Goal: Task Accomplishment & Management: Complete application form

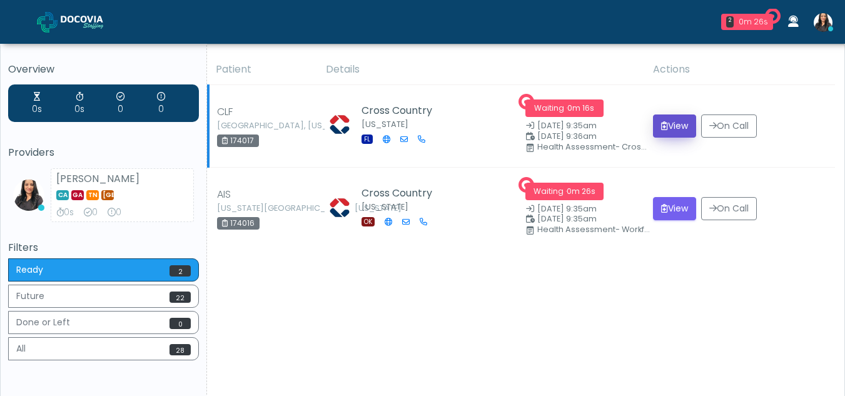
click at [676, 119] on button "View" at bounding box center [674, 125] width 43 height 23
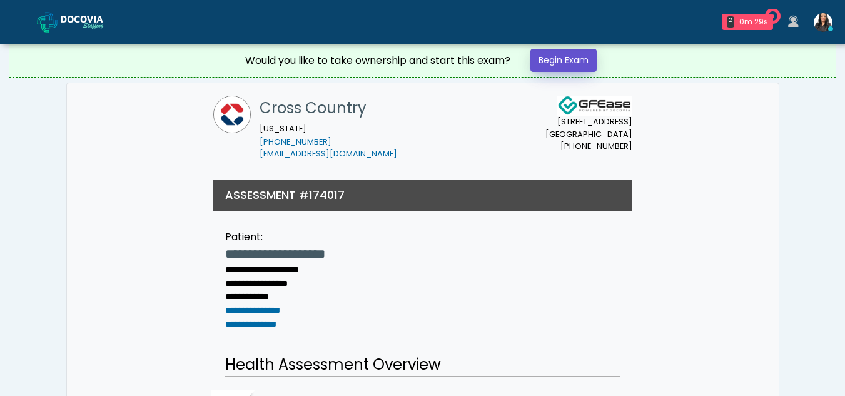
click at [561, 54] on link "Begin Exam" at bounding box center [564, 60] width 66 height 23
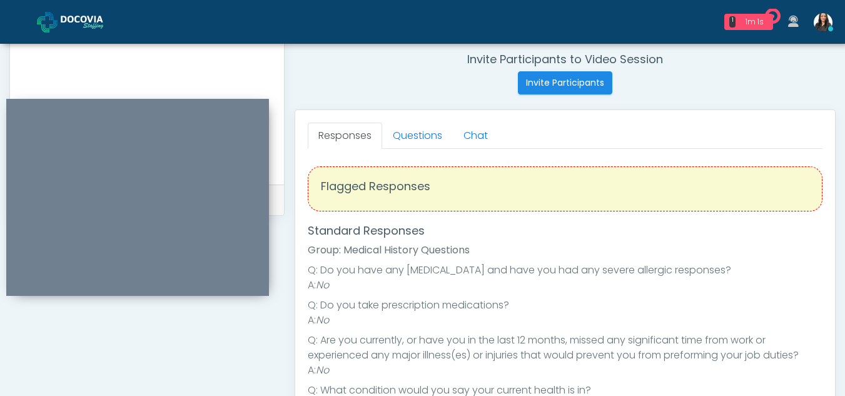
scroll to position [469, 0]
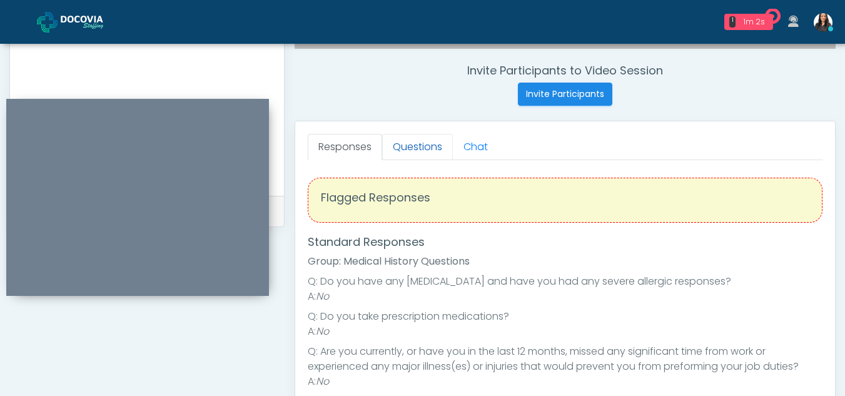
click at [417, 147] on link "Questions" at bounding box center [417, 147] width 71 height 26
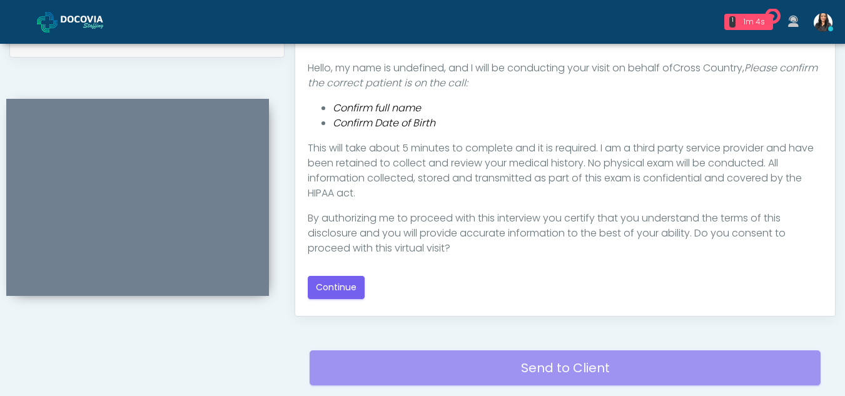
scroll to position [648, 0]
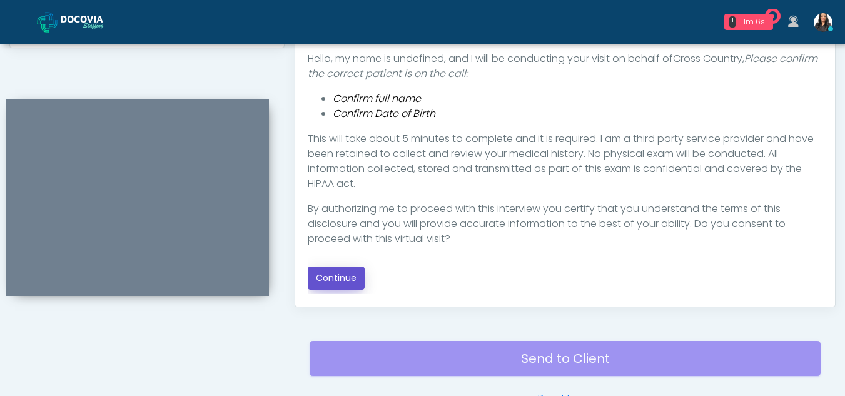
click at [327, 268] on button "Continue" at bounding box center [336, 278] width 57 height 23
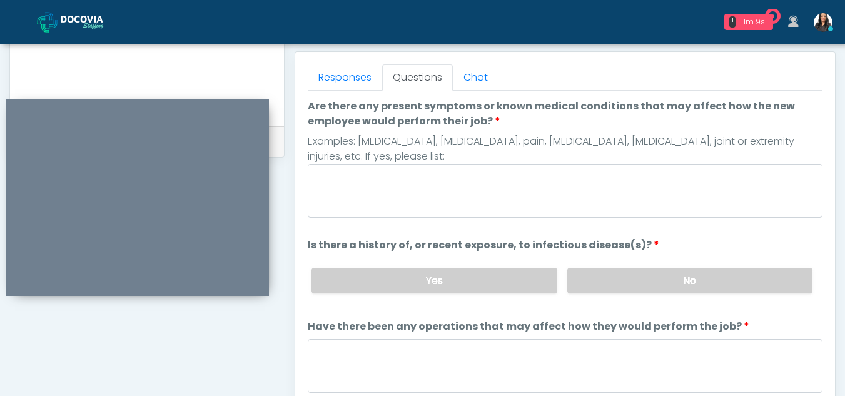
scroll to position [506, 0]
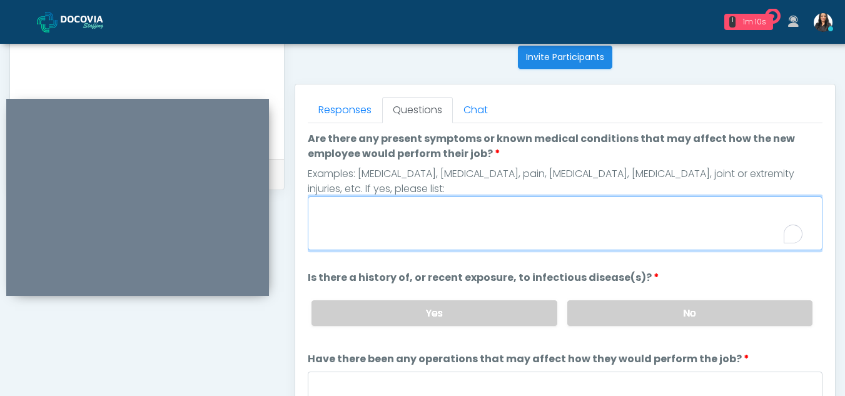
click at [394, 224] on textarea "Are there any present symptoms or known medical conditions that may affect how …" at bounding box center [565, 223] width 515 height 54
type textarea "**"
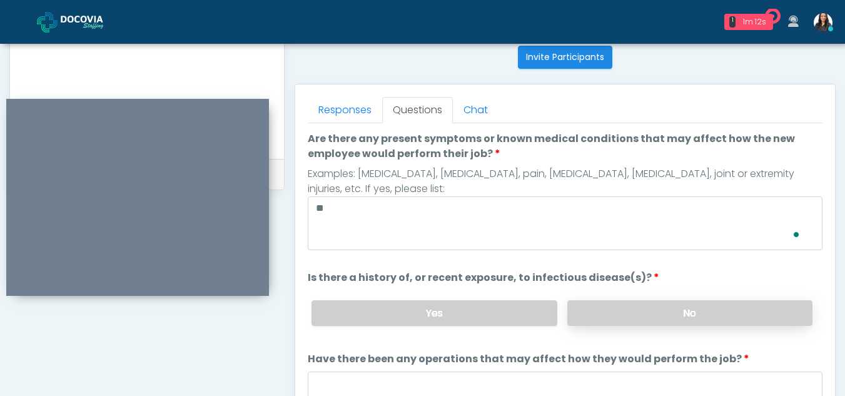
click at [707, 323] on label "No" at bounding box center [689, 313] width 245 height 26
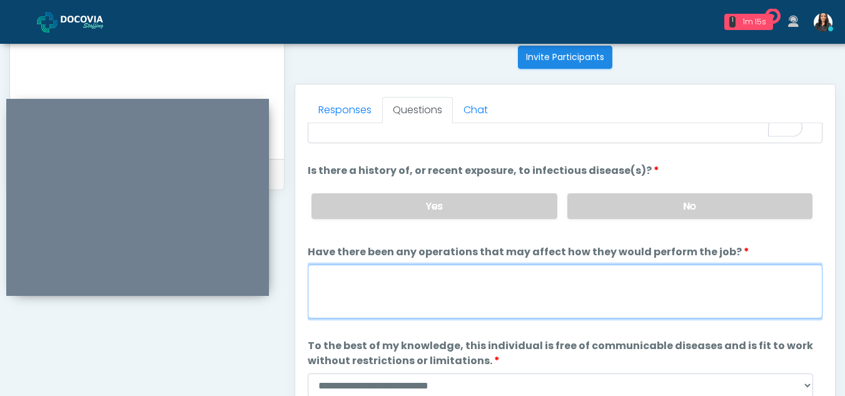
click at [357, 290] on textarea "Have there been any operations that may affect how they would perform the job?" at bounding box center [565, 292] width 515 height 54
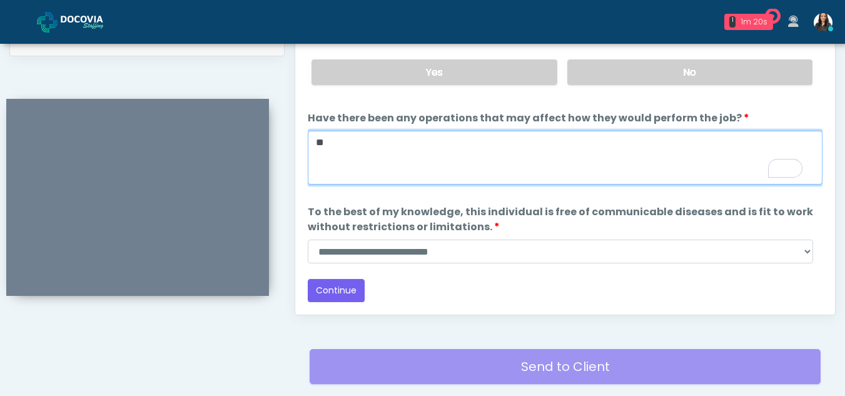
type textarea "**"
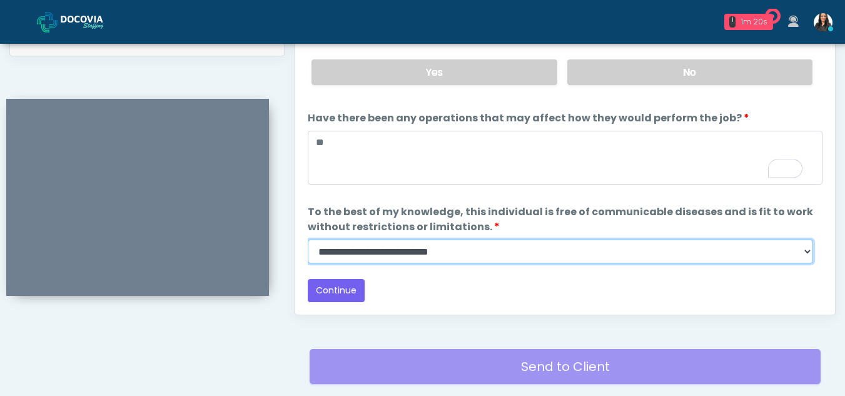
click at [807, 255] on select "**********" at bounding box center [561, 252] width 506 height 24
select select "******"
click at [308, 240] on select "**********" at bounding box center [561, 252] width 506 height 24
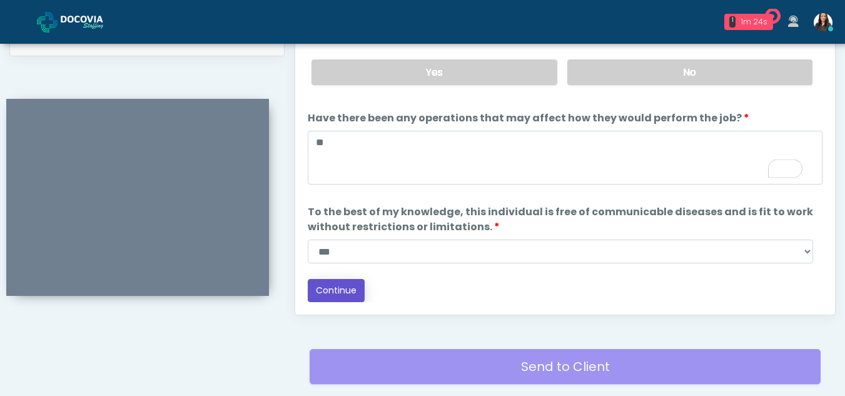
click at [338, 281] on button "Continue" at bounding box center [336, 290] width 57 height 23
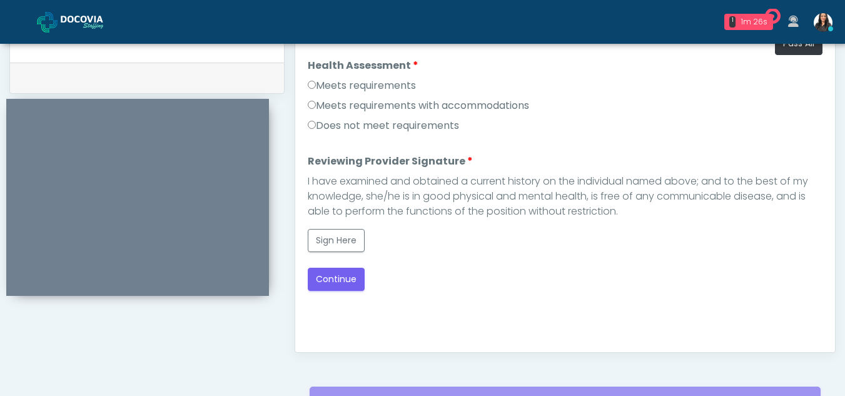
scroll to position [556, 0]
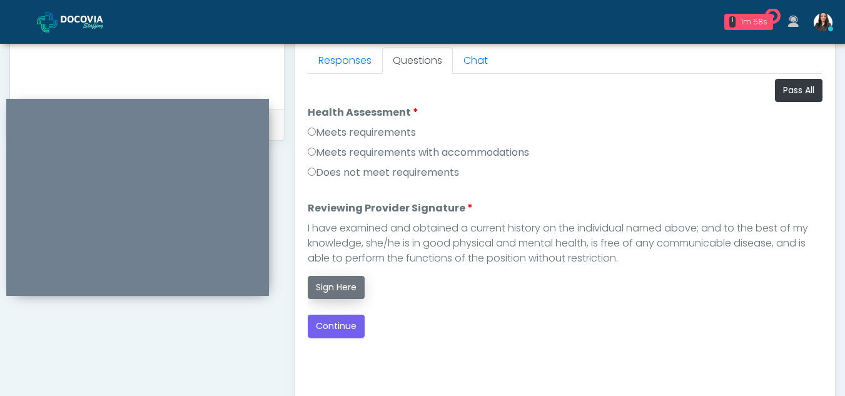
click at [340, 282] on button "Sign Here" at bounding box center [336, 287] width 57 height 23
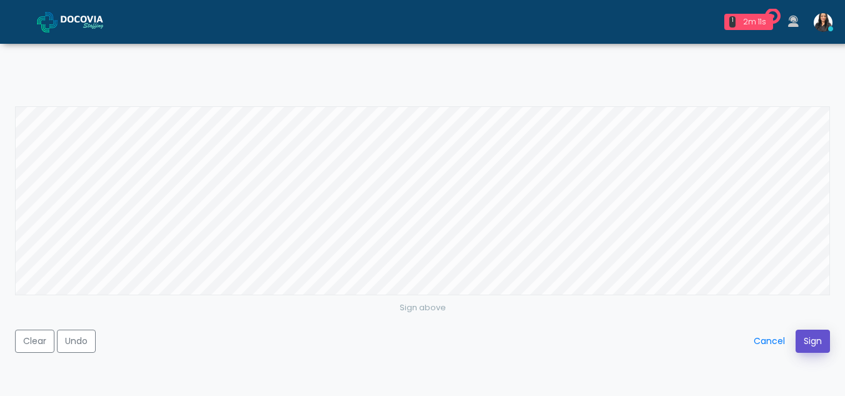
click at [817, 340] on button "Sign" at bounding box center [813, 341] width 34 height 23
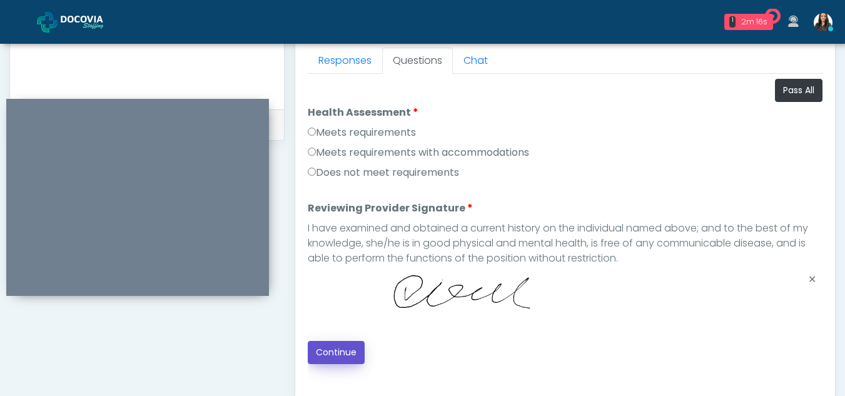
click at [345, 346] on button "Continue" at bounding box center [336, 352] width 57 height 23
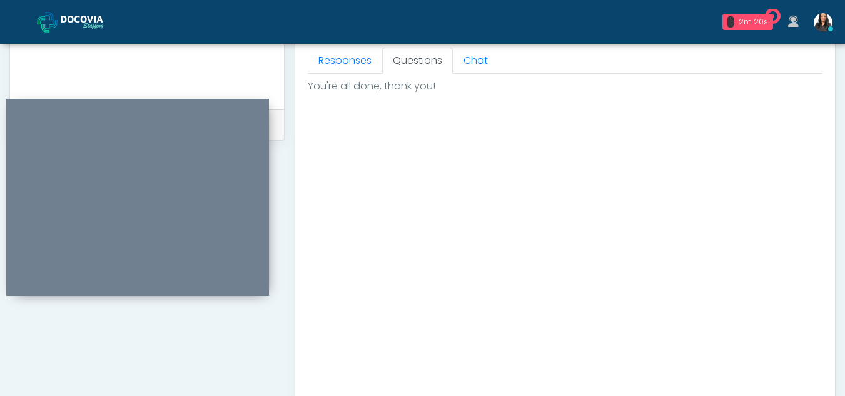
scroll to position [750, 0]
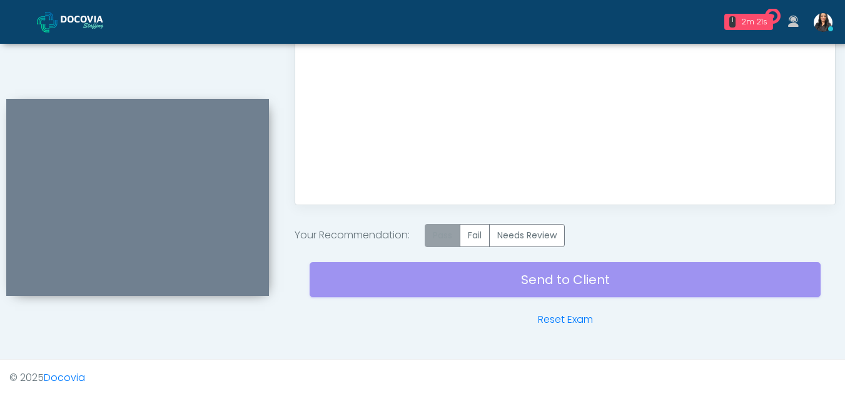
click at [458, 240] on label "Pass" at bounding box center [443, 235] width 36 height 23
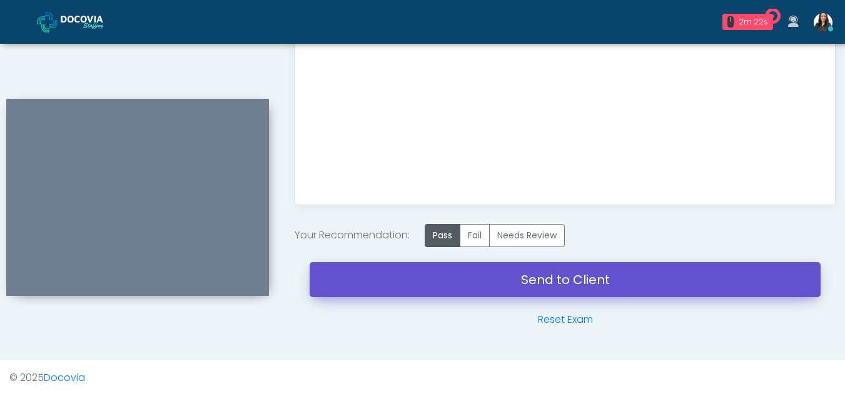
click at [583, 288] on link "Send to Client" at bounding box center [565, 279] width 511 height 35
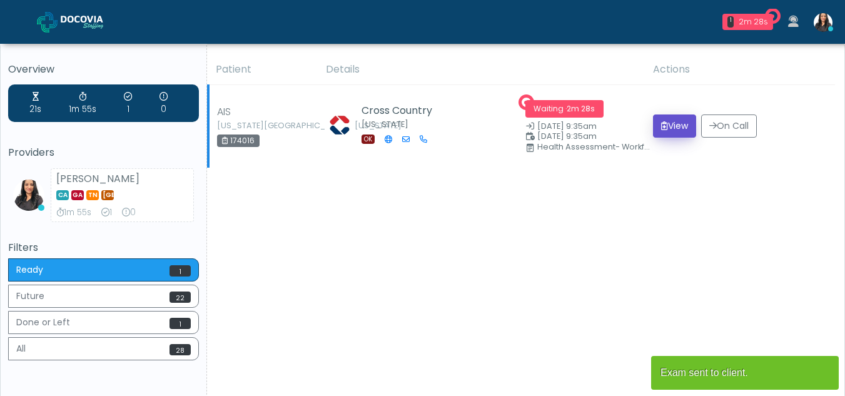
click at [670, 123] on button "View" at bounding box center [674, 125] width 43 height 23
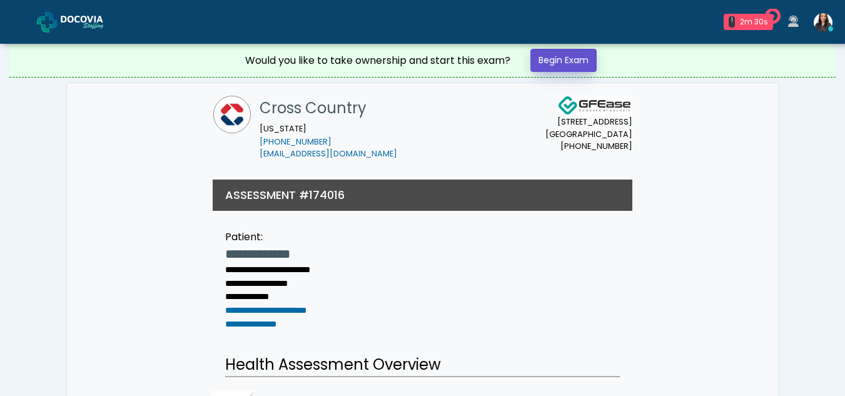
click at [569, 62] on link "Begin Exam" at bounding box center [564, 60] width 66 height 23
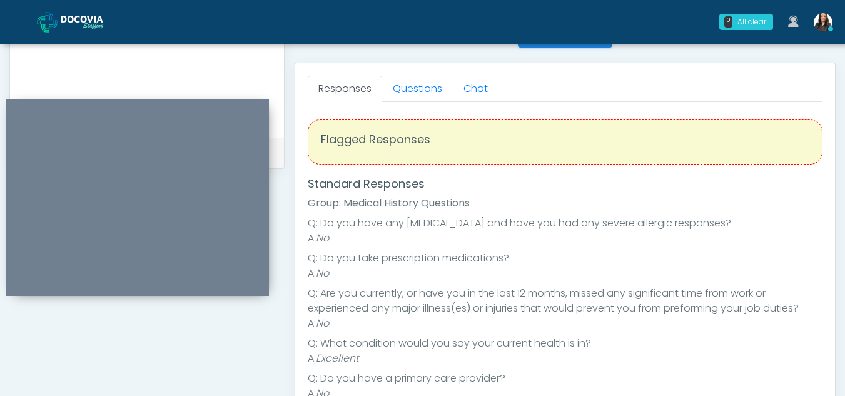
scroll to position [512, 0]
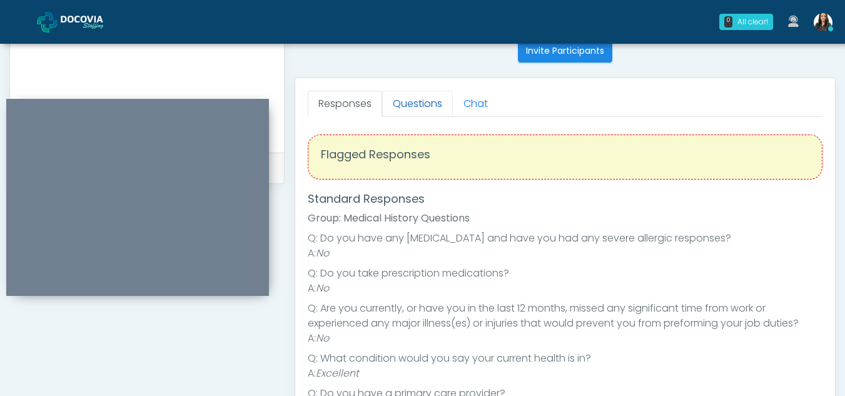
click at [417, 106] on link "Questions" at bounding box center [417, 104] width 71 height 26
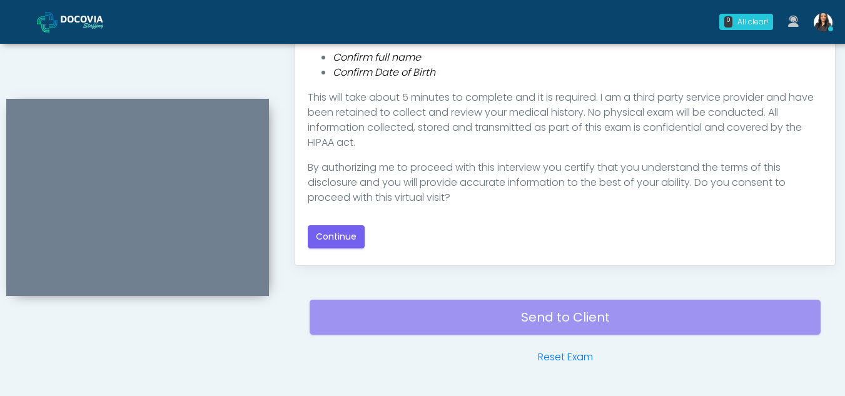
scroll to position [699, 0]
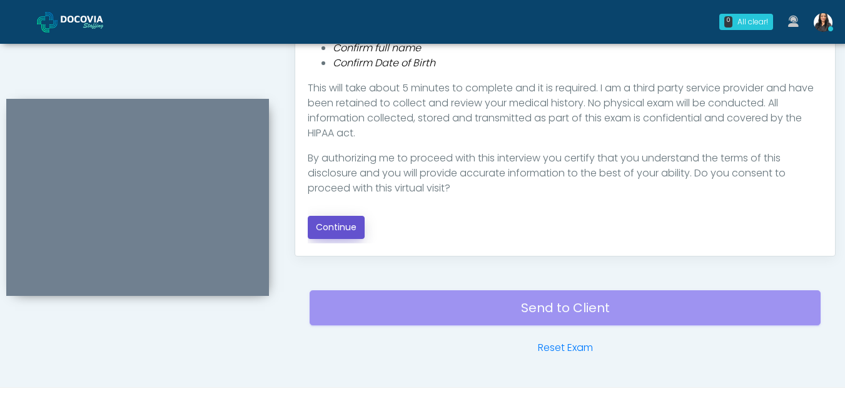
click at [347, 232] on button "Continue" at bounding box center [336, 227] width 57 height 23
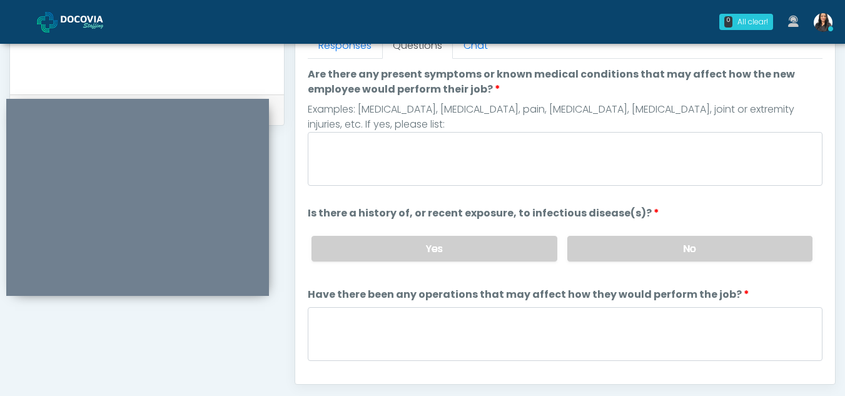
scroll to position [567, 0]
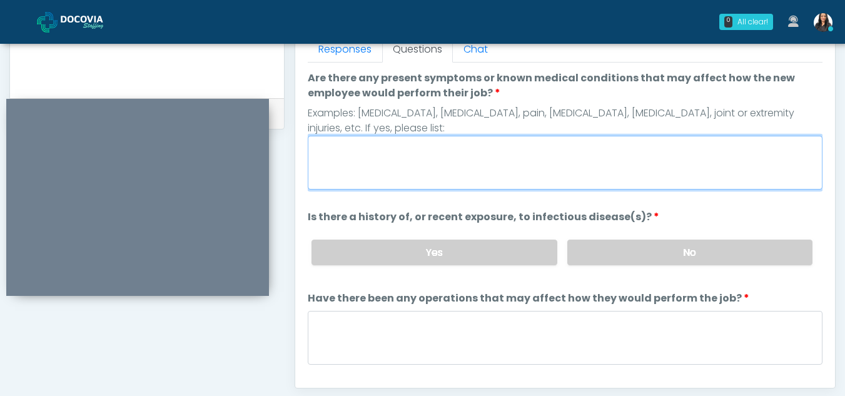
click at [340, 176] on textarea "Are there any present symptoms or known medical conditions that may affect how …" at bounding box center [565, 163] width 515 height 54
type textarea "**"
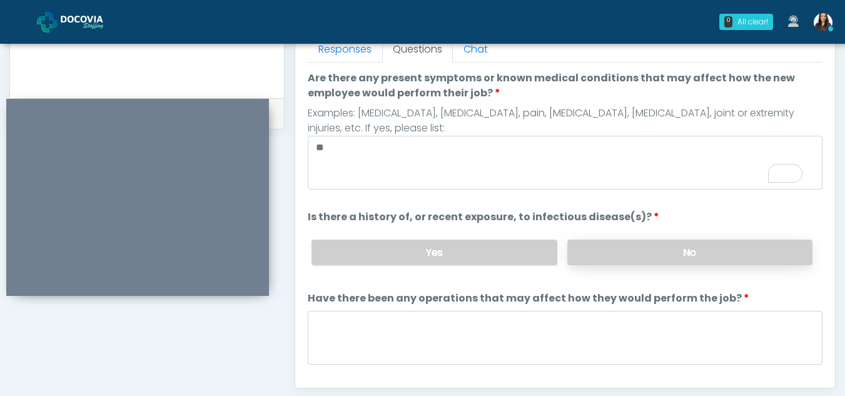
click at [621, 246] on label "No" at bounding box center [689, 253] width 245 height 26
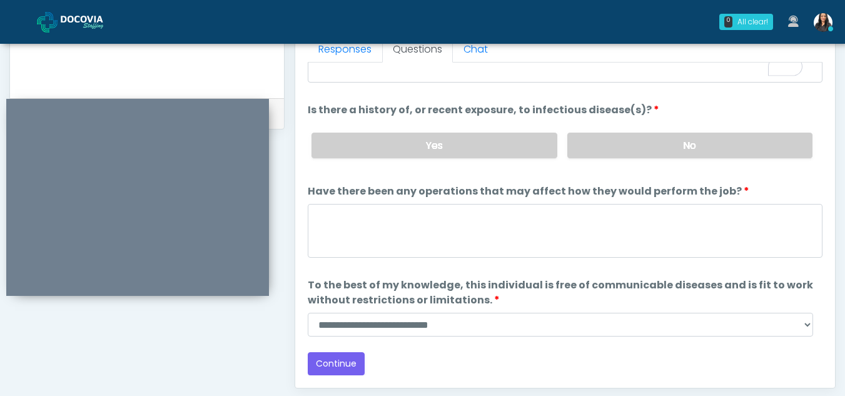
scroll to position [107, 0]
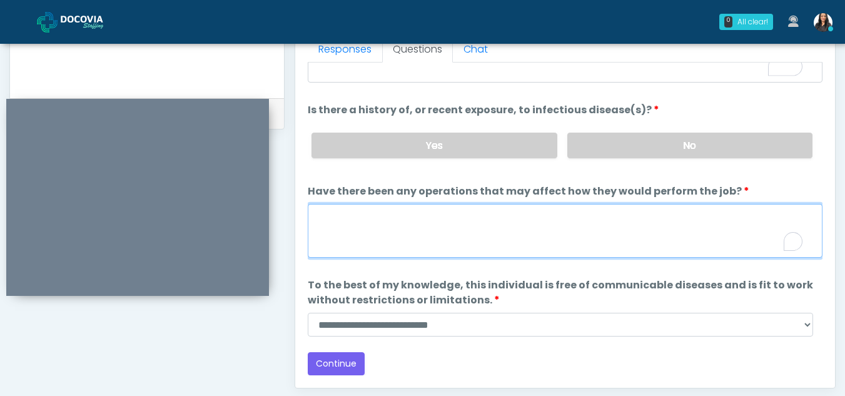
click at [348, 233] on textarea "Have there been any operations that may affect how they would perform the job?" at bounding box center [565, 231] width 515 height 54
type textarea "**"
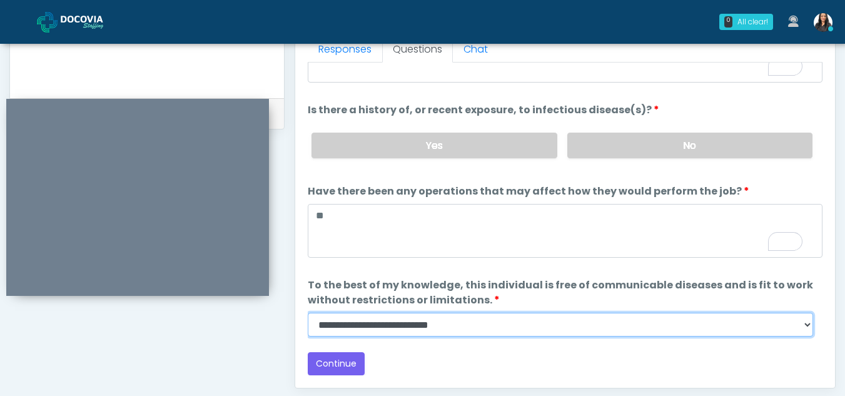
click at [808, 326] on select "**********" at bounding box center [561, 325] width 506 height 24
select select "******"
click at [308, 313] on select "**********" at bounding box center [561, 325] width 506 height 24
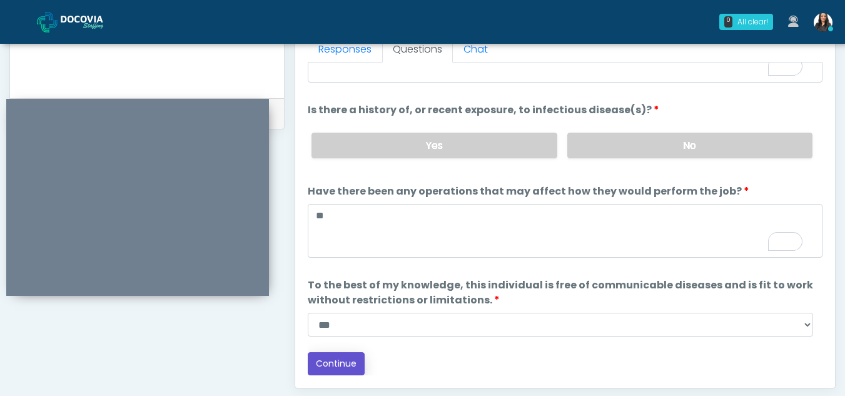
click at [339, 361] on button "Continue" at bounding box center [336, 363] width 57 height 23
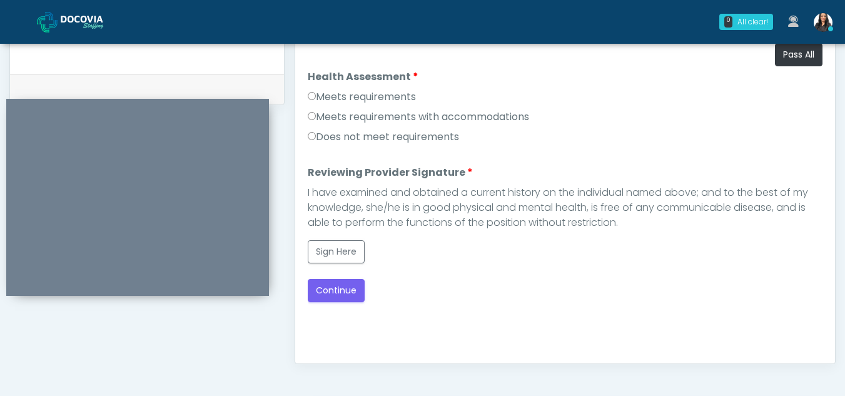
scroll to position [569, 0]
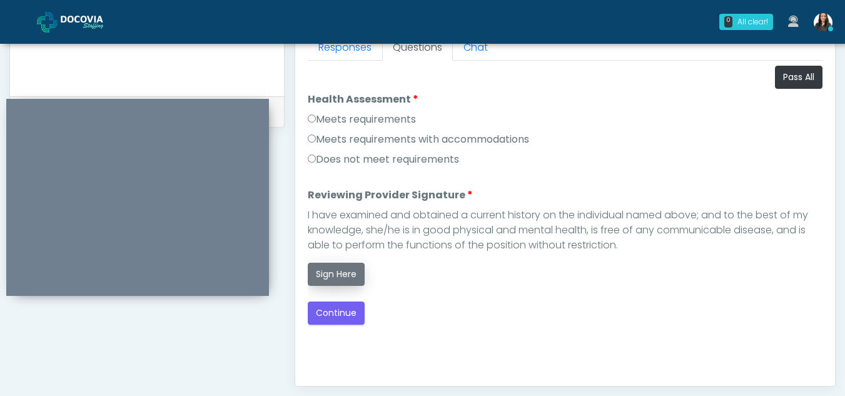
click at [337, 270] on button "Sign Here" at bounding box center [336, 274] width 57 height 23
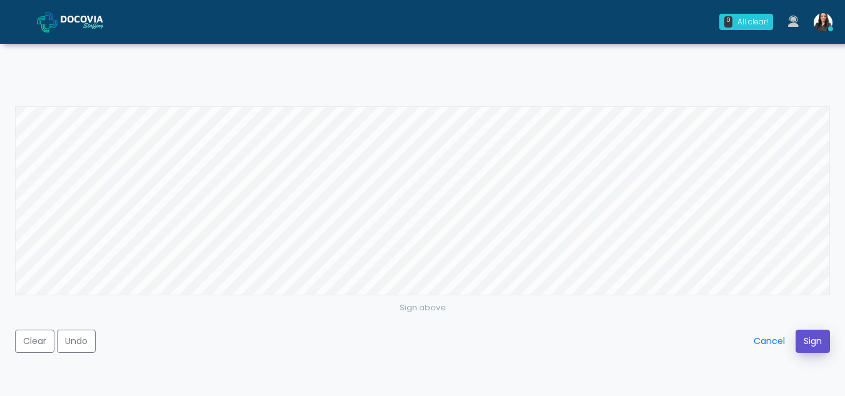
click at [816, 337] on button "Sign" at bounding box center [813, 341] width 34 height 23
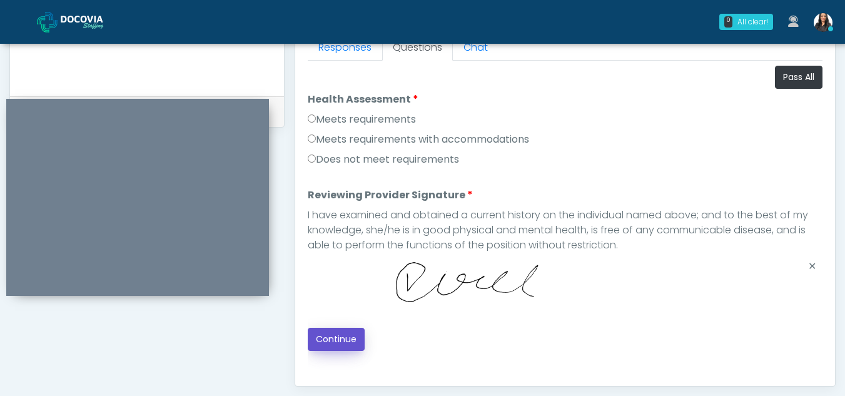
click at [338, 343] on button "Continue" at bounding box center [336, 339] width 57 height 23
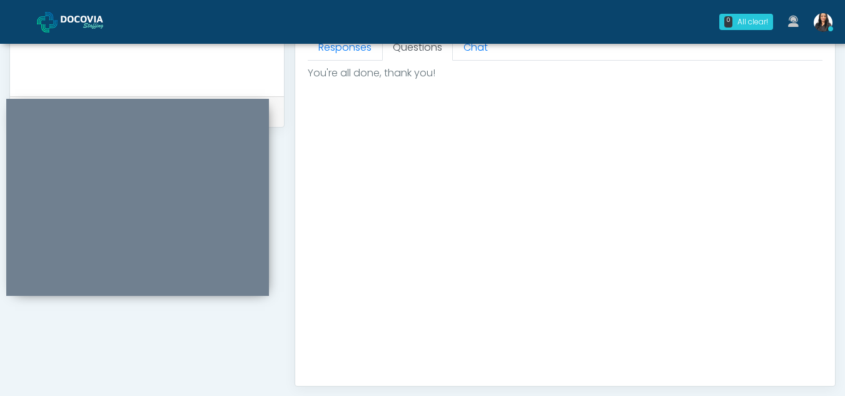
scroll to position [750, 0]
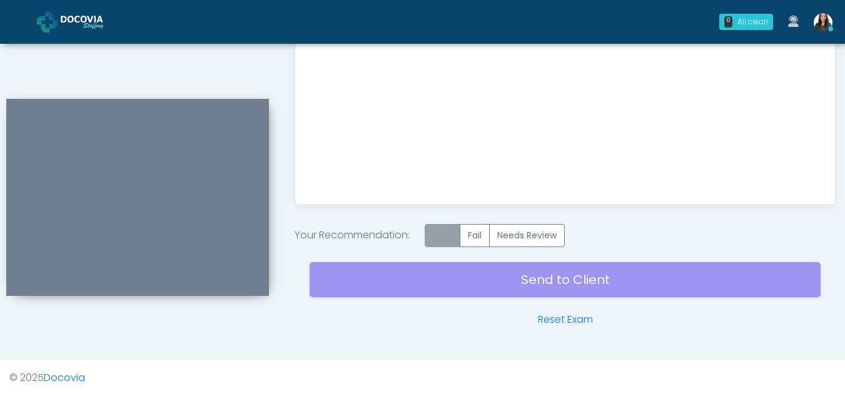
click at [451, 230] on label "Pass" at bounding box center [443, 235] width 36 height 23
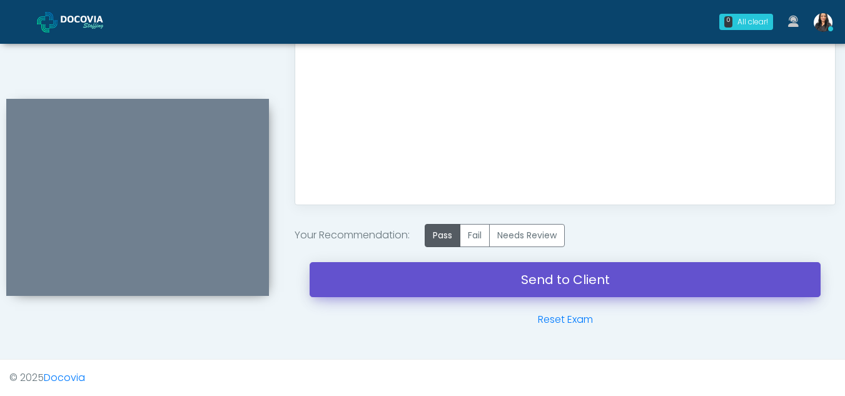
click at [557, 277] on link "Send to Client" at bounding box center [565, 279] width 511 height 35
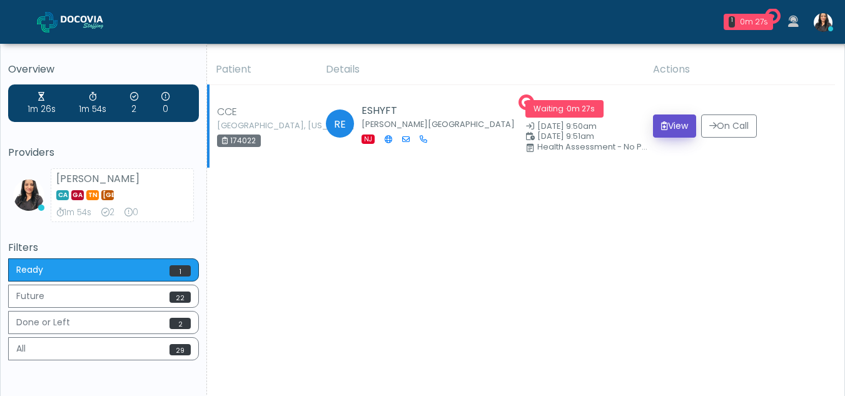
click at [681, 126] on button "View" at bounding box center [674, 125] width 43 height 23
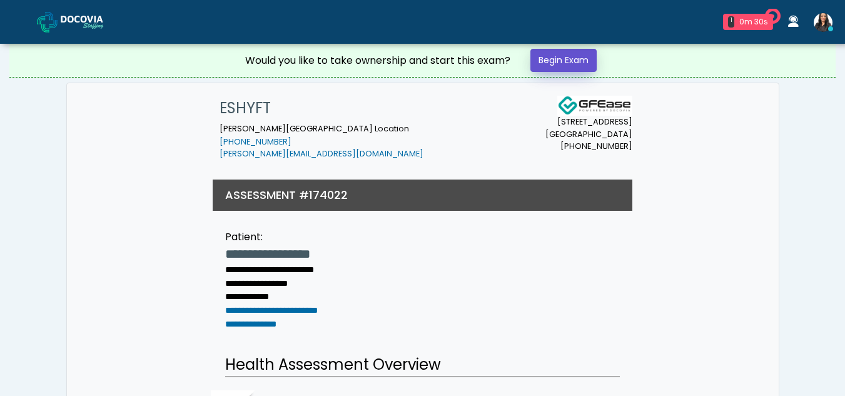
click at [579, 56] on link "Begin Exam" at bounding box center [564, 60] width 66 height 23
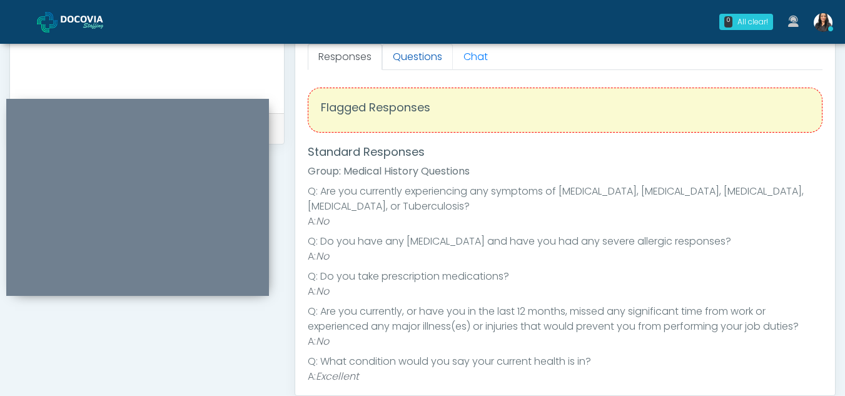
click at [424, 54] on link "Questions" at bounding box center [417, 57] width 71 height 26
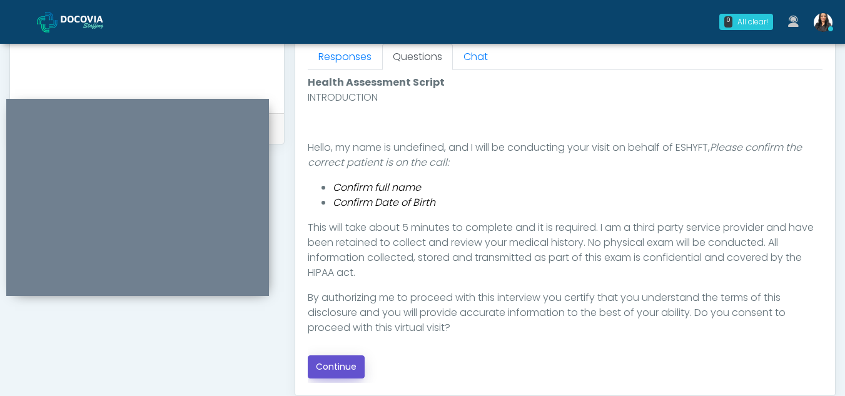
click at [342, 363] on button "Continue" at bounding box center [336, 366] width 57 height 23
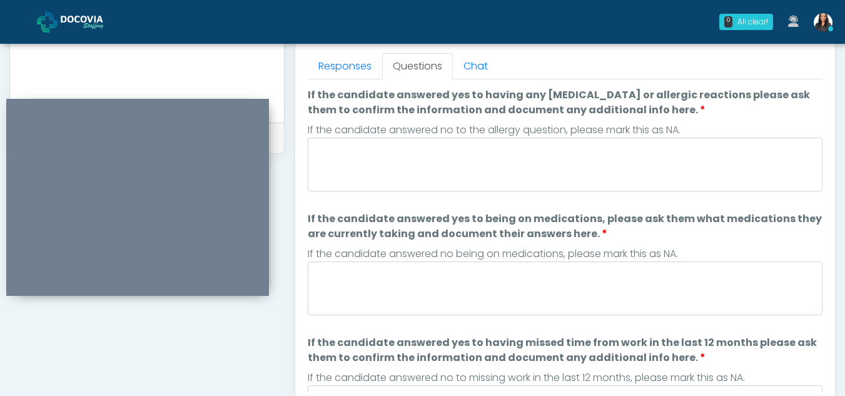
scroll to position [520, 0]
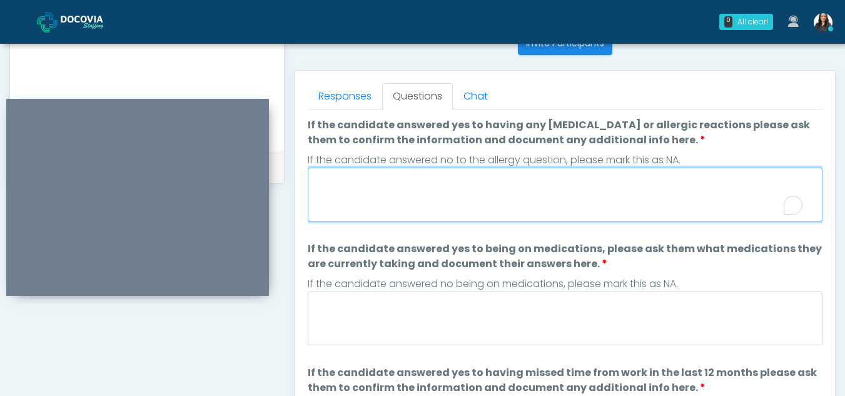
click at [409, 211] on textarea "If the candidate answered yes to having any allergies or allergic reactions ple…" at bounding box center [565, 195] width 515 height 54
type textarea "**"
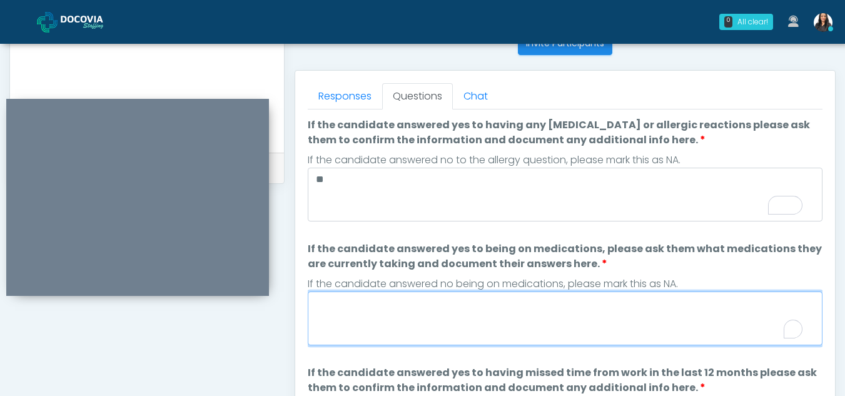
click at [416, 307] on textarea "If the candidate answered yes to being on medications, please ask them what med…" at bounding box center [565, 319] width 515 height 54
type textarea "**"
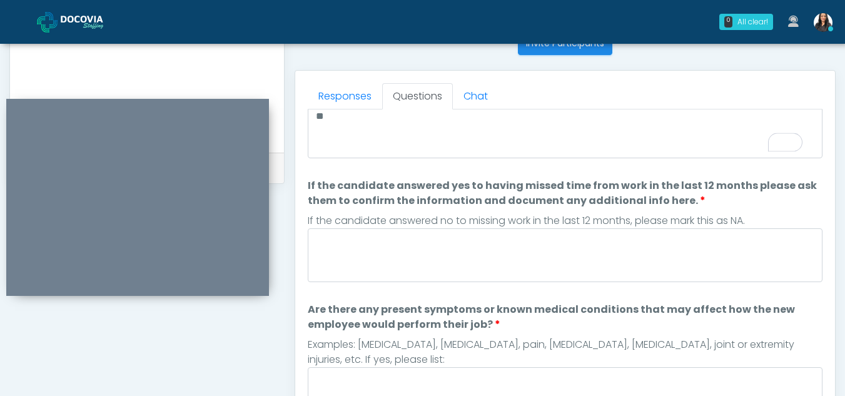
scroll to position [0, 0]
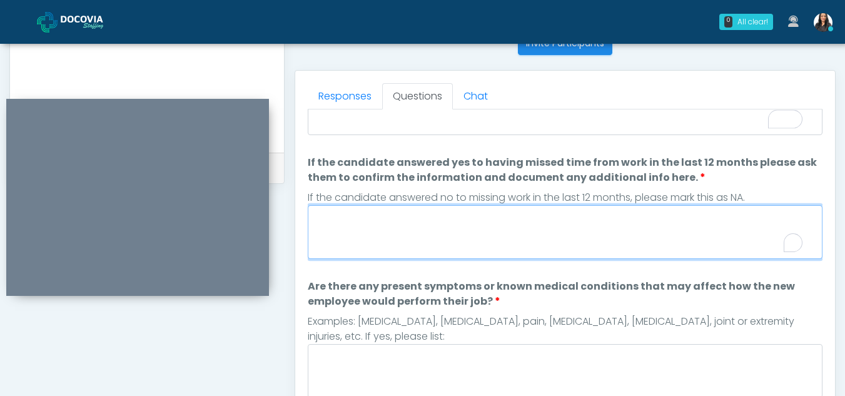
click at [400, 231] on textarea "If the candidate answered yes to having missed time from work in the last 12 mo…" at bounding box center [565, 232] width 515 height 54
type textarea "*"
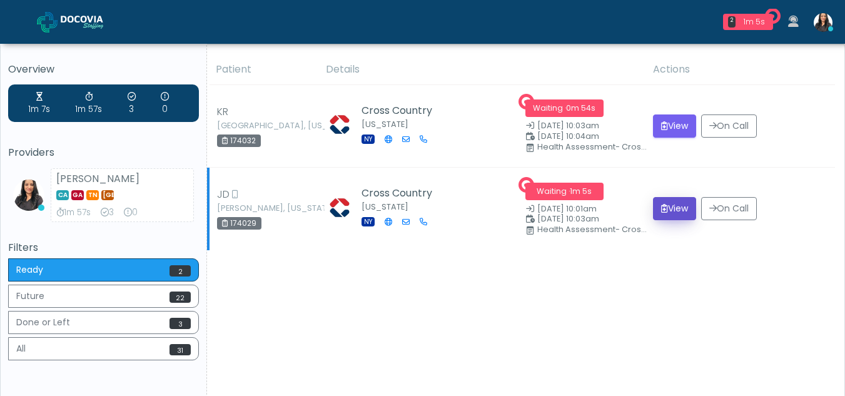
click at [667, 204] on button "View" at bounding box center [674, 208] width 43 height 23
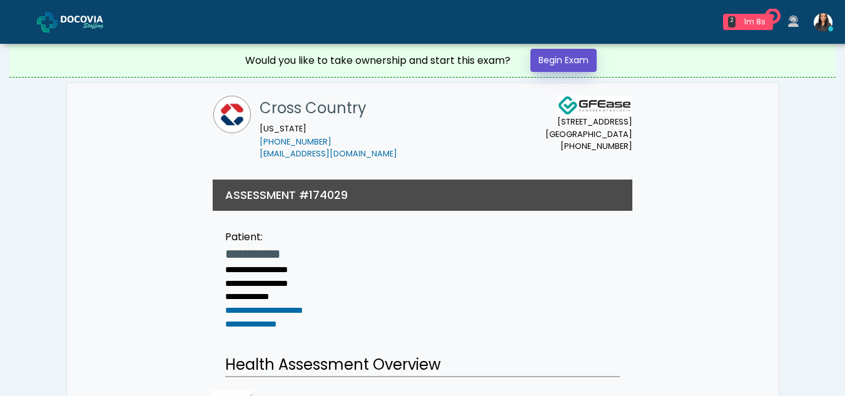
click at [567, 54] on link "Begin Exam" at bounding box center [564, 60] width 66 height 23
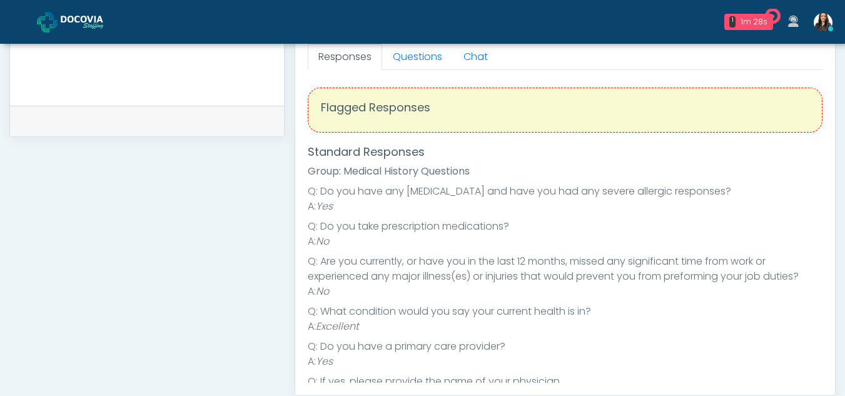
scroll to position [561, 0]
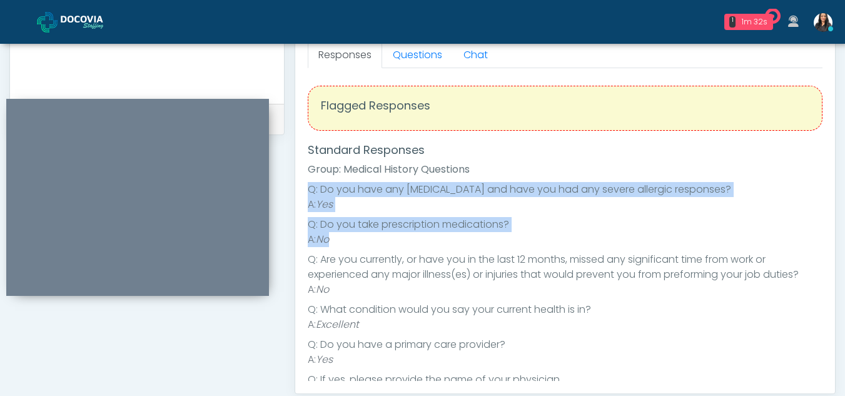
drag, startPoint x: 812, startPoint y: 158, endPoint x: 830, endPoint y: 251, distance: 94.2
click at [830, 251] on div "Responses Questions Chat Health Assessment Script INTRODUCTION Hello, my name i…" at bounding box center [565, 211] width 540 height 364
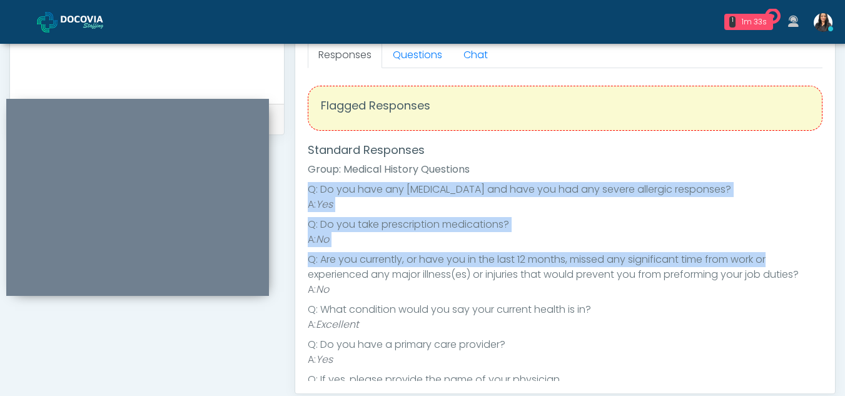
click at [734, 212] on ul "Q: Do you have any allergies and have you had any severe allergic responses? A:…" at bounding box center [565, 342] width 515 height 320
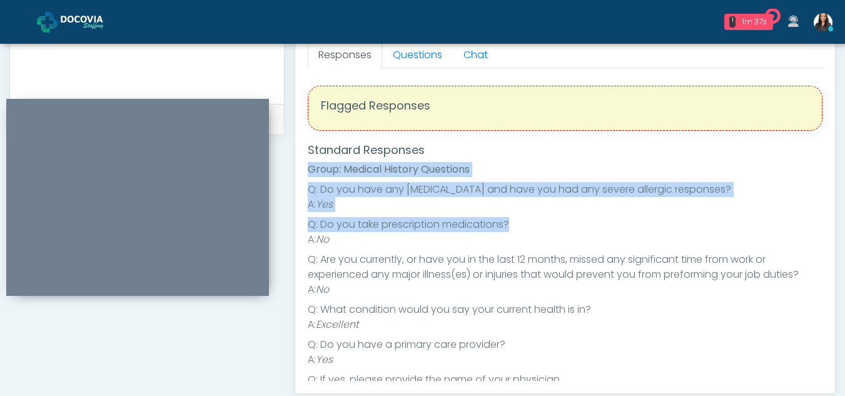
drag, startPoint x: 811, startPoint y: 149, endPoint x: 836, endPoint y: 236, distance: 90.5
click at [836, 236] on div "**********" at bounding box center [422, 4] width 845 height 1042
click at [659, 210] on li "A: Yes" at bounding box center [565, 204] width 515 height 15
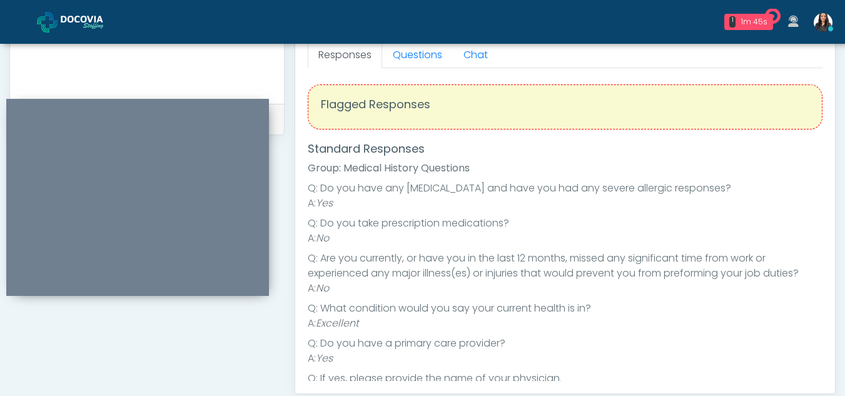
scroll to position [0, 0]
click at [422, 54] on link "Questions" at bounding box center [417, 55] width 71 height 26
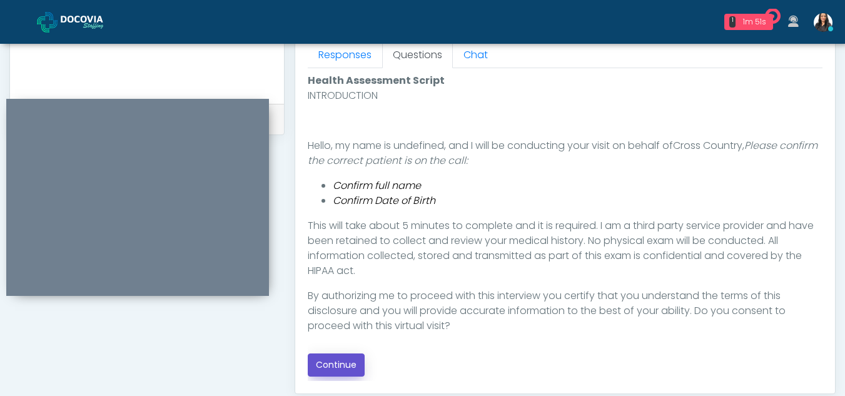
click at [342, 362] on button "Continue" at bounding box center [336, 365] width 57 height 23
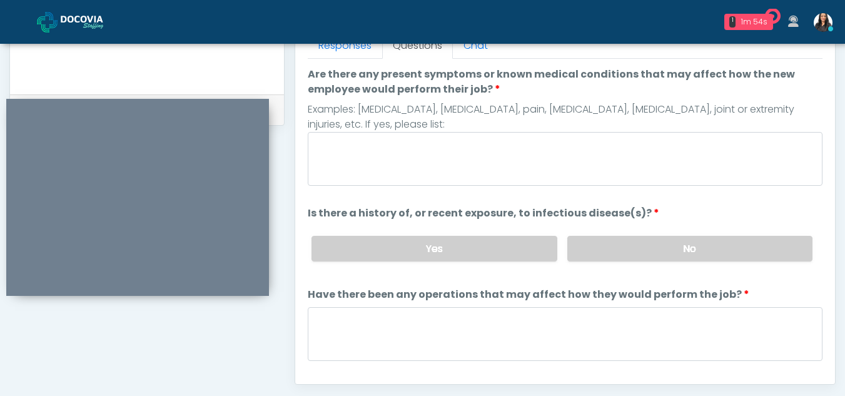
scroll to position [563, 0]
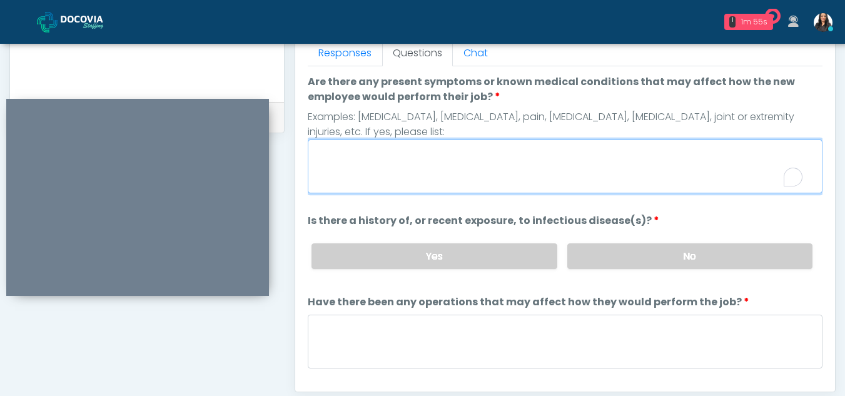
click at [387, 171] on textarea "Are there any present symptoms or known medical conditions that may affect how …" at bounding box center [565, 167] width 515 height 54
type textarea "**"
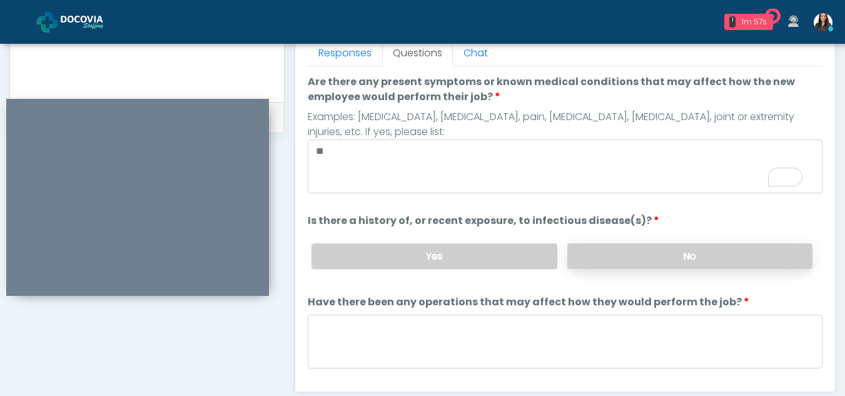
click at [653, 258] on label "No" at bounding box center [689, 256] width 245 height 26
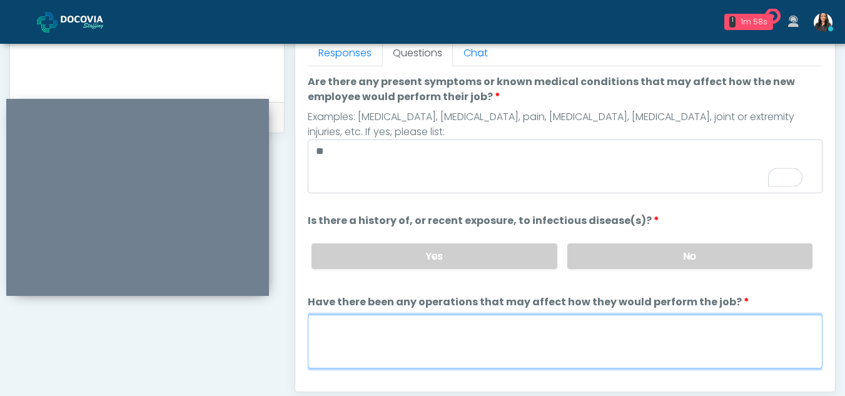
click at [404, 351] on textarea "Have there been any operations that may affect how they would perform the job?" at bounding box center [565, 342] width 515 height 54
type textarea "**"
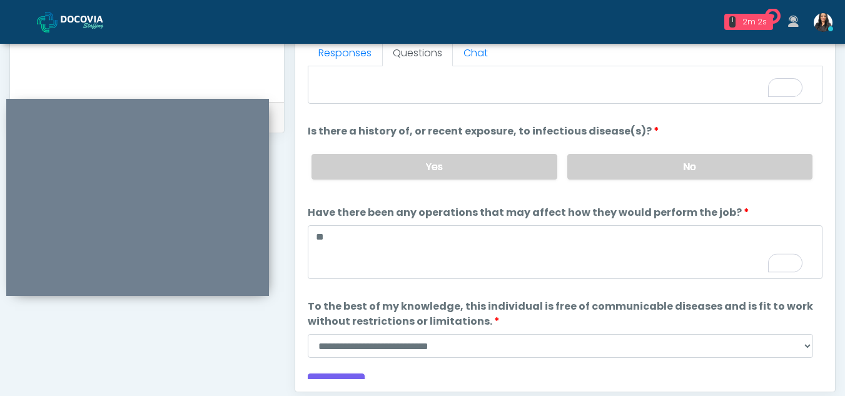
scroll to position [107, 0]
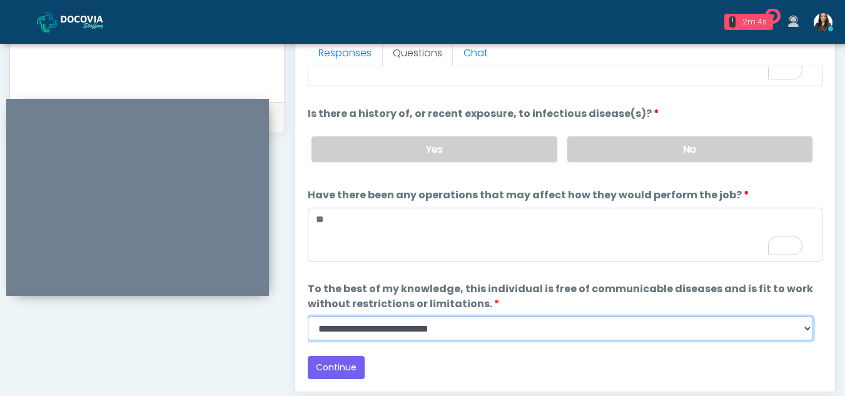
click at [807, 335] on select "**********" at bounding box center [561, 329] width 506 height 24
select select "******"
click at [308, 317] on select "**********" at bounding box center [561, 329] width 506 height 24
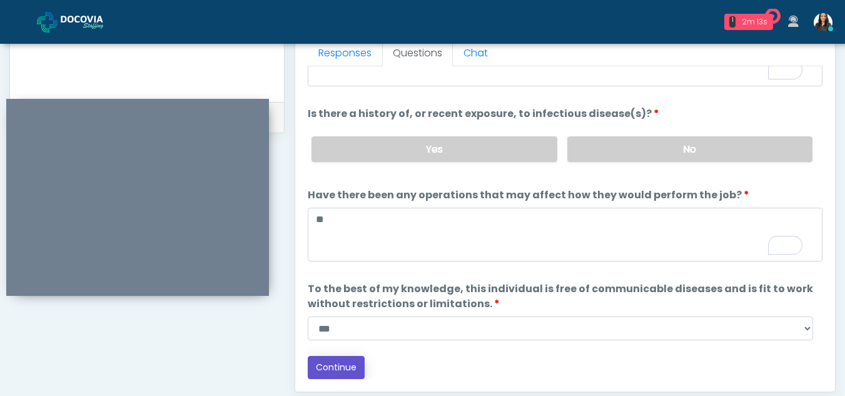
click at [339, 367] on button "Continue" at bounding box center [336, 367] width 57 height 23
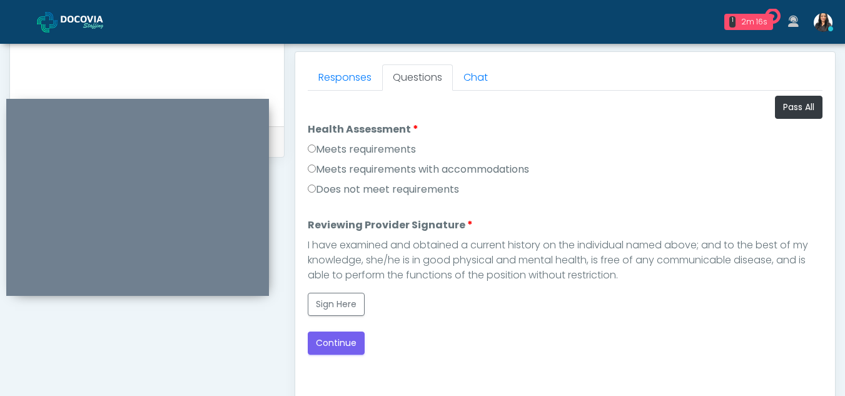
scroll to position [537, 0]
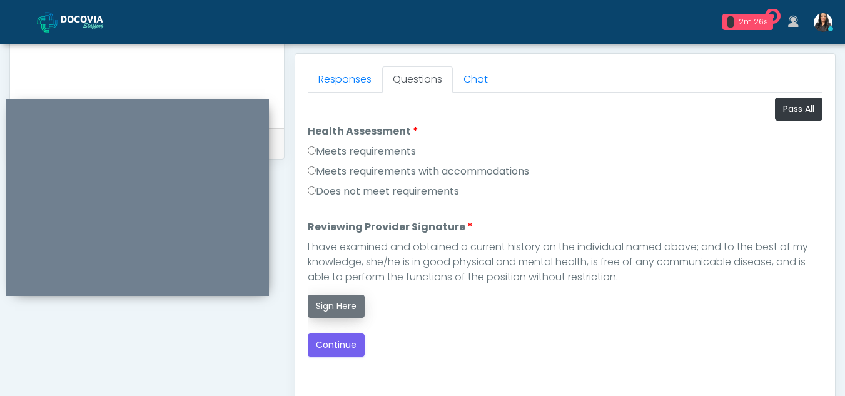
click at [343, 310] on button "Sign Here" at bounding box center [336, 306] width 57 height 23
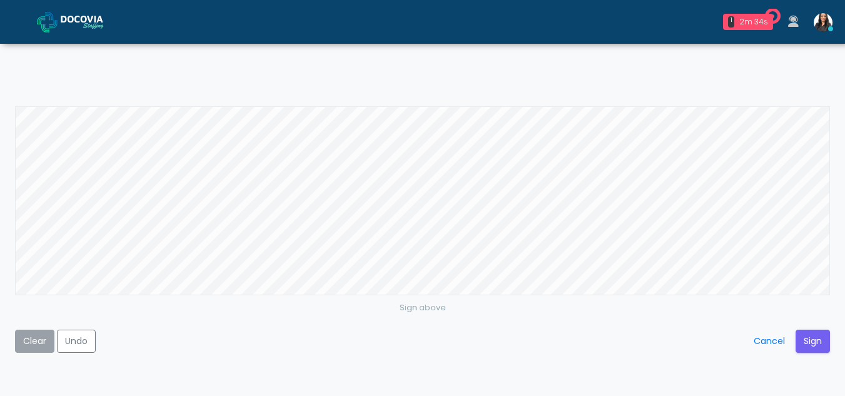
click at [40, 346] on button "Clear" at bounding box center [34, 341] width 39 height 23
click at [809, 338] on button "Sign" at bounding box center [813, 341] width 34 height 23
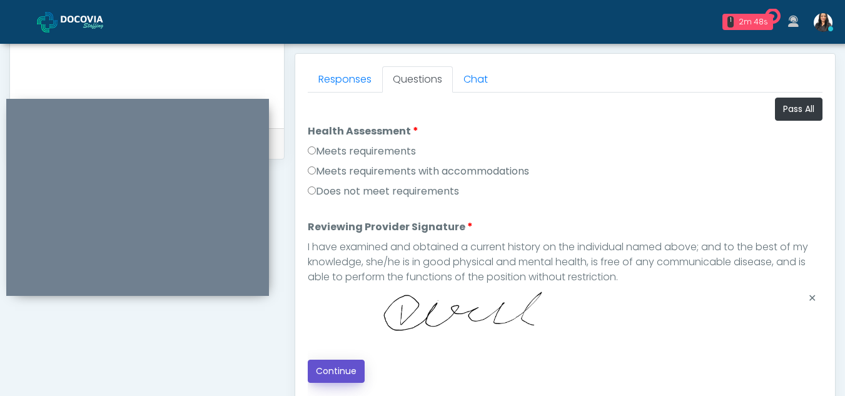
click at [342, 369] on button "Continue" at bounding box center [336, 371] width 57 height 23
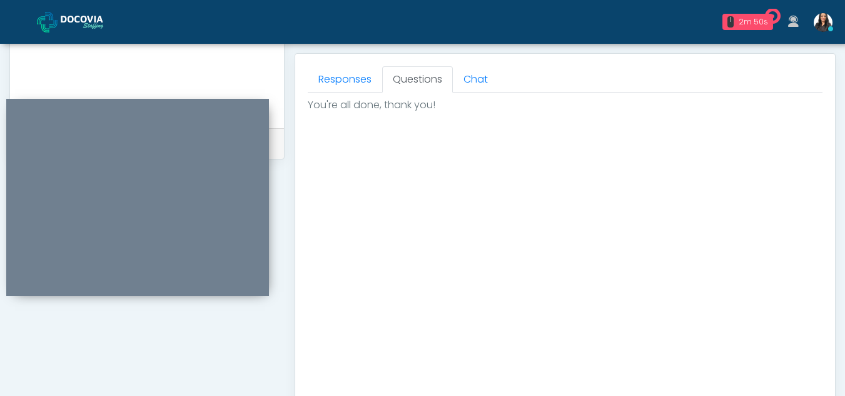
scroll to position [750, 0]
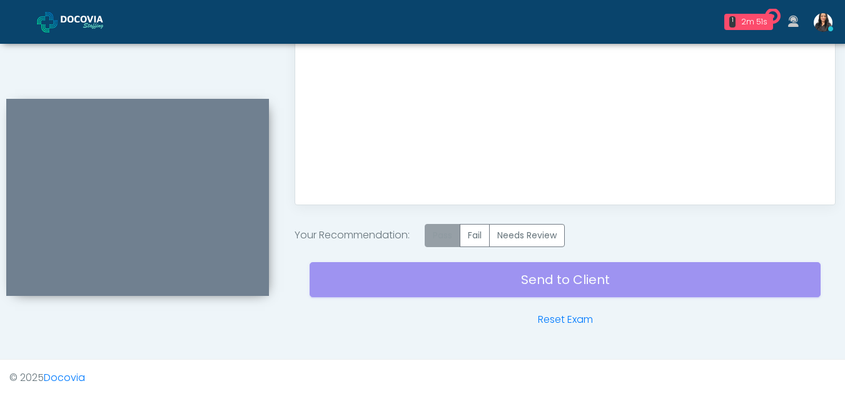
click at [437, 238] on label "Pass" at bounding box center [443, 235] width 36 height 23
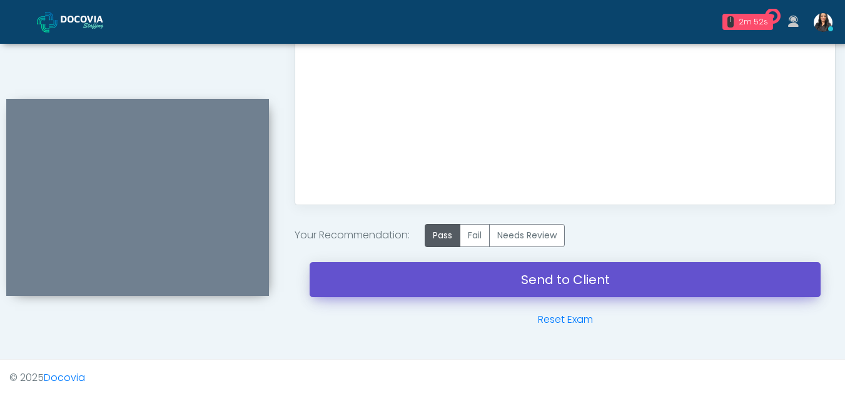
click at [509, 284] on link "Send to Client" at bounding box center [565, 279] width 511 height 35
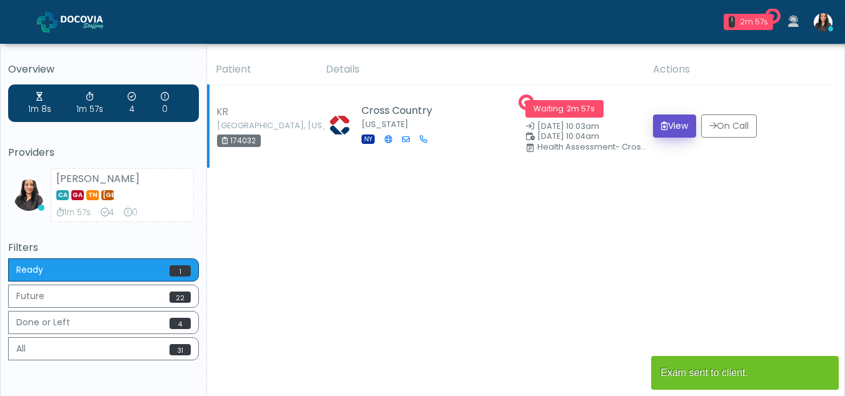
click at [671, 125] on button "View" at bounding box center [674, 125] width 43 height 23
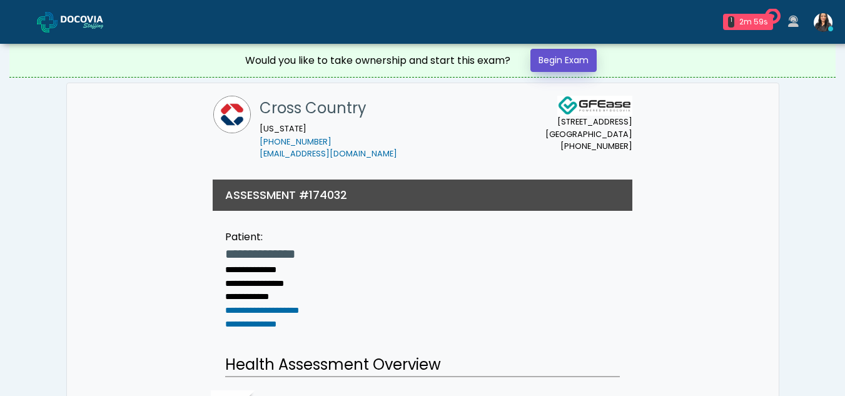
click at [564, 62] on link "Begin Exam" at bounding box center [564, 60] width 66 height 23
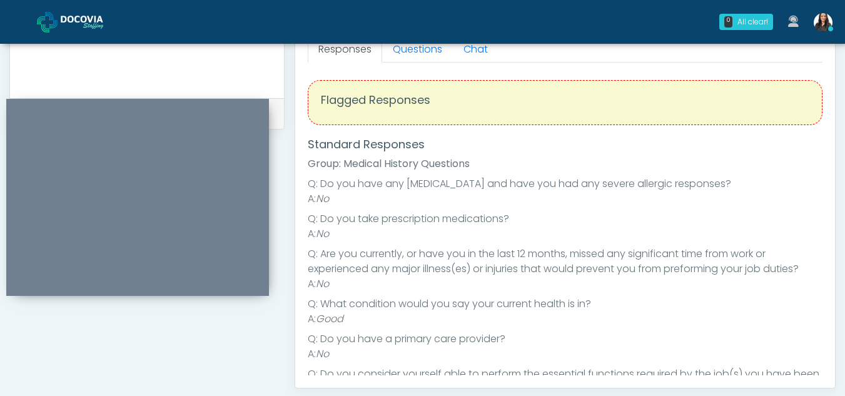
scroll to position [554, 0]
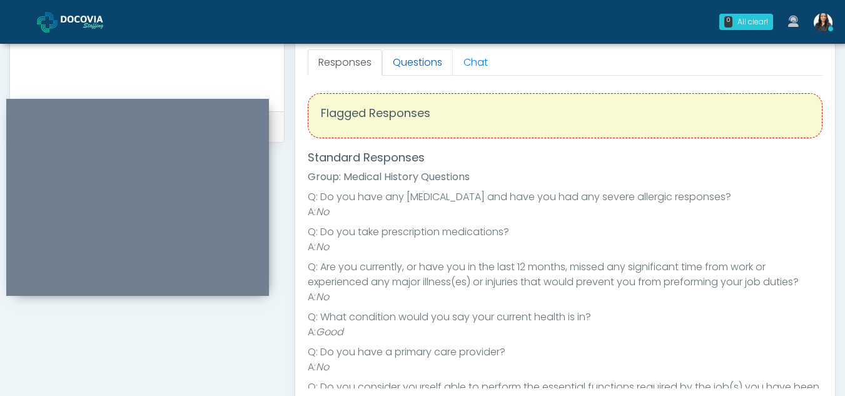
click at [422, 66] on link "Questions" at bounding box center [417, 62] width 71 height 26
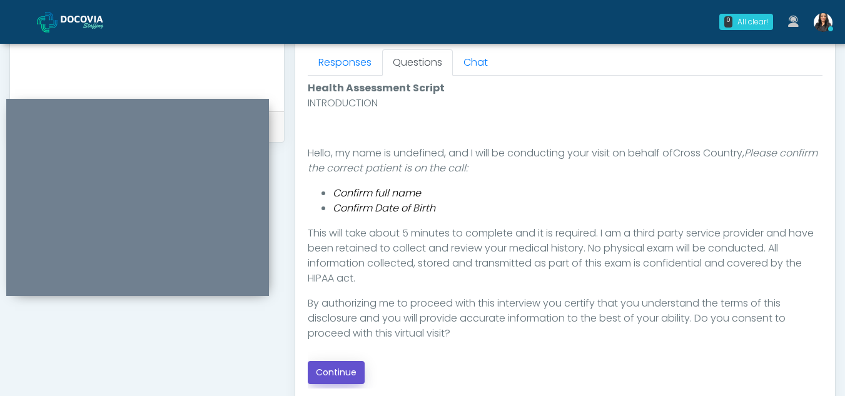
click at [342, 370] on button "Continue" at bounding box center [336, 372] width 57 height 23
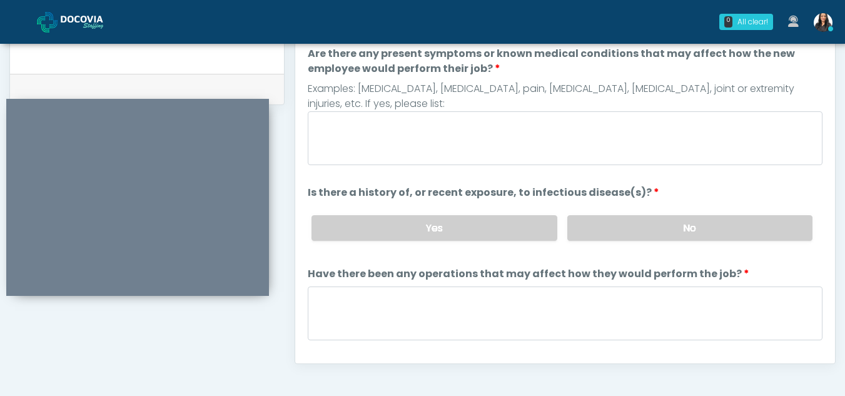
scroll to position [582, 0]
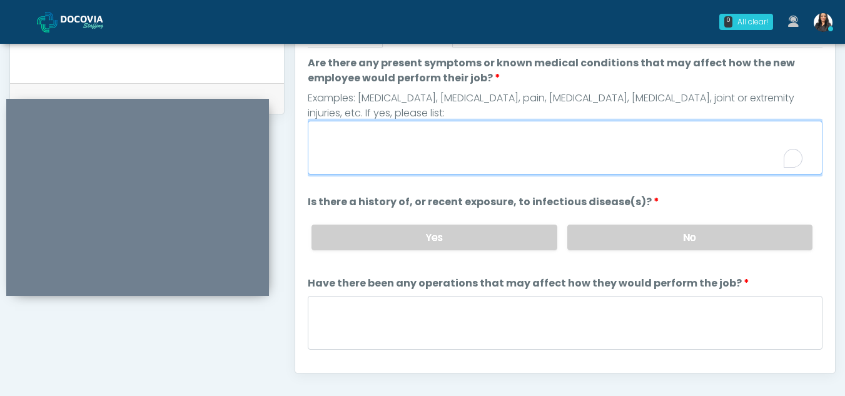
click at [362, 144] on textarea "Are there any present symptoms or known medical conditions that may affect how …" at bounding box center [565, 148] width 515 height 54
type textarea "**"
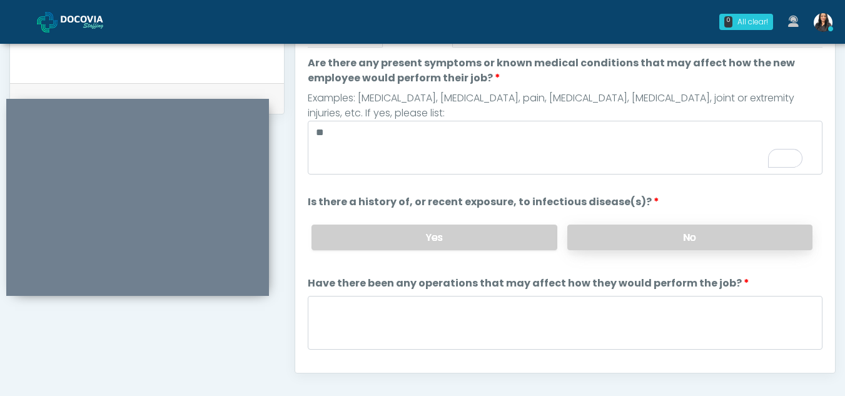
click at [701, 239] on label "No" at bounding box center [689, 238] width 245 height 26
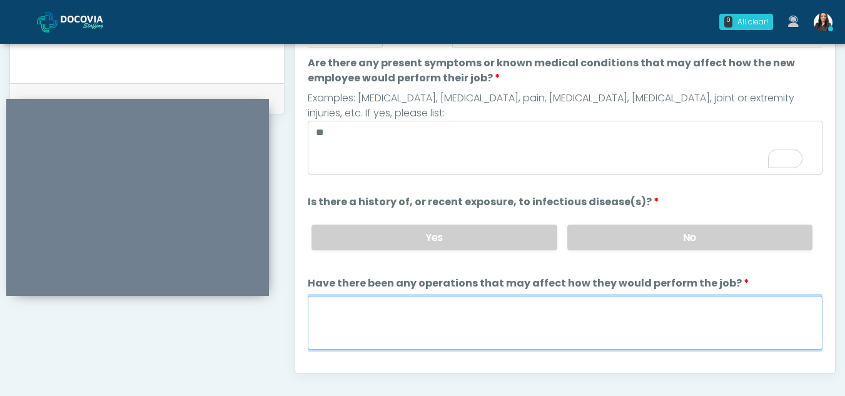
click at [355, 335] on textarea "Have there been any operations that may affect how they would perform the job?" at bounding box center [565, 323] width 515 height 54
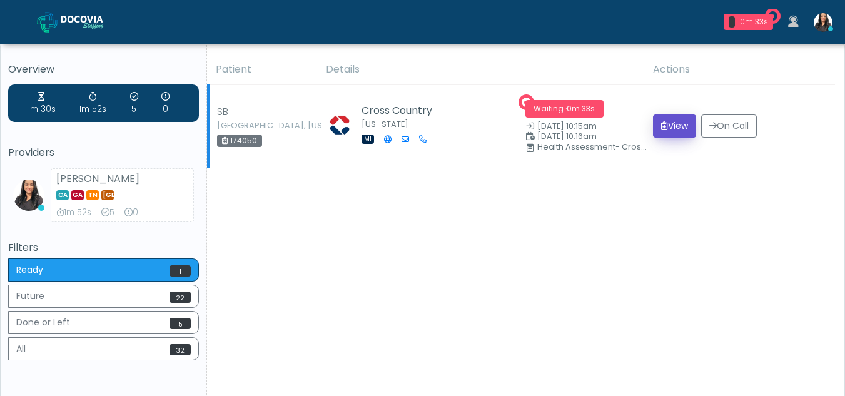
click at [664, 122] on button "View" at bounding box center [674, 125] width 43 height 23
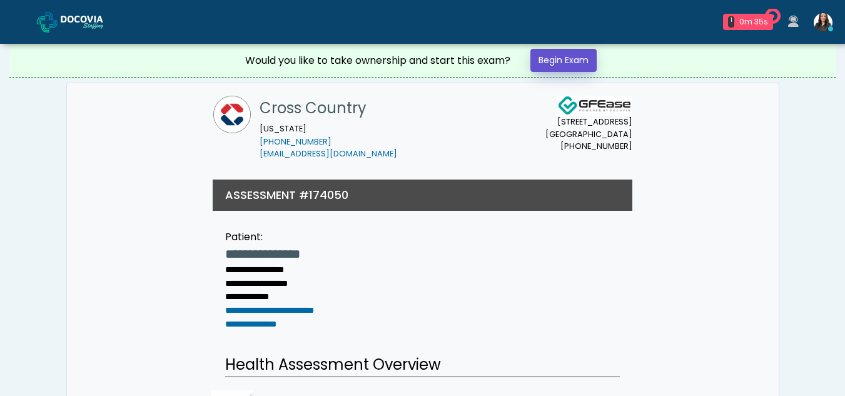
click at [554, 56] on link "Begin Exam" at bounding box center [564, 60] width 66 height 23
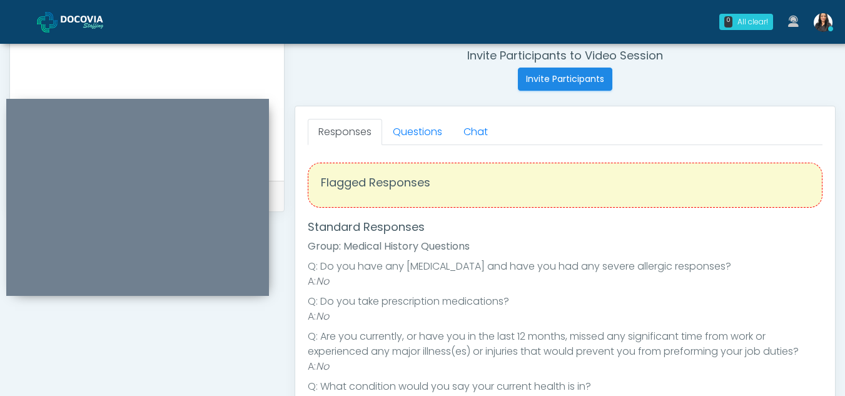
scroll to position [458, 0]
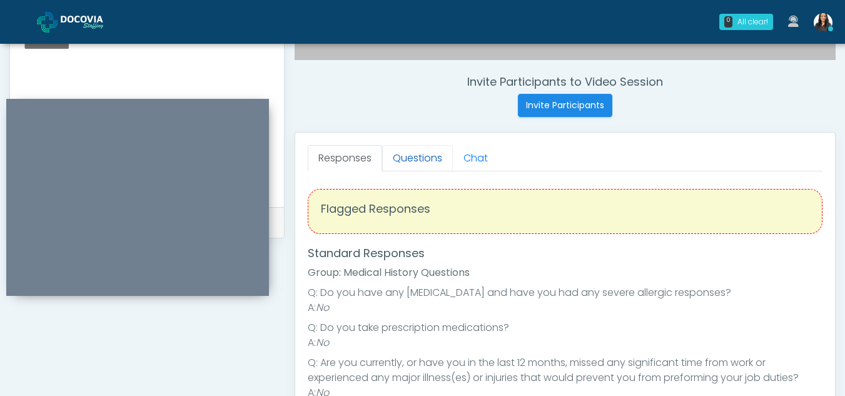
click at [420, 158] on link "Questions" at bounding box center [417, 158] width 71 height 26
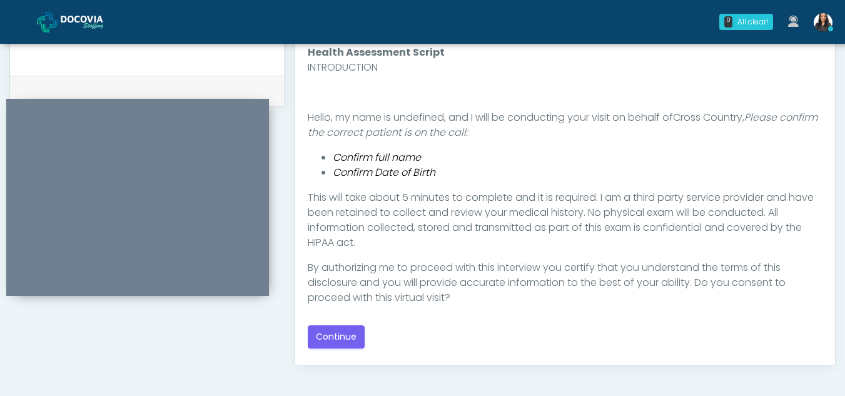
scroll to position [5, 0]
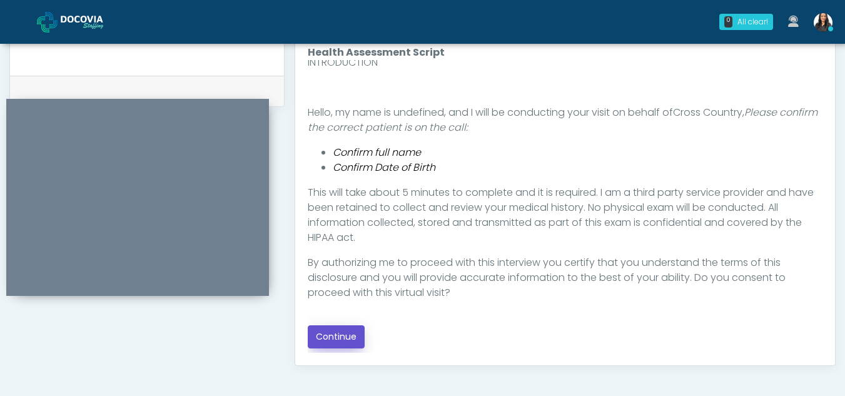
click at [339, 332] on button "Continue" at bounding box center [336, 336] width 57 height 23
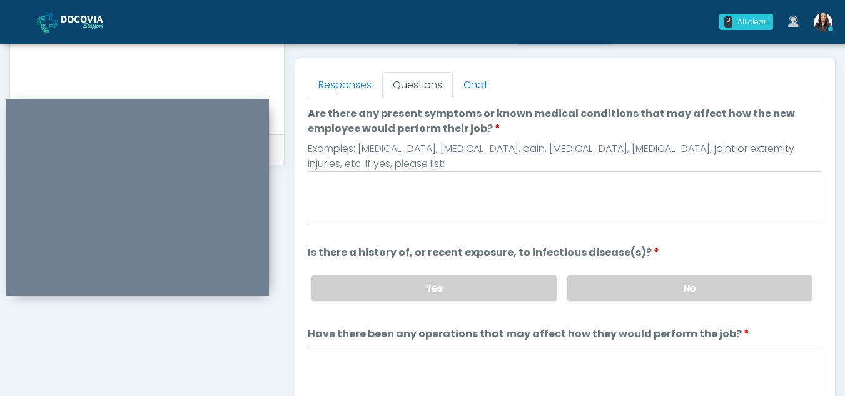
scroll to position [524, 0]
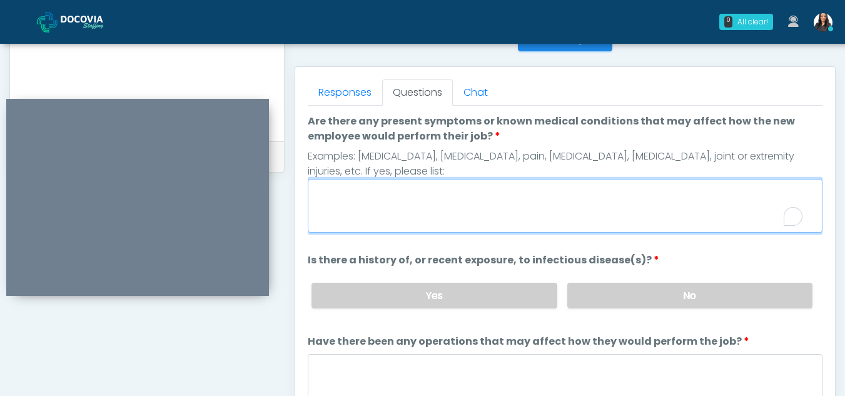
click at [339, 198] on textarea "Are there any present symptoms or known medical conditions that may affect how …" at bounding box center [565, 206] width 515 height 54
type textarea "**"
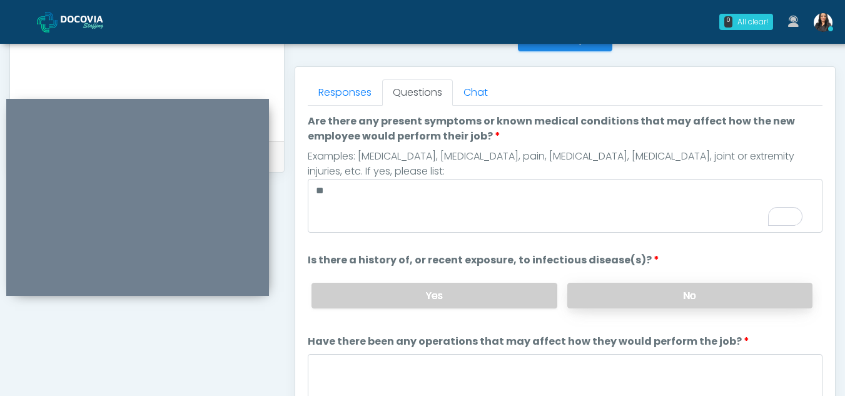
click at [734, 300] on label "No" at bounding box center [689, 296] width 245 height 26
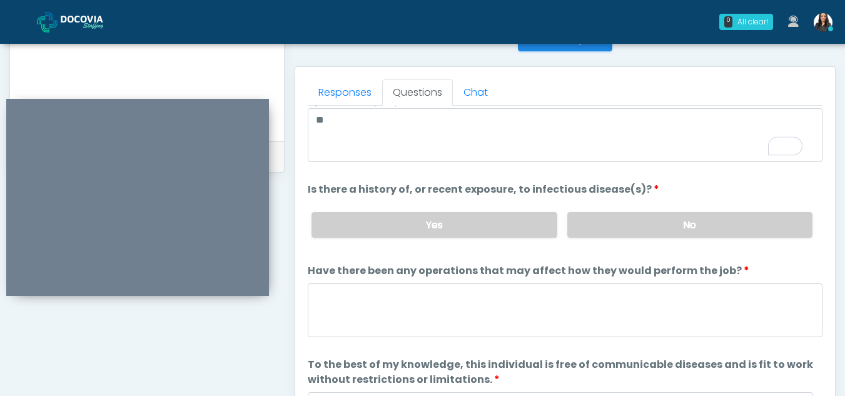
scroll to position [107, 0]
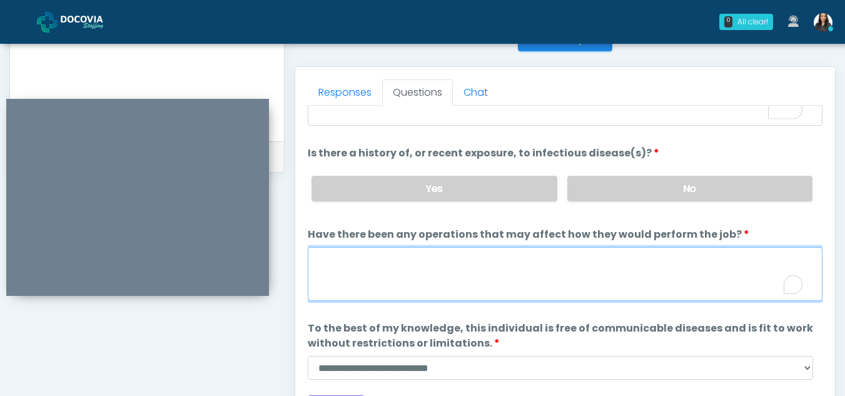
click at [403, 276] on textarea "Have there been any operations that may affect how they would perform the job?" at bounding box center [565, 274] width 515 height 54
type textarea "**"
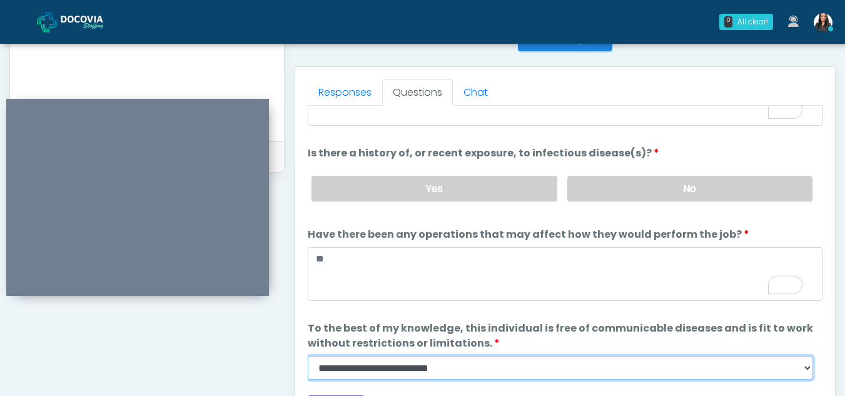
click at [803, 366] on select "**********" at bounding box center [561, 368] width 506 height 24
select select "******"
click at [308, 356] on select "**********" at bounding box center [561, 368] width 506 height 24
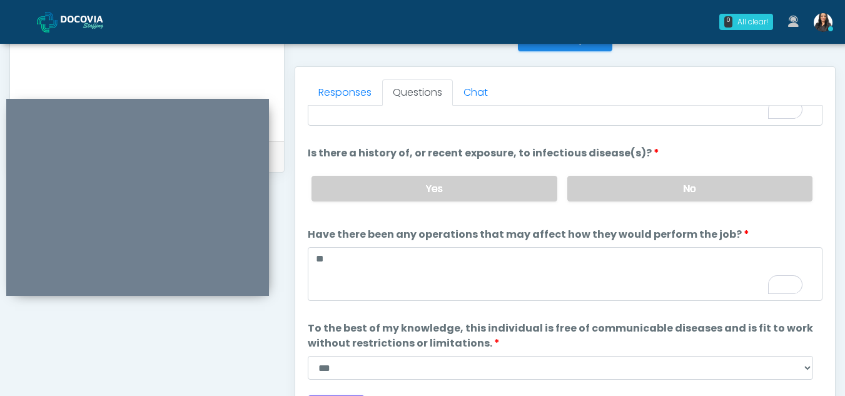
scroll to position [631, 0]
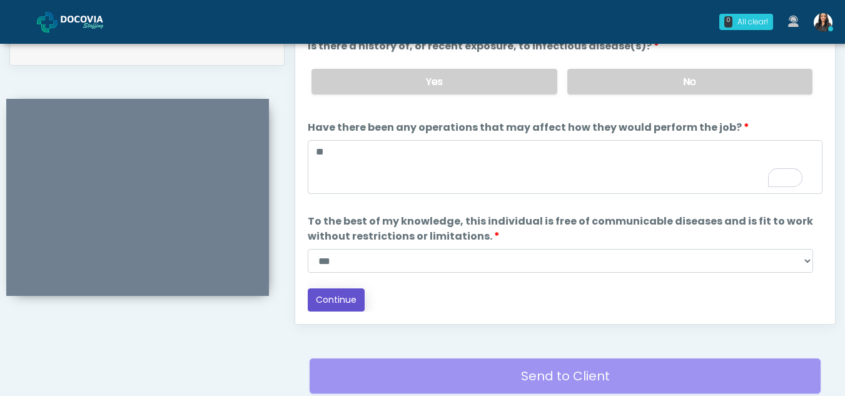
click at [346, 300] on button "Continue" at bounding box center [336, 299] width 57 height 23
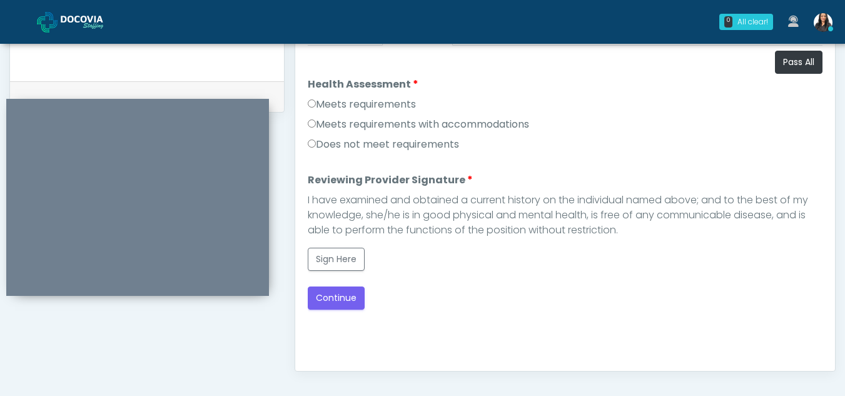
scroll to position [548, 0]
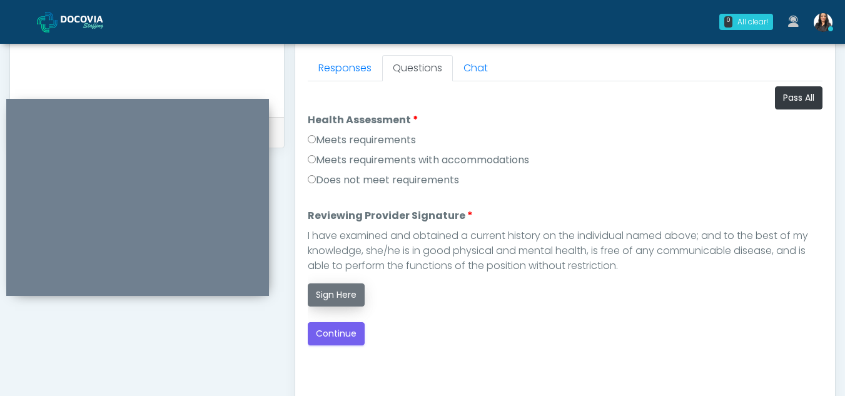
click at [347, 291] on button "Sign Here" at bounding box center [336, 294] width 57 height 23
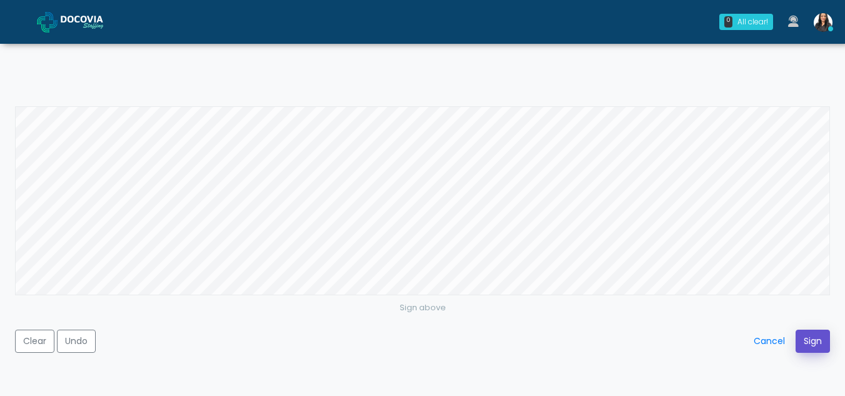
click at [807, 337] on button "Sign" at bounding box center [813, 341] width 34 height 23
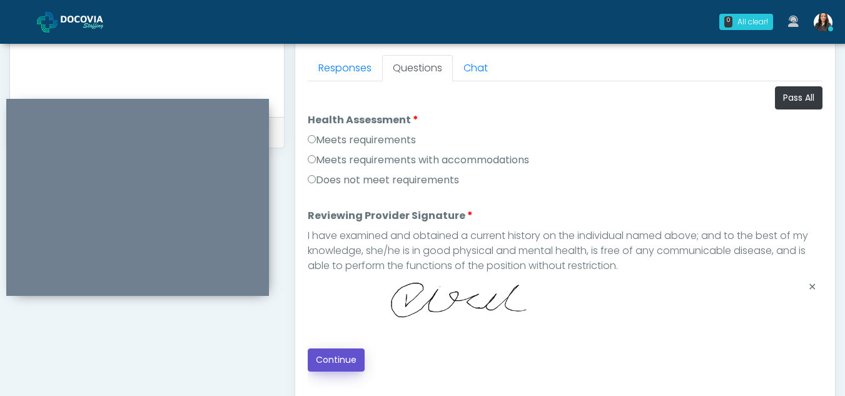
click at [345, 359] on button "Continue" at bounding box center [336, 360] width 57 height 23
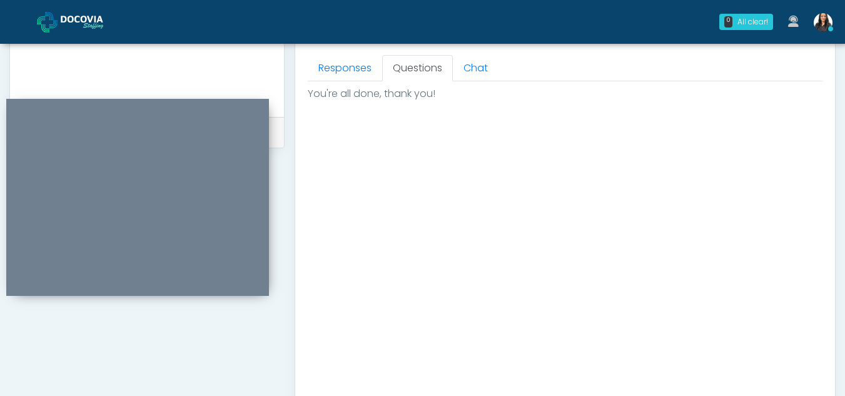
scroll to position [750, 0]
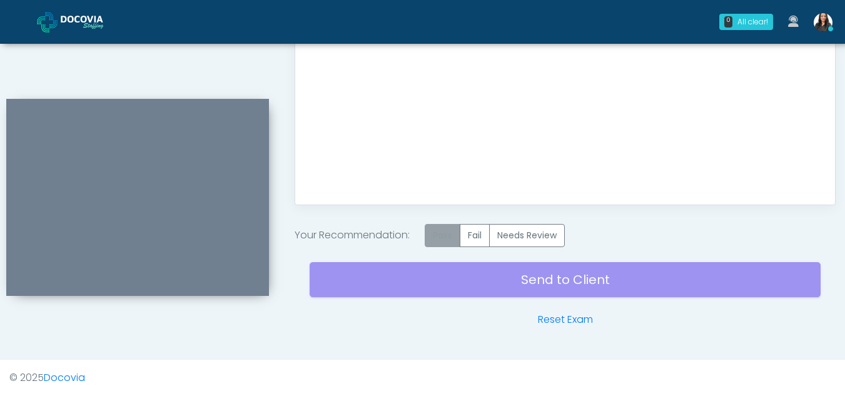
click at [440, 233] on label "Pass" at bounding box center [443, 235] width 36 height 23
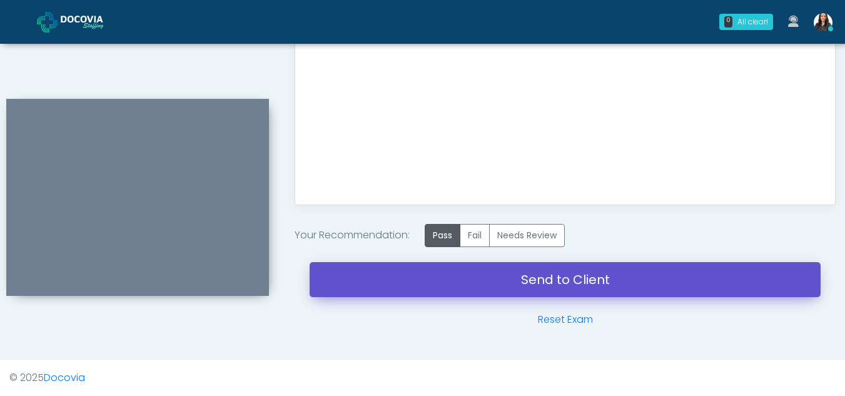
click at [624, 270] on link "Send to Client" at bounding box center [565, 279] width 511 height 35
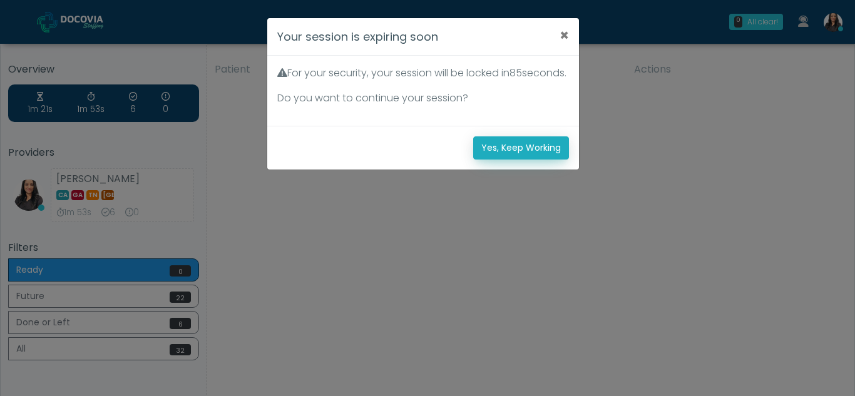
click at [527, 160] on button "Yes, Keep Working" at bounding box center [521, 147] width 96 height 23
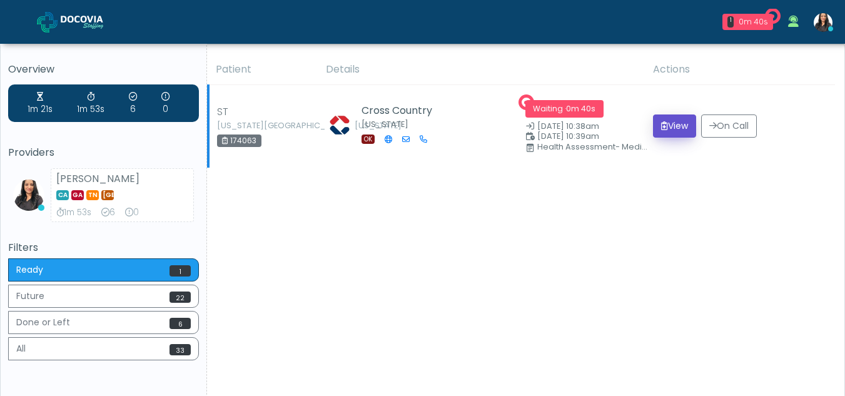
click at [680, 123] on button "View" at bounding box center [674, 125] width 43 height 23
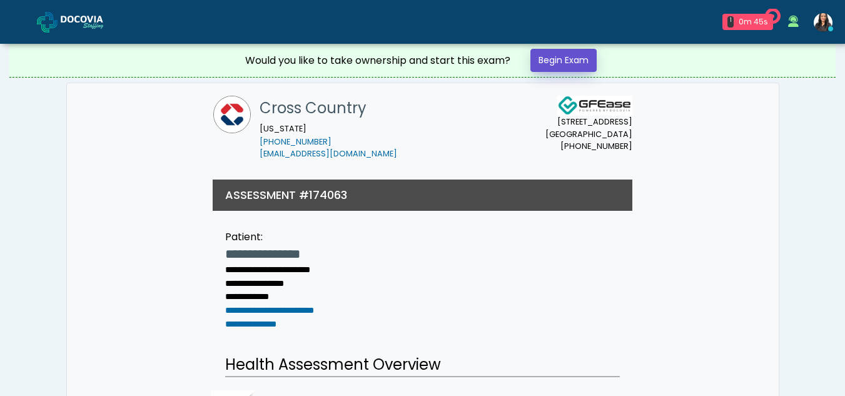
click at [559, 53] on link "Begin Exam" at bounding box center [564, 60] width 66 height 23
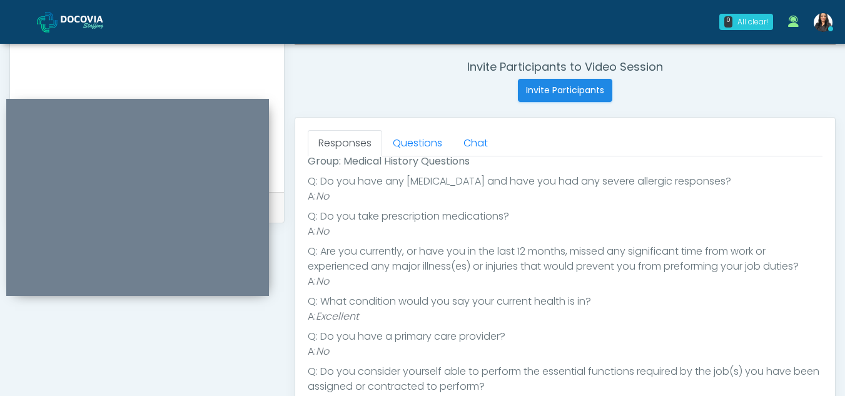
scroll to position [456, 0]
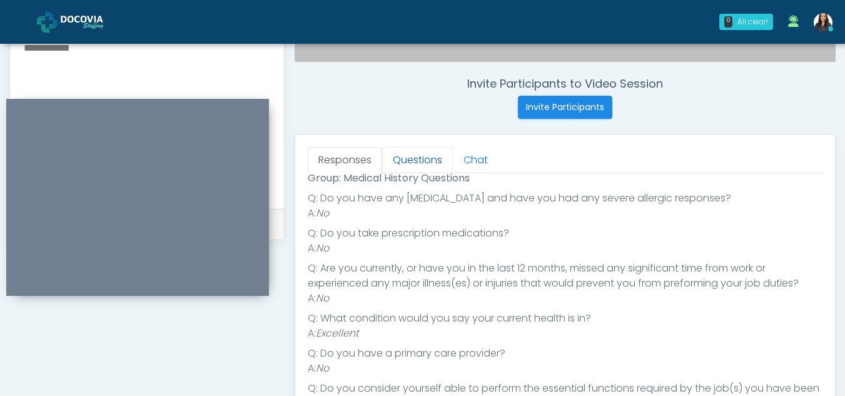
click at [435, 152] on link "Questions" at bounding box center [417, 160] width 71 height 26
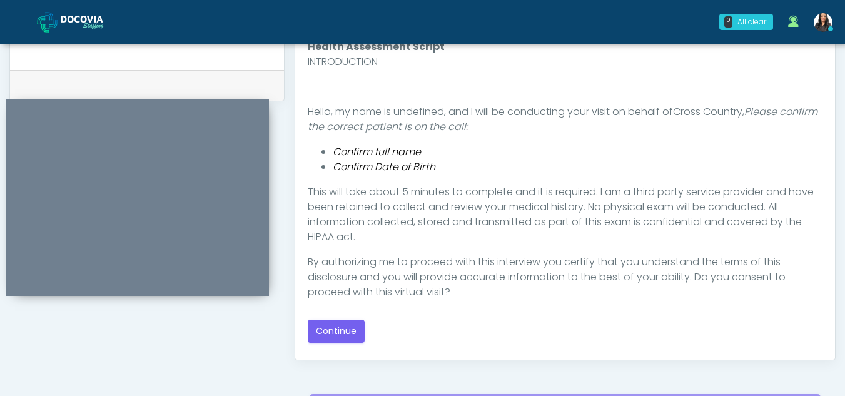
scroll to position [601, 0]
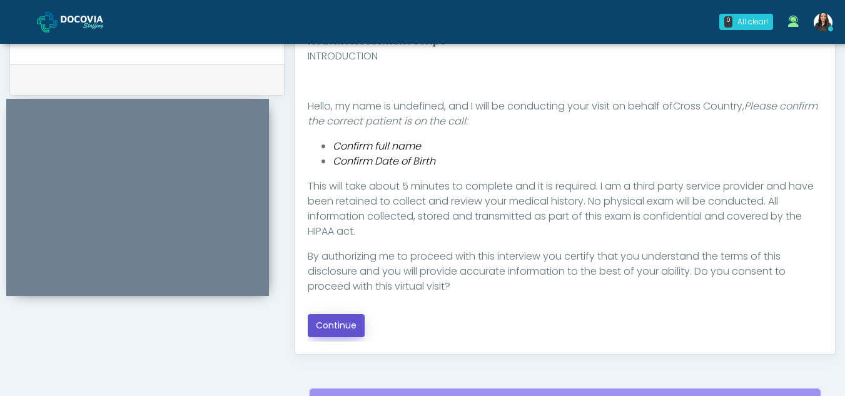
click at [347, 322] on button "Continue" at bounding box center [336, 325] width 57 height 23
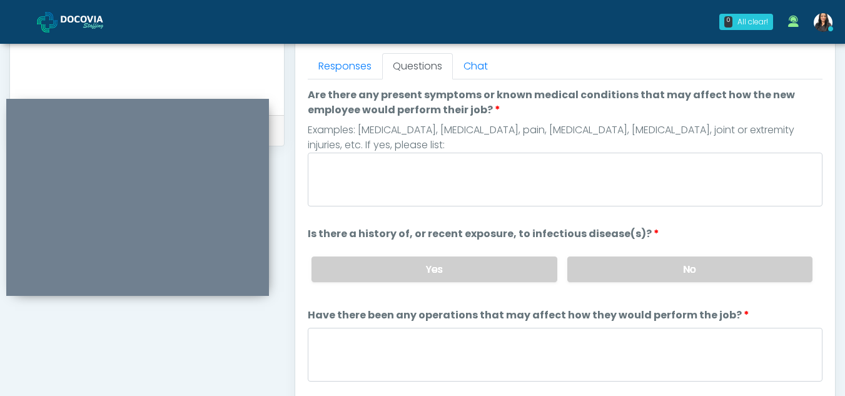
scroll to position [546, 0]
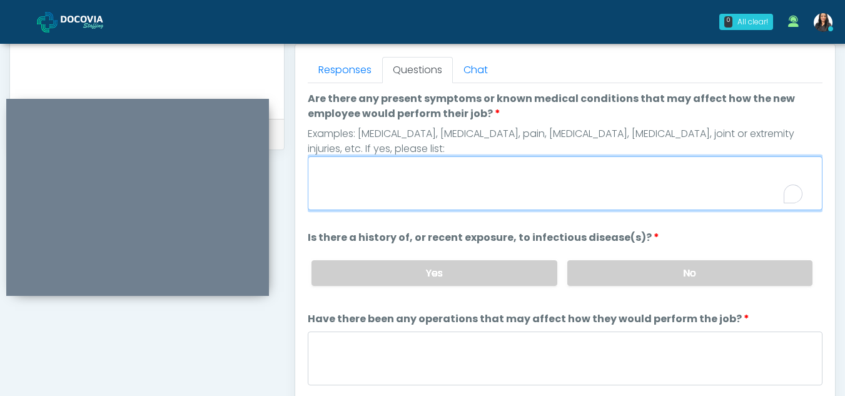
click at [328, 185] on textarea "Are there any present symptoms or known medical conditions that may affect how …" at bounding box center [565, 183] width 515 height 54
type textarea "**"
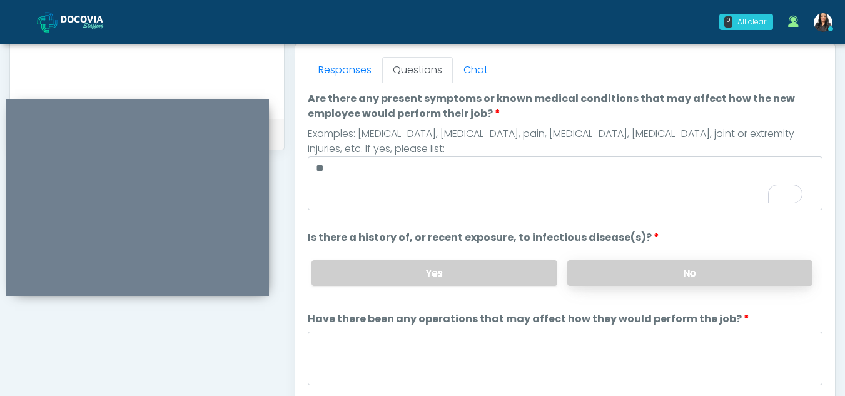
click at [724, 268] on label "No" at bounding box center [689, 273] width 245 height 26
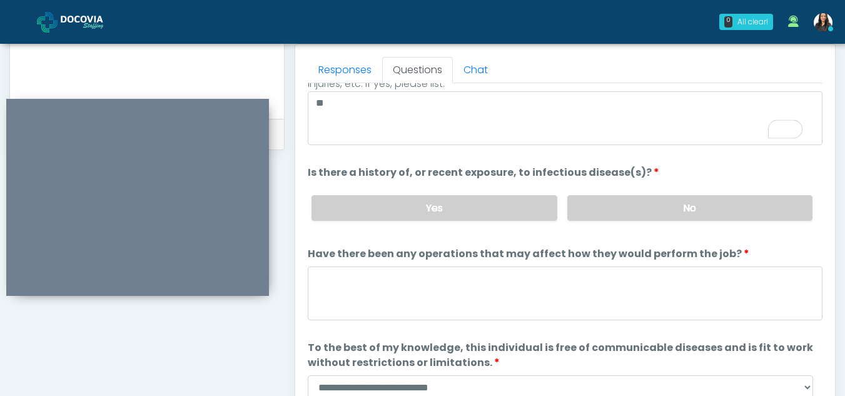
scroll to position [107, 0]
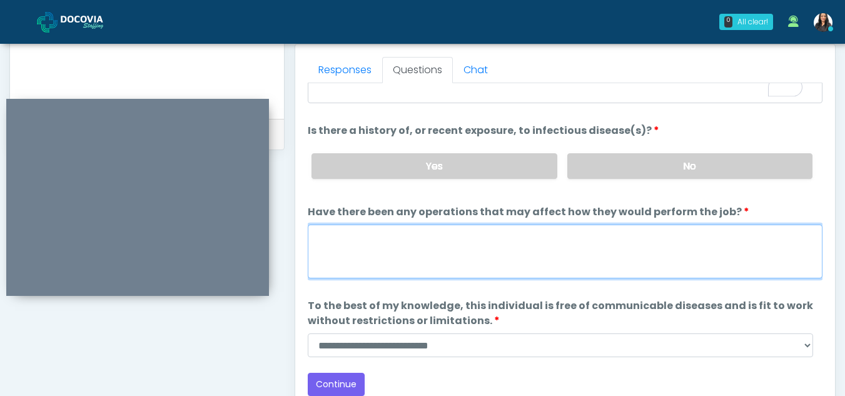
click at [392, 232] on textarea "Have there been any operations that may affect how they would perform the job?" at bounding box center [565, 252] width 515 height 54
type textarea "**"
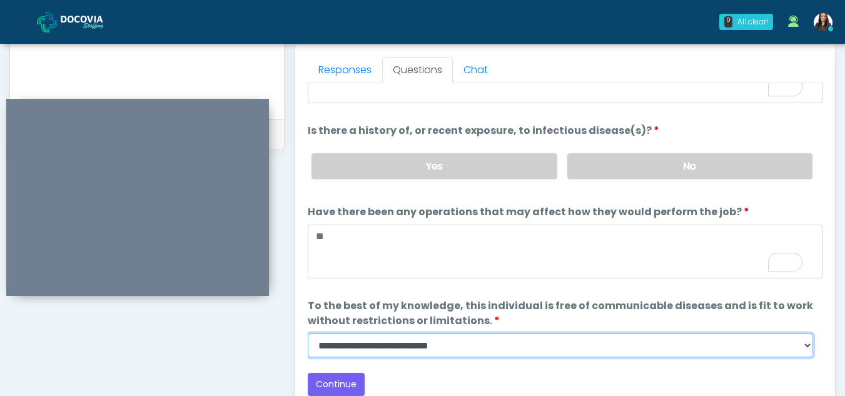
click at [809, 342] on select "**********" at bounding box center [561, 345] width 506 height 24
select select "******"
click at [308, 333] on select "**********" at bounding box center [561, 345] width 506 height 24
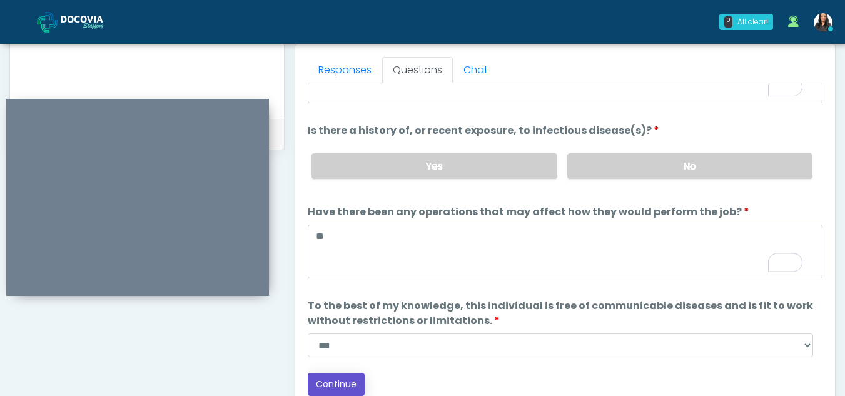
click at [337, 379] on button "Continue" at bounding box center [336, 384] width 57 height 23
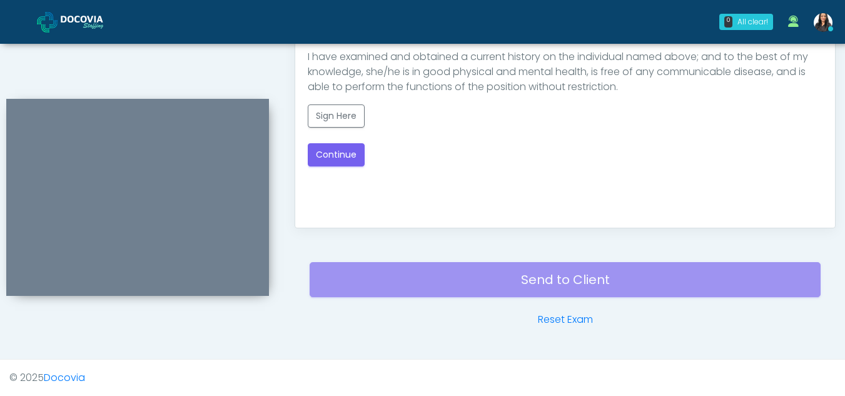
scroll to position [544, 0]
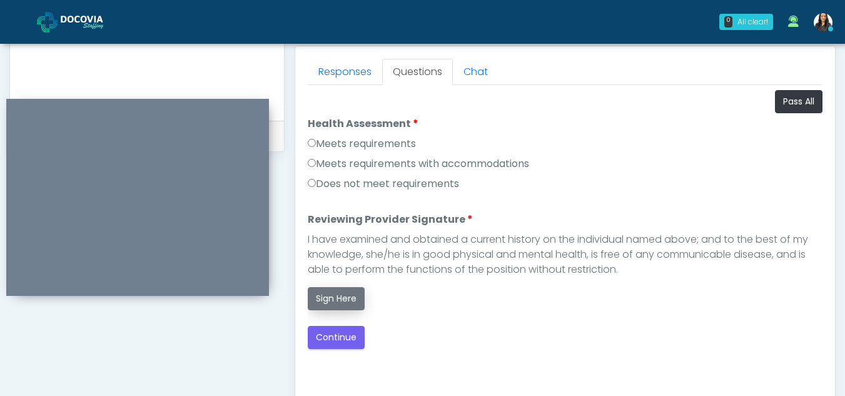
click at [330, 295] on button "Sign Here" at bounding box center [336, 298] width 57 height 23
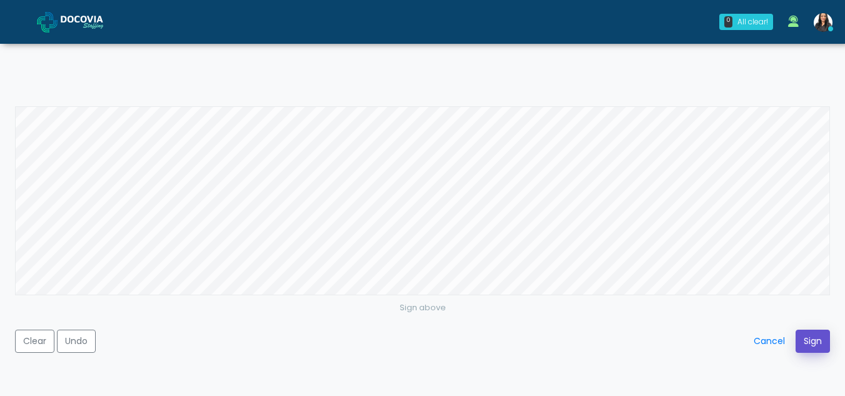
click at [810, 343] on button "Sign" at bounding box center [813, 341] width 34 height 23
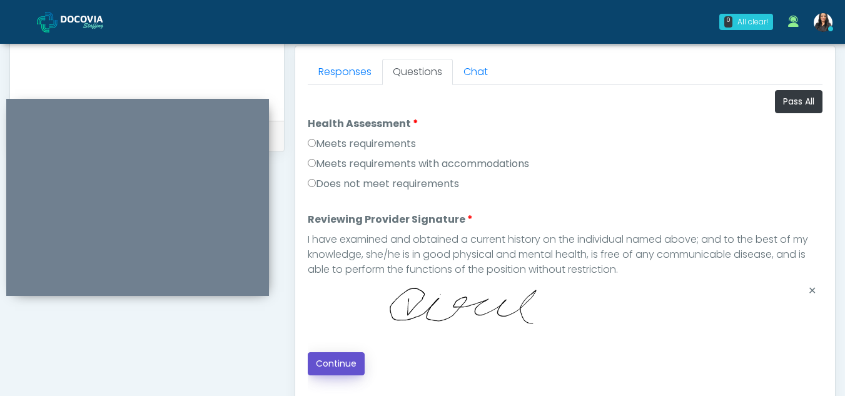
click at [355, 355] on button "Continue" at bounding box center [336, 363] width 57 height 23
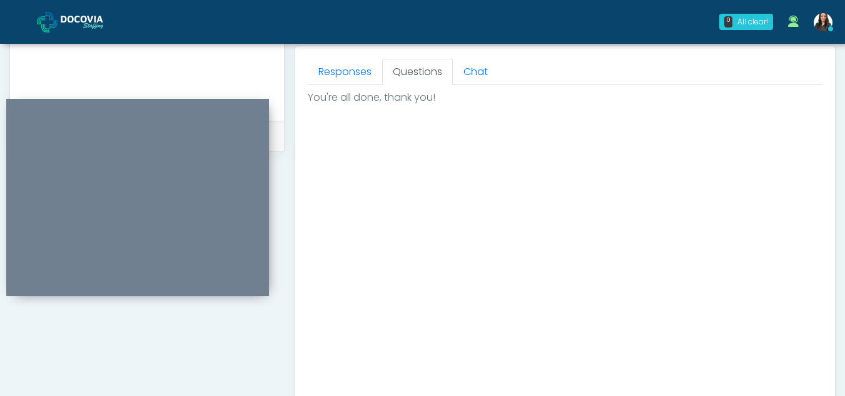
scroll to position [750, 0]
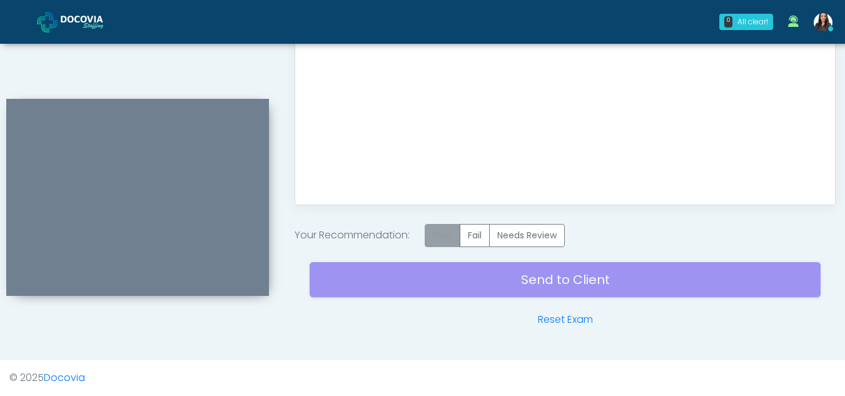
click at [445, 240] on label "Pass" at bounding box center [443, 235] width 36 height 23
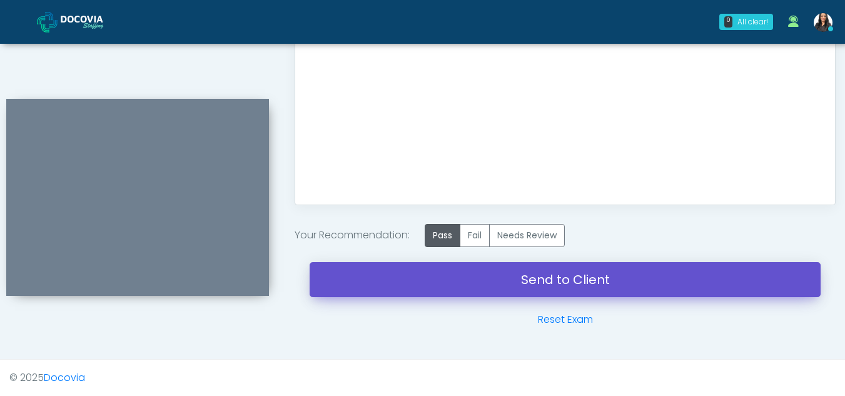
click at [593, 281] on link "Send to Client" at bounding box center [565, 279] width 511 height 35
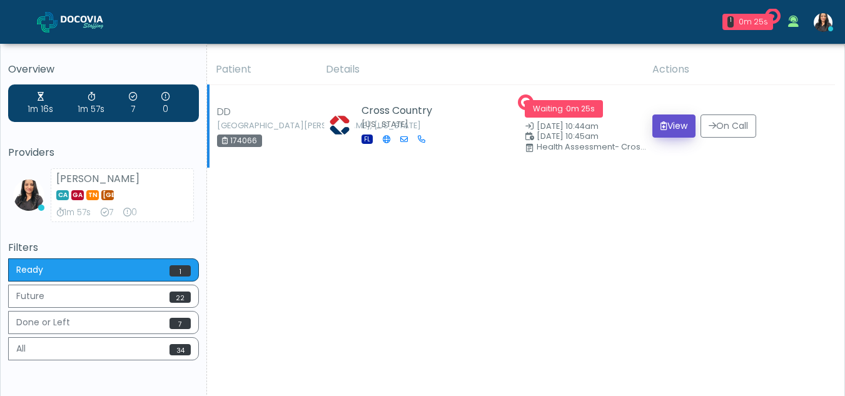
click at [673, 125] on button "View" at bounding box center [674, 125] width 43 height 23
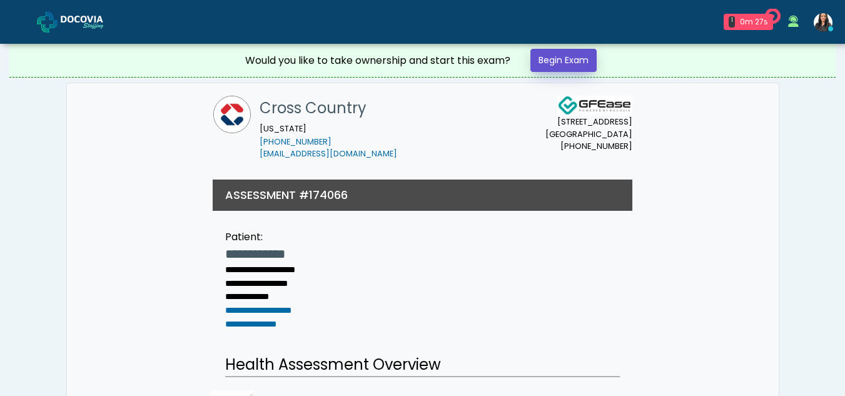
click at [553, 54] on link "Begin Exam" at bounding box center [564, 60] width 66 height 23
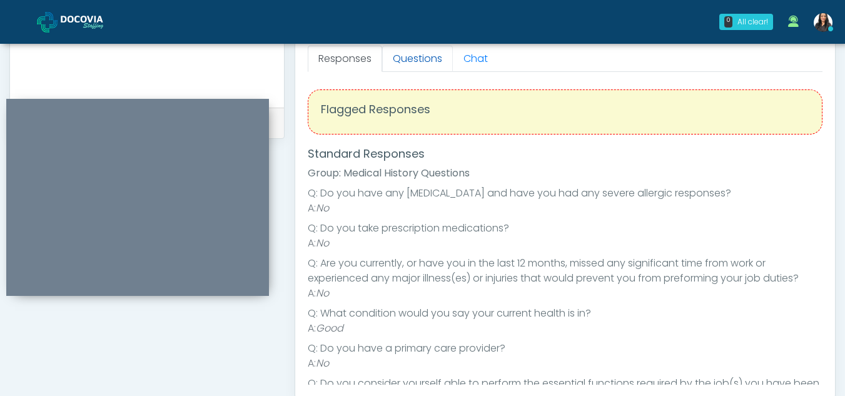
click at [437, 65] on link "Questions" at bounding box center [417, 59] width 71 height 26
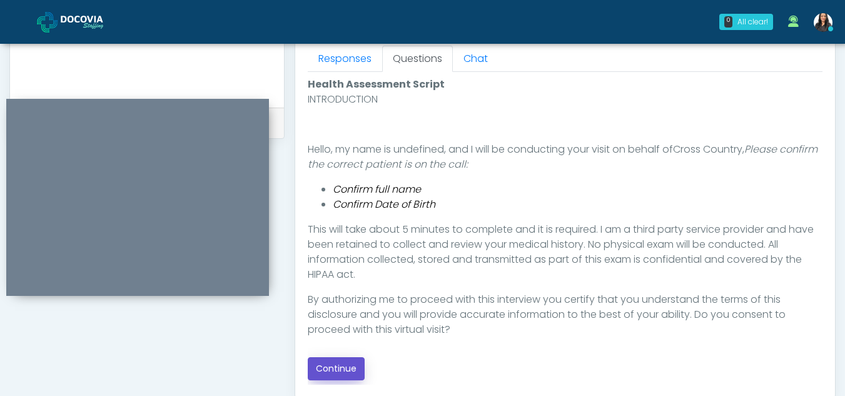
click at [332, 367] on button "Continue" at bounding box center [336, 368] width 57 height 23
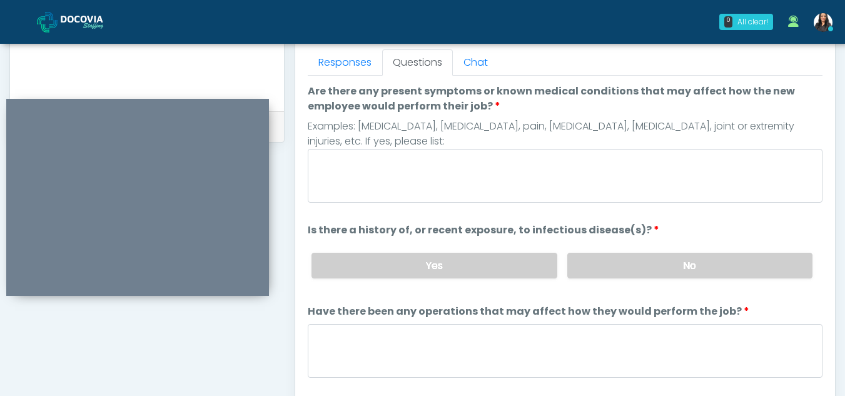
scroll to position [550, 0]
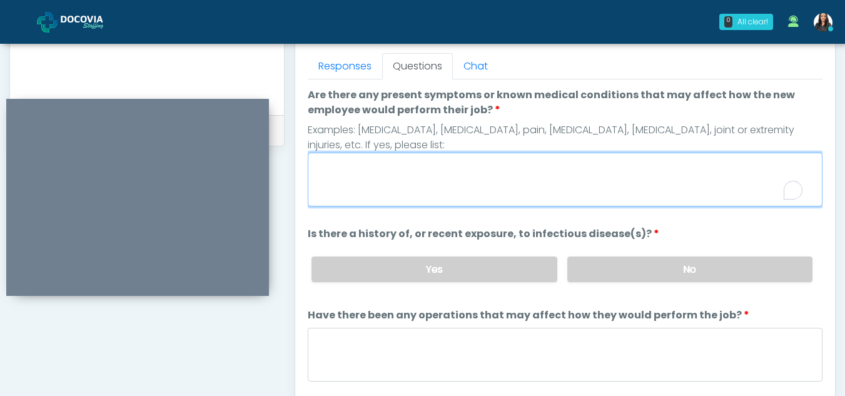
click at [404, 166] on textarea "Are there any present symptoms or known medical conditions that may affect how …" at bounding box center [565, 180] width 515 height 54
type textarea "**"
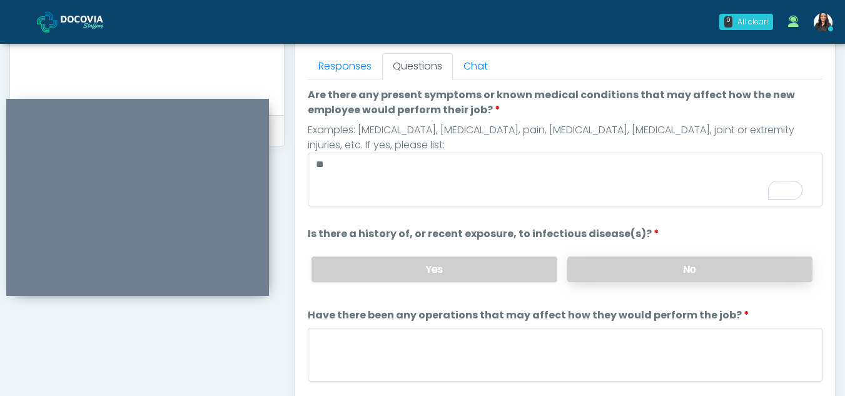
click at [628, 278] on label "No" at bounding box center [689, 270] width 245 height 26
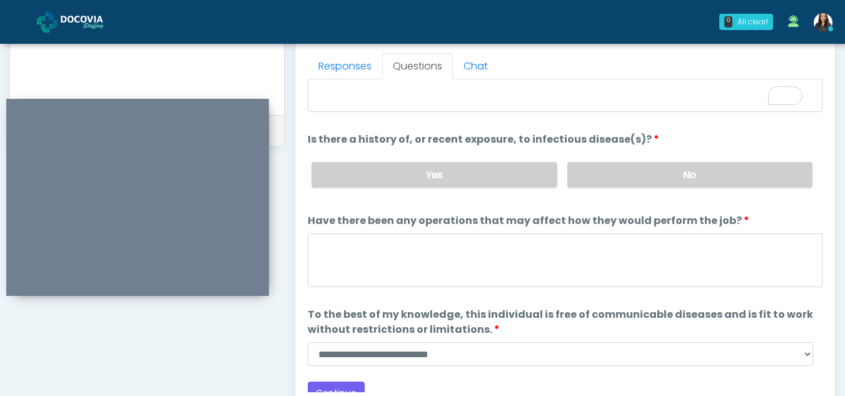
scroll to position [101, 0]
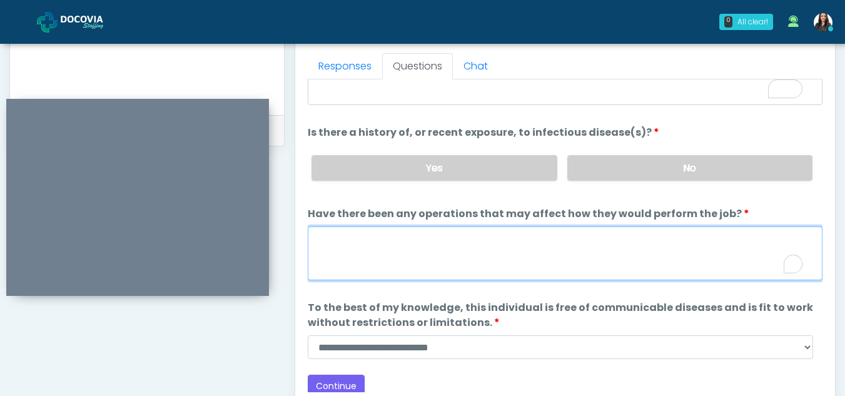
click at [360, 242] on textarea "Have there been any operations that may affect how they would perform the job?" at bounding box center [565, 253] width 515 height 54
type textarea "**"
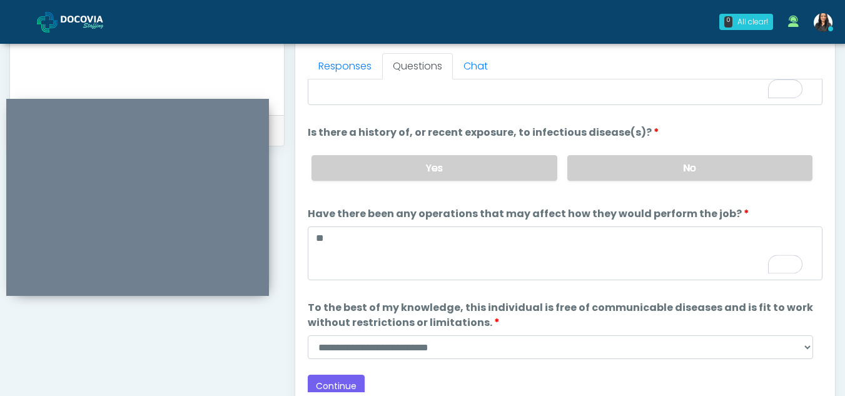
scroll to position [107, 0]
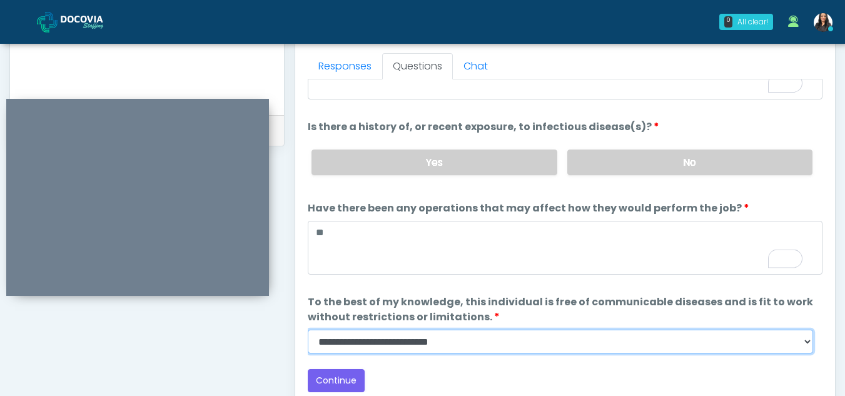
click at [803, 343] on select "**********" at bounding box center [561, 342] width 506 height 24
select select "******"
click at [308, 330] on select "**********" at bounding box center [561, 342] width 506 height 24
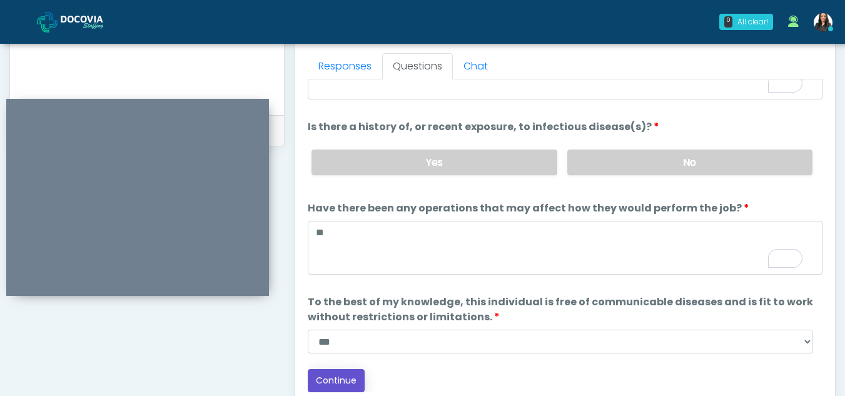
click at [334, 376] on button "Continue" at bounding box center [336, 380] width 57 height 23
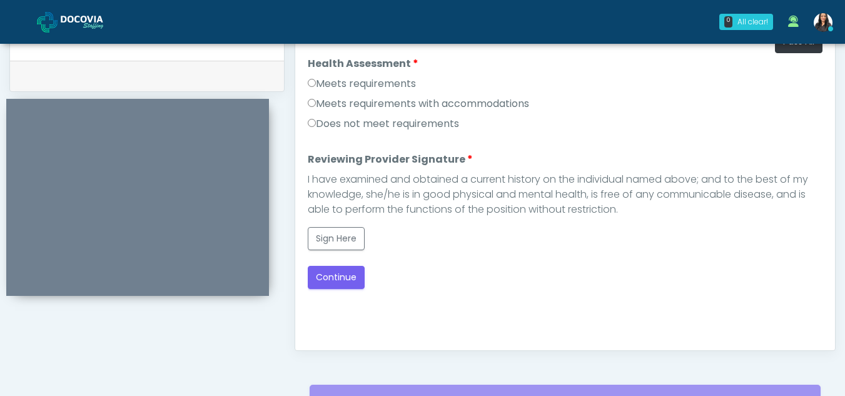
scroll to position [588, 0]
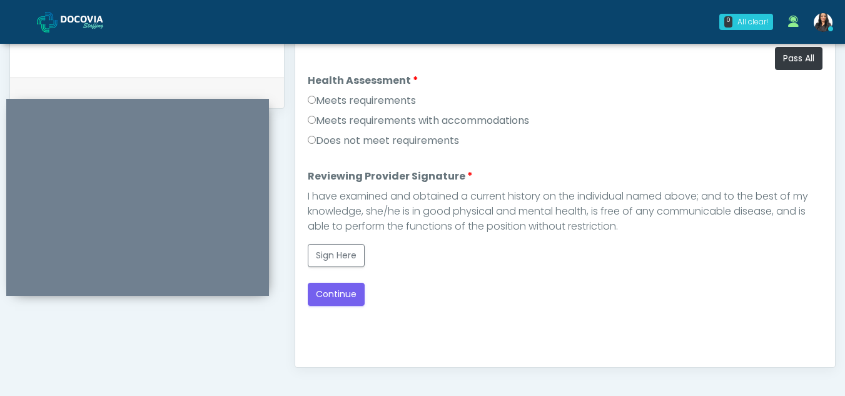
click at [317, 101] on label "Meets requirements" at bounding box center [362, 100] width 108 height 15
click at [321, 257] on button "Sign Here" at bounding box center [336, 255] width 57 height 23
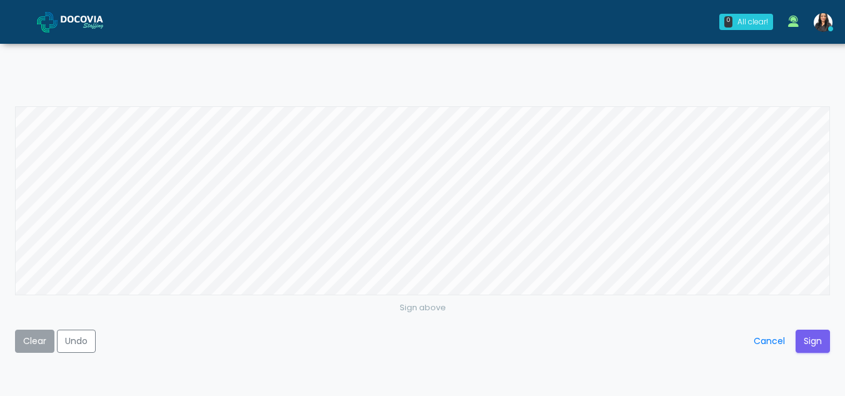
click at [26, 343] on button "Clear" at bounding box center [34, 341] width 39 height 23
click at [818, 342] on button "Sign" at bounding box center [813, 341] width 34 height 23
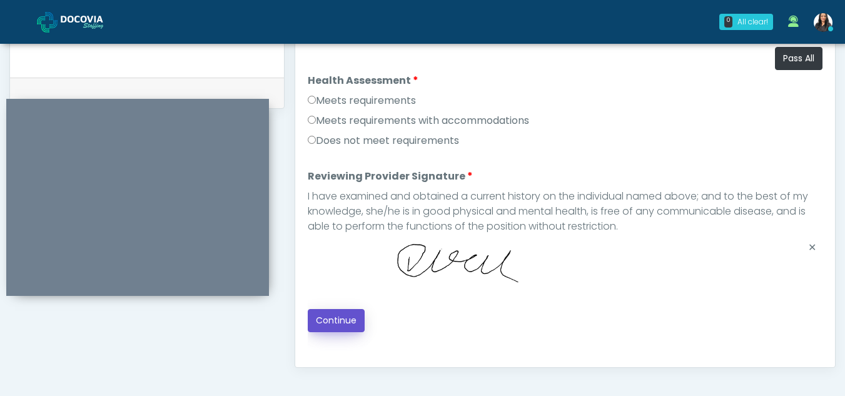
click at [328, 315] on button "Continue" at bounding box center [336, 320] width 57 height 23
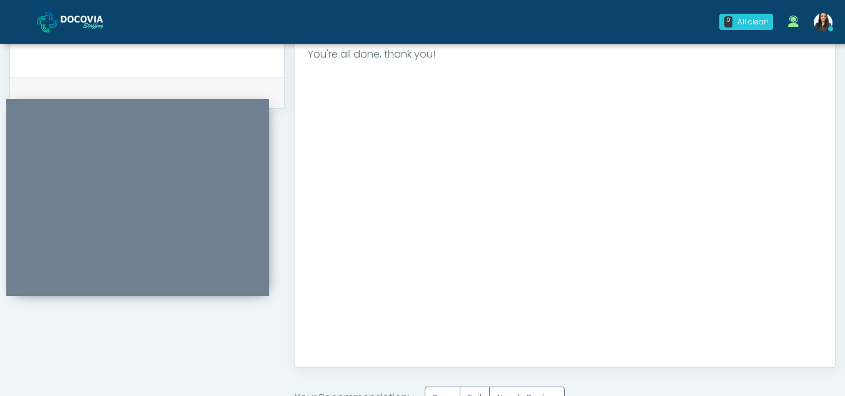
scroll to position [750, 0]
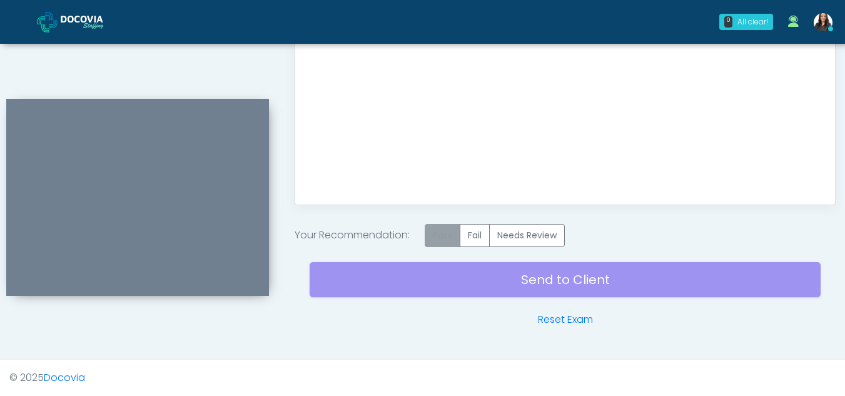
click at [439, 240] on label "Pass" at bounding box center [443, 235] width 36 height 23
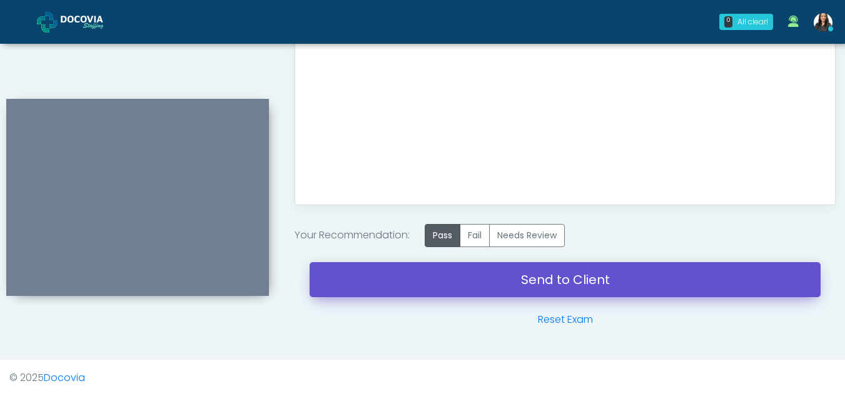
click at [541, 283] on link "Send to Client" at bounding box center [565, 279] width 511 height 35
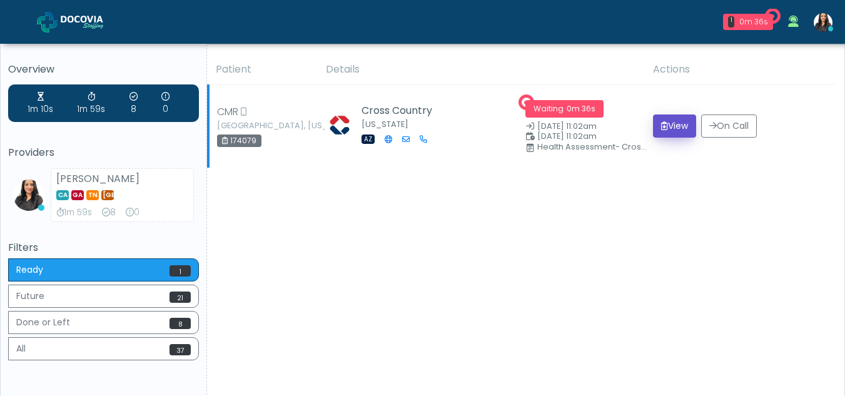
click at [672, 121] on button "View" at bounding box center [674, 125] width 43 height 23
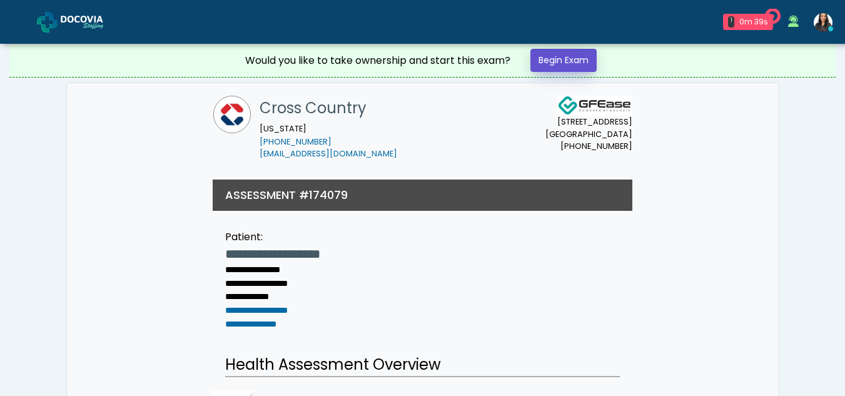
click at [553, 55] on link "Begin Exam" at bounding box center [564, 60] width 66 height 23
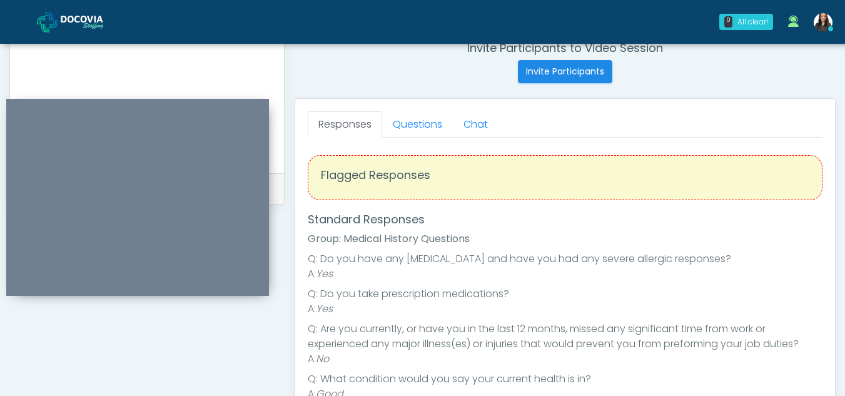
scroll to position [484, 0]
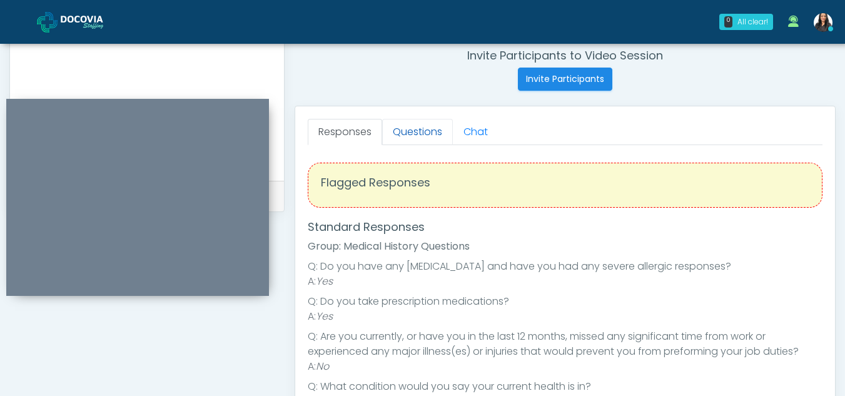
click at [412, 137] on link "Questions" at bounding box center [417, 132] width 71 height 26
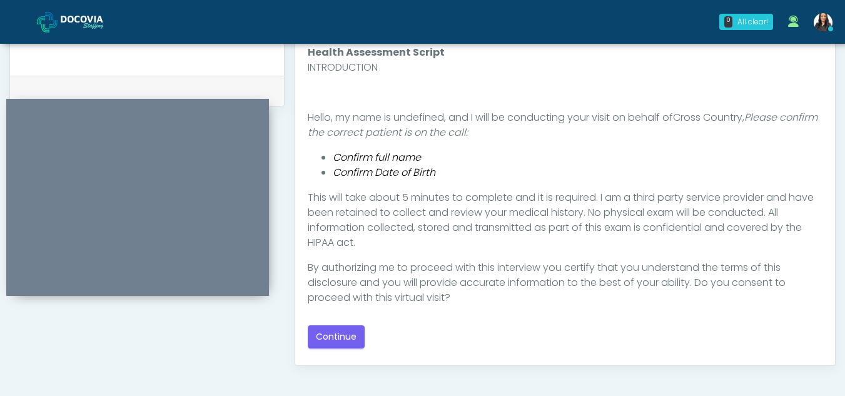
scroll to position [619, 0]
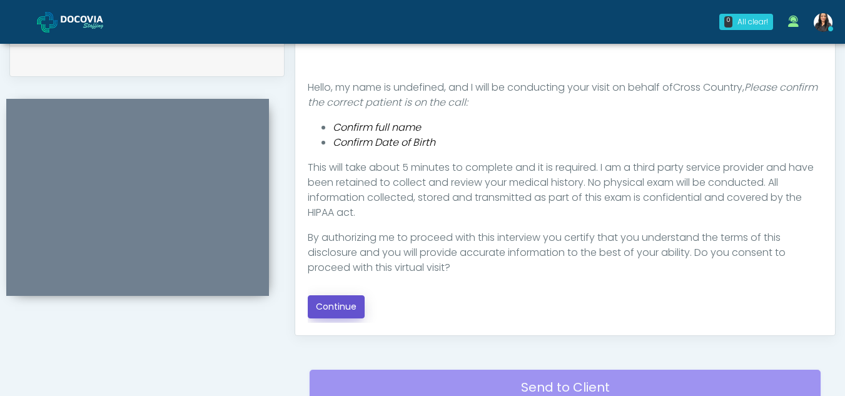
click at [340, 303] on button "Continue" at bounding box center [336, 306] width 57 height 23
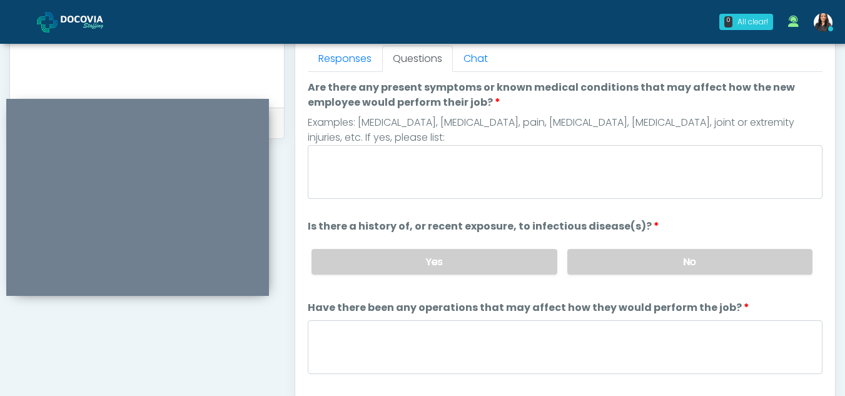
scroll to position [554, 0]
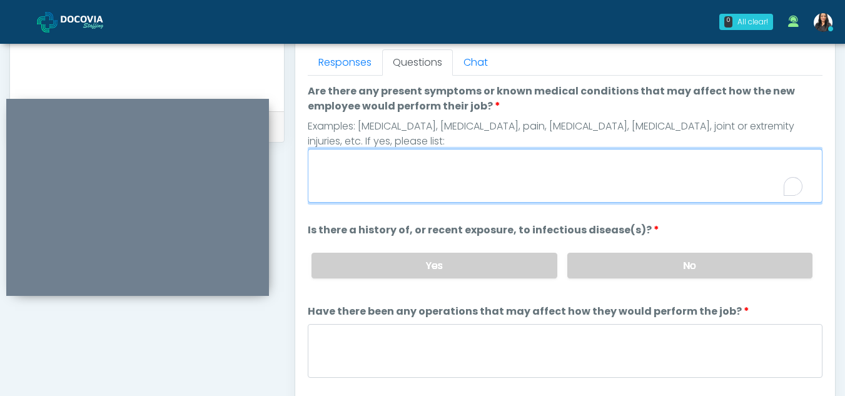
click at [420, 171] on textarea "Are there any present symptoms or known medical conditions that may affect how …" at bounding box center [565, 176] width 515 height 54
type textarea "**"
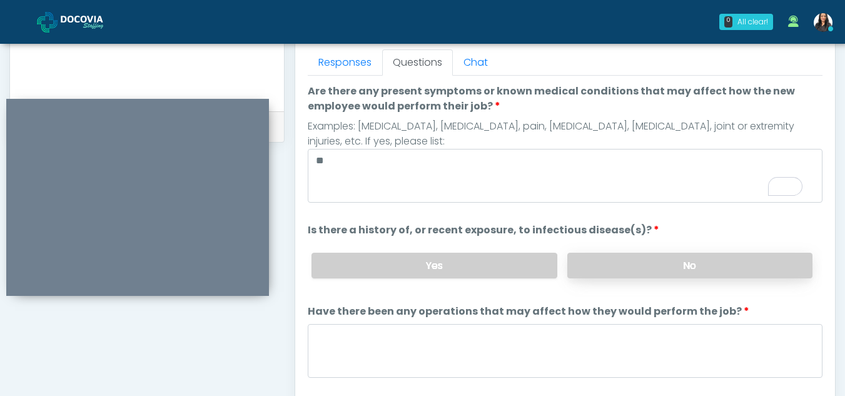
click at [618, 270] on label "No" at bounding box center [689, 266] width 245 height 26
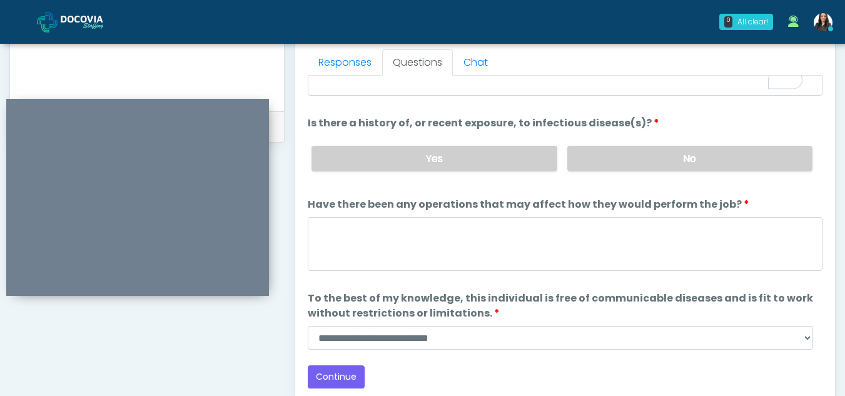
scroll to position [107, 0]
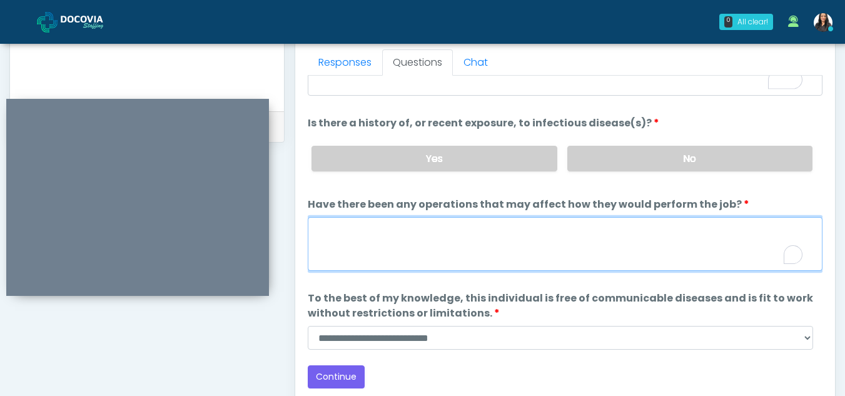
click at [359, 238] on textarea "Have there been any operations that may affect how they would perform the job?" at bounding box center [565, 244] width 515 height 54
type textarea "**"
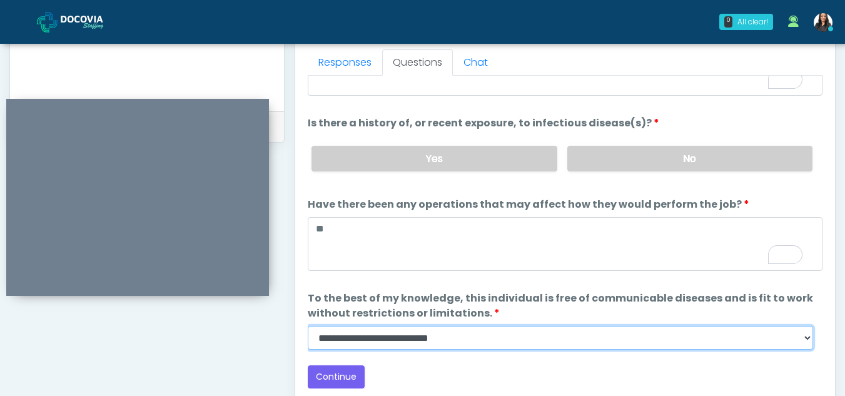
click at [805, 341] on select "**********" at bounding box center [561, 338] width 506 height 24
select select "******"
click at [308, 326] on select "**********" at bounding box center [561, 338] width 506 height 24
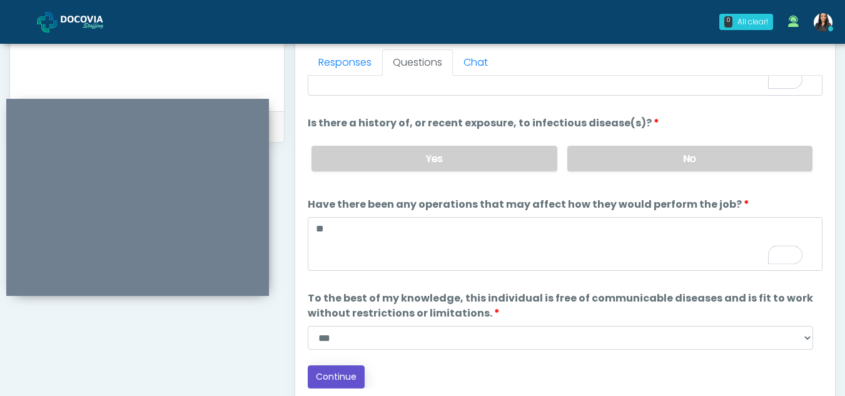
click at [329, 372] on button "Continue" at bounding box center [336, 376] width 57 height 23
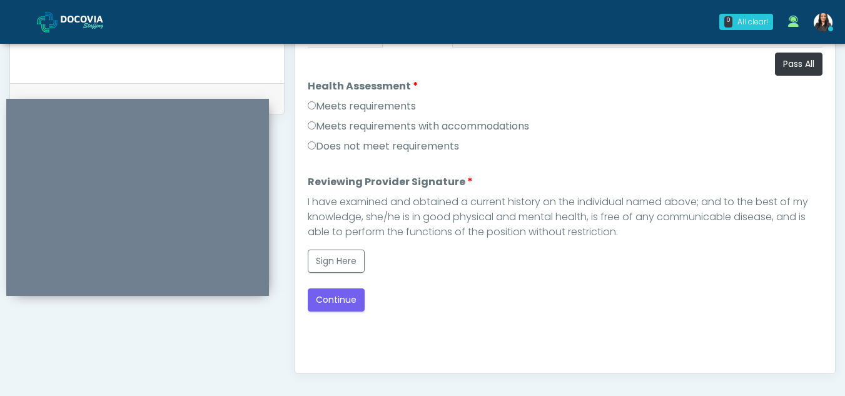
scroll to position [561, 0]
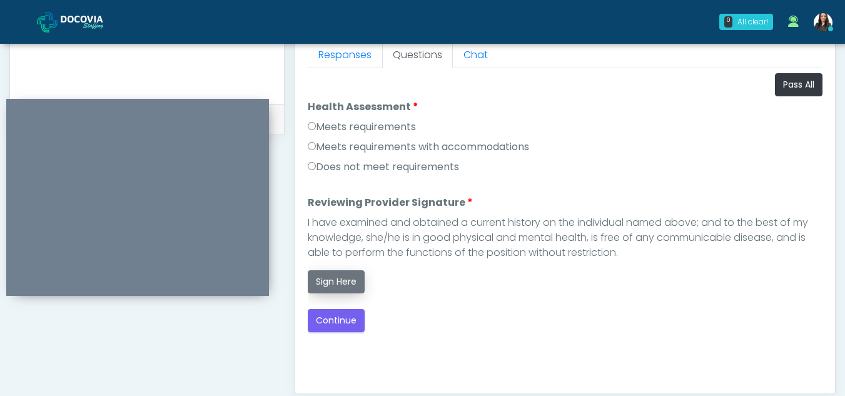
click at [333, 282] on button "Sign Here" at bounding box center [336, 281] width 57 height 23
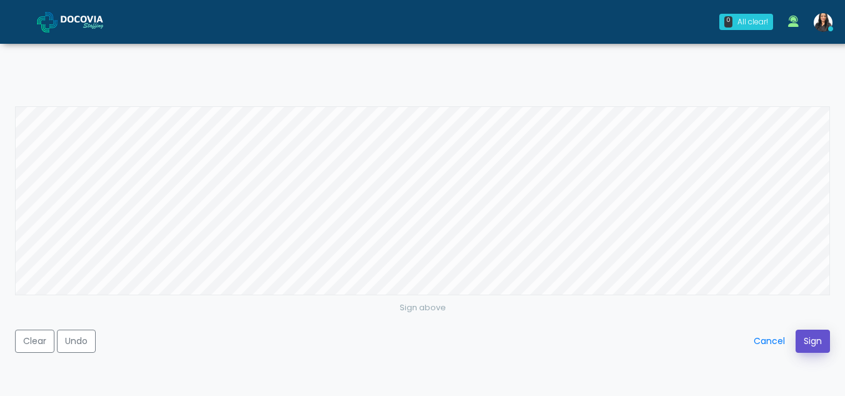
click at [811, 342] on button "Sign" at bounding box center [813, 341] width 34 height 23
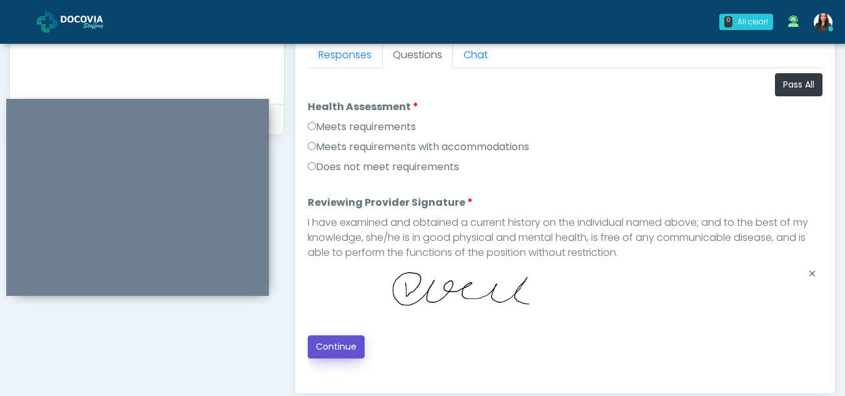
click at [325, 342] on button "Continue" at bounding box center [336, 346] width 57 height 23
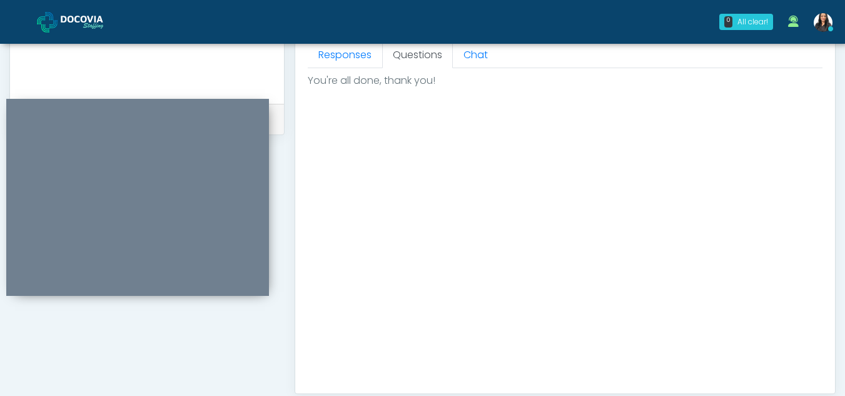
scroll to position [750, 0]
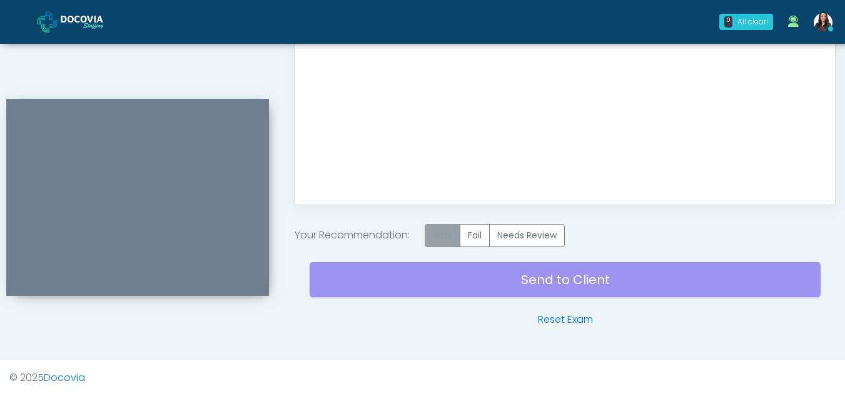
click at [442, 237] on label "Pass" at bounding box center [443, 235] width 36 height 23
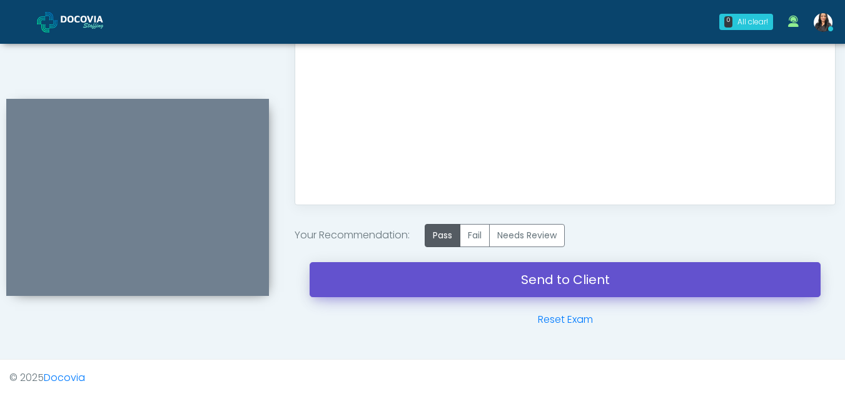
click at [510, 281] on link "Send to Client" at bounding box center [565, 279] width 511 height 35
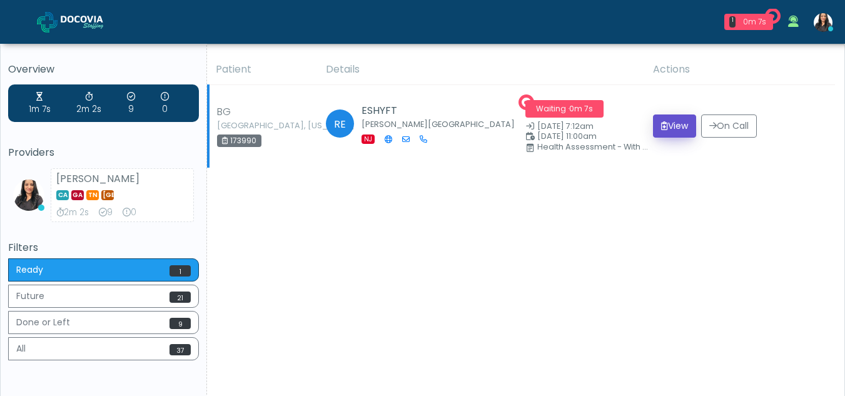
click at [671, 128] on button "View" at bounding box center [674, 125] width 43 height 23
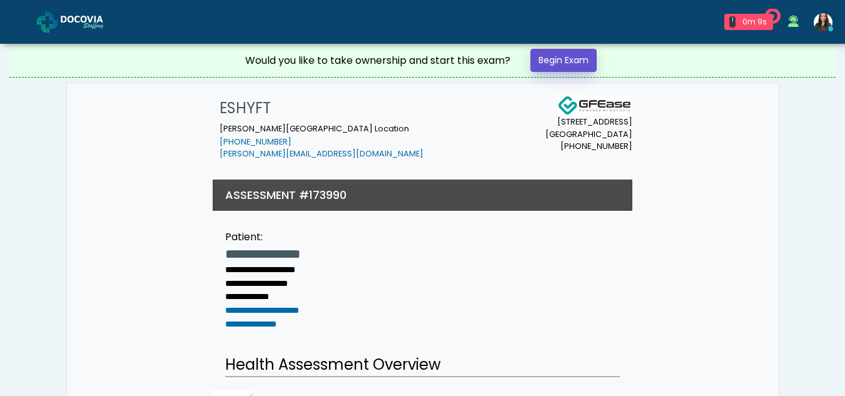
click at [561, 61] on link "Begin Exam" at bounding box center [564, 60] width 66 height 23
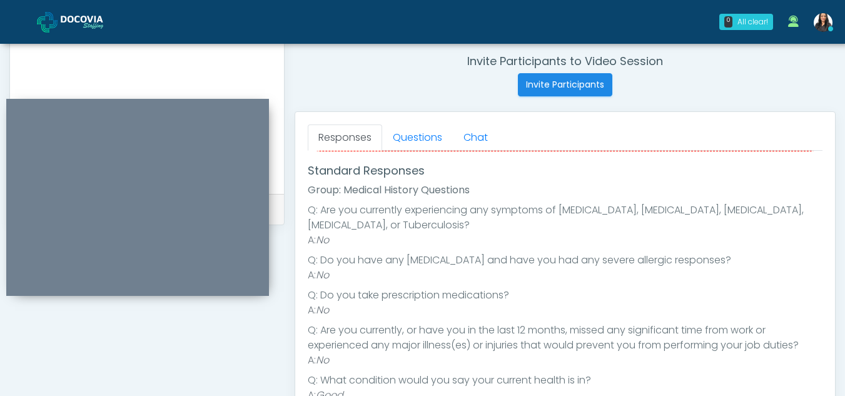
scroll to position [477, 0]
click at [431, 150] on link "Questions" at bounding box center [417, 139] width 71 height 26
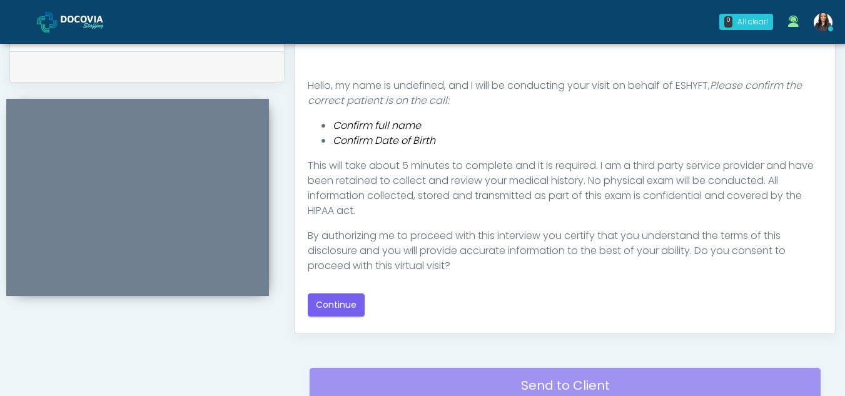
scroll to position [646, 0]
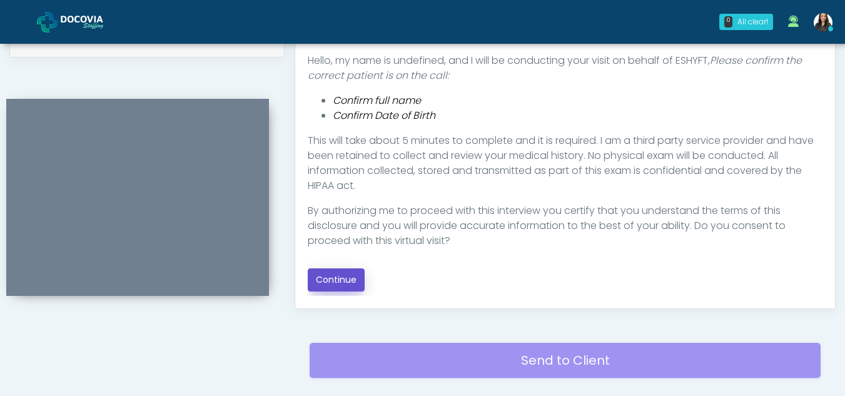
click at [340, 275] on button "Continue" at bounding box center [336, 279] width 57 height 23
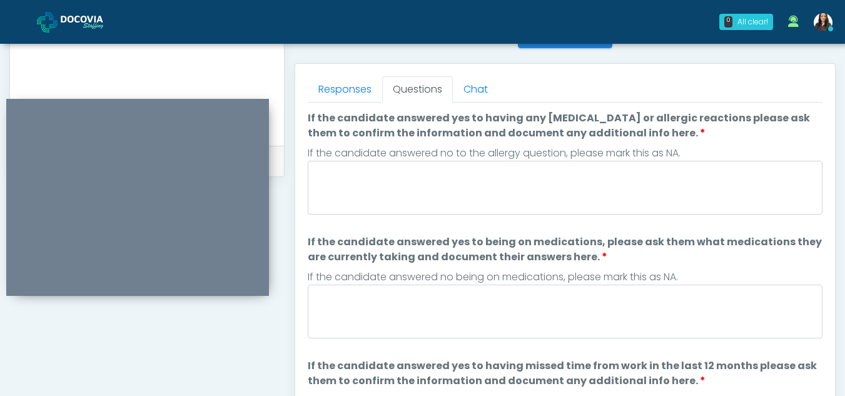
scroll to position [523, 0]
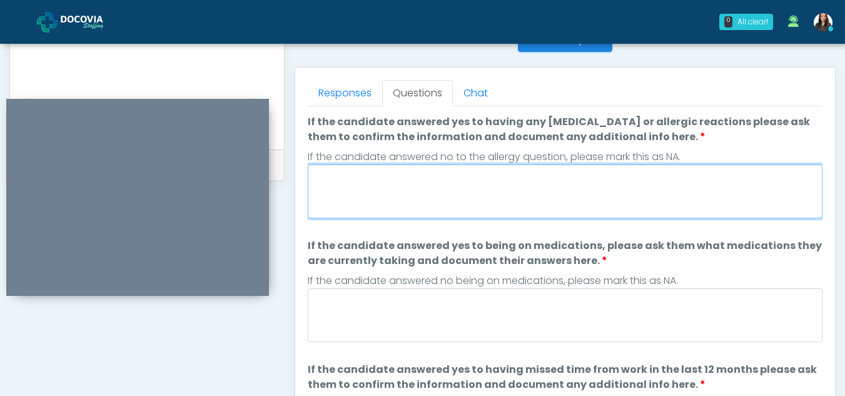
click at [437, 191] on textarea "If the candidate answered yes to having any allergies or allergic reactions ple…" at bounding box center [565, 192] width 515 height 54
type textarea "**"
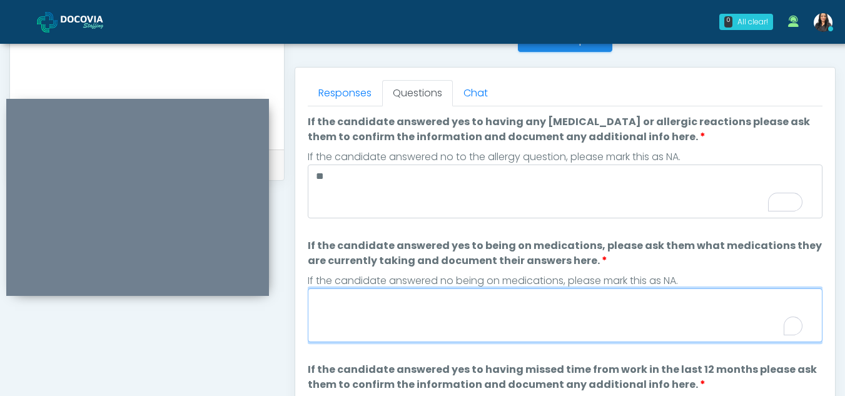
click at [414, 311] on textarea "If the candidate answered yes to being on medications, please ask them what med…" at bounding box center [565, 315] width 515 height 54
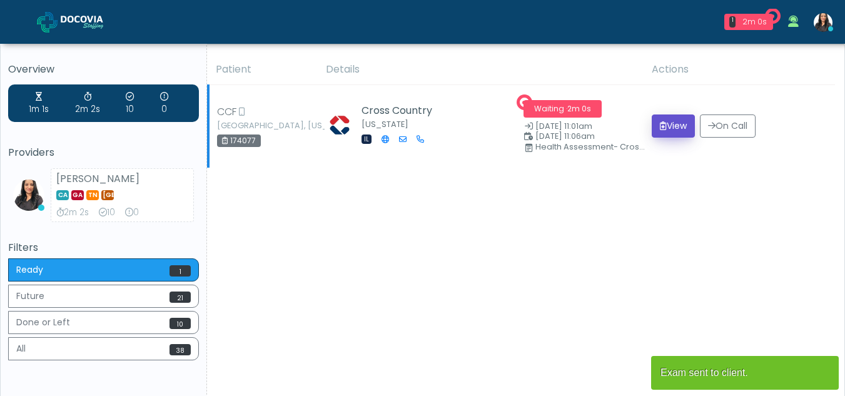
click at [684, 121] on button "View" at bounding box center [673, 125] width 43 height 23
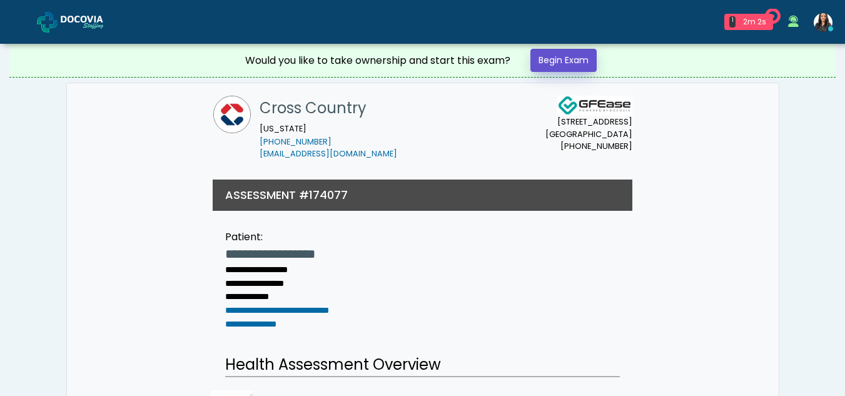
click at [573, 64] on link "Begin Exam" at bounding box center [564, 60] width 66 height 23
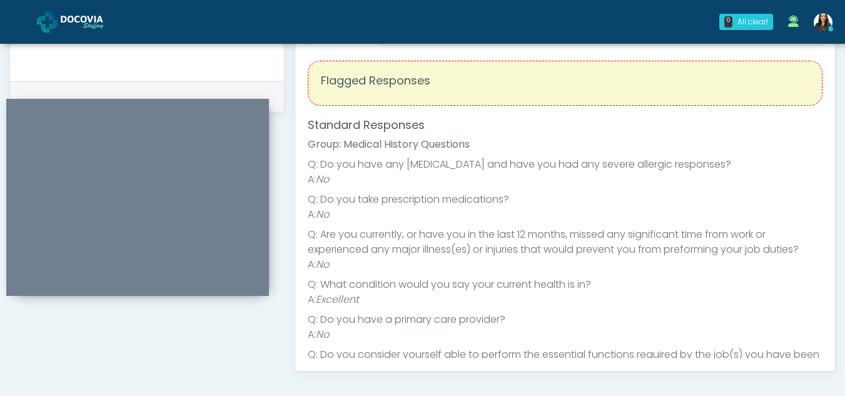
scroll to position [518, 0]
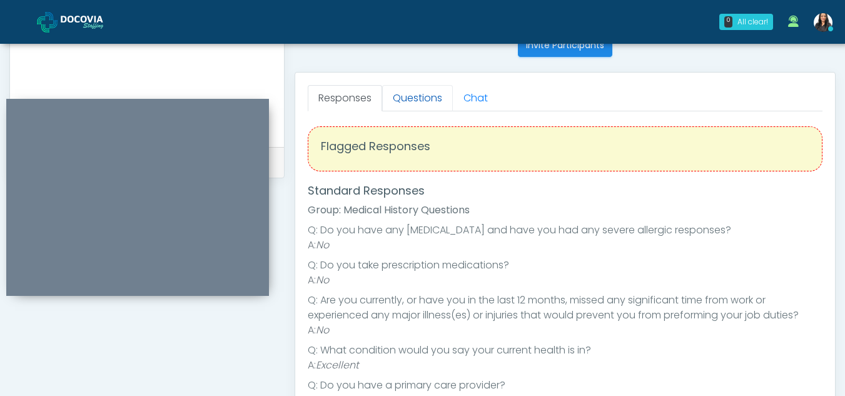
click at [424, 91] on link "Questions" at bounding box center [417, 98] width 71 height 26
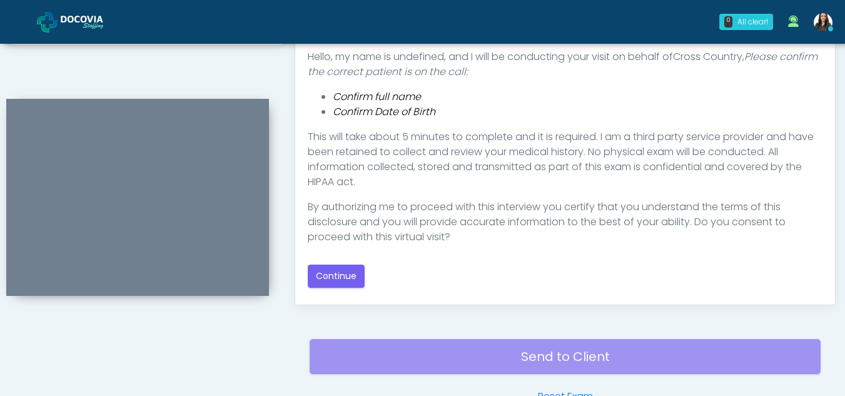
scroll to position [652, 0]
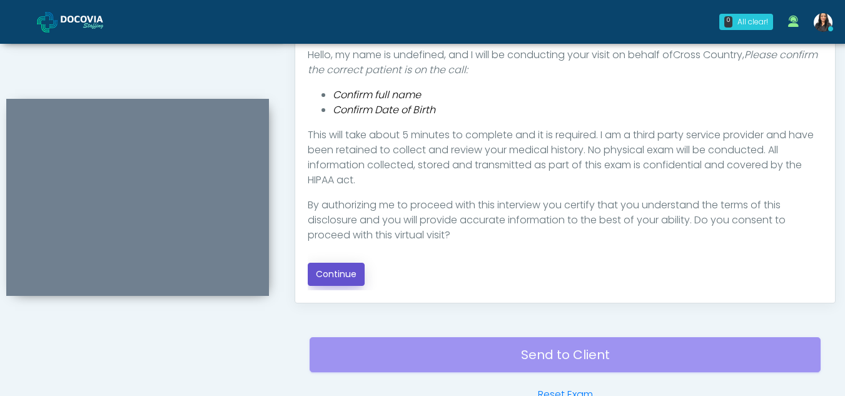
click at [337, 275] on button "Continue" at bounding box center [336, 274] width 57 height 23
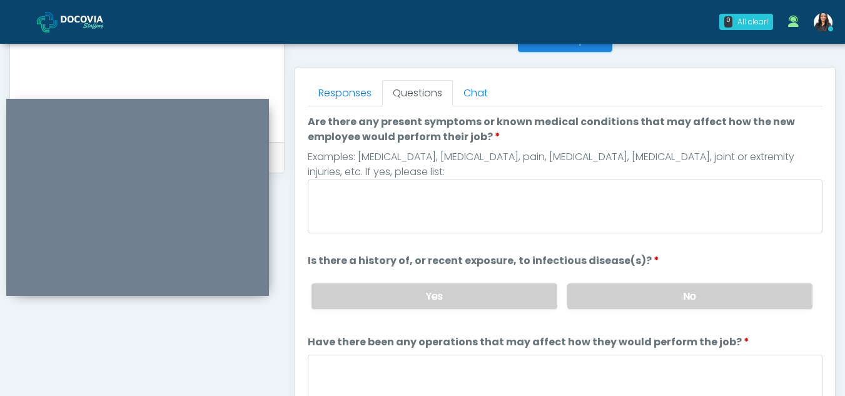
scroll to position [519, 0]
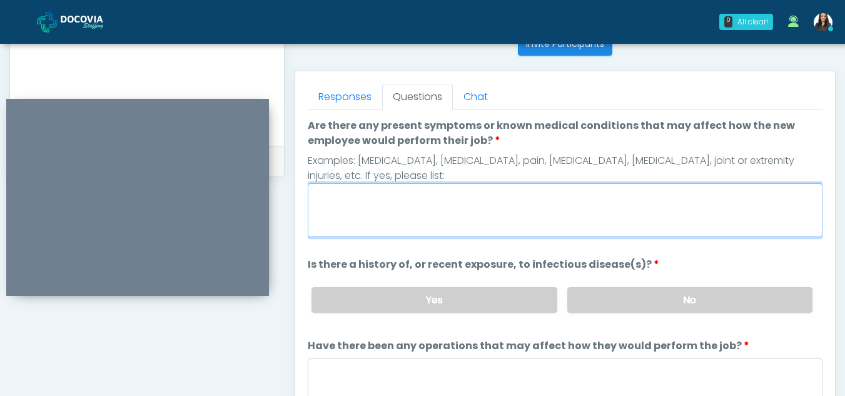
click at [397, 209] on textarea "Are there any present symptoms or known medical conditions that may affect how …" at bounding box center [565, 210] width 515 height 54
type textarea "**"
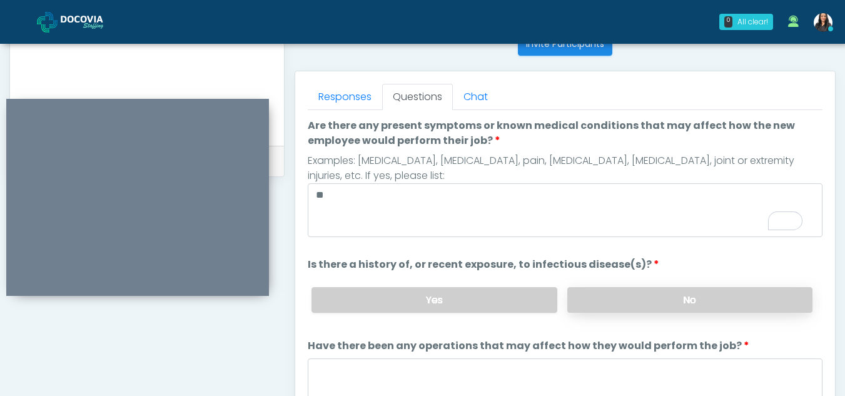
click at [615, 303] on label "No" at bounding box center [689, 300] width 245 height 26
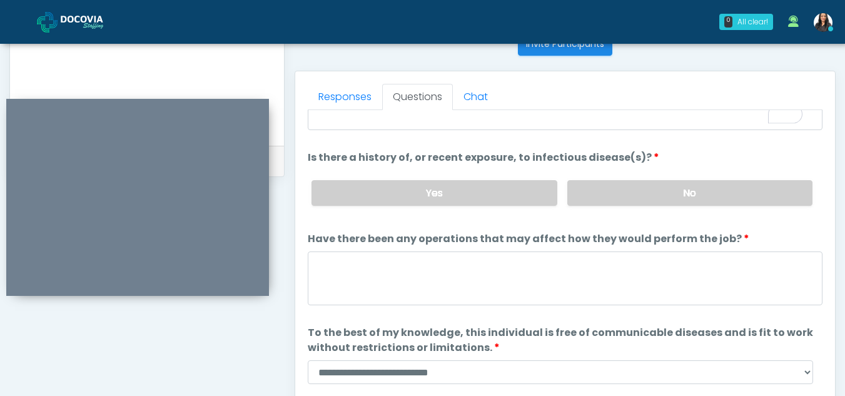
scroll to position [107, 0]
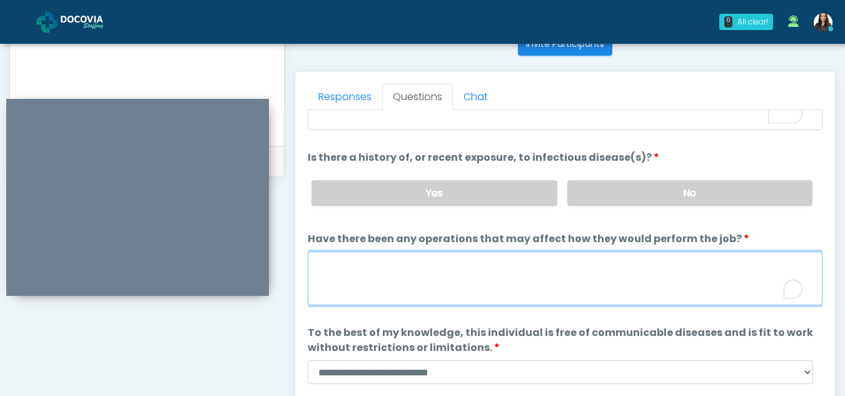
click at [392, 288] on textarea "Have there been any operations that may affect how they would perform the job?" at bounding box center [565, 279] width 515 height 54
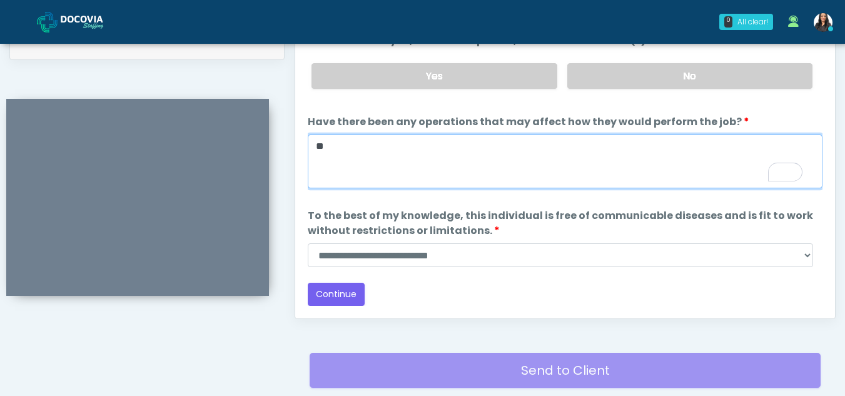
scroll to position [642, 0]
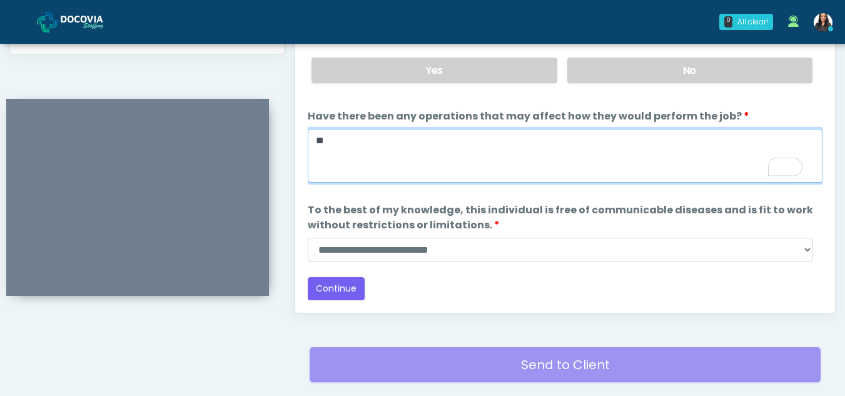
type textarea "**"
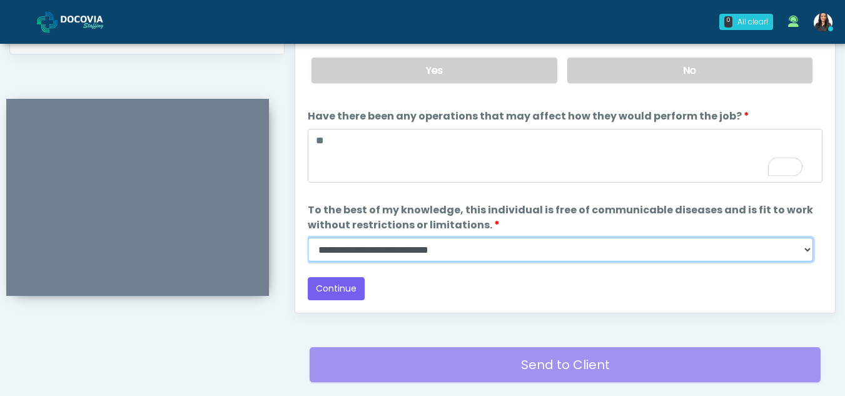
click at [805, 252] on select "**********" at bounding box center [561, 250] width 506 height 24
select select "******"
click at [308, 238] on select "**********" at bounding box center [561, 250] width 506 height 24
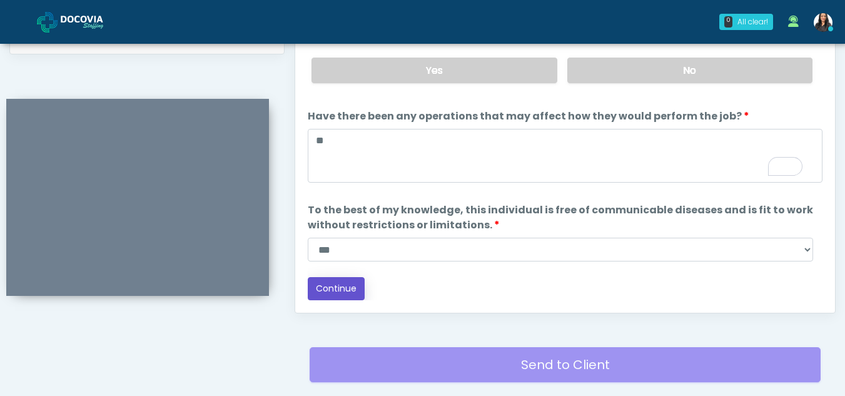
click at [340, 282] on button "Continue" at bounding box center [336, 288] width 57 height 23
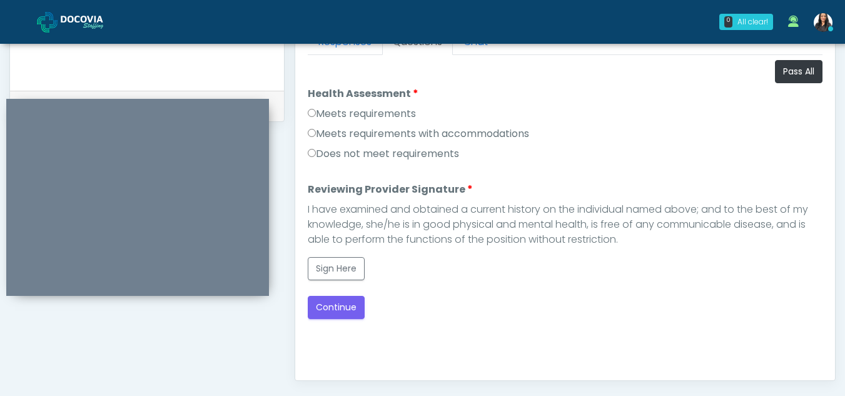
scroll to position [565, 0]
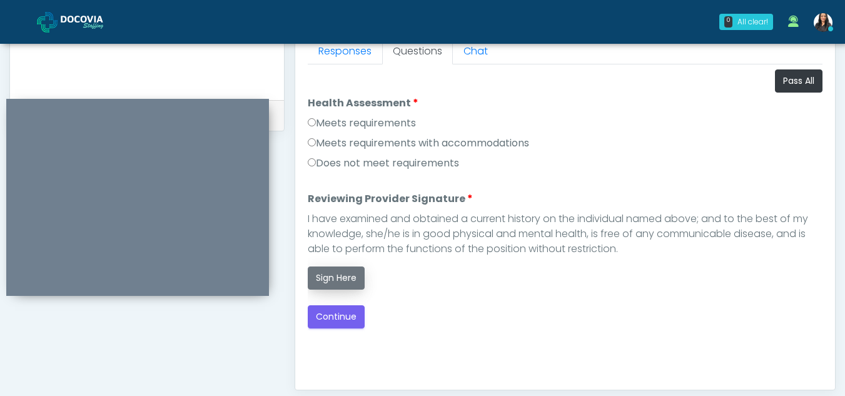
click at [348, 267] on button "Sign Here" at bounding box center [336, 278] width 57 height 23
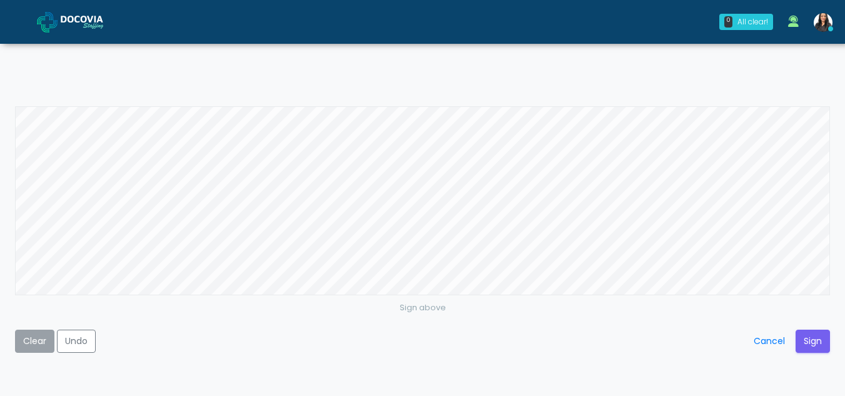
click at [31, 350] on button "Clear" at bounding box center [34, 341] width 39 height 23
click at [42, 342] on button "Clear" at bounding box center [34, 341] width 39 height 23
click at [759, 335] on button "Cancel" at bounding box center [770, 341] width 48 height 23
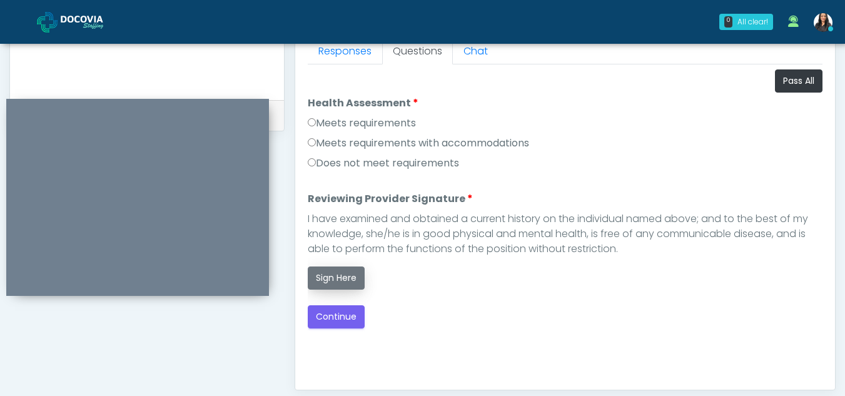
click at [343, 276] on button "Sign Here" at bounding box center [336, 278] width 57 height 23
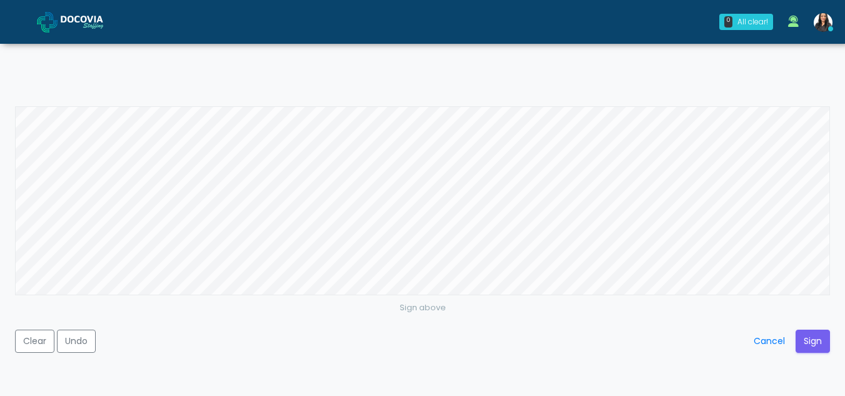
click at [822, 290] on div "Sign above Clear Undo Cancel Sign" at bounding box center [422, 197] width 815 height 183
click at [43, 343] on button "Clear" at bounding box center [34, 341] width 39 height 23
click at [815, 339] on button "Sign" at bounding box center [813, 341] width 34 height 23
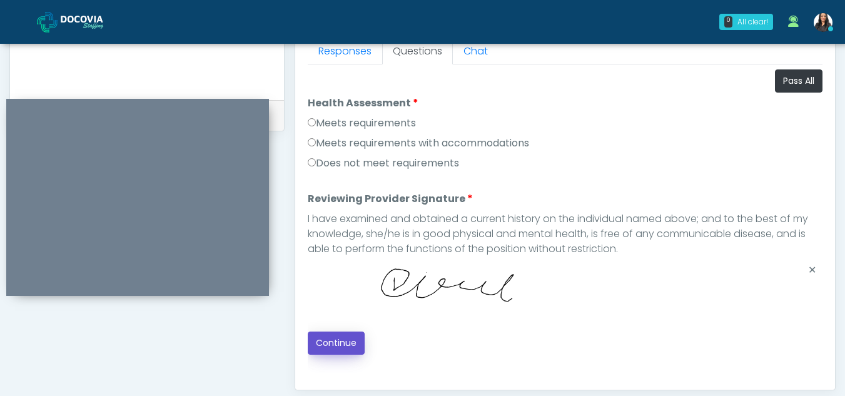
click at [352, 339] on button "Continue" at bounding box center [336, 343] width 57 height 23
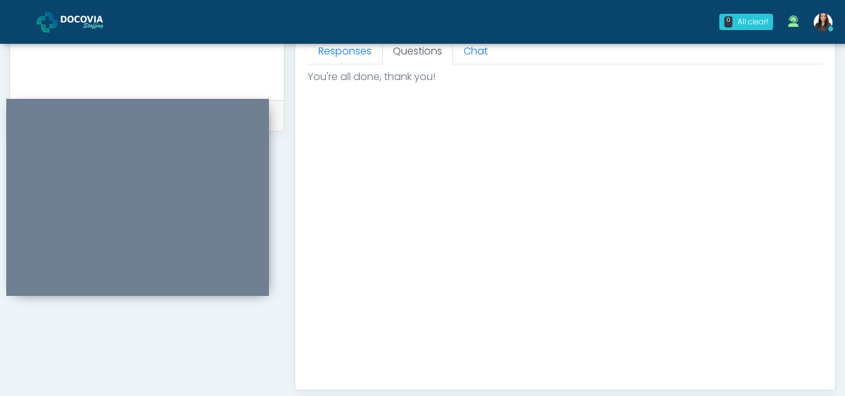
scroll to position [750, 0]
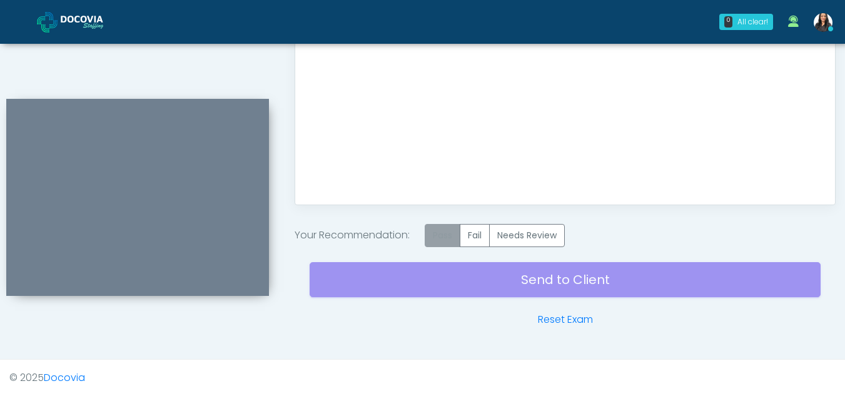
click at [436, 229] on label "Pass" at bounding box center [443, 235] width 36 height 23
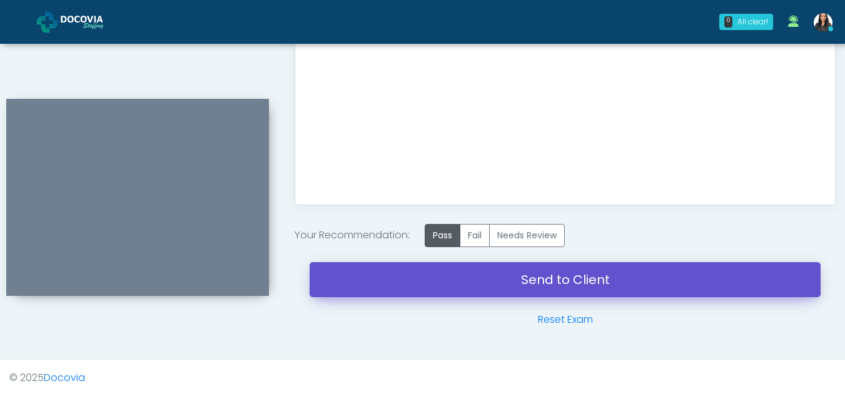
click at [558, 280] on link "Send to Client" at bounding box center [565, 279] width 511 height 35
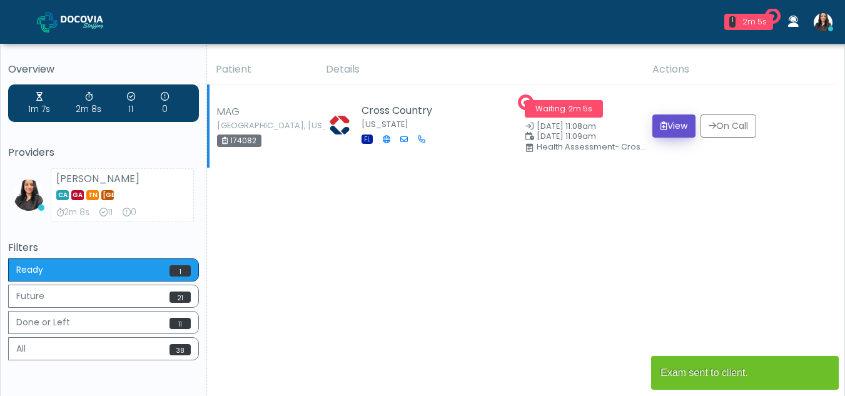
click at [673, 126] on button "View" at bounding box center [674, 125] width 43 height 23
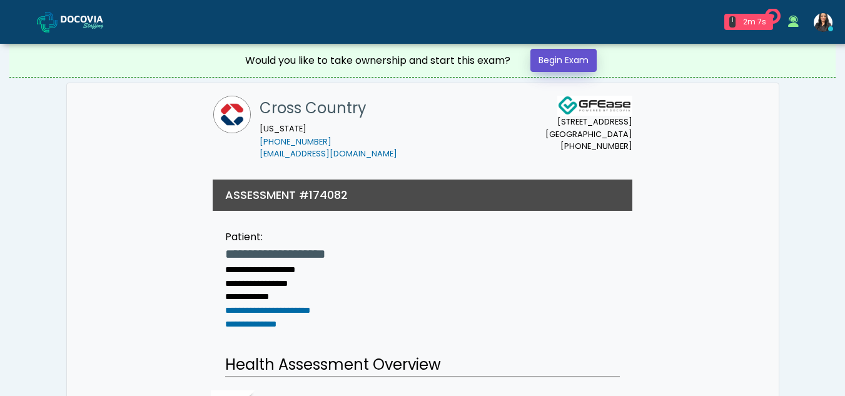
click at [568, 59] on link "Begin Exam" at bounding box center [564, 60] width 66 height 23
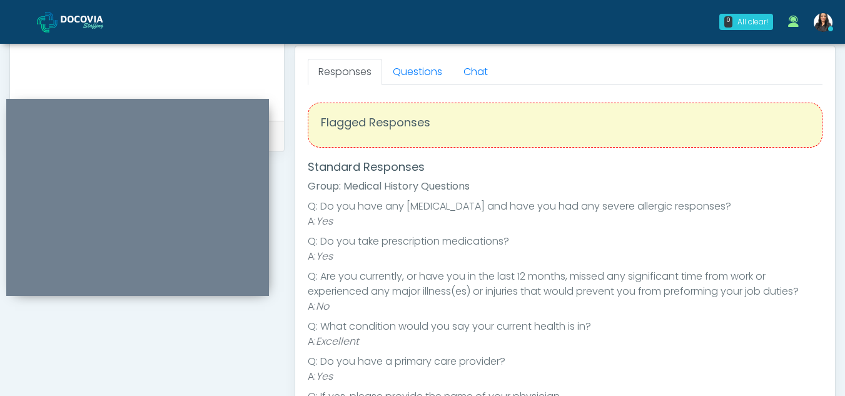
scroll to position [537, 0]
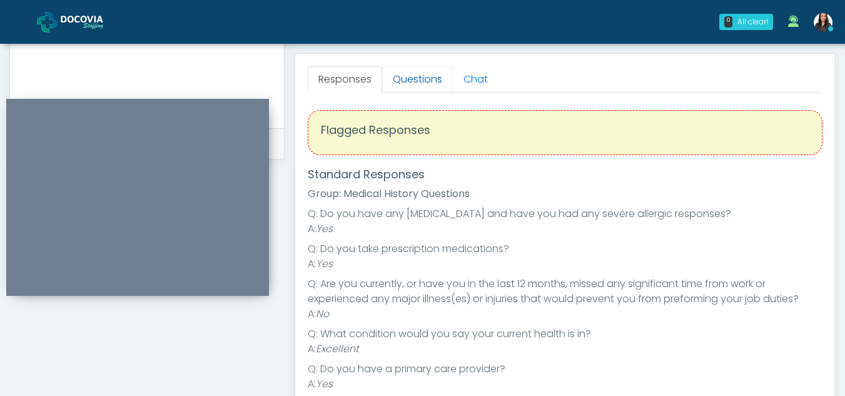
click at [420, 90] on link "Questions" at bounding box center [417, 79] width 71 height 26
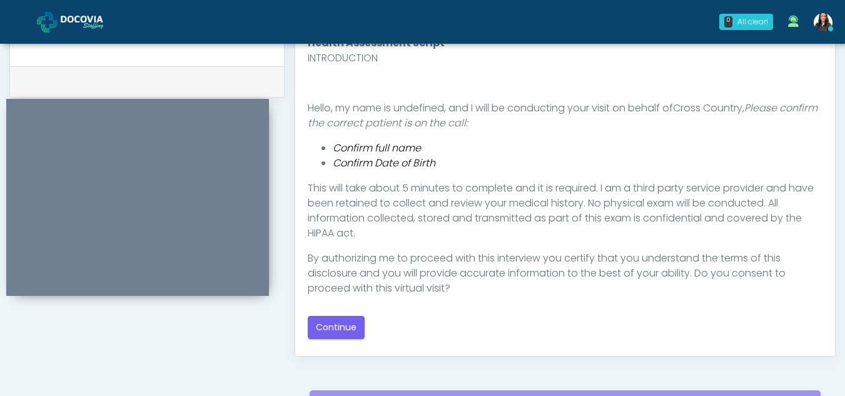
scroll to position [616, 0]
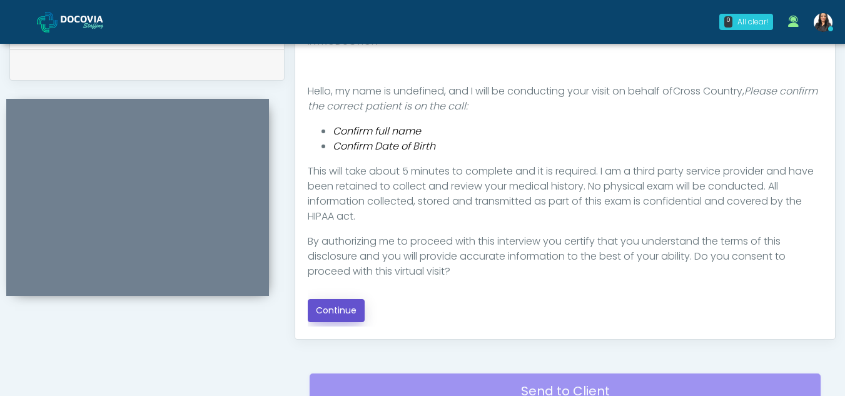
click at [343, 304] on button "Continue" at bounding box center [336, 310] width 57 height 23
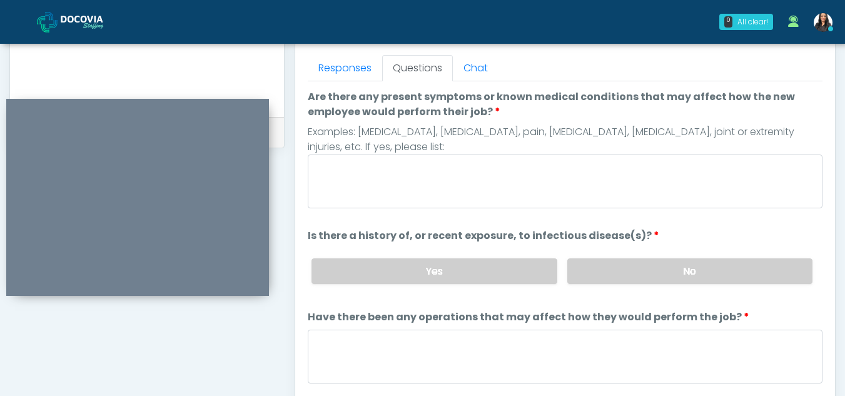
scroll to position [542, 0]
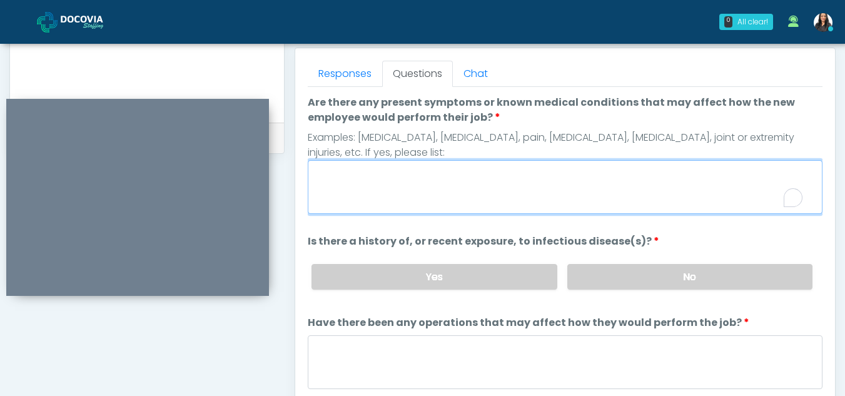
click at [364, 188] on textarea "Are there any present symptoms or known medical conditions that may affect how …" at bounding box center [565, 187] width 515 height 54
type textarea "**"
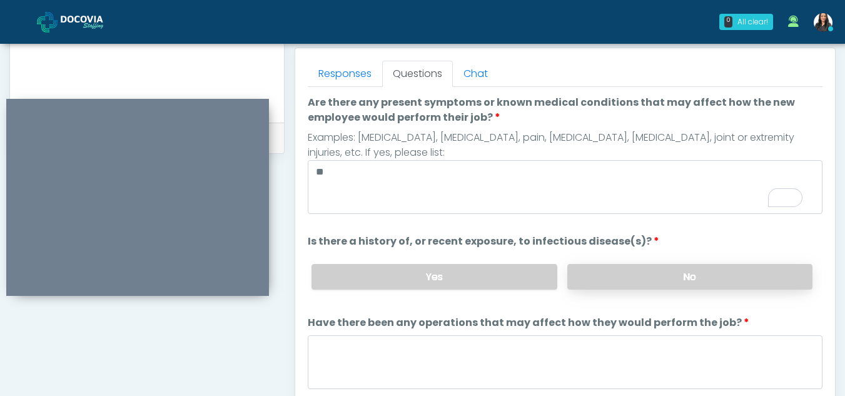
click at [673, 278] on label "No" at bounding box center [689, 277] width 245 height 26
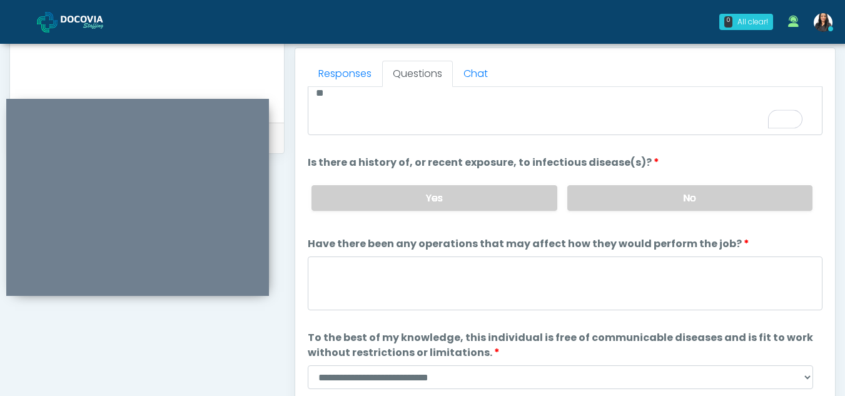
scroll to position [107, 0]
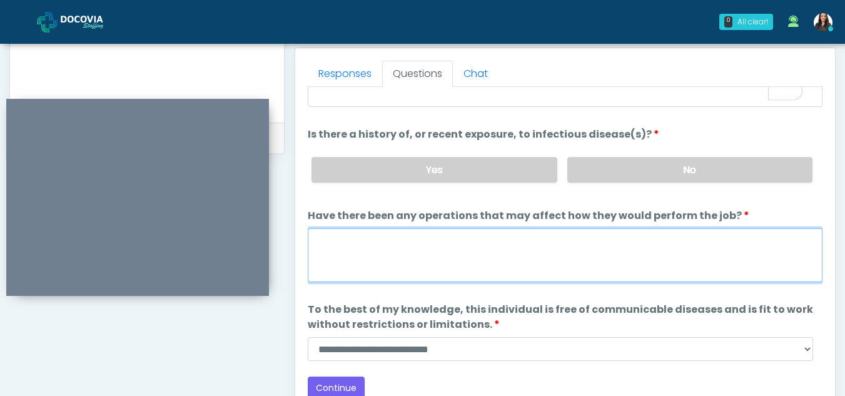
click at [353, 261] on textarea "Have there been any operations that may affect how they would perform the job?" at bounding box center [565, 255] width 515 height 54
type textarea "**"
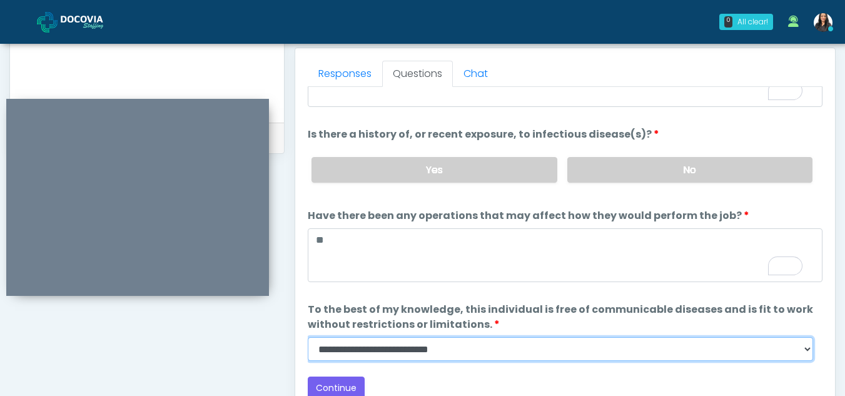
click at [808, 348] on select "**********" at bounding box center [561, 349] width 506 height 24
select select "******"
click at [308, 337] on select "**********" at bounding box center [561, 349] width 506 height 24
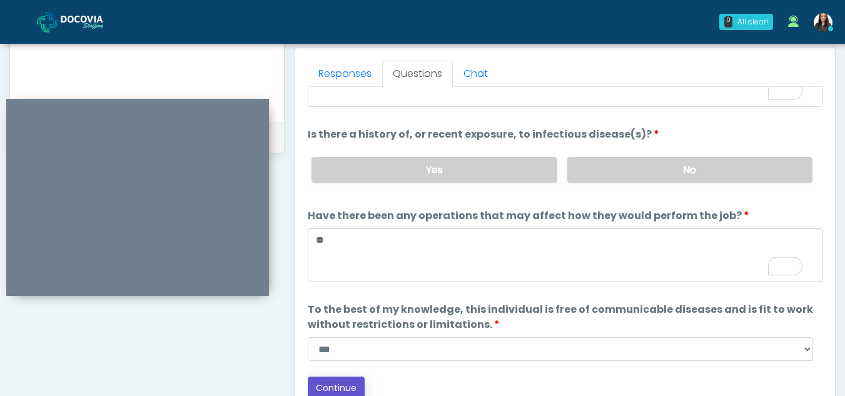
click at [345, 389] on button "Continue" at bounding box center [336, 388] width 57 height 23
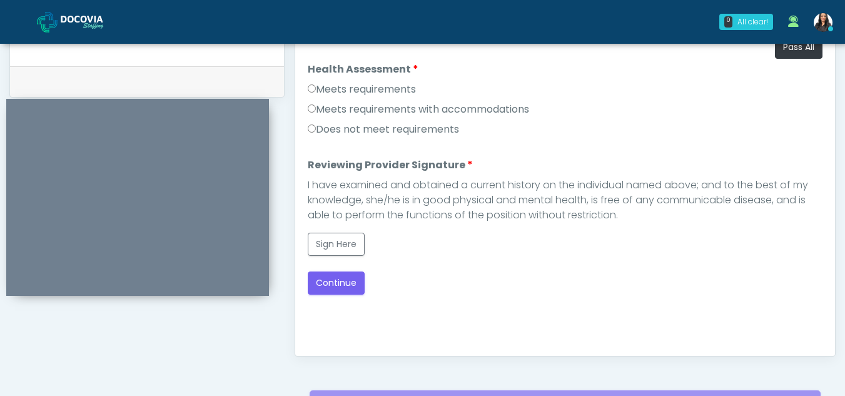
scroll to position [572, 0]
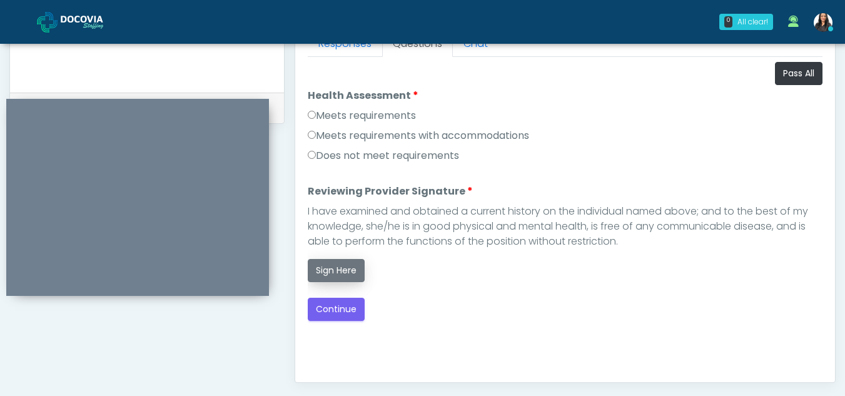
click at [340, 272] on button "Sign Here" at bounding box center [336, 270] width 57 height 23
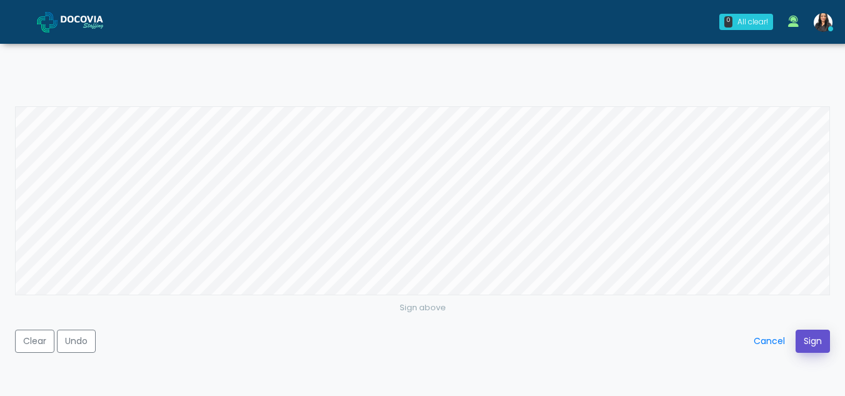
click at [810, 339] on button "Sign" at bounding box center [813, 341] width 34 height 23
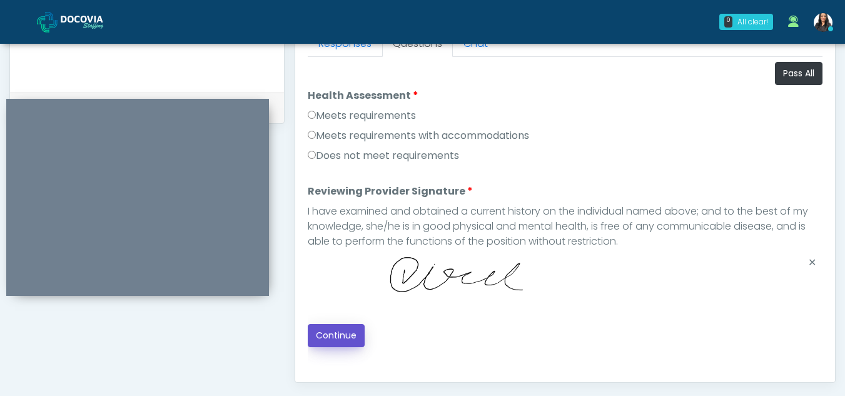
click at [328, 337] on button "Continue" at bounding box center [336, 335] width 57 height 23
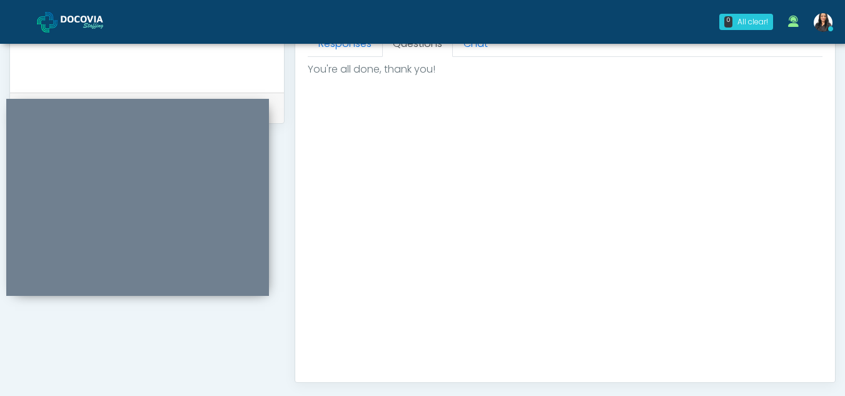
scroll to position [750, 0]
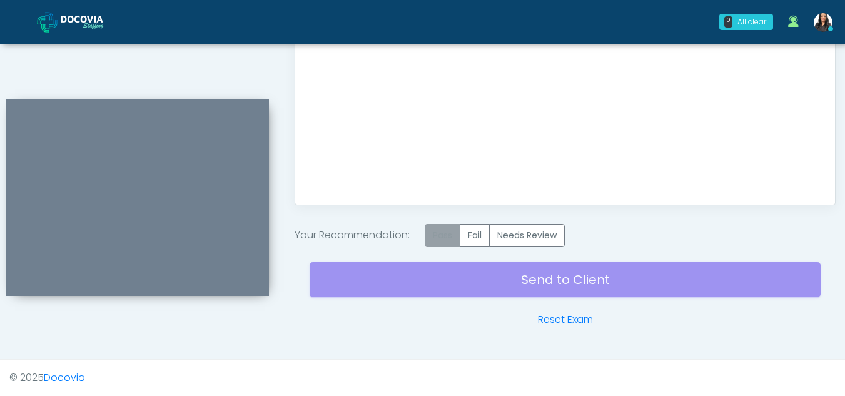
click at [445, 238] on label "Pass" at bounding box center [443, 235] width 36 height 23
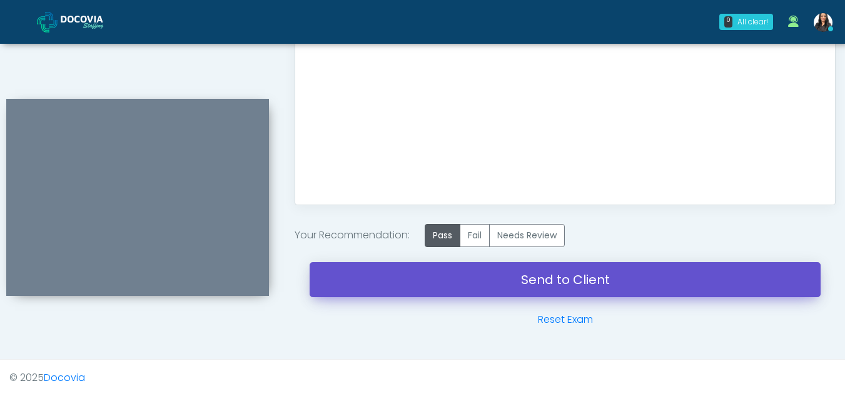
click at [522, 275] on link "Send to Client" at bounding box center [565, 279] width 511 height 35
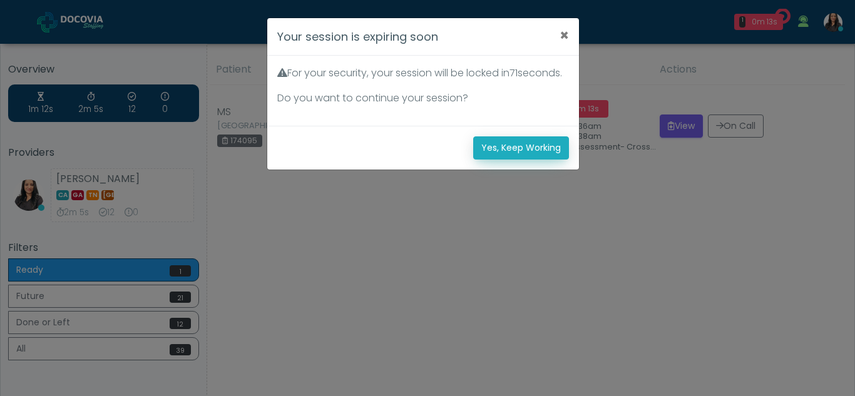
click at [507, 160] on button "Yes, Keep Working" at bounding box center [521, 147] width 96 height 23
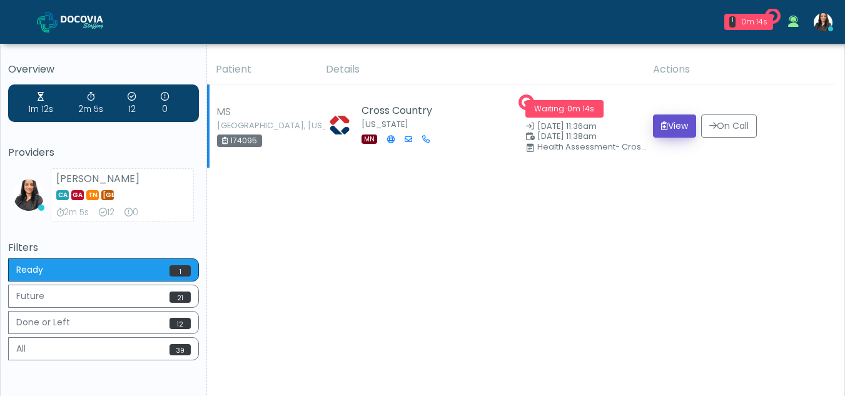
click at [675, 125] on button "View" at bounding box center [674, 125] width 43 height 23
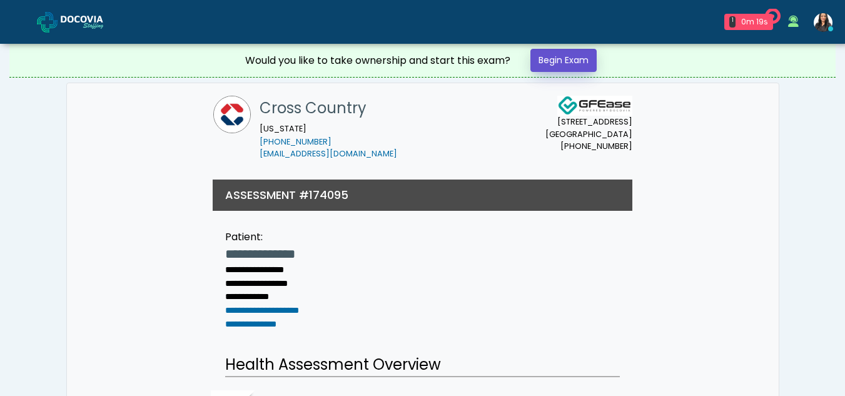
click at [562, 60] on link "Begin Exam" at bounding box center [564, 60] width 66 height 23
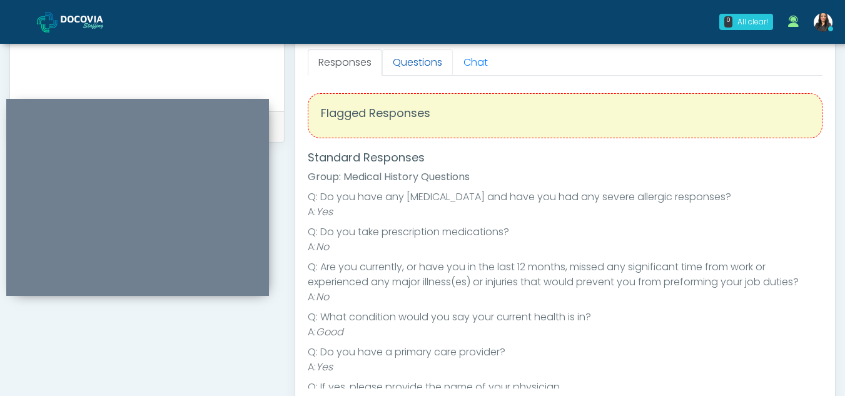
click at [403, 60] on link "Questions" at bounding box center [417, 62] width 71 height 26
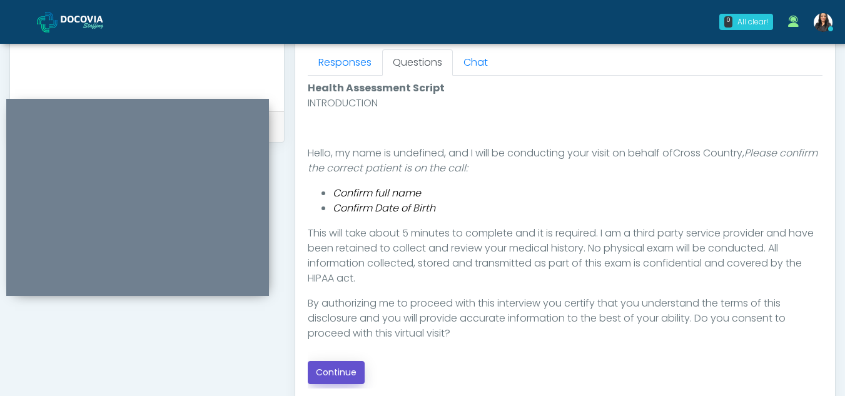
click at [340, 375] on button "Continue" at bounding box center [336, 372] width 57 height 23
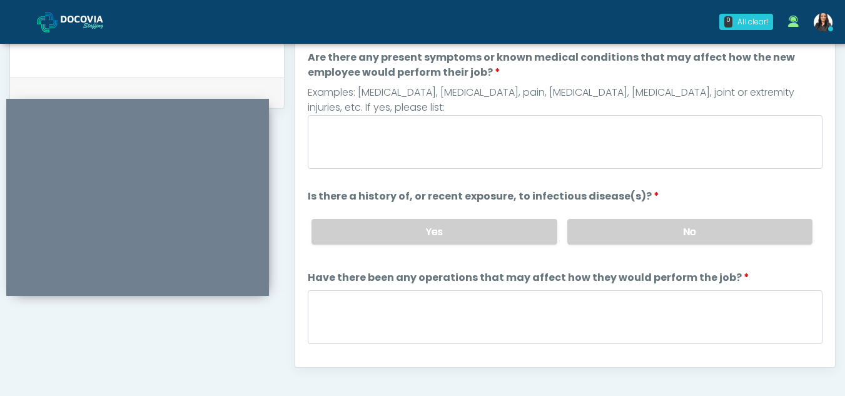
scroll to position [520, 0]
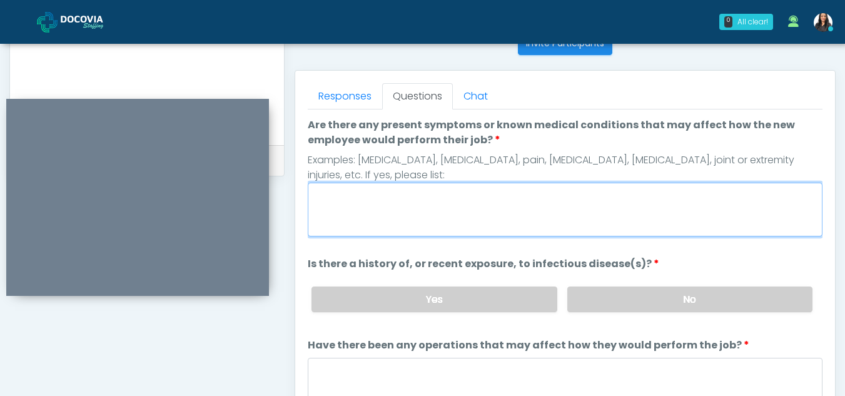
click at [420, 210] on textarea "Are there any present symptoms or known medical conditions that may affect how …" at bounding box center [565, 210] width 515 height 54
type textarea "**"
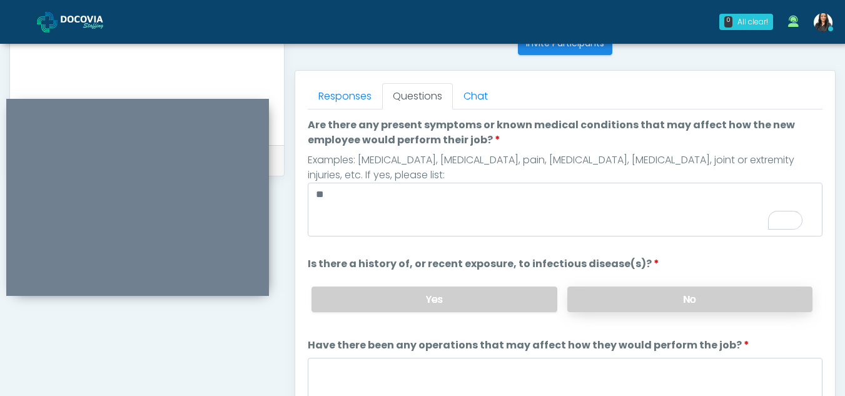
click at [684, 293] on label "No" at bounding box center [689, 300] width 245 height 26
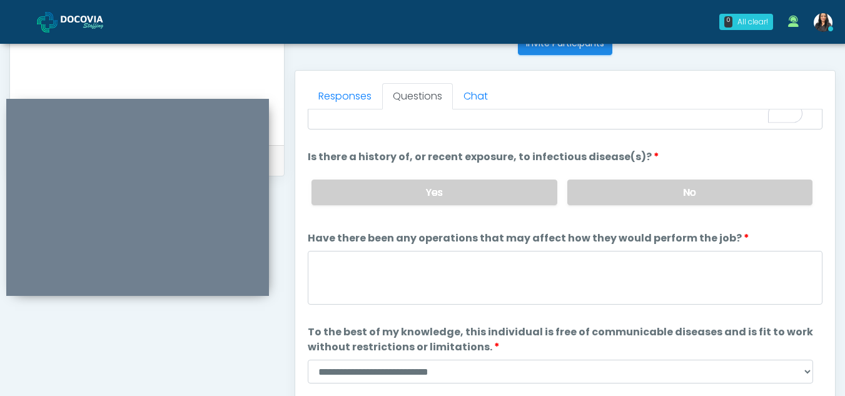
scroll to position [107, 0]
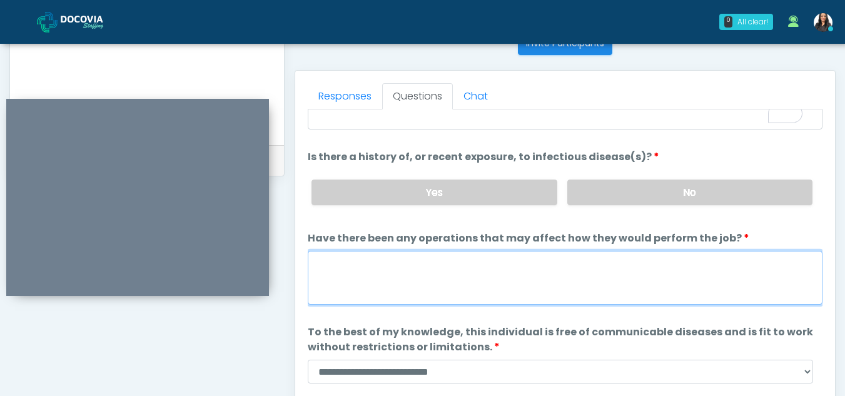
click at [385, 284] on textarea "Have there been any operations that may affect how they would perform the job?" at bounding box center [565, 278] width 515 height 54
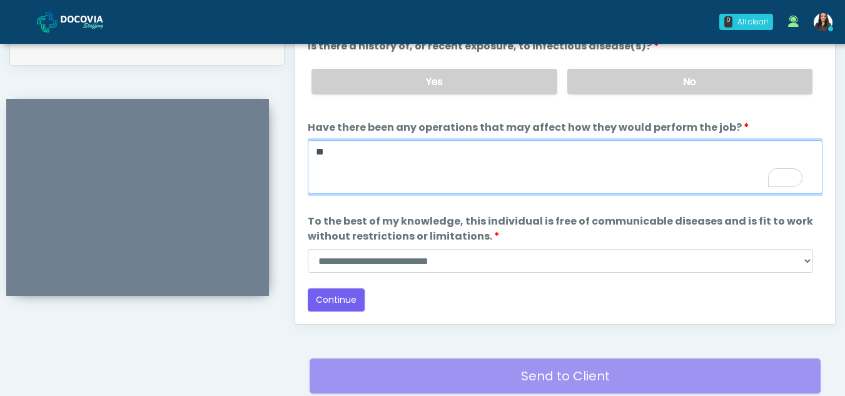
scroll to position [633, 0]
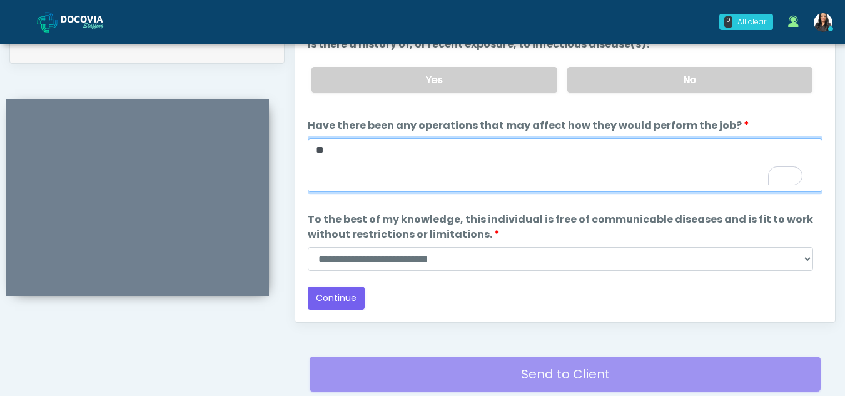
type textarea "**"
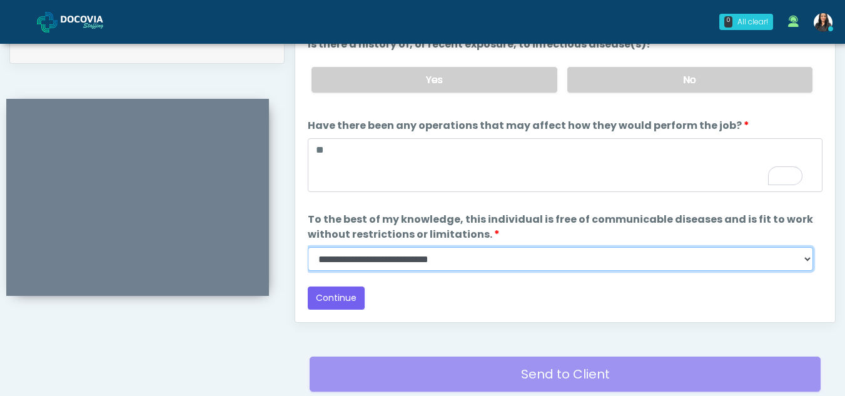
click at [803, 262] on select "**********" at bounding box center [561, 259] width 506 height 24
select select "******"
click at [308, 247] on select "**********" at bounding box center [561, 259] width 506 height 24
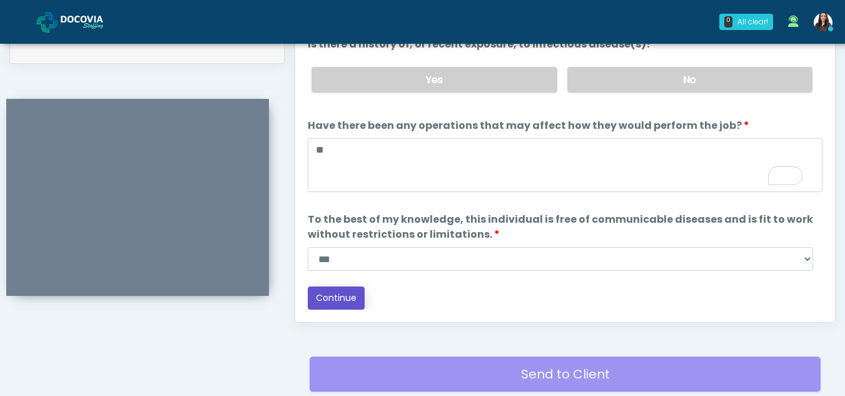
click at [327, 304] on button "Continue" at bounding box center [336, 298] width 57 height 23
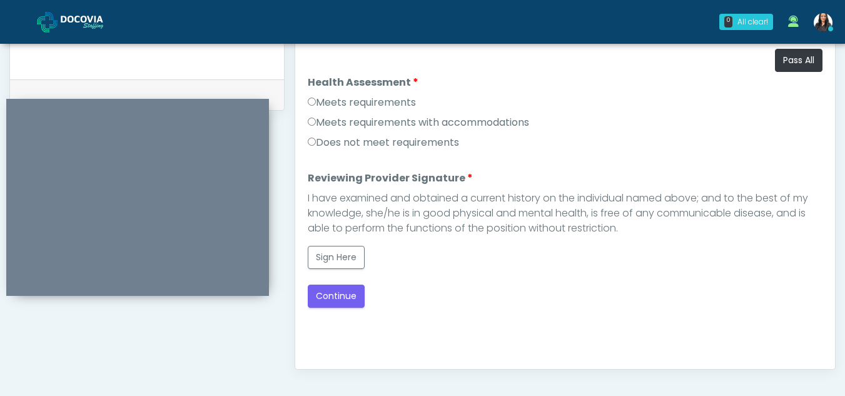
scroll to position [580, 0]
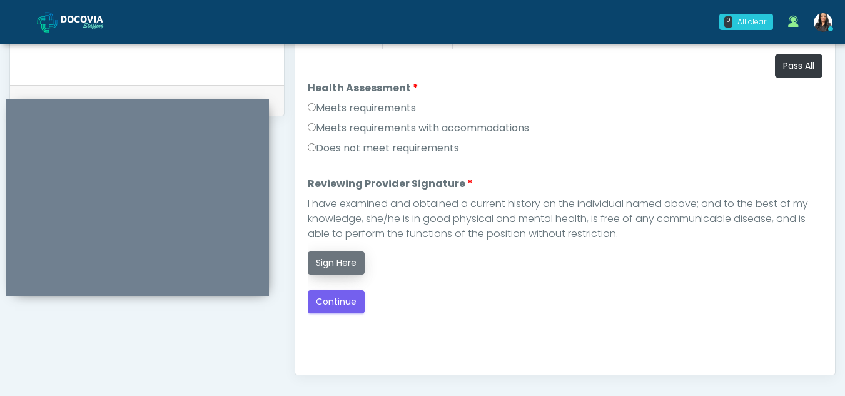
click at [338, 262] on button "Sign Here" at bounding box center [336, 263] width 57 height 23
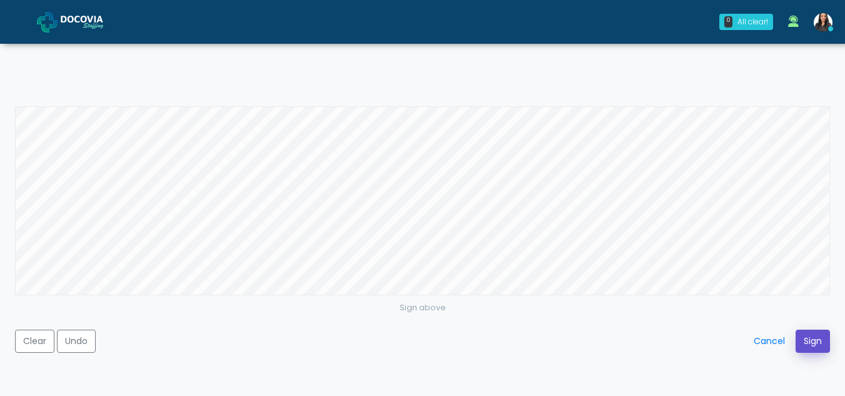
click at [818, 334] on button "Sign" at bounding box center [813, 341] width 34 height 23
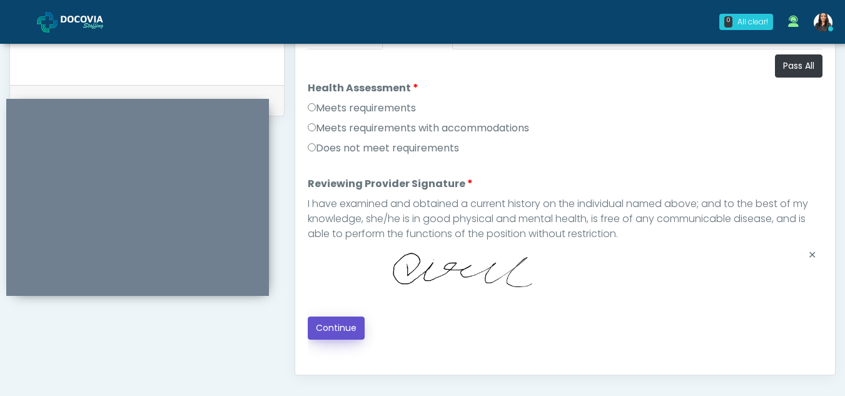
click at [334, 327] on button "Continue" at bounding box center [336, 328] width 57 height 23
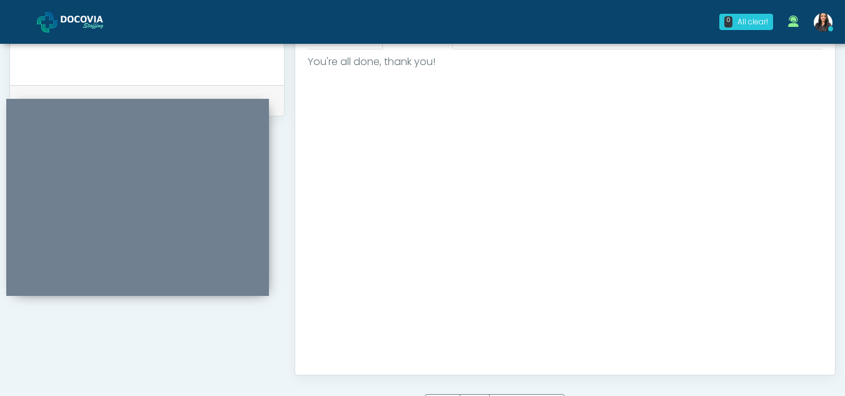
scroll to position [750, 0]
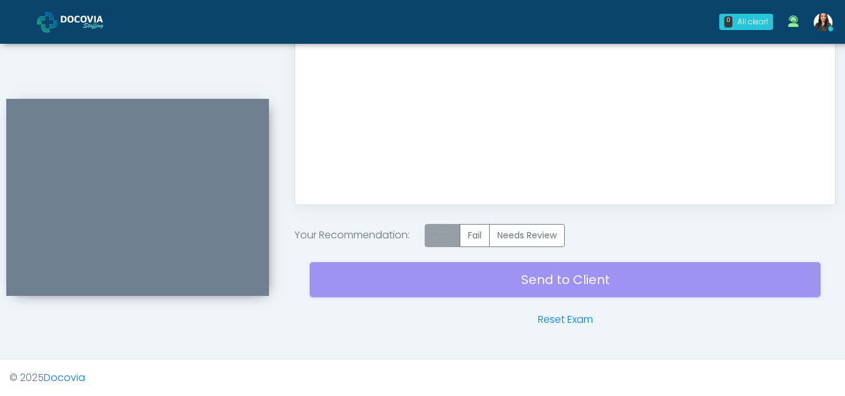
click at [453, 233] on label "Pass" at bounding box center [443, 235] width 36 height 23
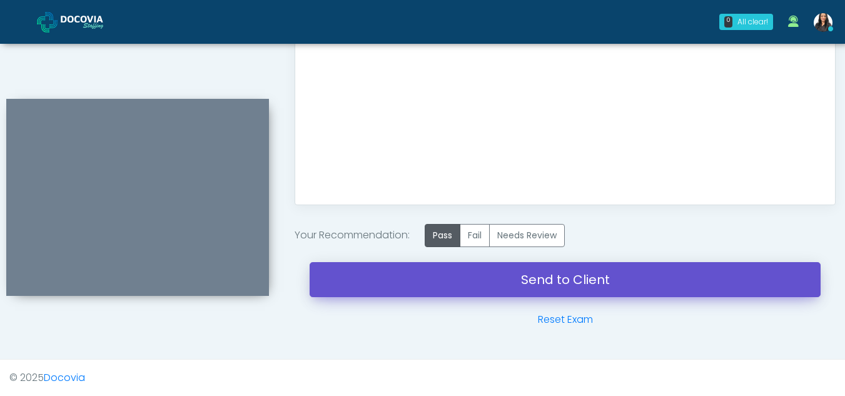
click at [544, 276] on link "Send to Client" at bounding box center [565, 279] width 511 height 35
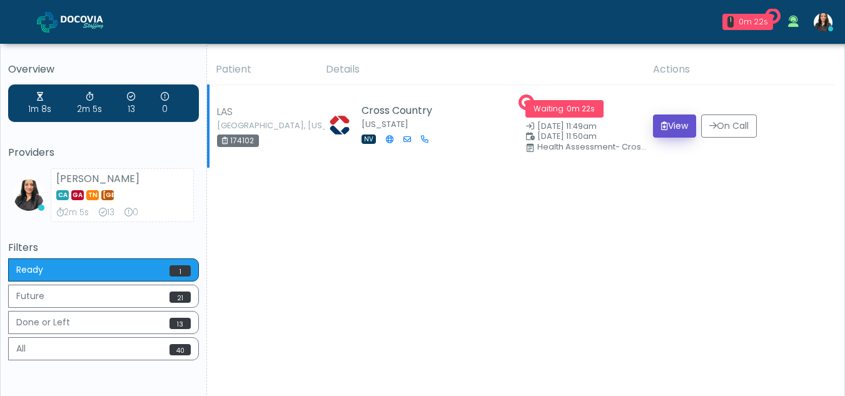
click at [665, 125] on button "View" at bounding box center [674, 125] width 43 height 23
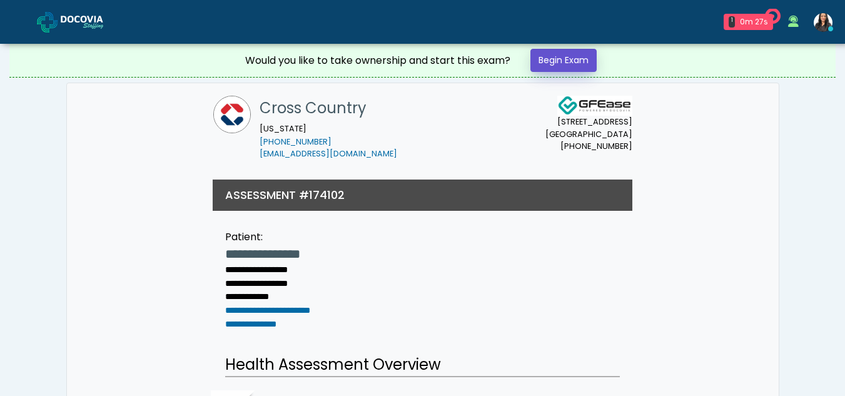
click at [574, 59] on link "Begin Exam" at bounding box center [564, 60] width 66 height 23
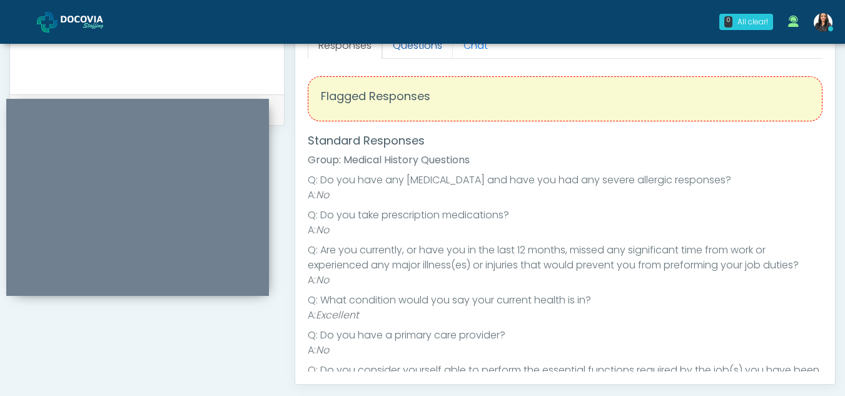
click at [414, 54] on link "Questions" at bounding box center [417, 46] width 71 height 26
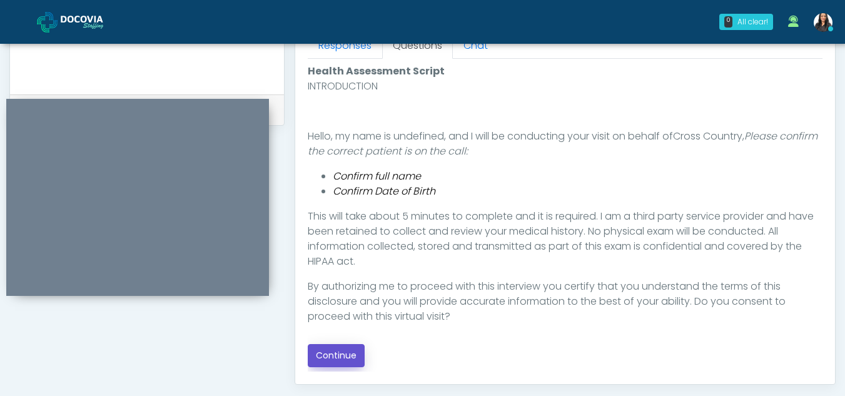
click at [350, 357] on button "Continue" at bounding box center [336, 355] width 57 height 23
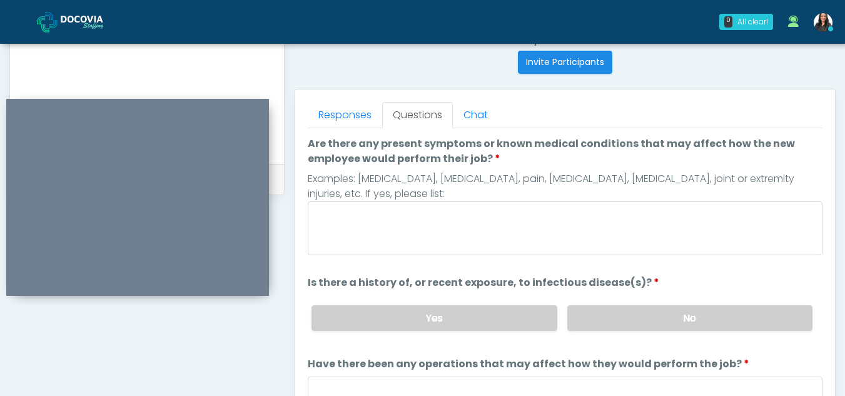
scroll to position [497, 0]
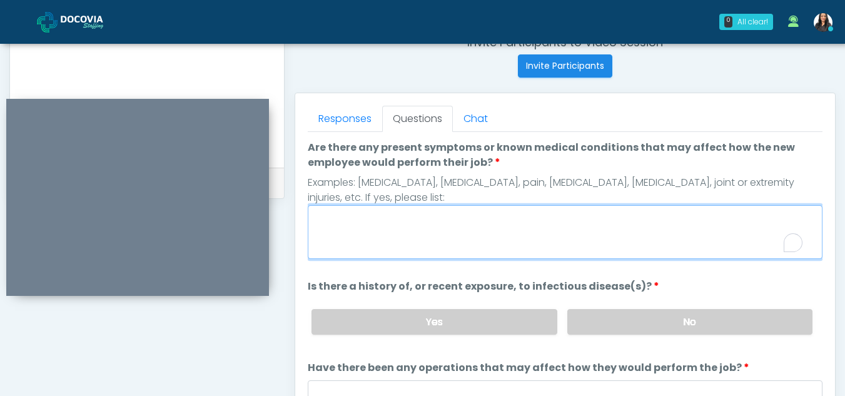
click at [427, 237] on textarea "Are there any present symptoms or known medical conditions that may affect how …" at bounding box center [565, 232] width 515 height 54
type textarea "**"
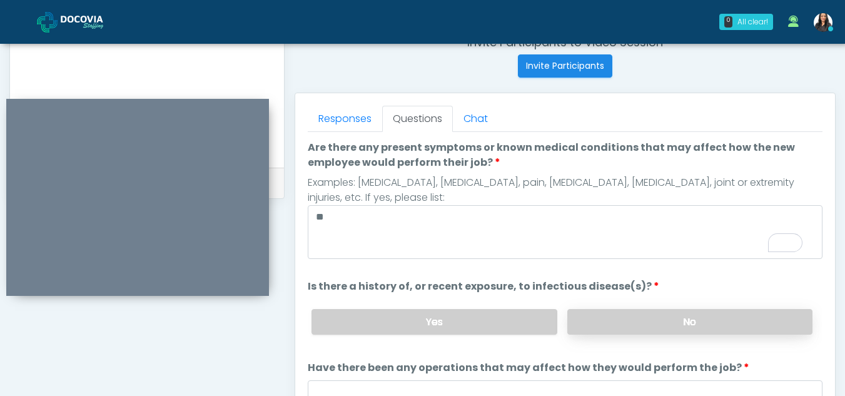
click at [683, 322] on label "No" at bounding box center [689, 322] width 245 height 26
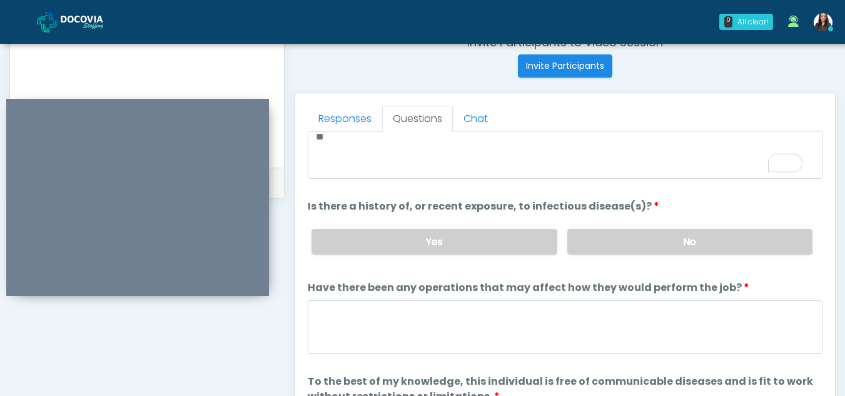
scroll to position [107, 0]
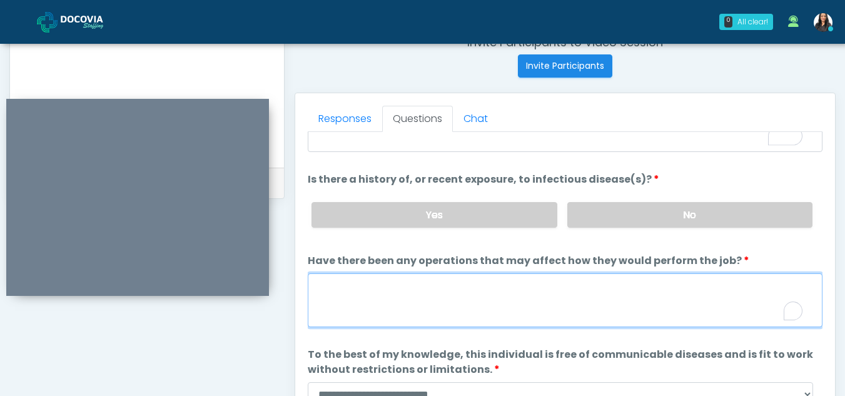
click at [414, 300] on textarea "Have there been any operations that may affect how they would perform the job?" at bounding box center [565, 300] width 515 height 54
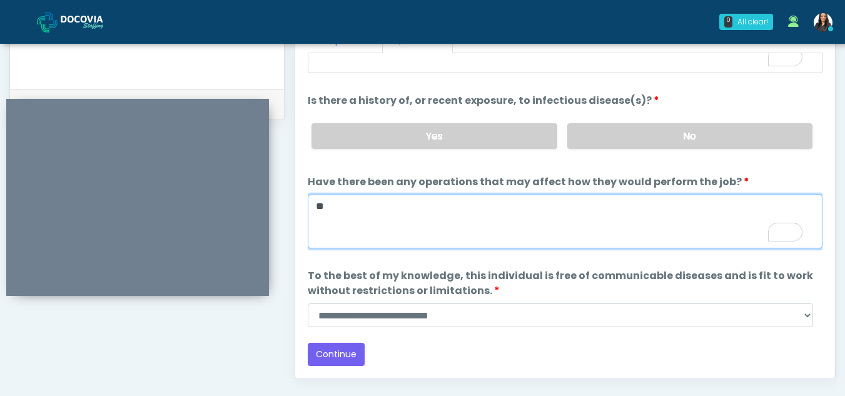
type textarea "**"
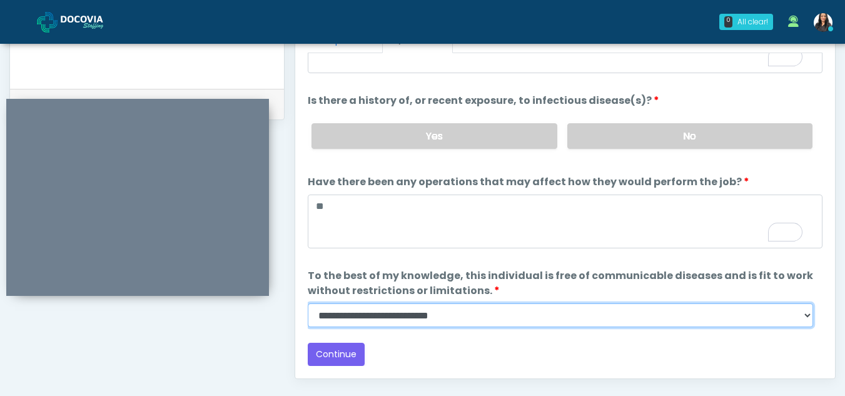
click at [803, 318] on select "**********" at bounding box center [561, 315] width 506 height 24
select select "******"
click at [308, 303] on select "**********" at bounding box center [561, 315] width 506 height 24
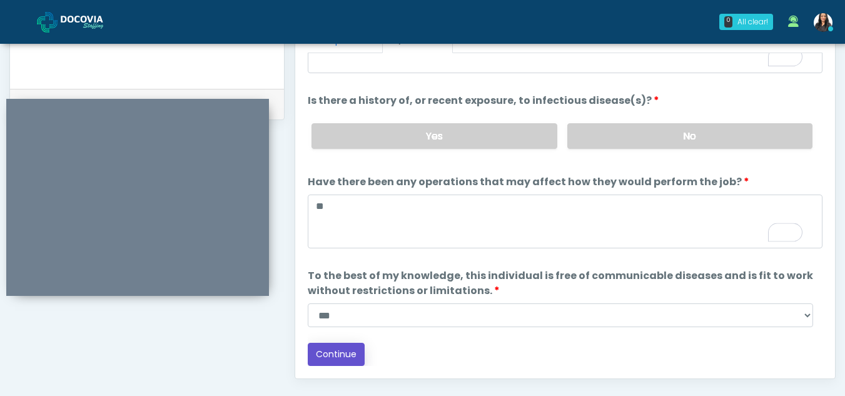
click at [337, 347] on button "Continue" at bounding box center [336, 354] width 57 height 23
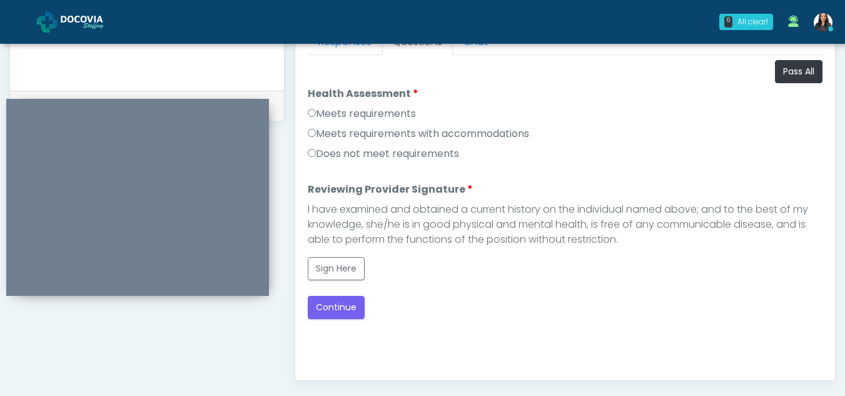
scroll to position [572, 0]
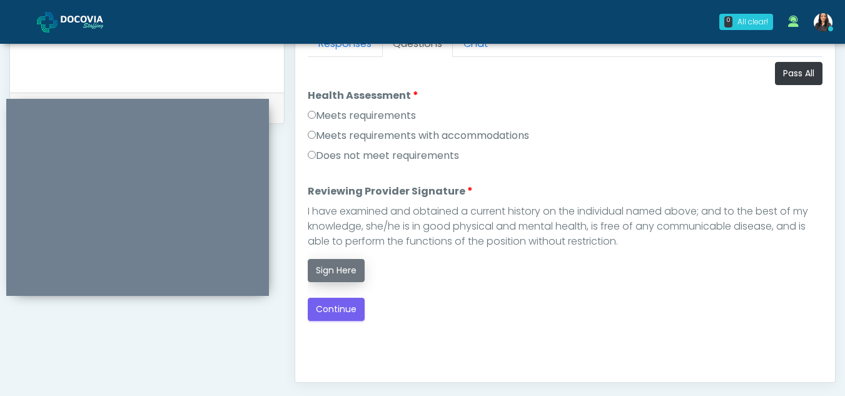
click at [330, 271] on button "Sign Here" at bounding box center [336, 270] width 57 height 23
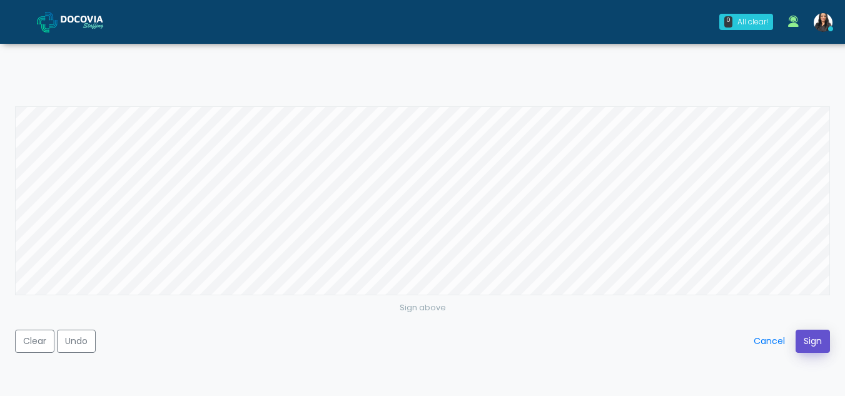
click at [818, 343] on button "Sign" at bounding box center [813, 341] width 34 height 23
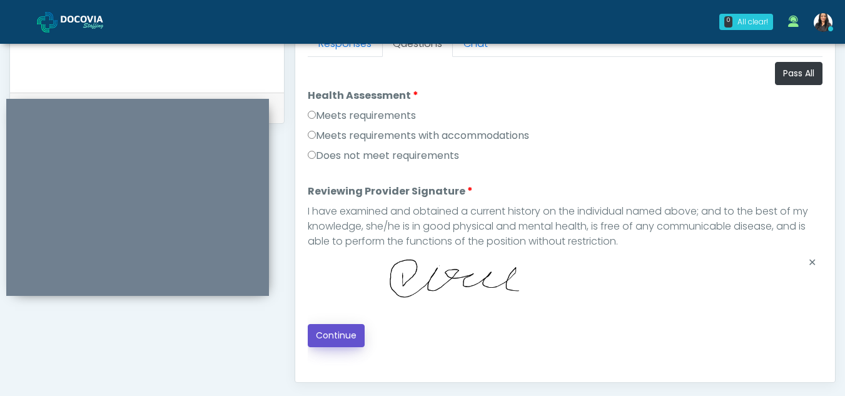
click at [342, 337] on button "Continue" at bounding box center [336, 335] width 57 height 23
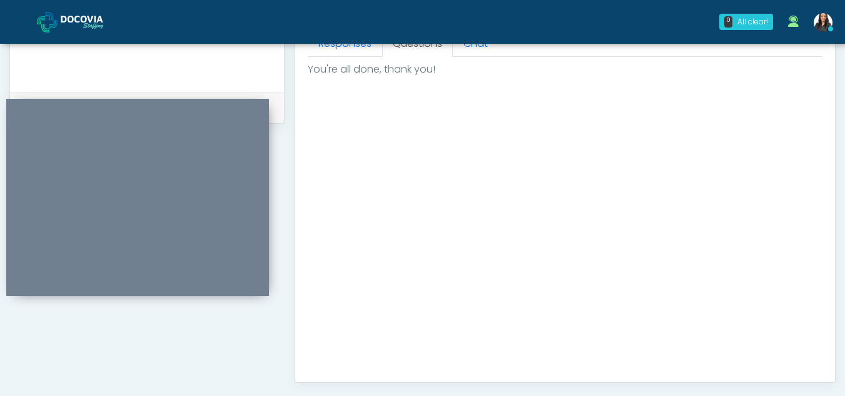
scroll to position [750, 0]
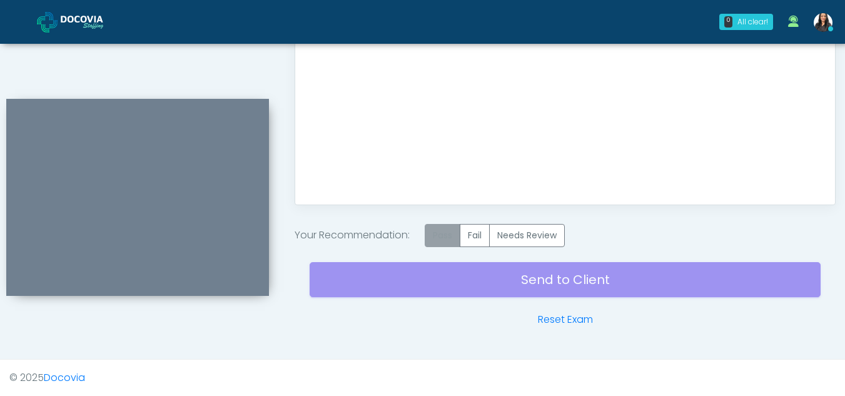
click at [447, 228] on label "Pass" at bounding box center [443, 235] width 36 height 23
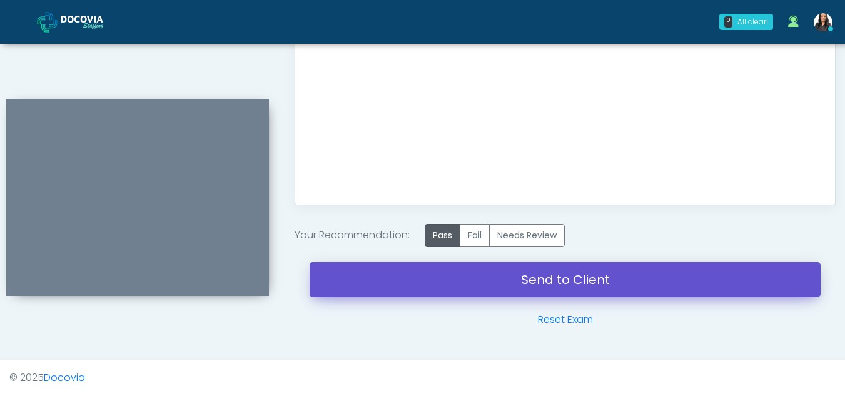
click at [544, 275] on link "Send to Client" at bounding box center [565, 279] width 511 height 35
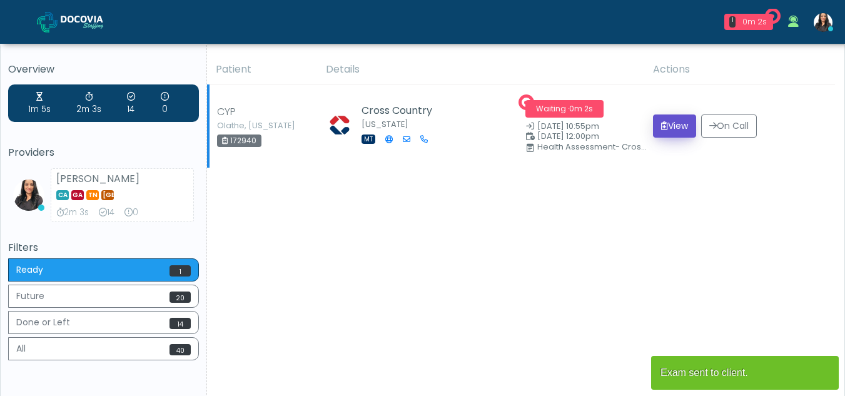
click at [666, 126] on button "View" at bounding box center [674, 125] width 43 height 23
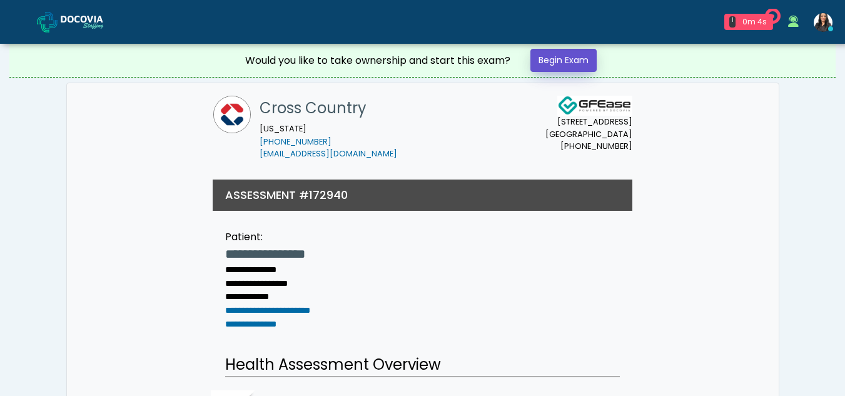
click at [567, 58] on link "Begin Exam" at bounding box center [564, 60] width 66 height 23
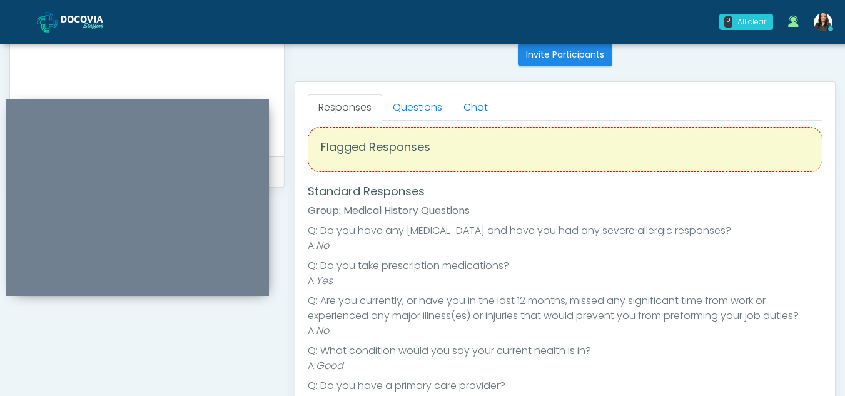
scroll to position [505, 0]
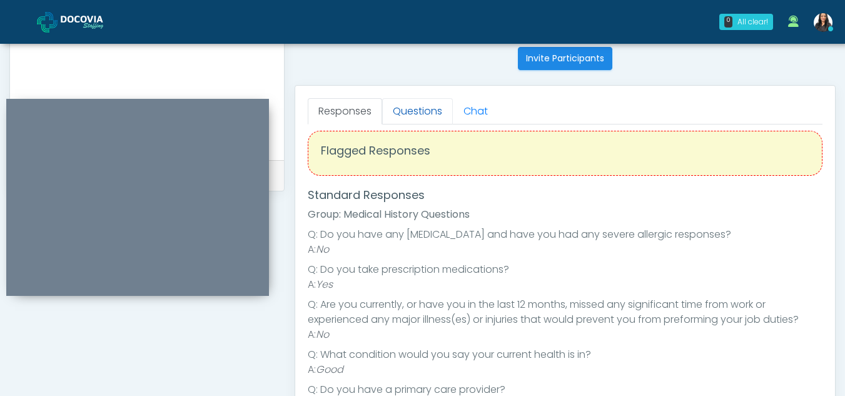
click at [424, 107] on link "Questions" at bounding box center [417, 111] width 71 height 26
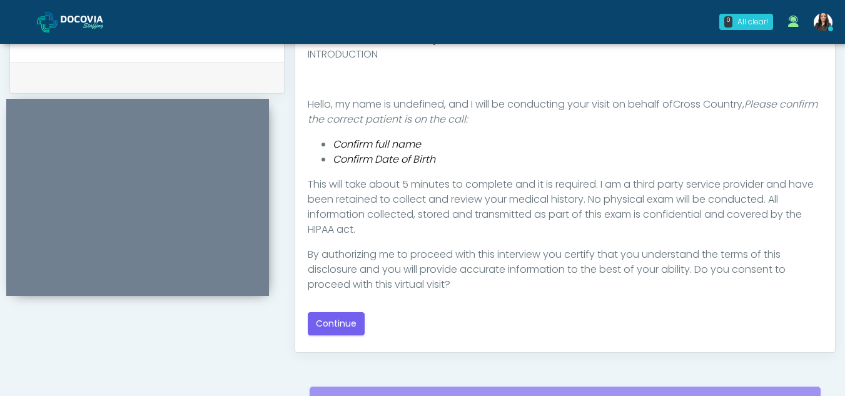
scroll to position [604, 0]
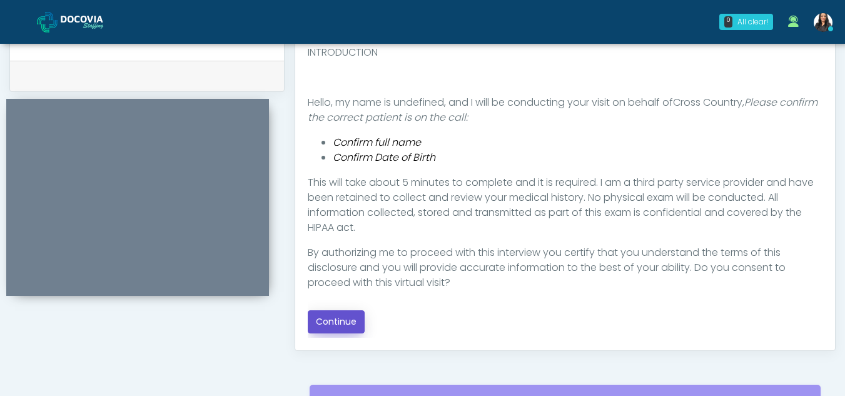
click at [337, 317] on button "Continue" at bounding box center [336, 321] width 57 height 23
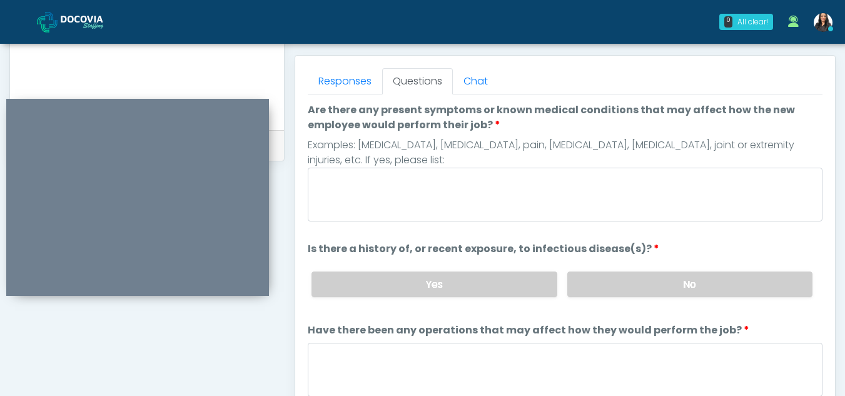
scroll to position [533, 0]
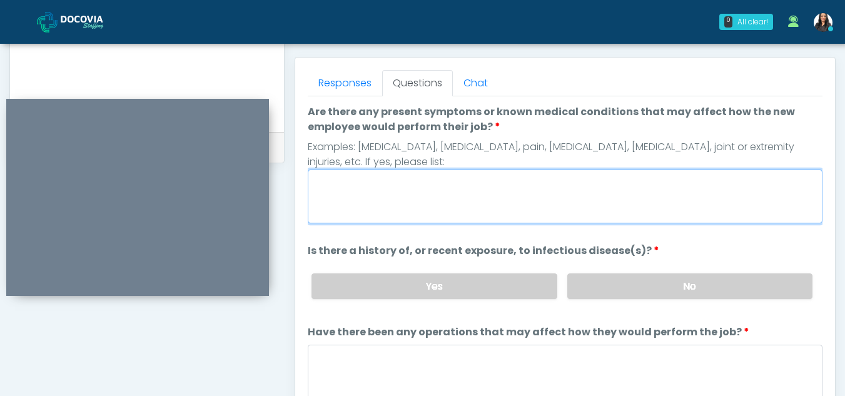
click at [365, 211] on textarea "Are there any present symptoms or known medical conditions that may affect how …" at bounding box center [565, 197] width 515 height 54
type textarea "**"
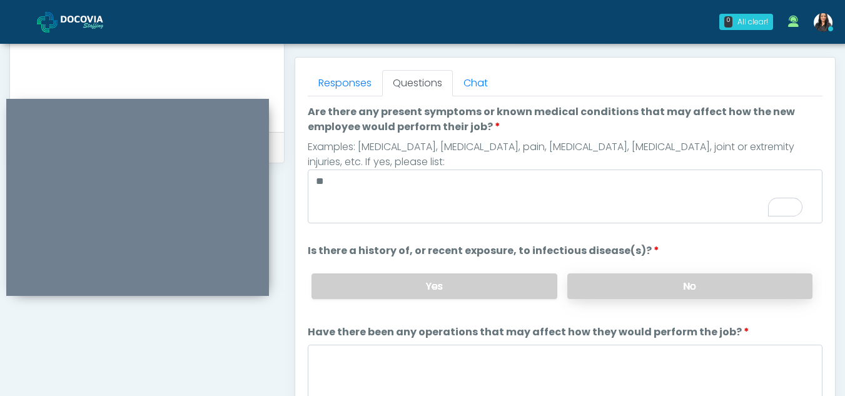
click at [736, 292] on label "No" at bounding box center [689, 286] width 245 height 26
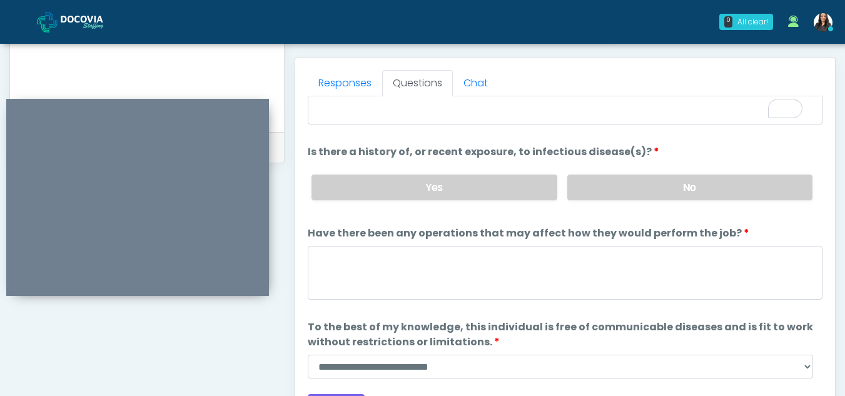
scroll to position [107, 0]
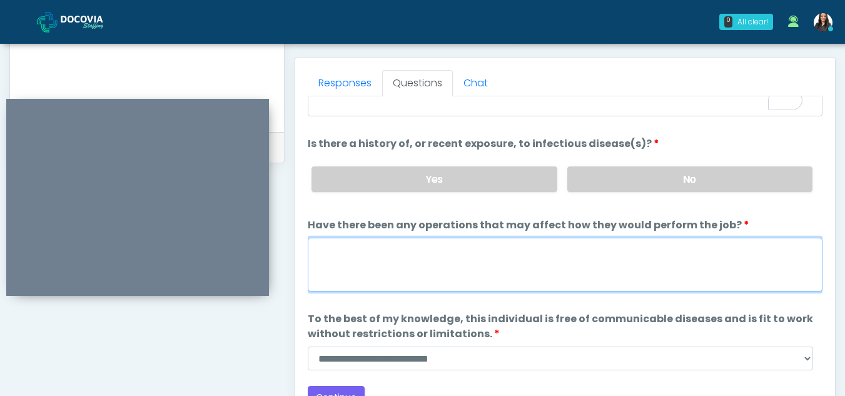
click at [382, 258] on textarea "Have there been any operations that may affect how they would perform the job?" at bounding box center [565, 265] width 515 height 54
type textarea "**"
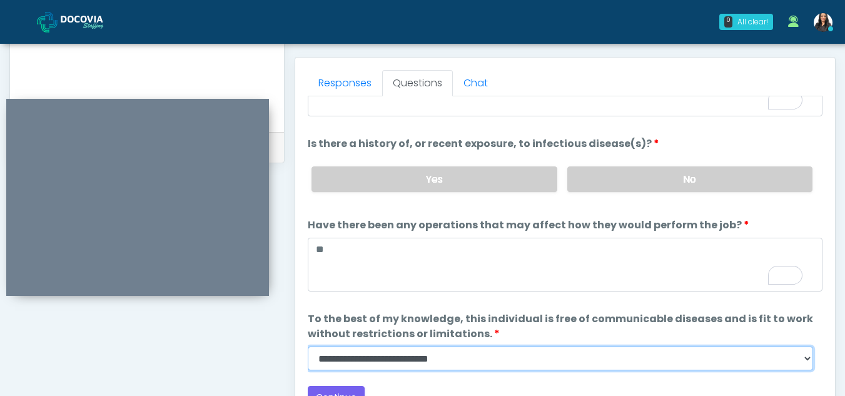
click at [801, 357] on select "**********" at bounding box center [561, 359] width 506 height 24
select select "******"
click at [308, 347] on select "**********" at bounding box center [561, 359] width 506 height 24
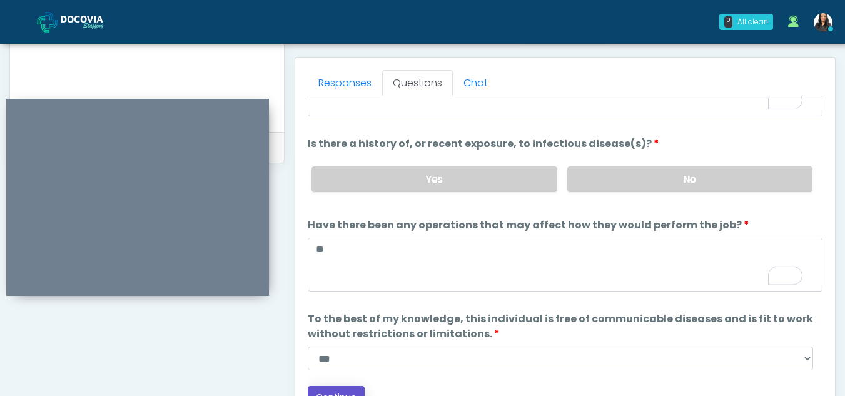
click at [346, 390] on button "Continue" at bounding box center [336, 397] width 57 height 23
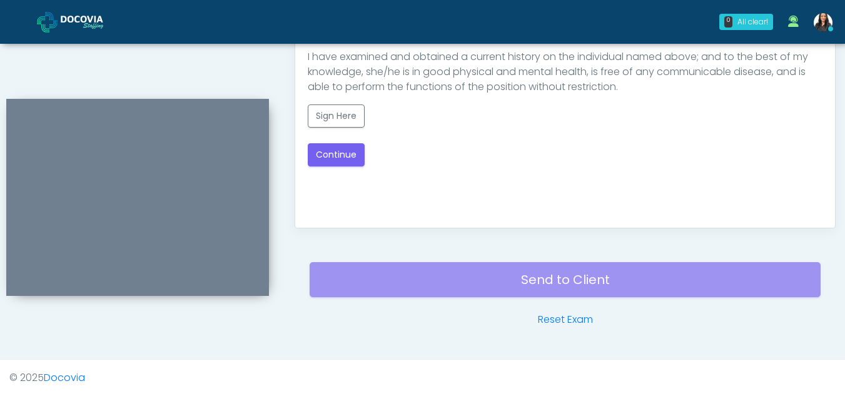
scroll to position [567, 0]
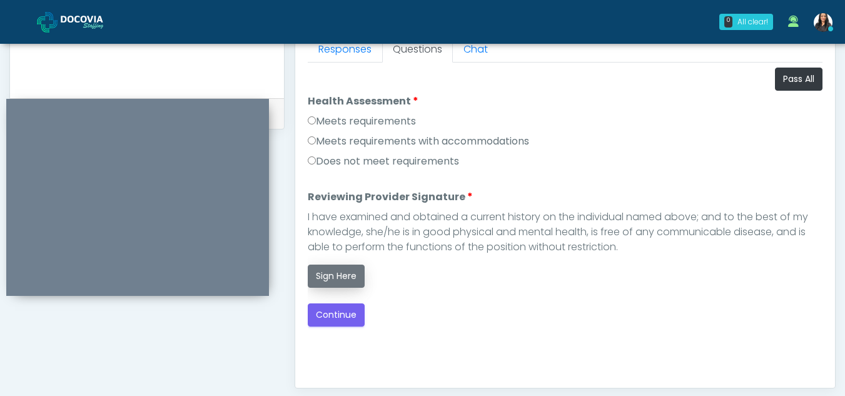
click at [342, 273] on button "Sign Here" at bounding box center [336, 276] width 57 height 23
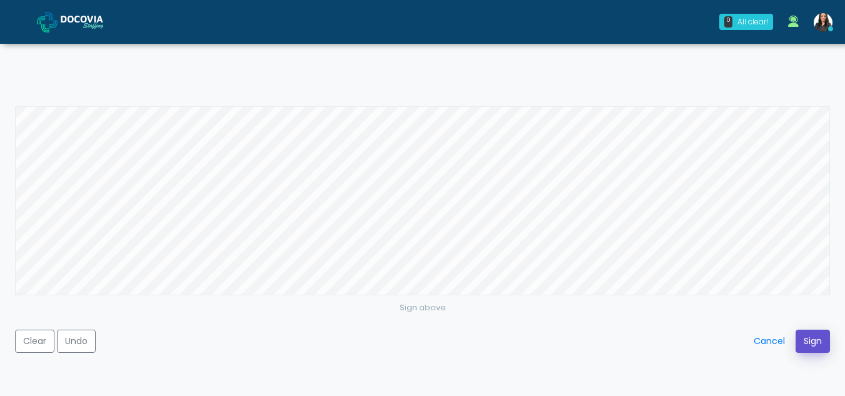
click at [813, 341] on button "Sign" at bounding box center [813, 341] width 34 height 23
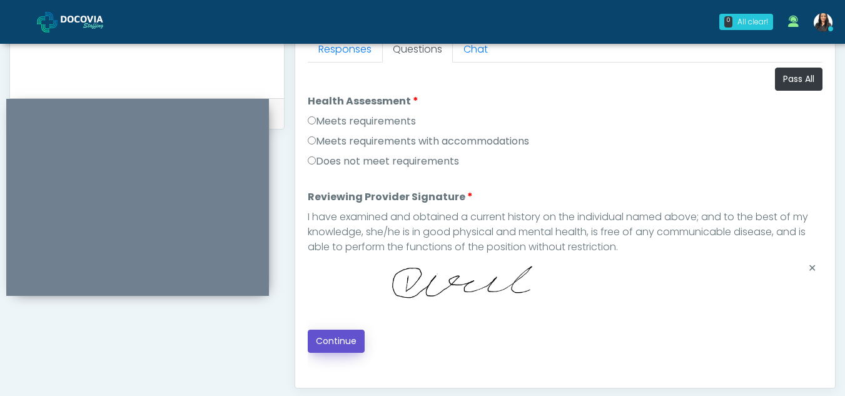
click at [330, 336] on button "Continue" at bounding box center [336, 341] width 57 height 23
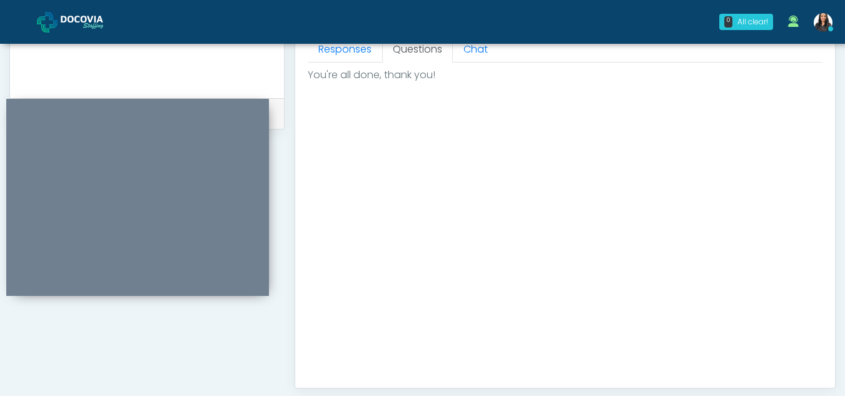
scroll to position [750, 0]
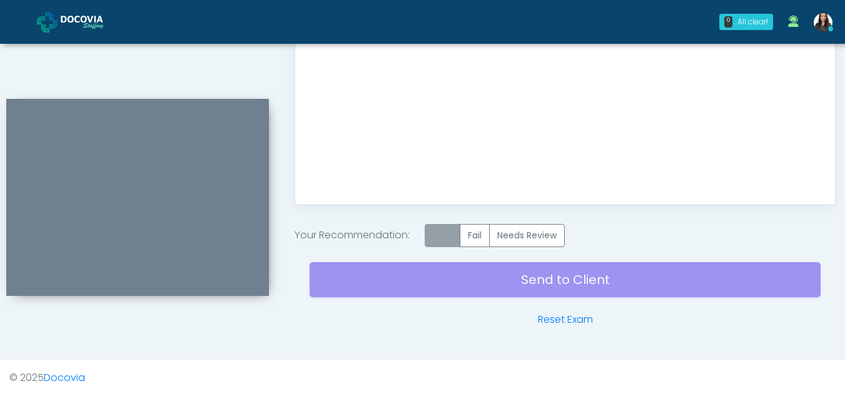
click at [441, 238] on label "Pass" at bounding box center [443, 235] width 36 height 23
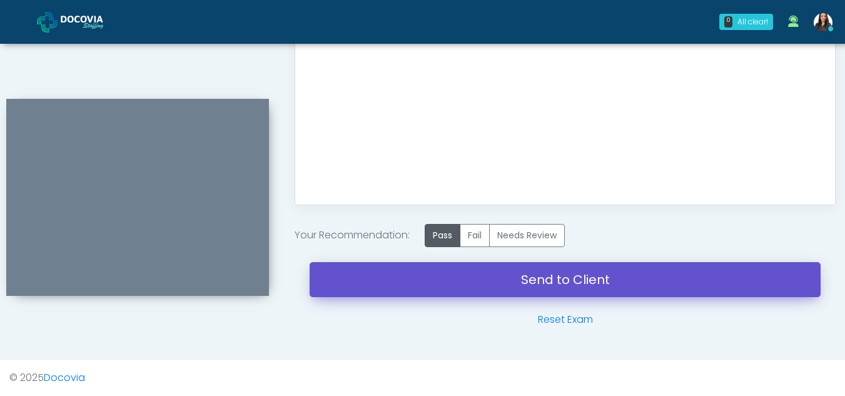
click at [540, 272] on link "Send to Client" at bounding box center [565, 279] width 511 height 35
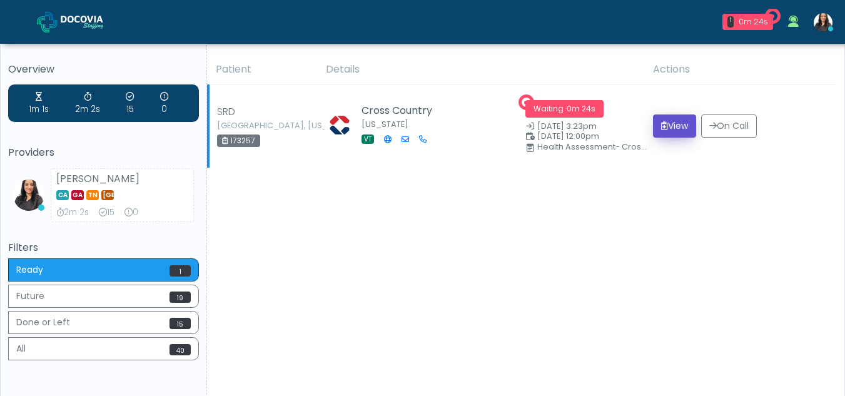
click at [681, 122] on button "View" at bounding box center [674, 125] width 43 height 23
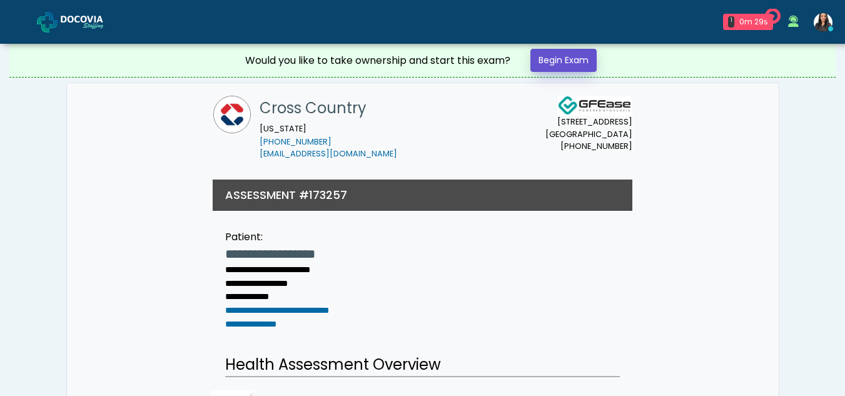
click at [552, 56] on link "Begin Exam" at bounding box center [564, 60] width 66 height 23
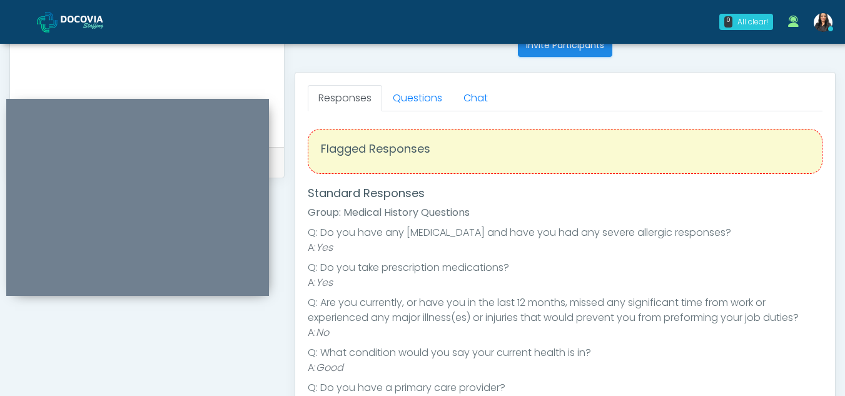
scroll to position [501, 0]
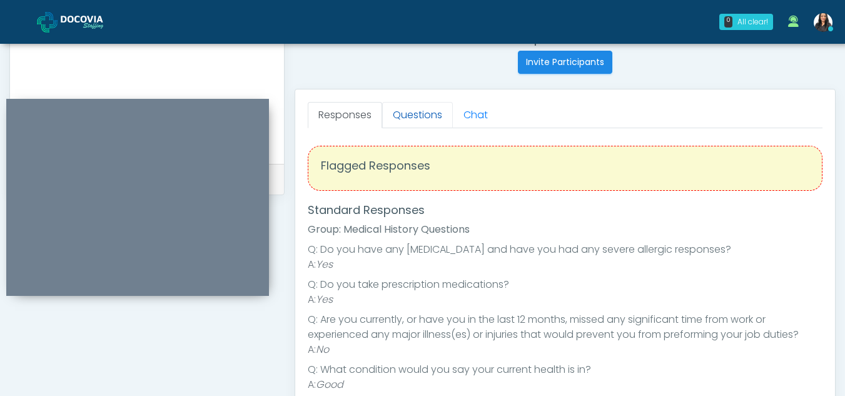
click at [417, 119] on link "Questions" at bounding box center [417, 115] width 71 height 26
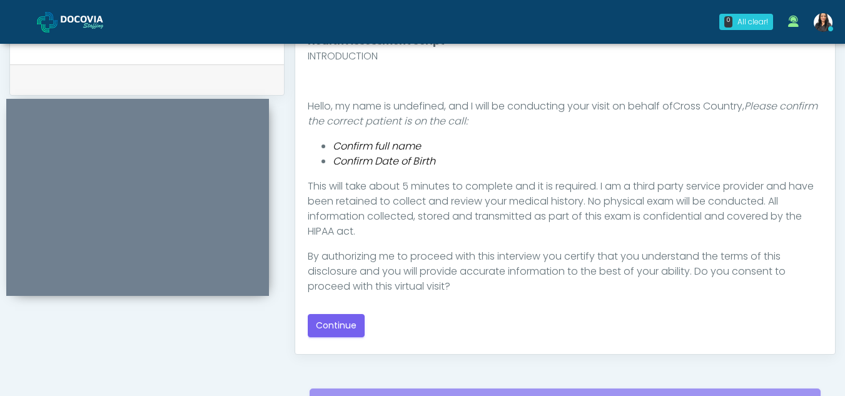
scroll to position [659, 0]
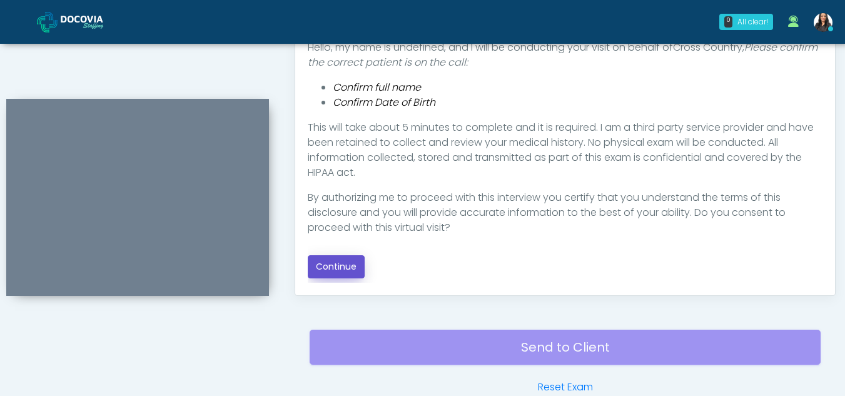
click at [348, 267] on button "Continue" at bounding box center [336, 266] width 57 height 23
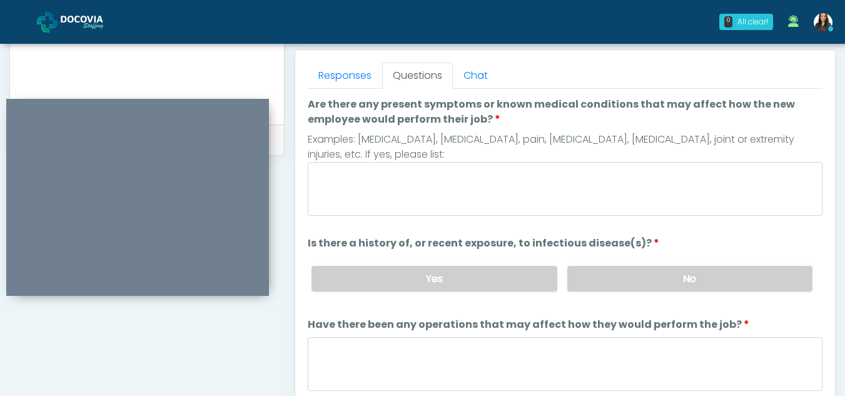
scroll to position [539, 0]
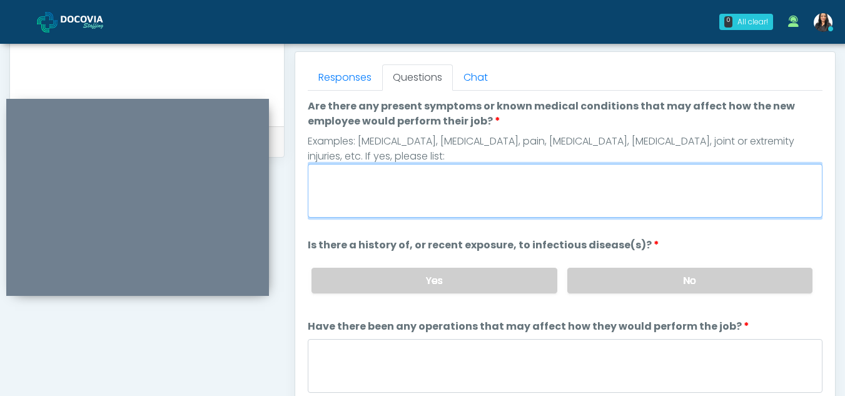
click at [379, 200] on textarea "Are there any present symptoms or known medical conditions that may affect how …" at bounding box center [565, 191] width 515 height 54
type textarea "**"
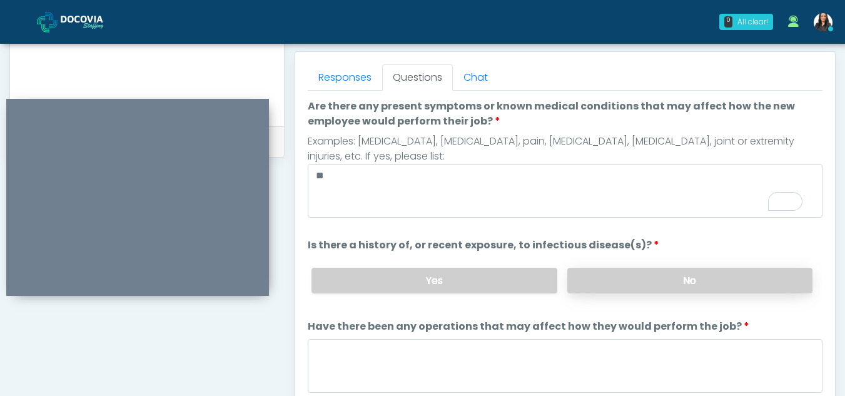
click at [701, 273] on label "No" at bounding box center [689, 281] width 245 height 26
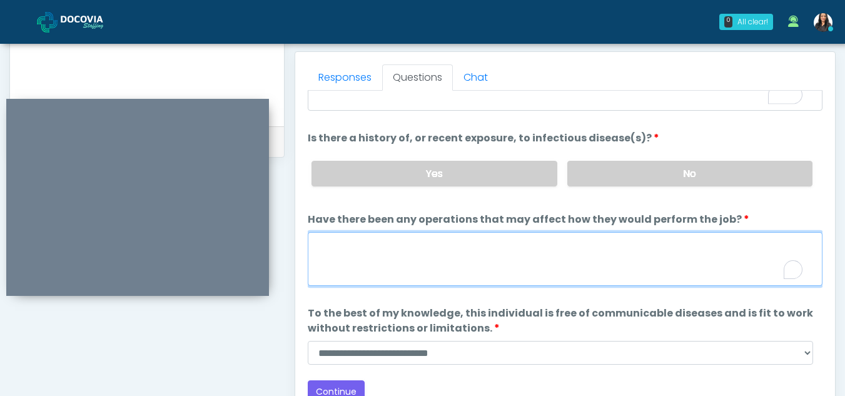
click at [349, 247] on textarea "Have there been any operations that may affect how they would perform the job?" at bounding box center [565, 259] width 515 height 54
type textarea "**"
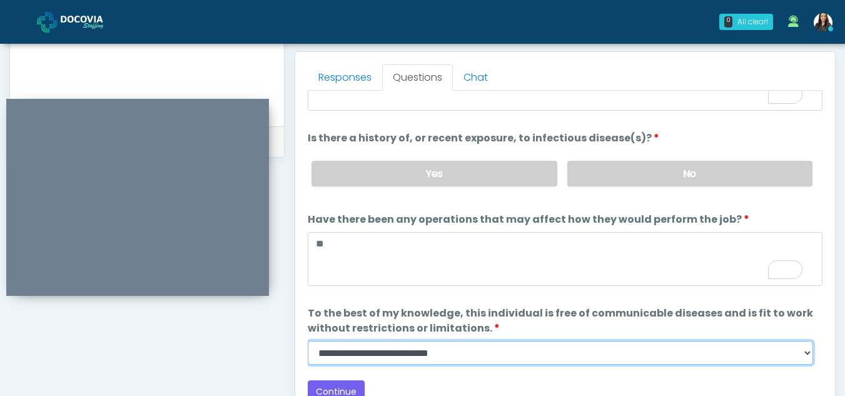
click at [807, 355] on select "**********" at bounding box center [561, 353] width 506 height 24
select select "******"
click at [308, 341] on select "**********" at bounding box center [561, 353] width 506 height 24
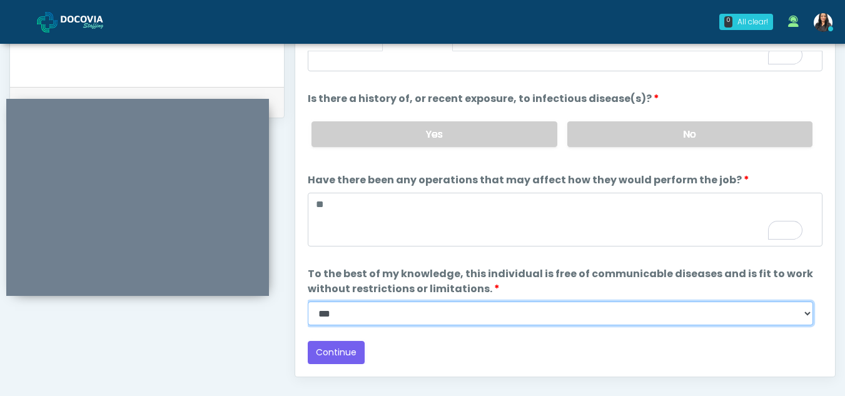
scroll to position [582, 0]
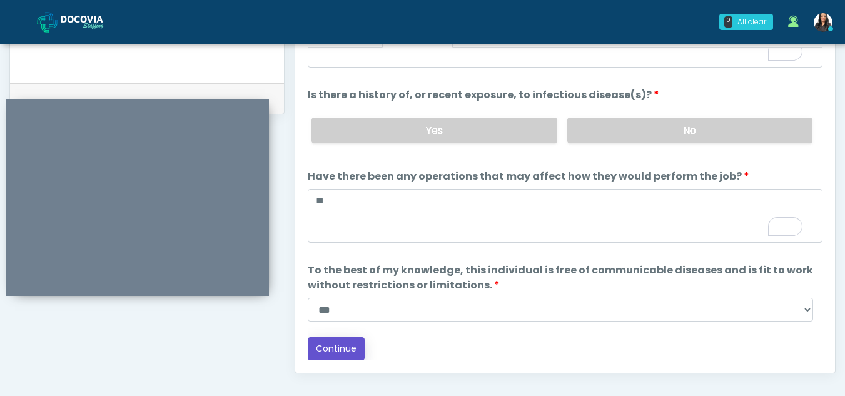
click at [350, 345] on button "Continue" at bounding box center [336, 348] width 57 height 23
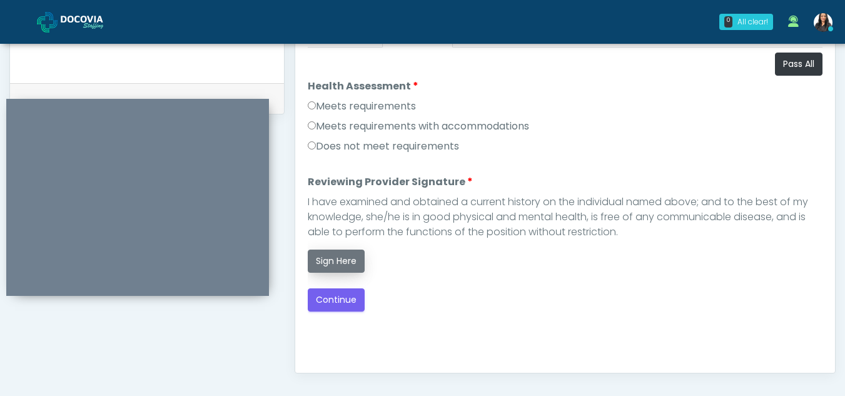
click at [337, 264] on button "Sign Here" at bounding box center [336, 261] width 57 height 23
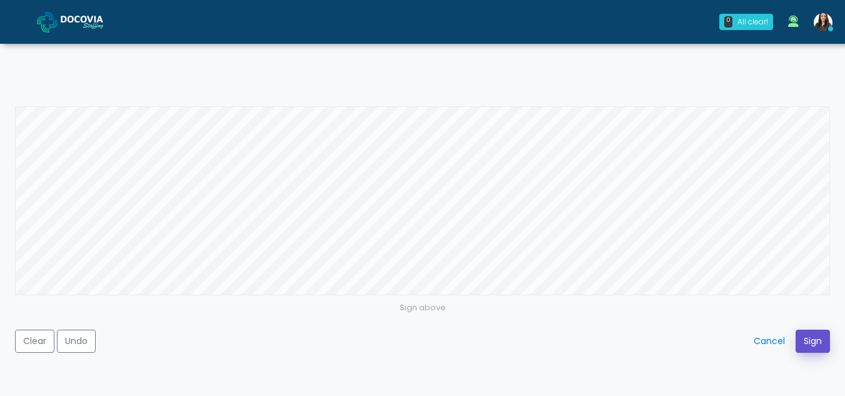
click at [815, 342] on button "Sign" at bounding box center [813, 341] width 34 height 23
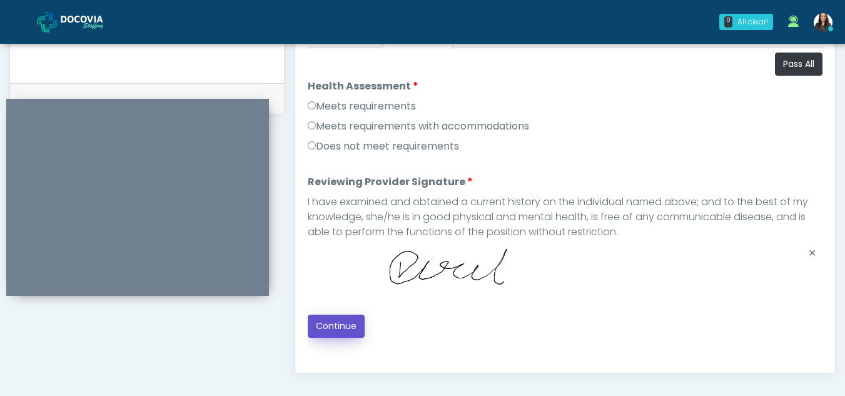
click at [348, 320] on button "Continue" at bounding box center [336, 326] width 57 height 23
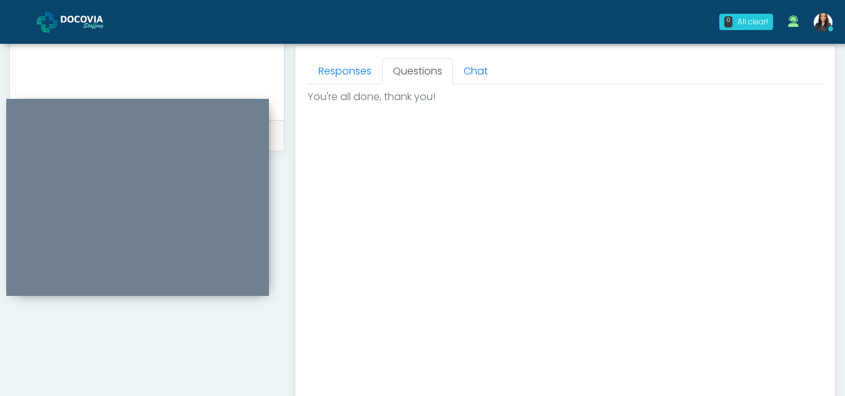
scroll to position [750, 0]
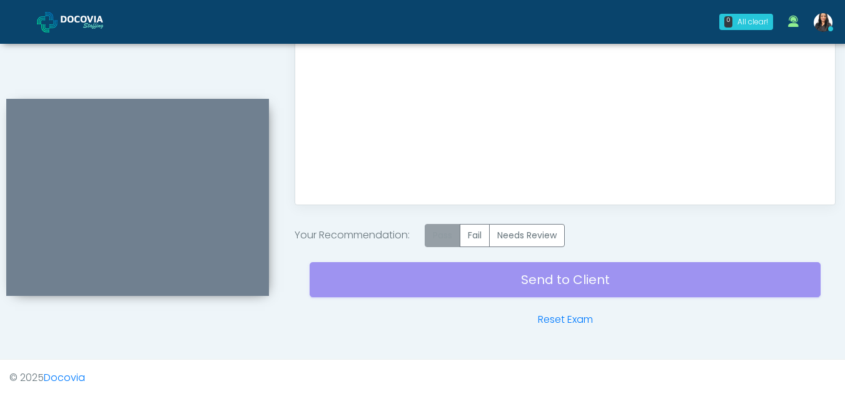
click at [442, 230] on label "Pass" at bounding box center [443, 235] width 36 height 23
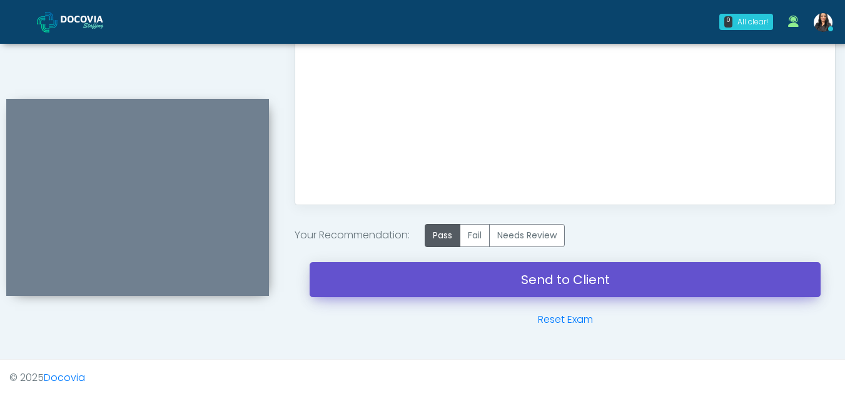
click at [536, 277] on link "Send to Client" at bounding box center [565, 279] width 511 height 35
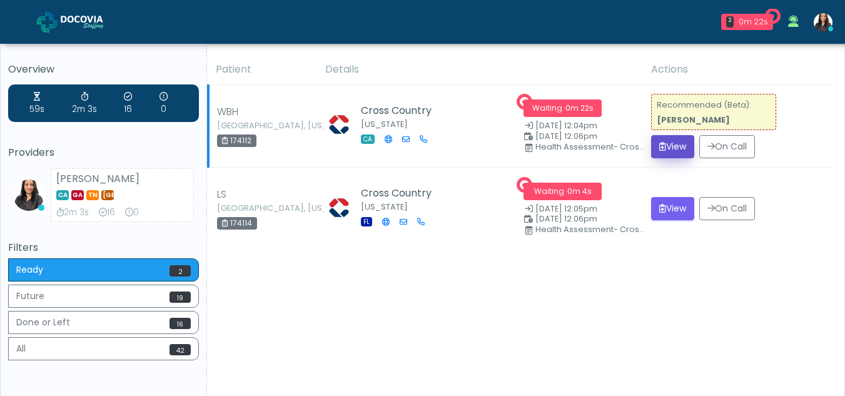
click at [669, 146] on button "View" at bounding box center [672, 146] width 43 height 23
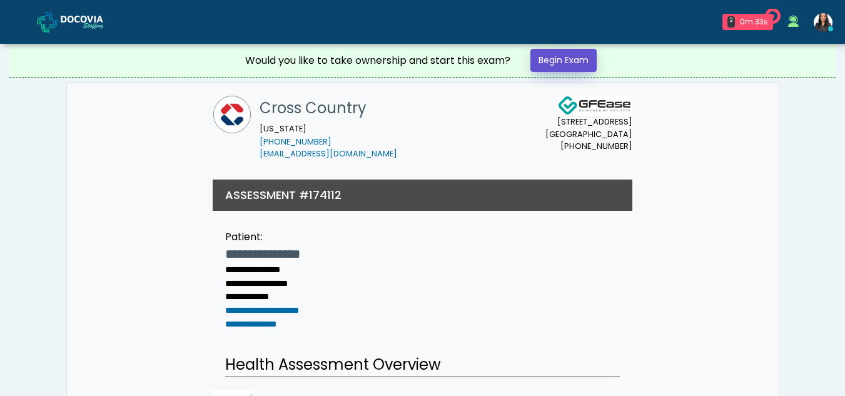
click at [581, 64] on link "Begin Exam" at bounding box center [564, 60] width 66 height 23
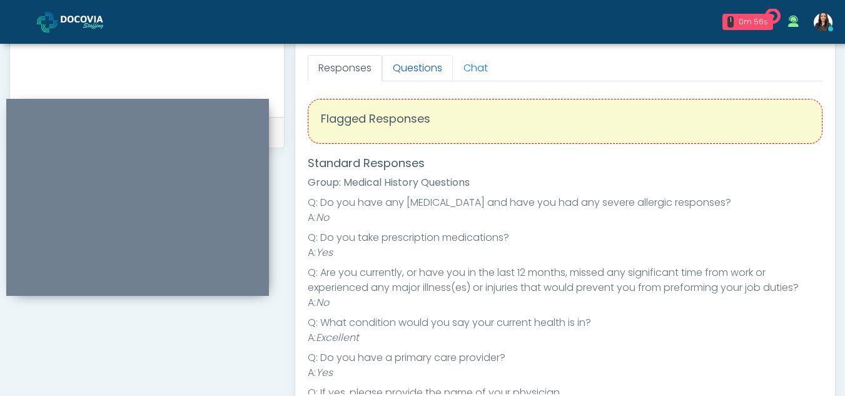
click at [420, 64] on link "Questions" at bounding box center [417, 68] width 71 height 26
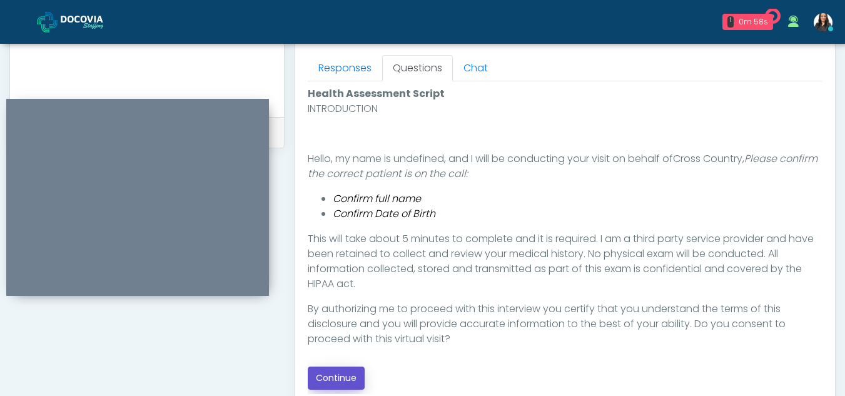
click at [347, 374] on button "Continue" at bounding box center [336, 378] width 57 height 23
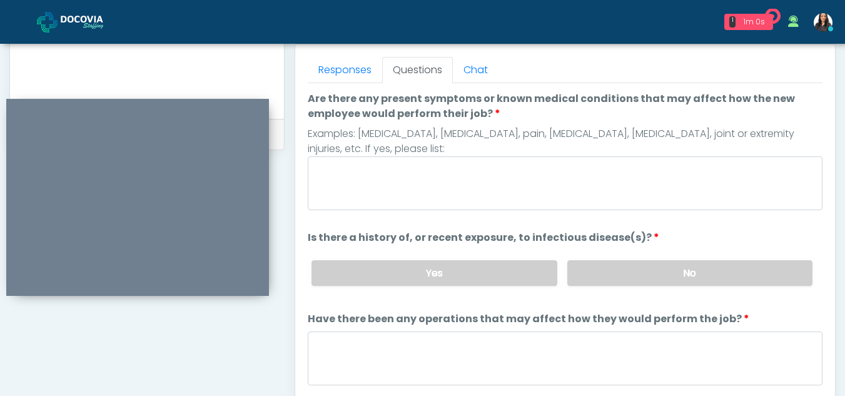
scroll to position [537, 0]
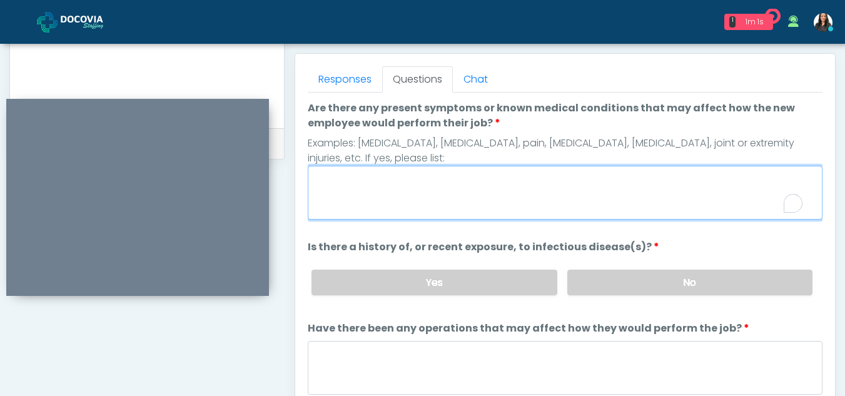
click at [361, 174] on textarea "Are there any present symptoms or known medical conditions that may affect how …" at bounding box center [565, 193] width 515 height 54
type textarea "**"
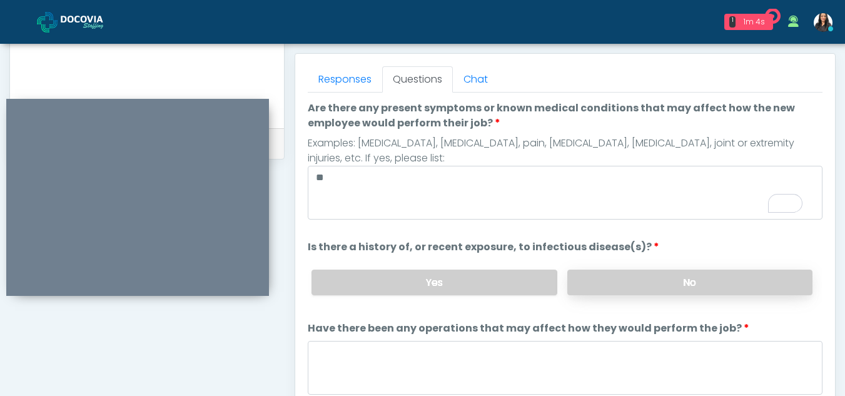
click at [708, 283] on label "No" at bounding box center [689, 283] width 245 height 26
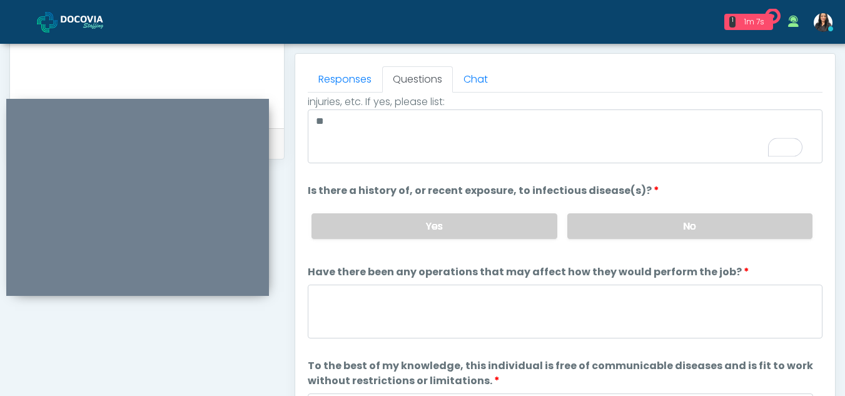
scroll to position [73, 0]
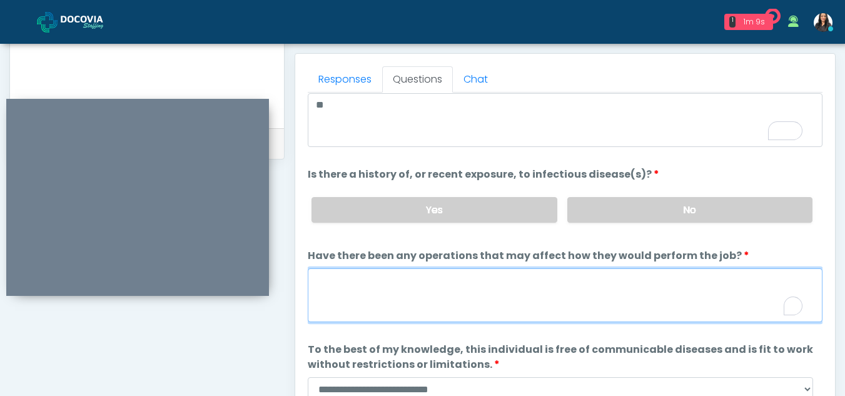
click at [357, 305] on textarea "Have there been any operations that may affect how they would perform the job?" at bounding box center [565, 295] width 515 height 54
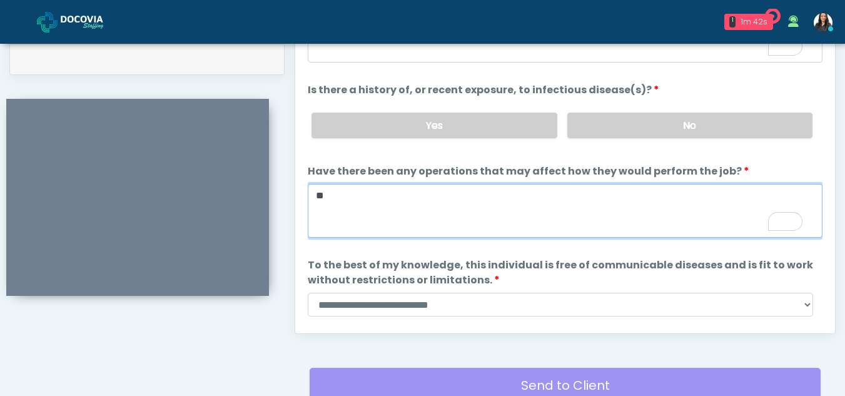
scroll to position [631, 0]
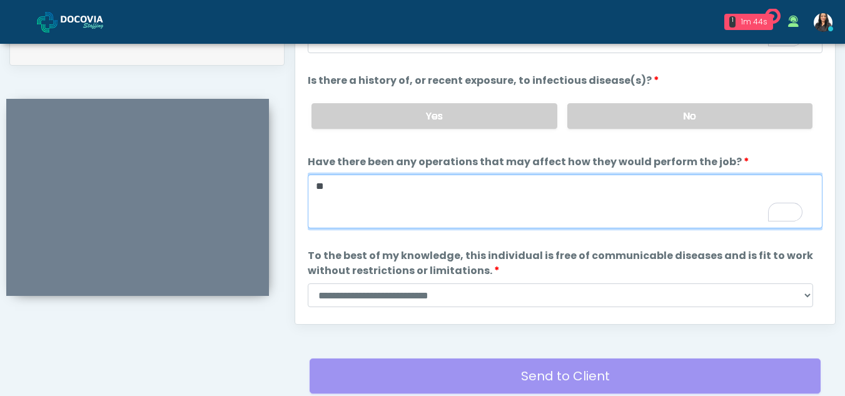
type textarea "**"
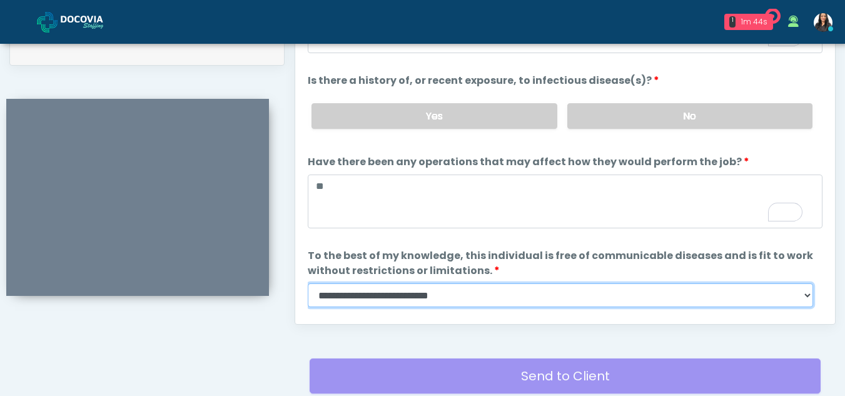
click at [806, 294] on select "**********" at bounding box center [561, 295] width 506 height 24
select select "******"
click at [308, 283] on select "**********" at bounding box center [561, 295] width 506 height 24
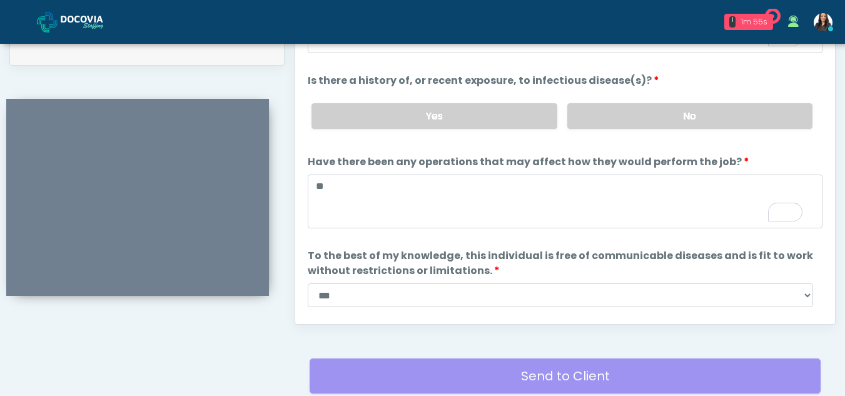
scroll to position [107, 0]
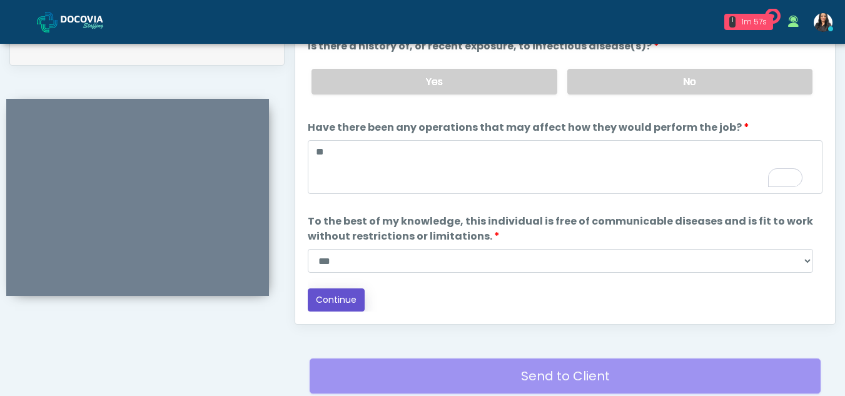
click at [343, 302] on button "Continue" at bounding box center [336, 299] width 57 height 23
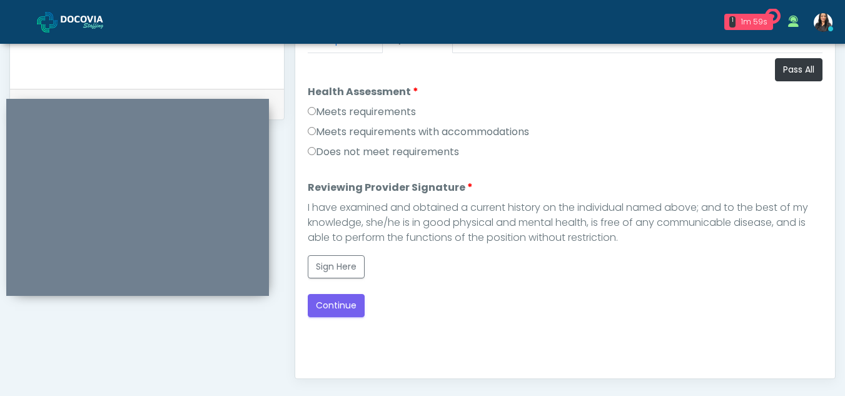
scroll to position [572, 0]
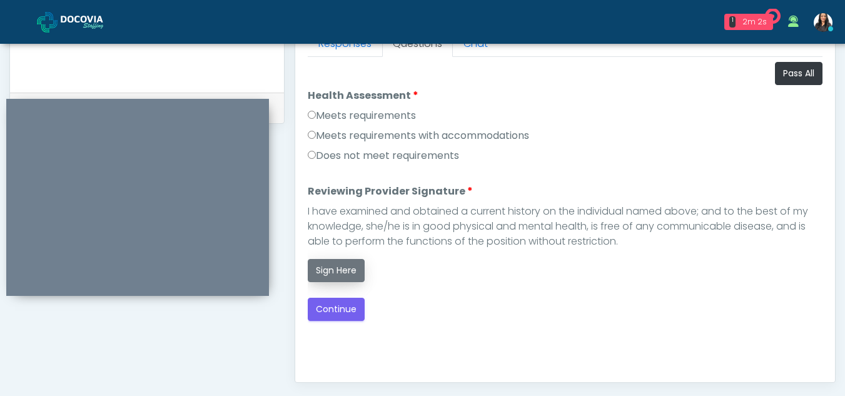
click at [337, 270] on button "Sign Here" at bounding box center [336, 270] width 57 height 23
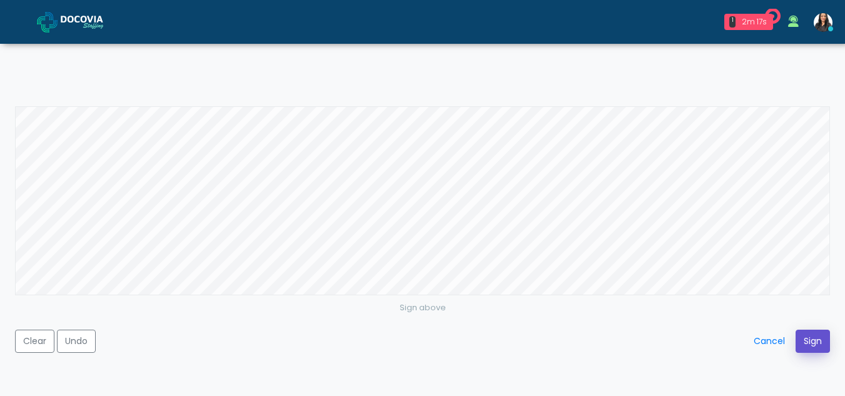
click at [809, 334] on button "Sign" at bounding box center [813, 341] width 34 height 23
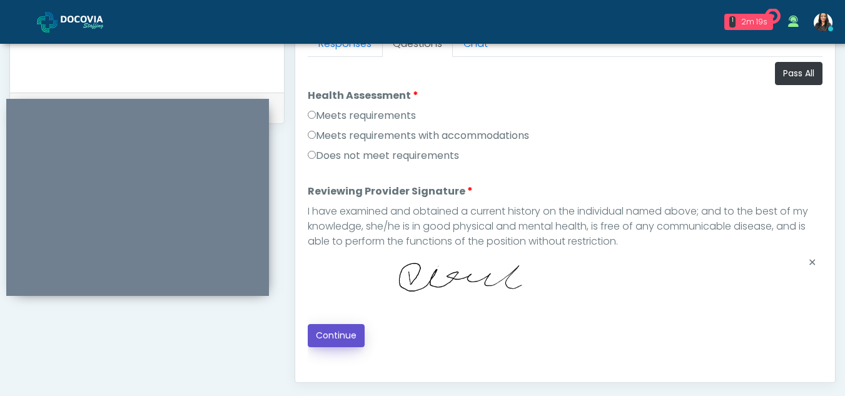
click at [343, 332] on button "Continue" at bounding box center [336, 335] width 57 height 23
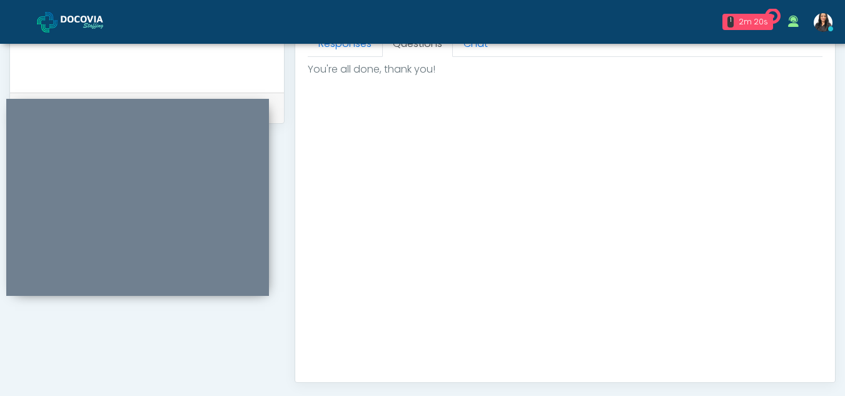
scroll to position [750, 0]
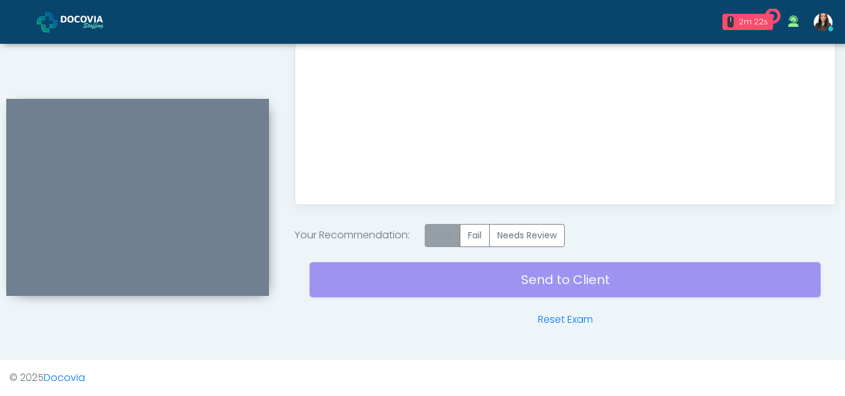
click at [434, 233] on label "Pass" at bounding box center [443, 235] width 36 height 23
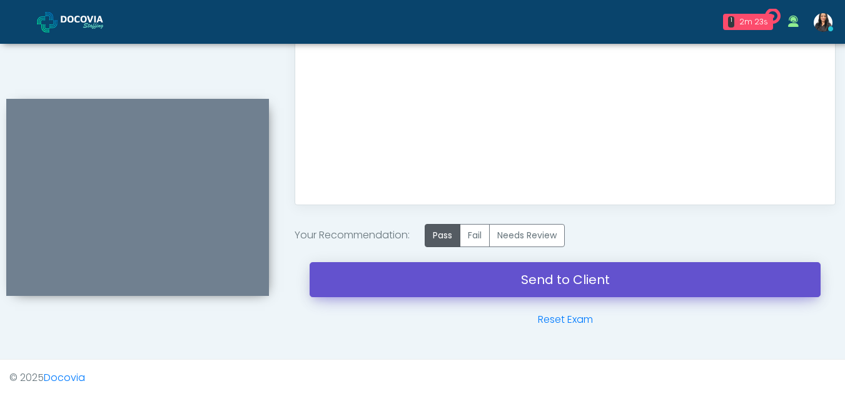
click at [539, 273] on link "Send to Client" at bounding box center [565, 279] width 511 height 35
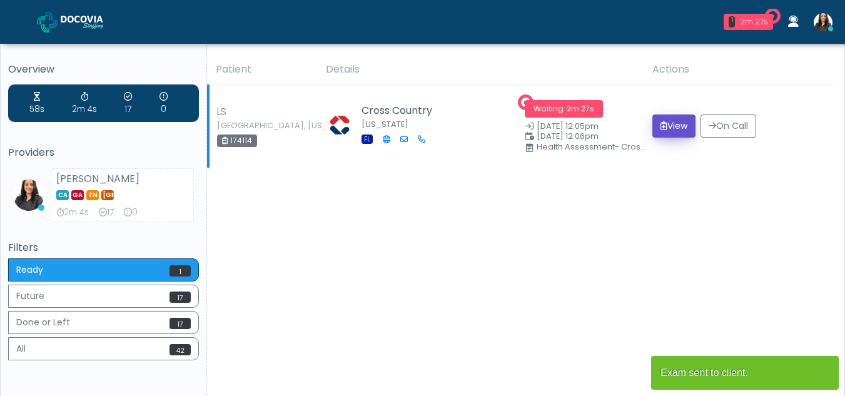
click at [679, 124] on button "View" at bounding box center [674, 125] width 43 height 23
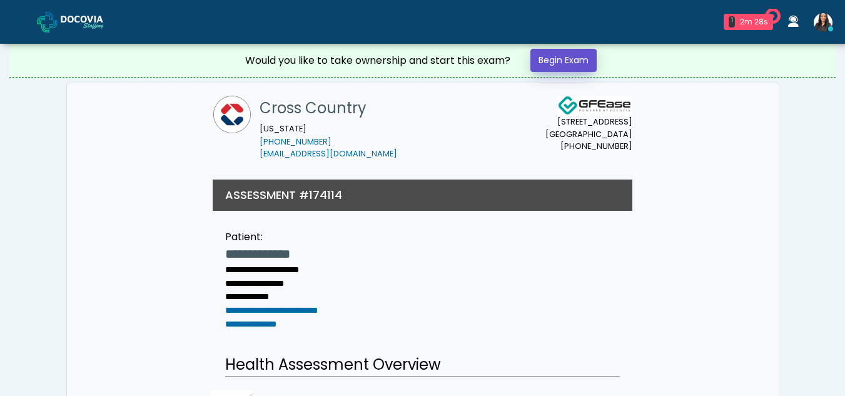
click at [573, 59] on link "Begin Exam" at bounding box center [564, 60] width 66 height 23
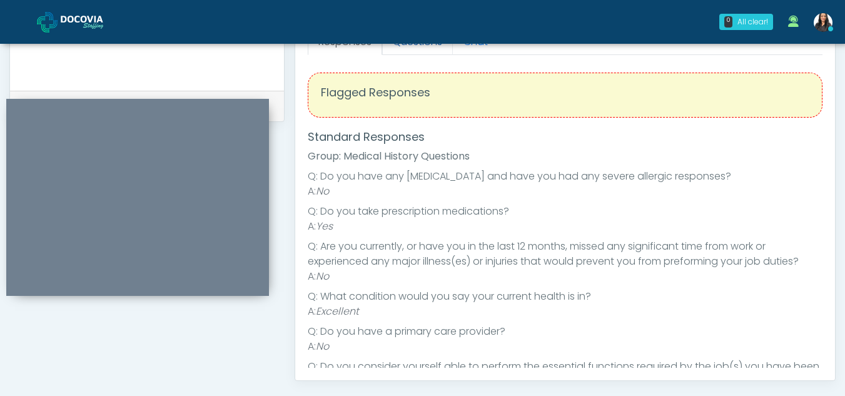
click at [422, 49] on link "Questions" at bounding box center [417, 42] width 71 height 26
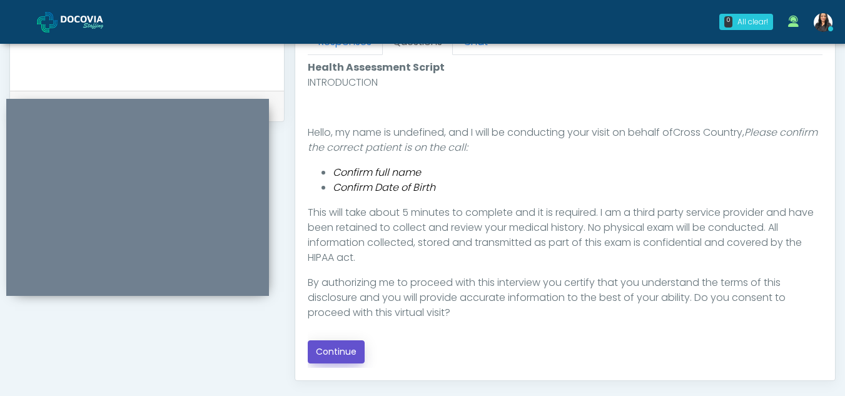
click at [336, 347] on button "Continue" at bounding box center [336, 351] width 57 height 23
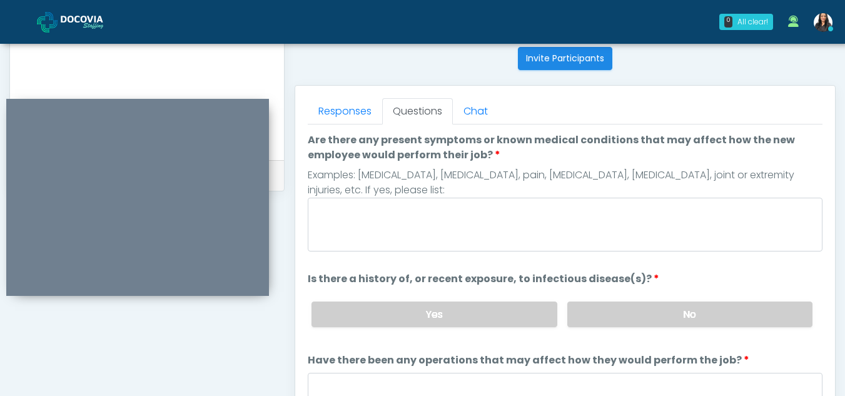
scroll to position [497, 0]
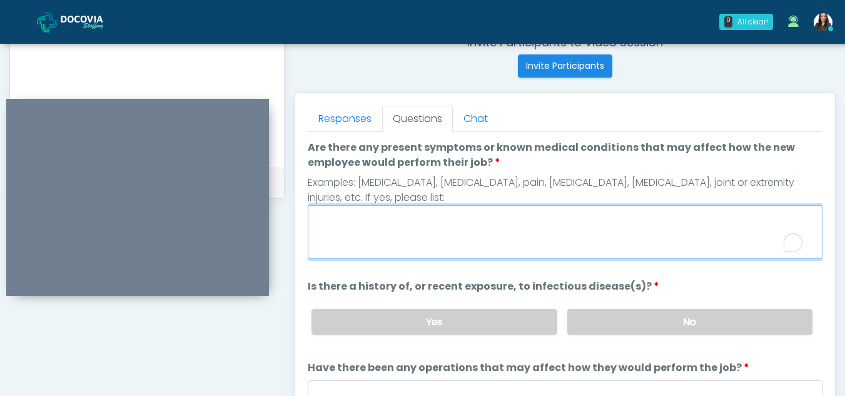
click at [447, 226] on textarea "Are there any present symptoms or known medical conditions that may affect how …" at bounding box center [565, 232] width 515 height 54
type textarea "**"
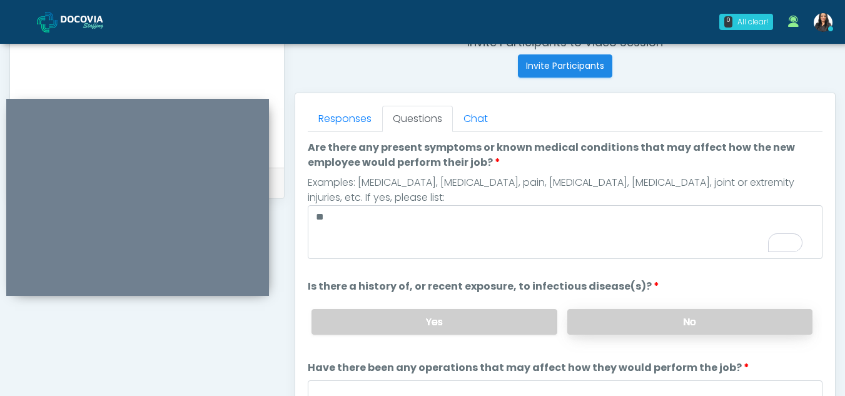
click at [689, 321] on label "No" at bounding box center [689, 322] width 245 height 26
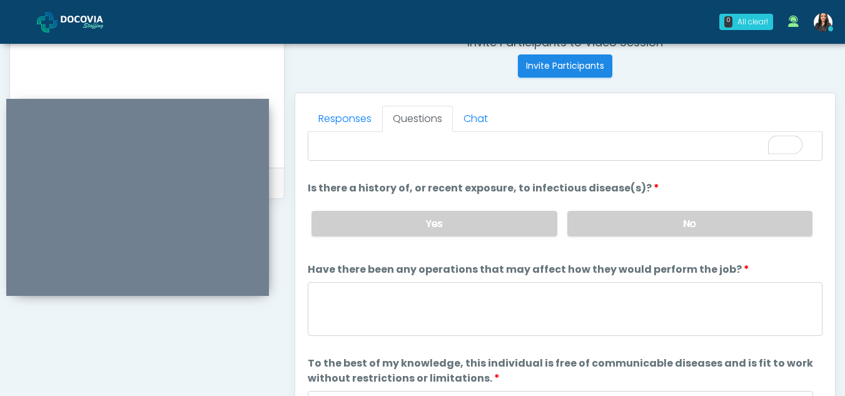
scroll to position [107, 0]
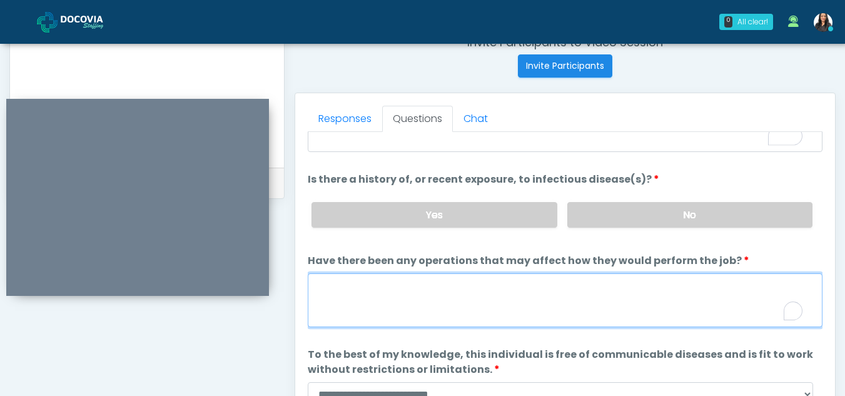
click at [372, 295] on textarea "Have there been any operations that may affect how they would perform the job?" at bounding box center [565, 300] width 515 height 54
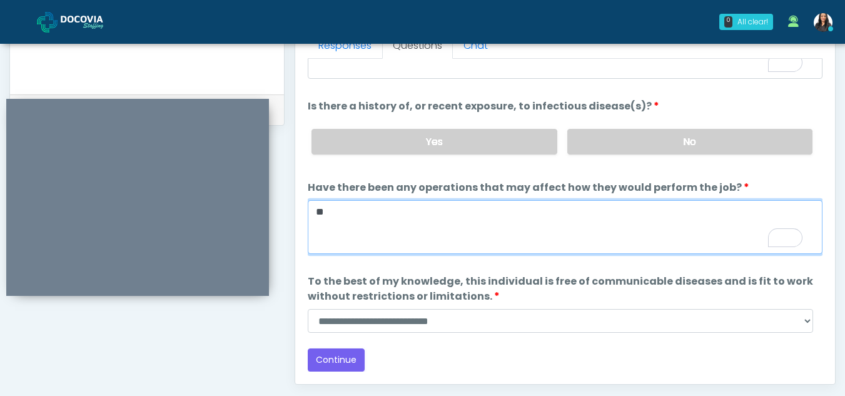
scroll to position [610, 0]
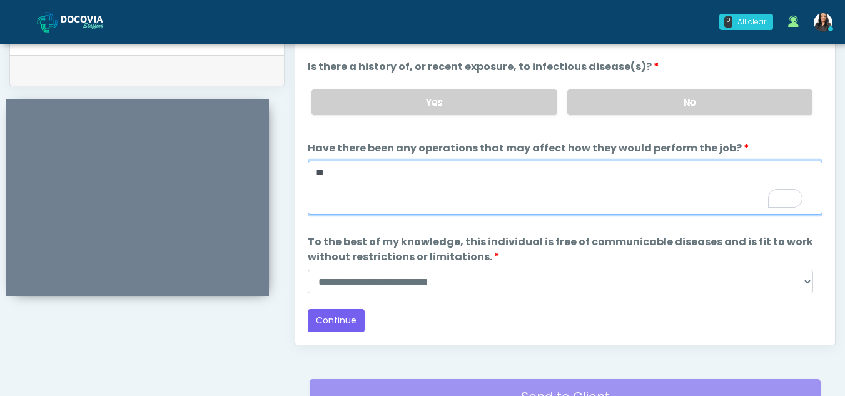
type textarea "**"
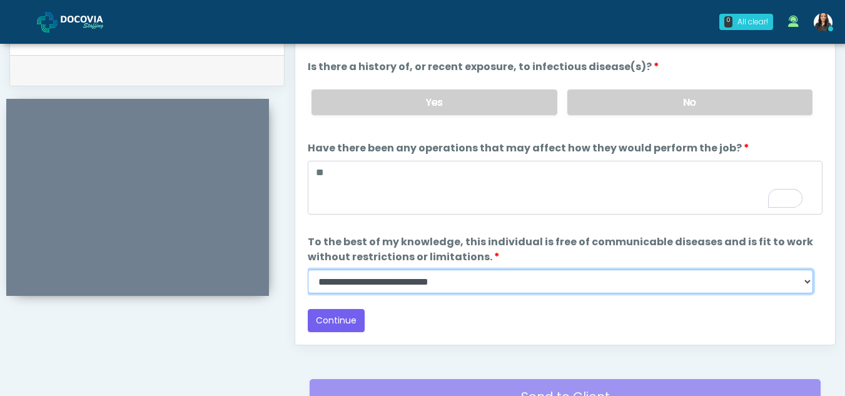
click at [807, 280] on select "**********" at bounding box center [561, 282] width 506 height 24
select select "******"
click at [308, 270] on select "**********" at bounding box center [561, 282] width 506 height 24
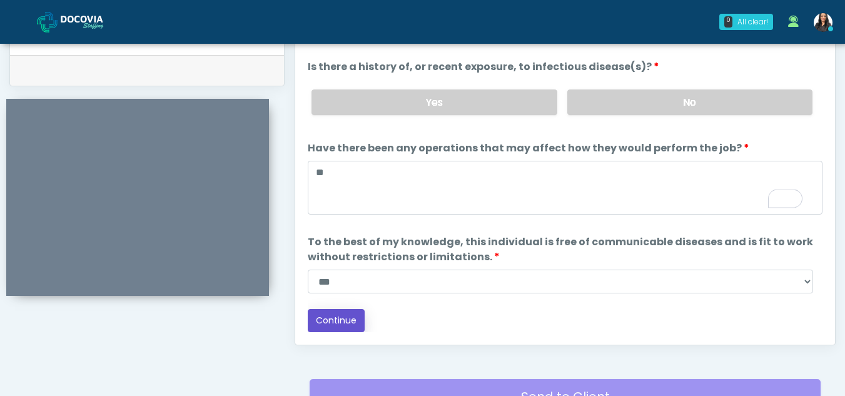
click at [336, 315] on button "Continue" at bounding box center [336, 320] width 57 height 23
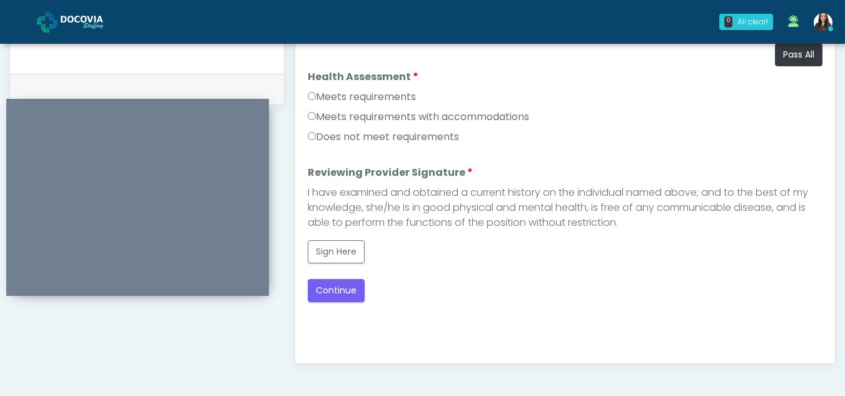
scroll to position [557, 0]
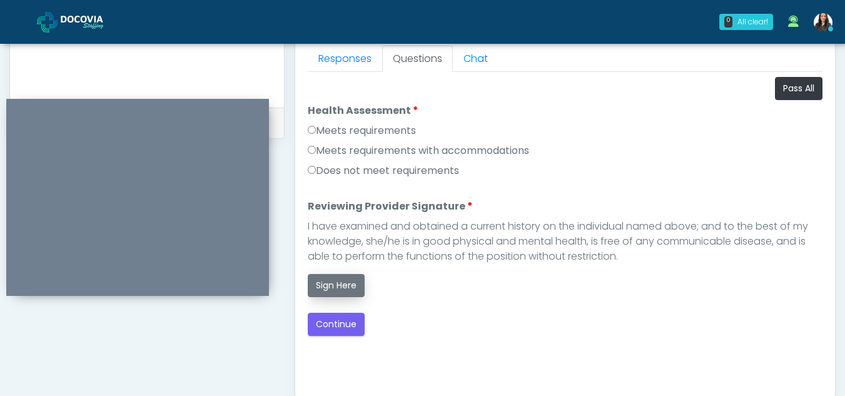
click at [333, 287] on button "Sign Here" at bounding box center [336, 285] width 57 height 23
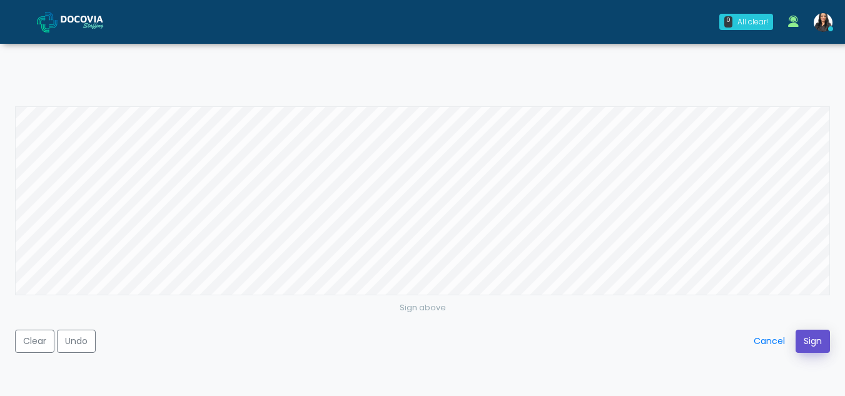
click at [812, 338] on button "Sign" at bounding box center [813, 341] width 34 height 23
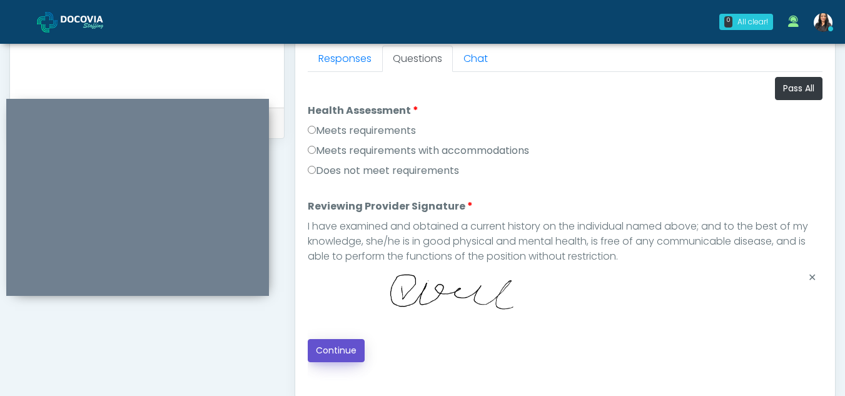
click at [342, 351] on button "Continue" at bounding box center [336, 350] width 57 height 23
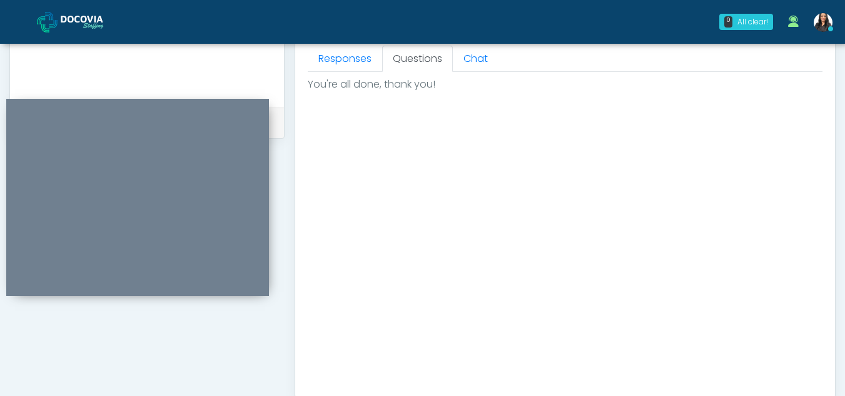
scroll to position [750, 0]
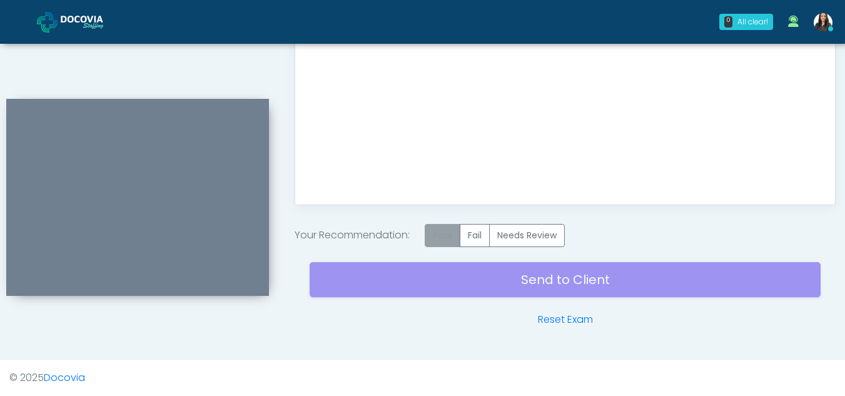
click at [432, 235] on label "Pass" at bounding box center [443, 235] width 36 height 23
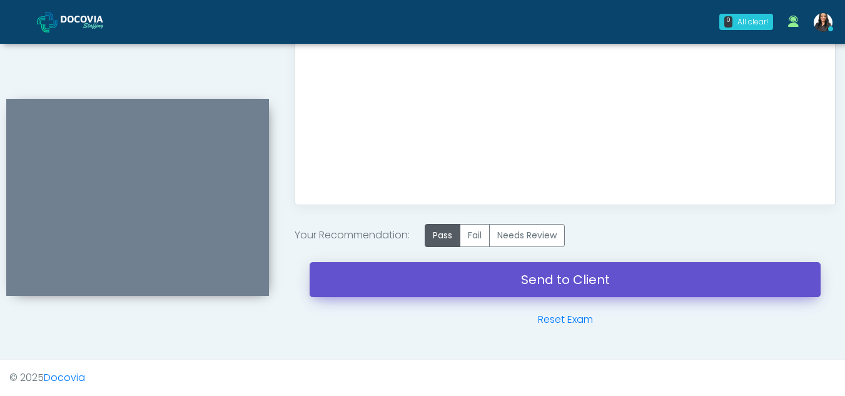
click at [544, 271] on link "Send to Client" at bounding box center [565, 279] width 511 height 35
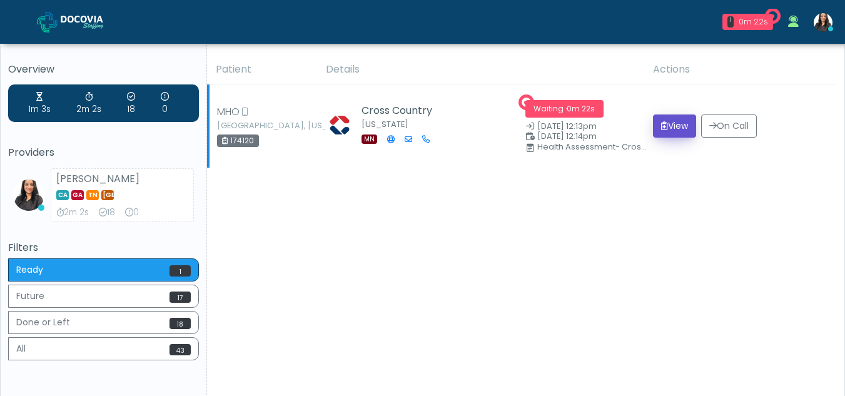
click at [663, 123] on button "View" at bounding box center [674, 125] width 43 height 23
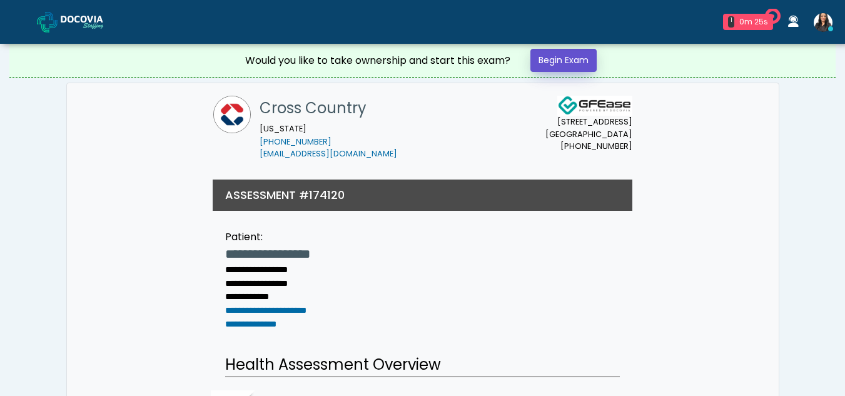
click at [559, 58] on link "Begin Exam" at bounding box center [564, 60] width 66 height 23
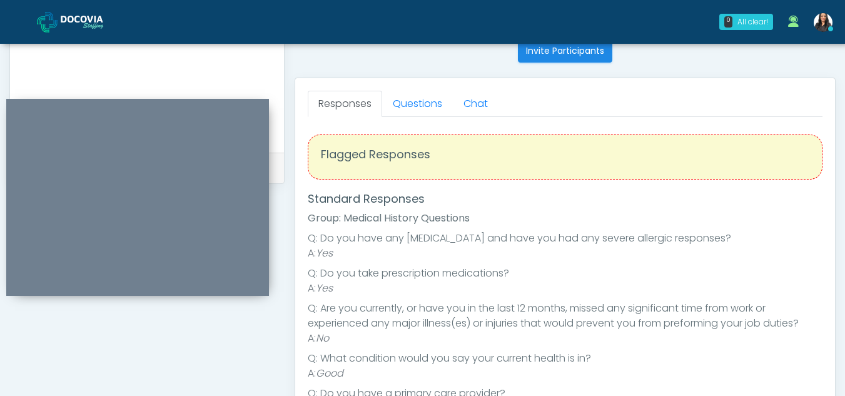
scroll to position [492, 0]
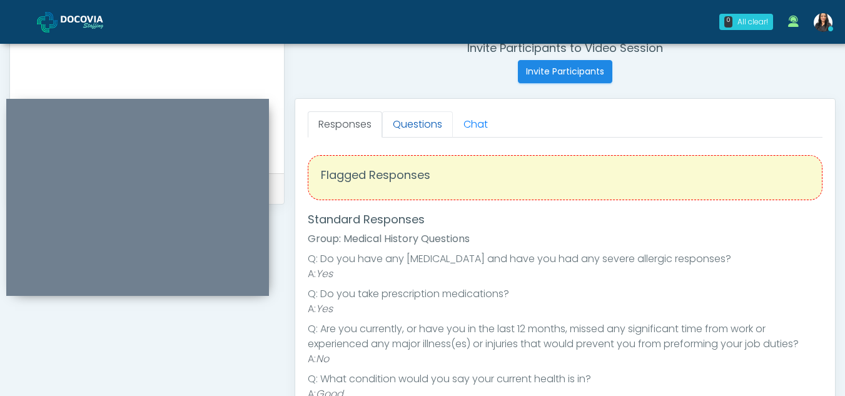
click at [412, 113] on link "Questions" at bounding box center [417, 124] width 71 height 26
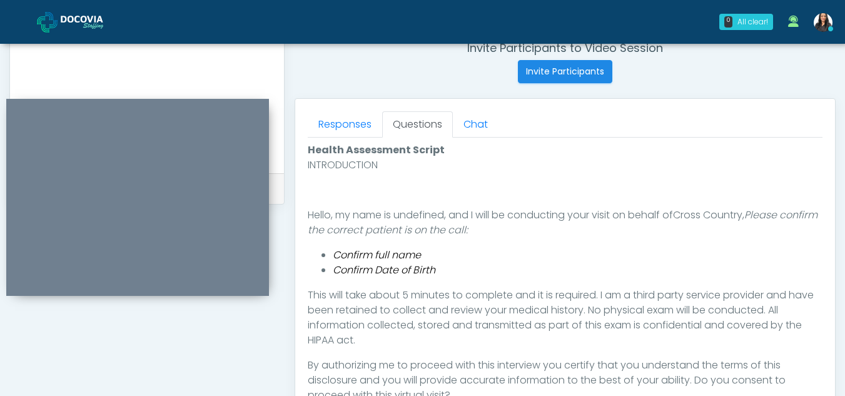
scroll to position [691, 0]
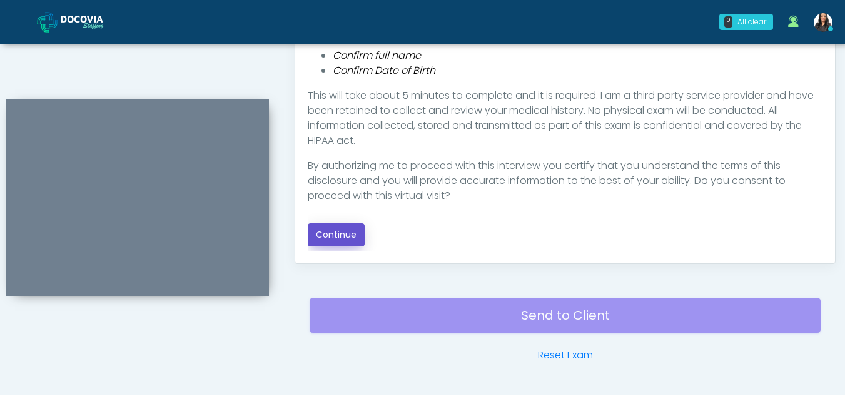
click at [343, 235] on button "Continue" at bounding box center [336, 234] width 57 height 23
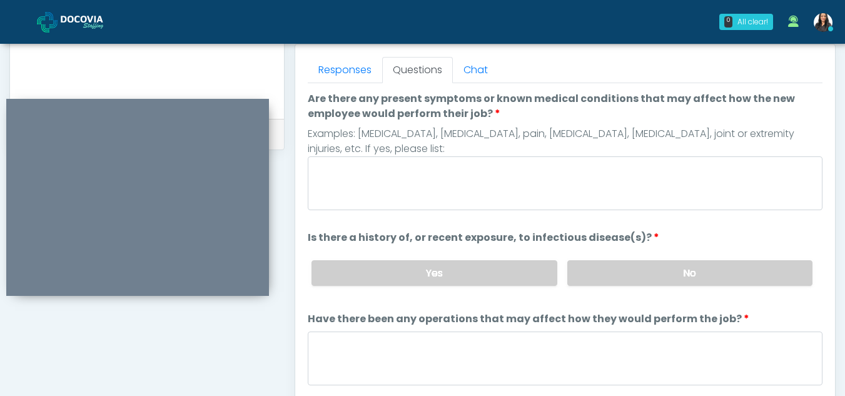
scroll to position [520, 0]
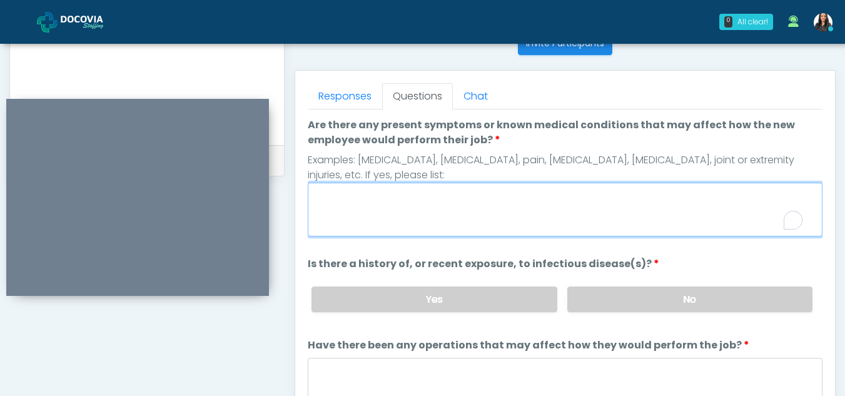
click at [337, 194] on textarea "Are there any present symptoms or known medical conditions that may affect how …" at bounding box center [565, 210] width 515 height 54
type textarea "**"
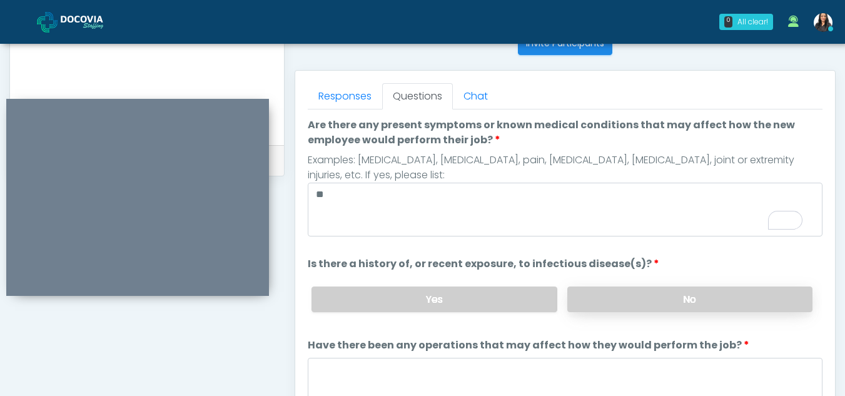
click at [628, 303] on label "No" at bounding box center [689, 300] width 245 height 26
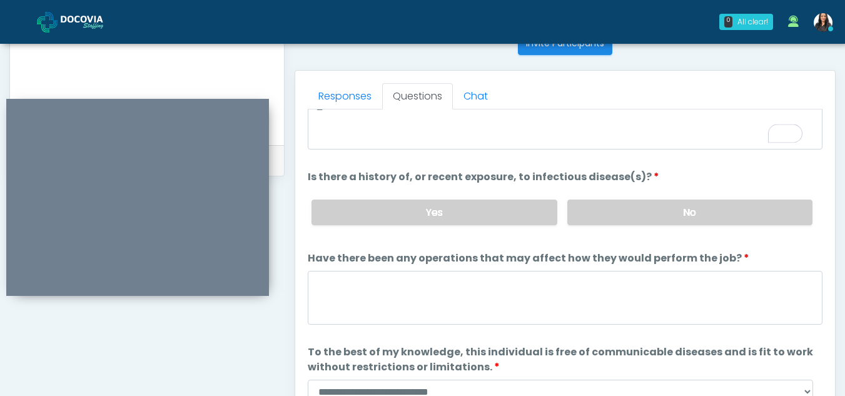
scroll to position [107, 0]
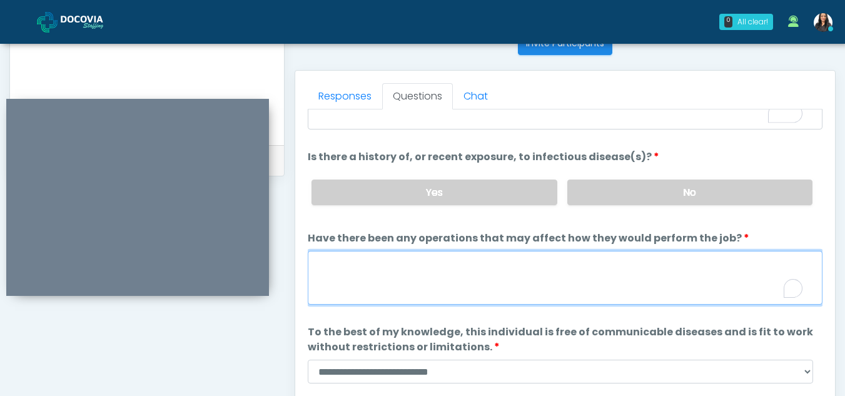
click at [343, 282] on textarea "Have there been any operations that may affect how they would perform the job?" at bounding box center [565, 278] width 515 height 54
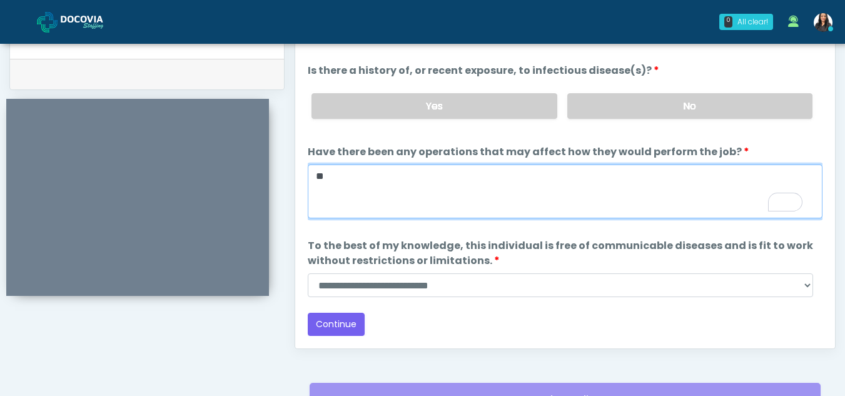
type textarea "**"
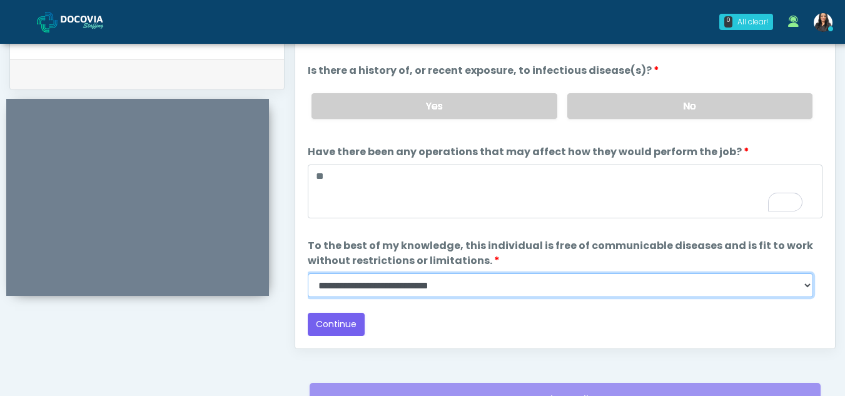
click at [808, 288] on select "**********" at bounding box center [561, 285] width 506 height 24
select select "******"
click at [308, 273] on select "**********" at bounding box center [561, 285] width 506 height 24
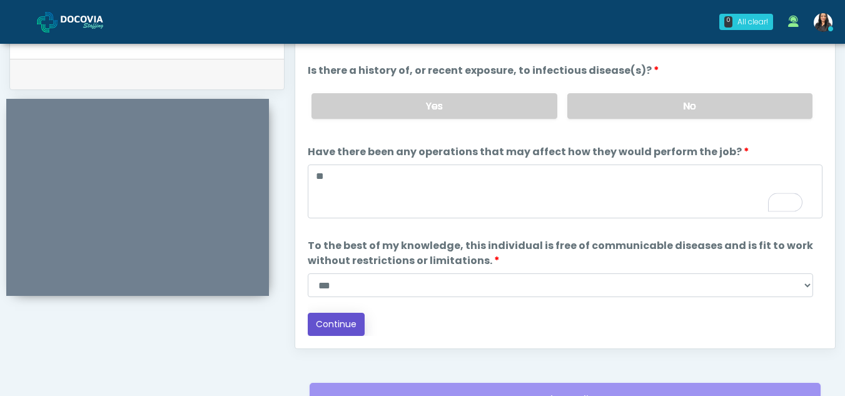
click at [330, 323] on button "Continue" at bounding box center [336, 324] width 57 height 23
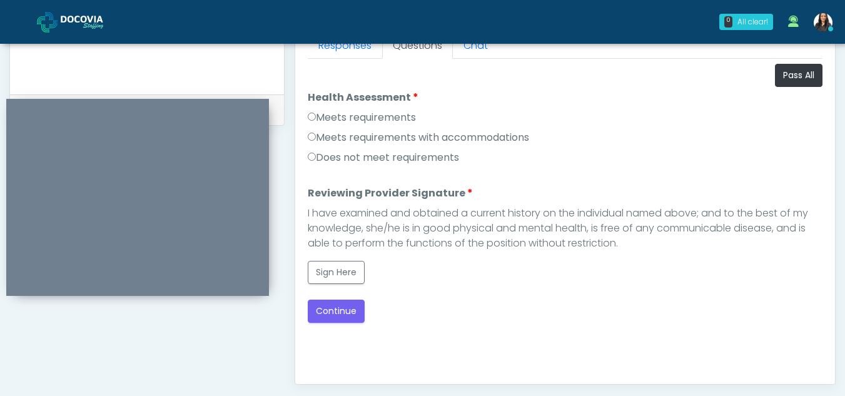
scroll to position [565, 0]
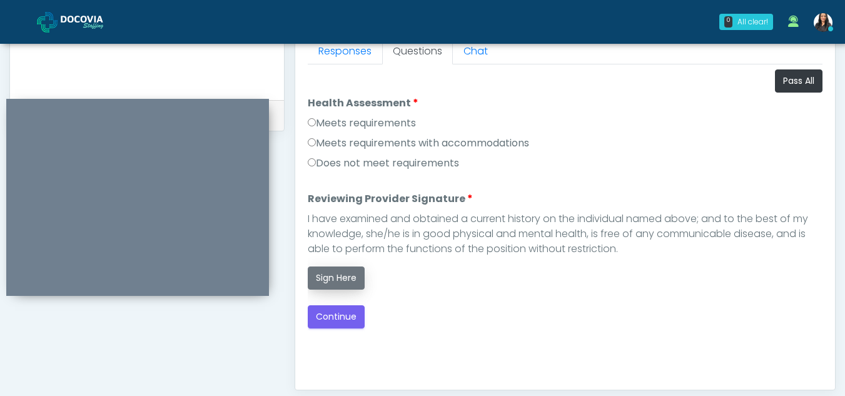
click at [338, 277] on button "Sign Here" at bounding box center [336, 278] width 57 height 23
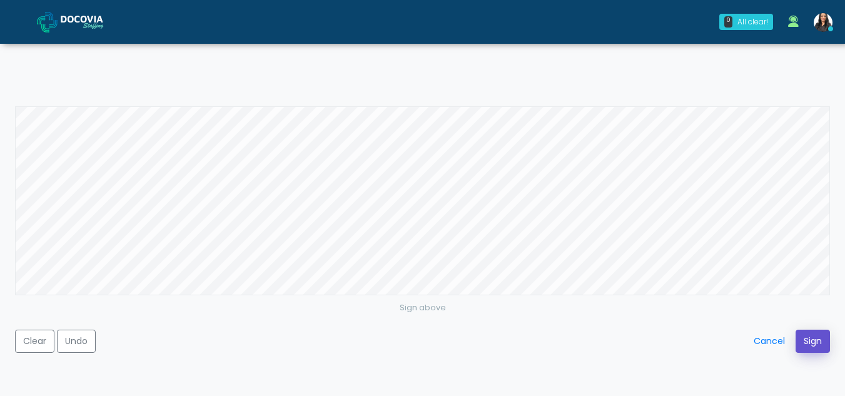
click at [808, 339] on button "Sign" at bounding box center [813, 341] width 34 height 23
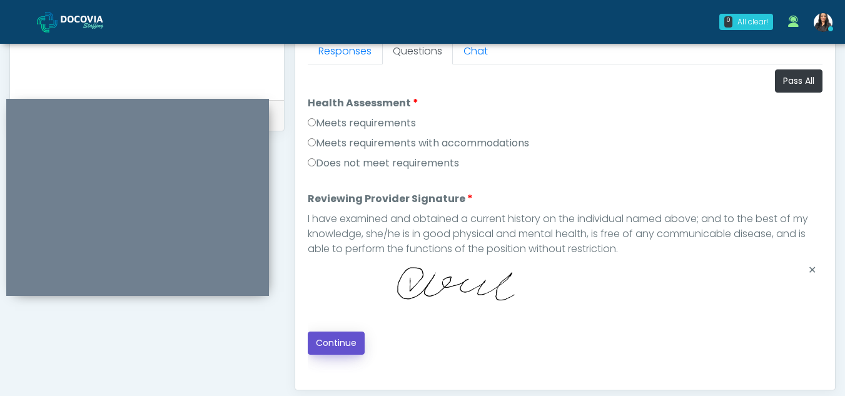
click at [338, 340] on button "Continue" at bounding box center [336, 343] width 57 height 23
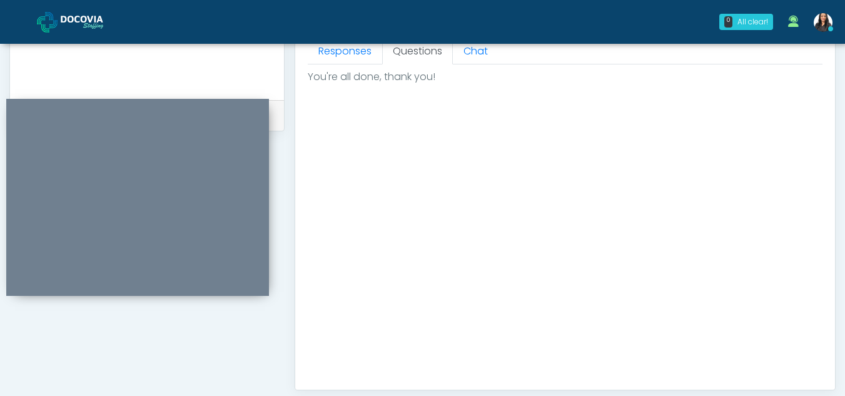
scroll to position [750, 0]
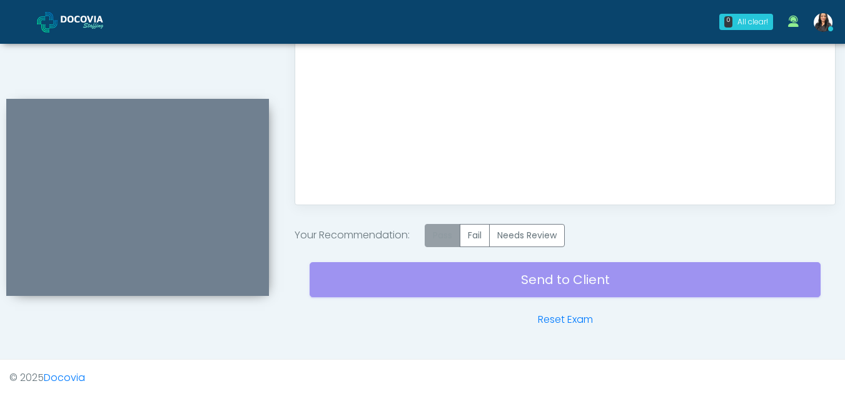
click at [436, 233] on label "Pass" at bounding box center [443, 235] width 36 height 23
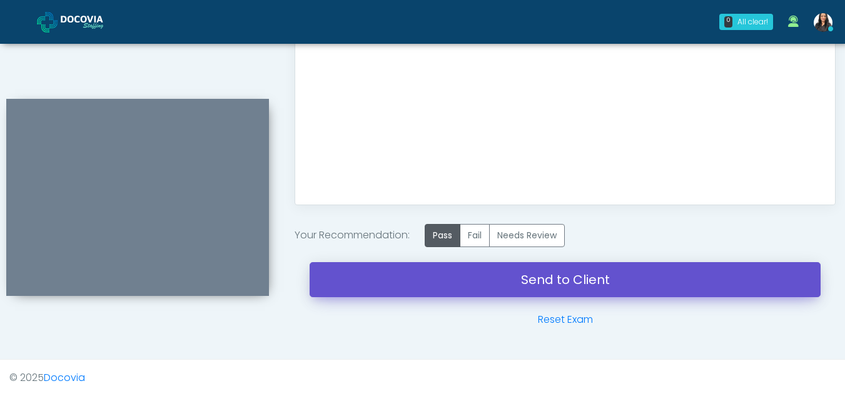
click at [595, 275] on link "Send to Client" at bounding box center [565, 279] width 511 height 35
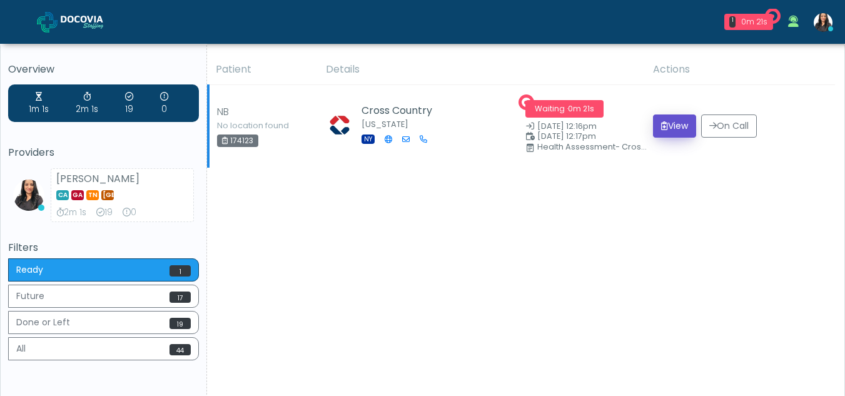
click at [672, 121] on button "View" at bounding box center [674, 125] width 43 height 23
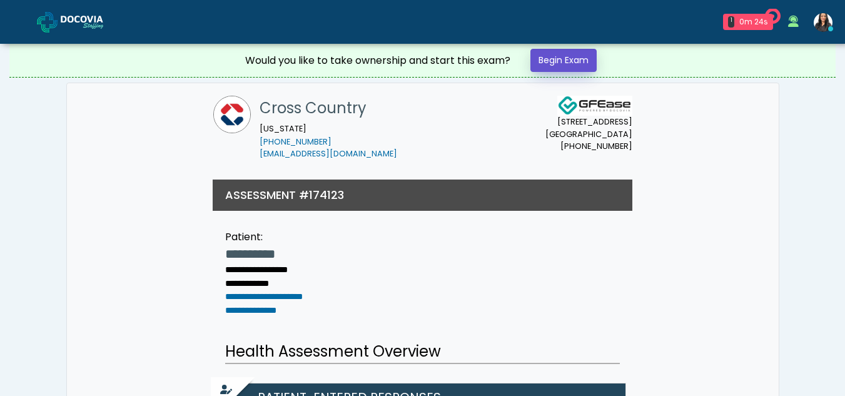
click at [565, 59] on link "Begin Exam" at bounding box center [564, 60] width 66 height 23
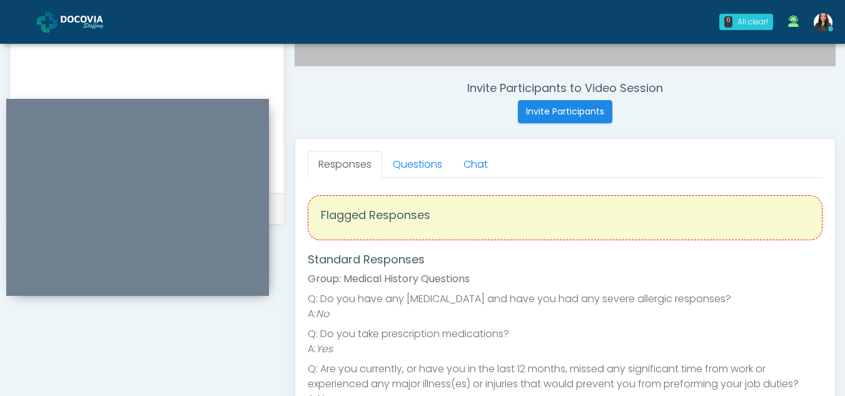
scroll to position [444, 0]
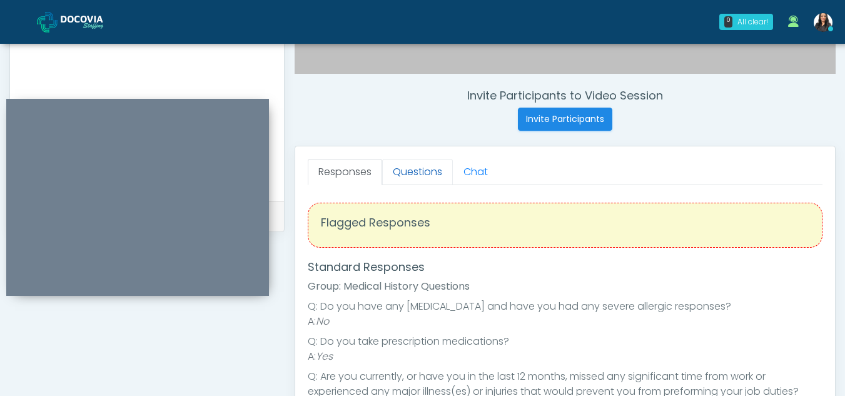
click at [432, 170] on link "Questions" at bounding box center [417, 172] width 71 height 26
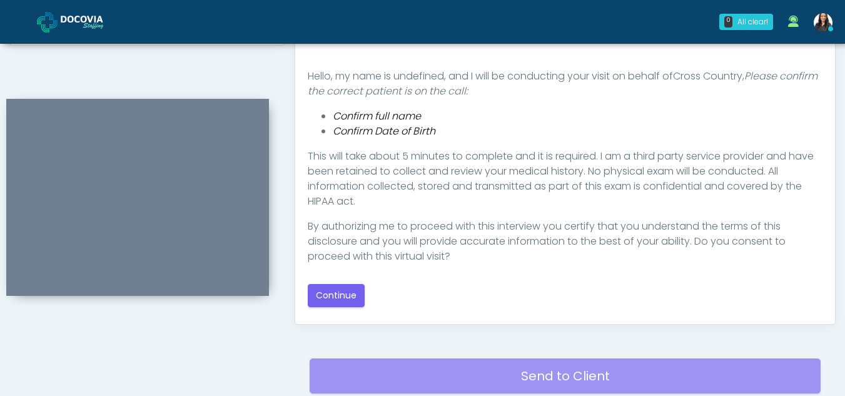
scroll to position [654, 0]
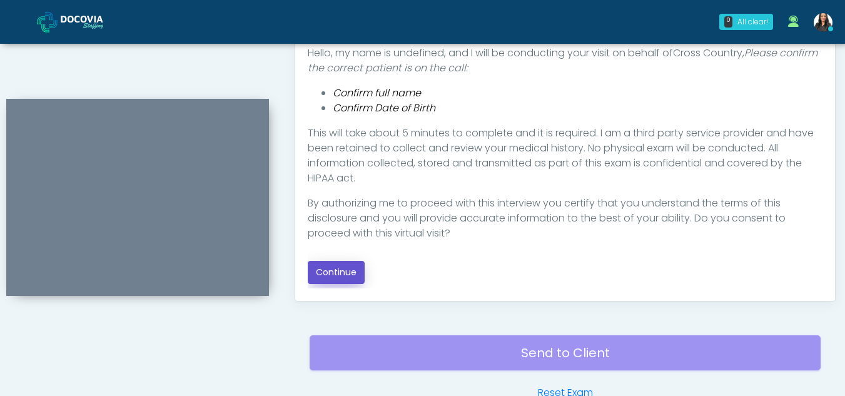
click at [353, 273] on button "Continue" at bounding box center [336, 272] width 57 height 23
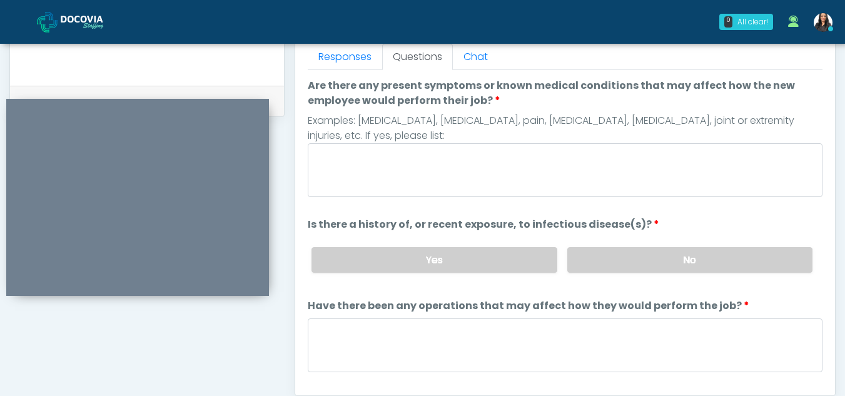
scroll to position [552, 0]
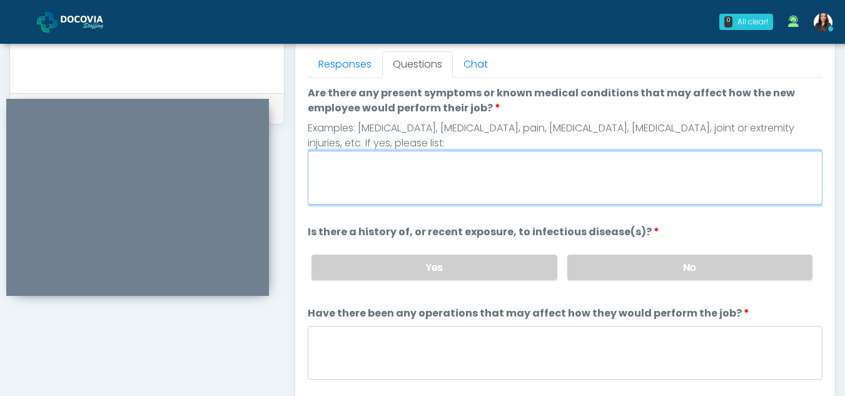
click at [449, 173] on textarea "Are there any present symptoms or known medical conditions that may affect how …" at bounding box center [565, 178] width 515 height 54
type textarea "**"
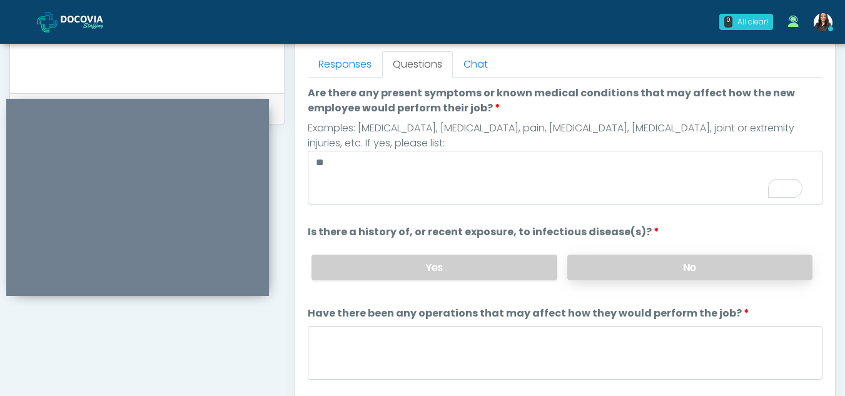
click at [664, 268] on label "No" at bounding box center [689, 268] width 245 height 26
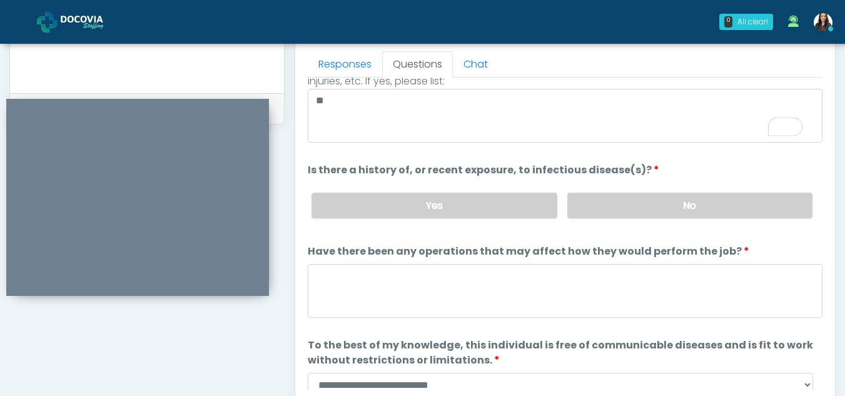
scroll to position [77, 0]
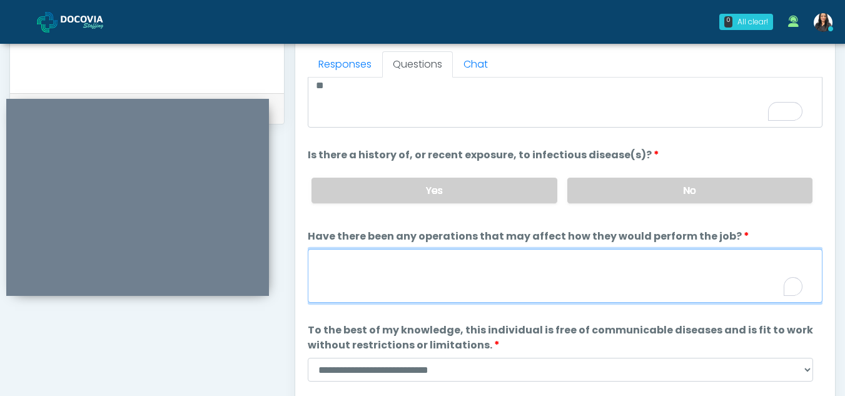
click at [325, 272] on textarea "Have there been any operations that may affect how they would perform the job?" at bounding box center [565, 276] width 515 height 54
type textarea "**"
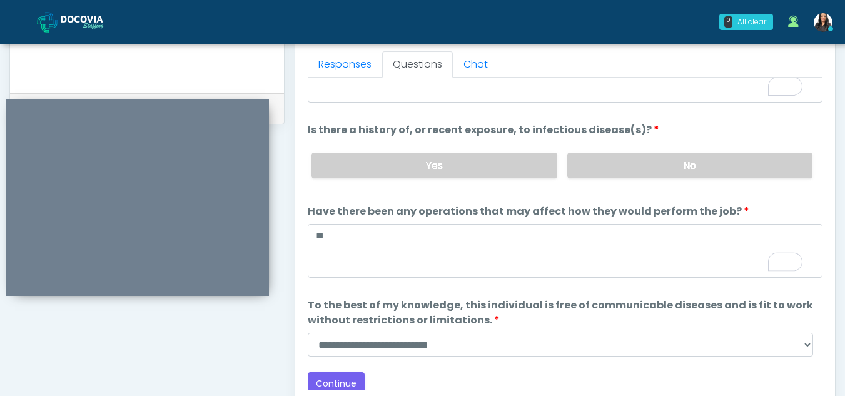
scroll to position [107, 0]
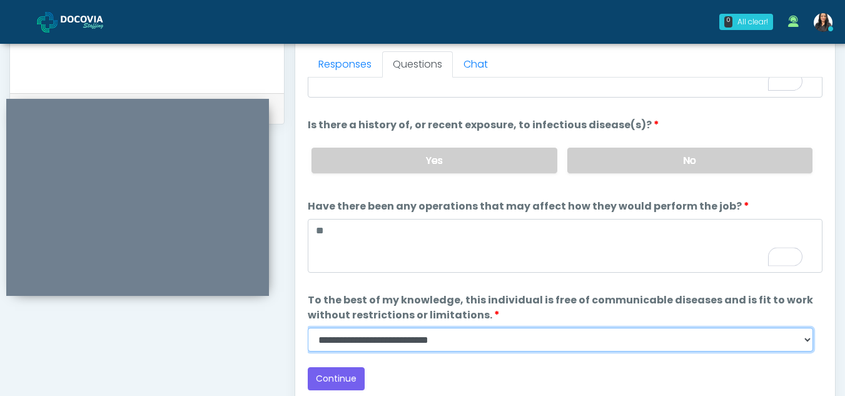
drag, startPoint x: 805, startPoint y: 340, endPoint x: 396, endPoint y: 265, distance: 415.5
click at [396, 265] on ol "Are there any present symptoms or known medical conditions that may affect how …" at bounding box center [565, 165] width 515 height 373
select select "******"
click at [308, 328] on select "**********" at bounding box center [561, 340] width 506 height 24
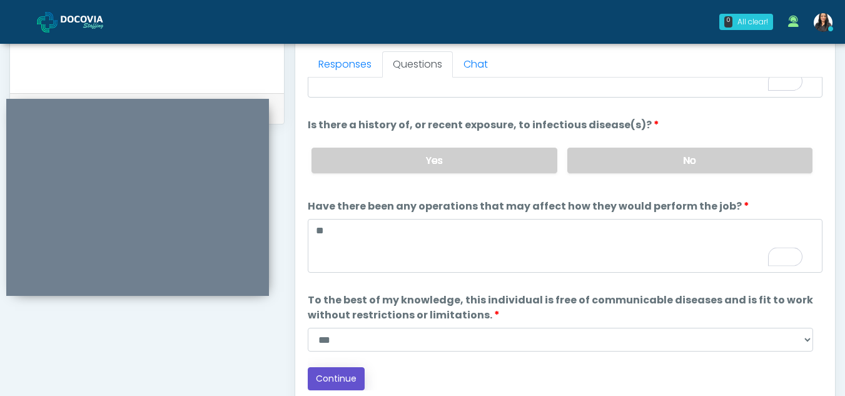
click at [335, 373] on button "Continue" at bounding box center [336, 378] width 57 height 23
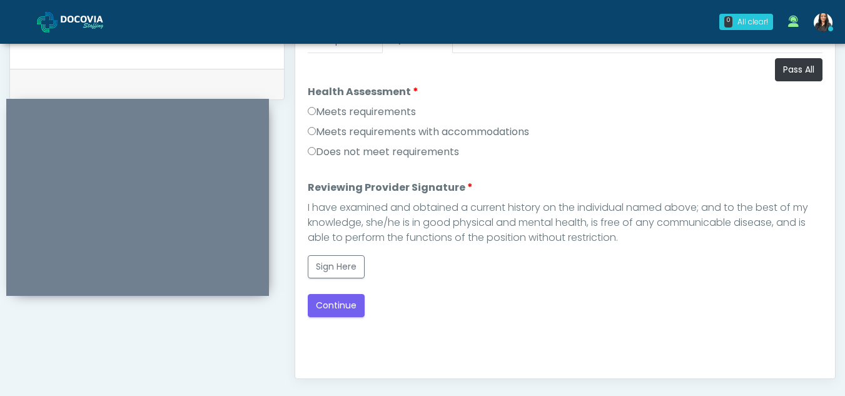
scroll to position [569, 0]
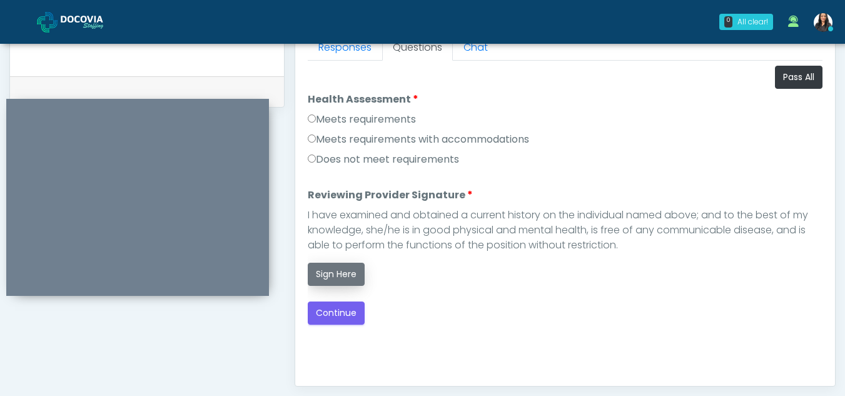
click at [343, 273] on button "Sign Here" at bounding box center [336, 274] width 57 height 23
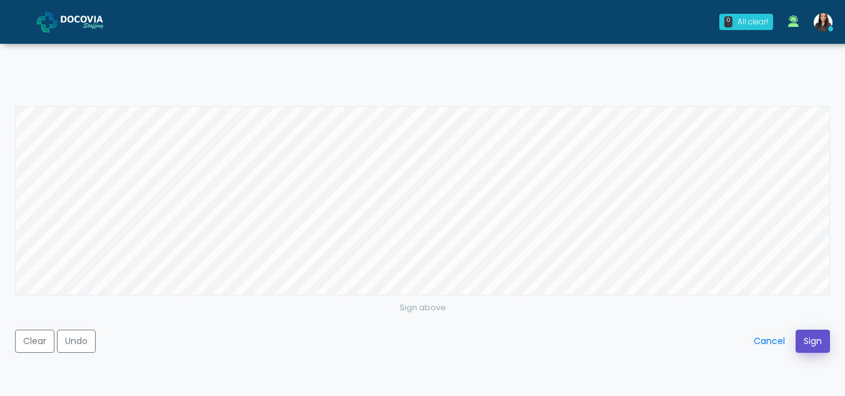
click at [812, 341] on button "Sign" at bounding box center [813, 341] width 34 height 23
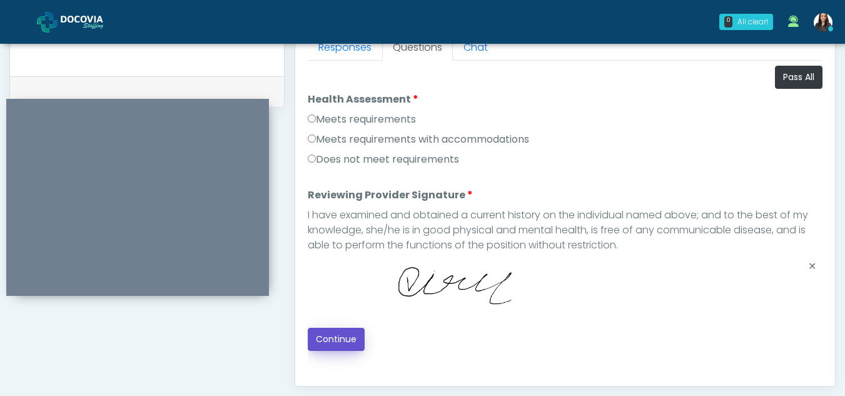
click at [344, 331] on button "Continue" at bounding box center [336, 339] width 57 height 23
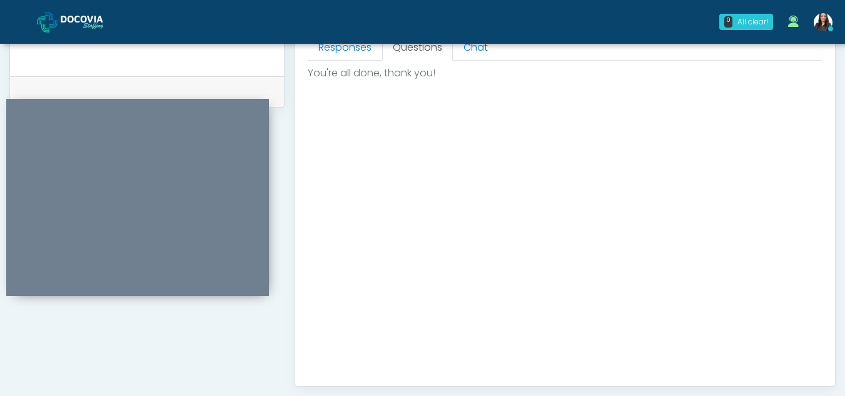
scroll to position [750, 0]
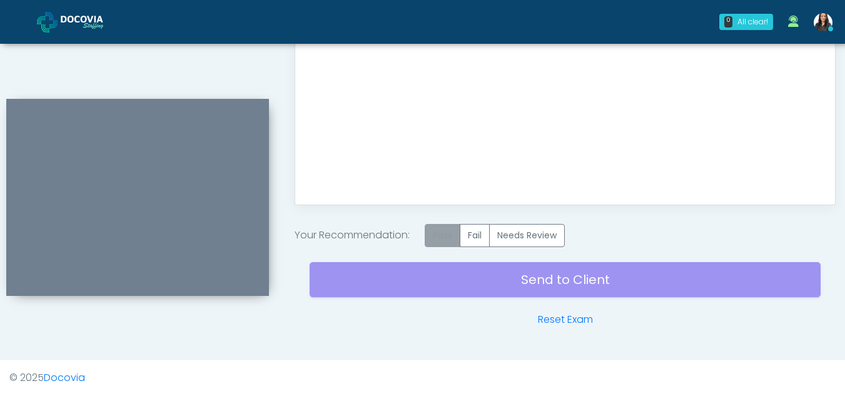
click at [437, 237] on label "Pass" at bounding box center [443, 235] width 36 height 23
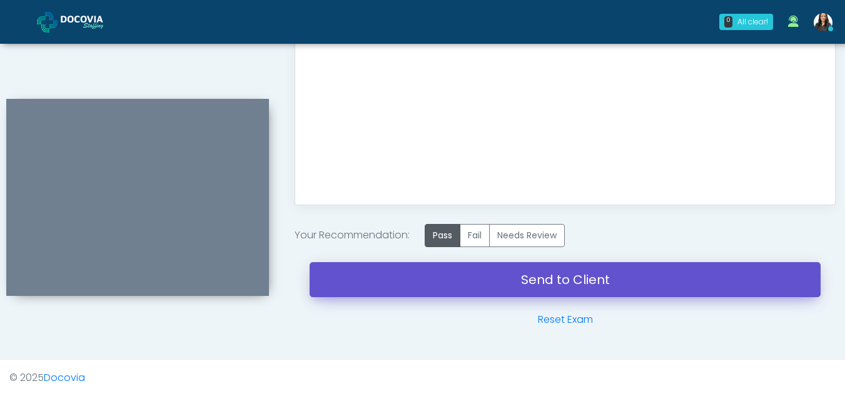
click at [525, 272] on link "Send to Client" at bounding box center [565, 279] width 511 height 35
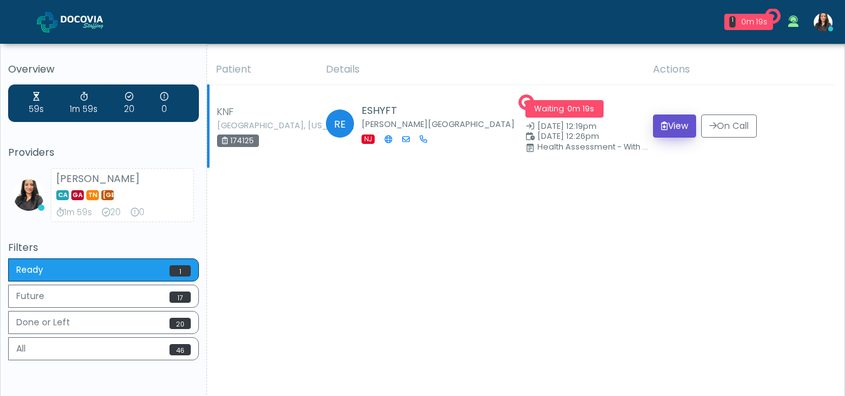
click at [669, 122] on button "View" at bounding box center [674, 125] width 43 height 23
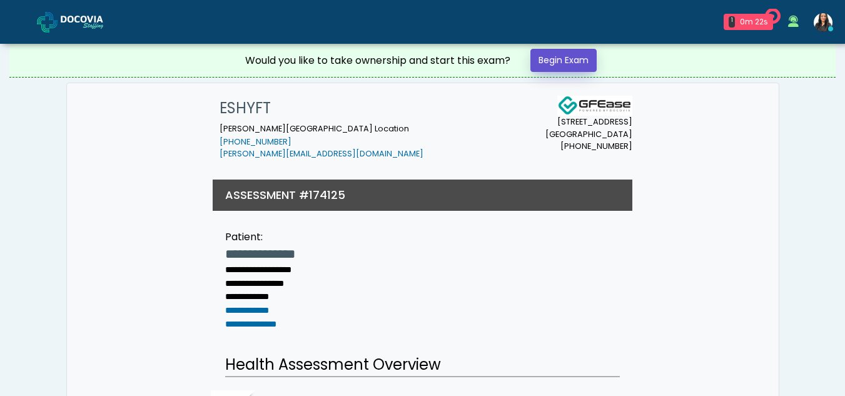
click at [569, 53] on link "Begin Exam" at bounding box center [564, 60] width 66 height 23
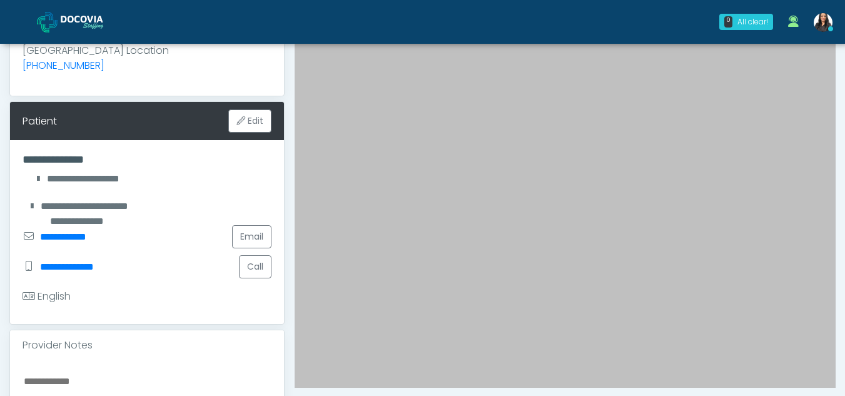
scroll to position [166, 0]
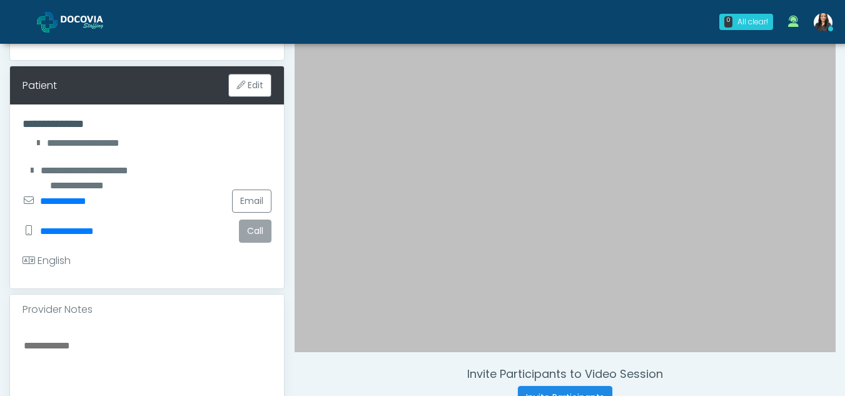
click at [255, 220] on button "Call" at bounding box center [255, 231] width 33 height 23
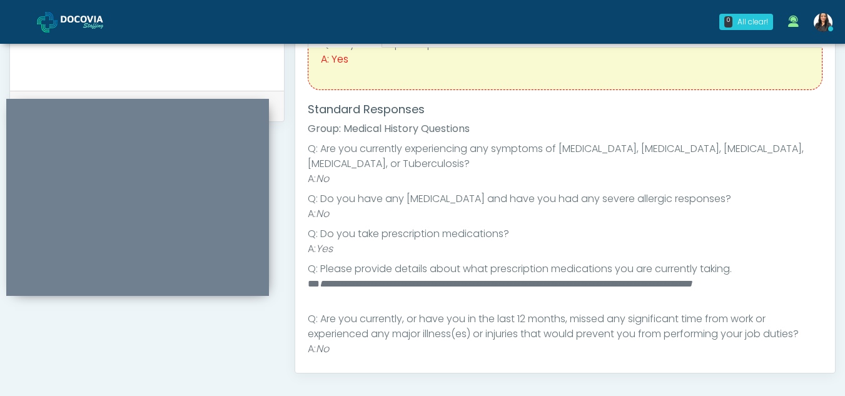
scroll to position [87, 0]
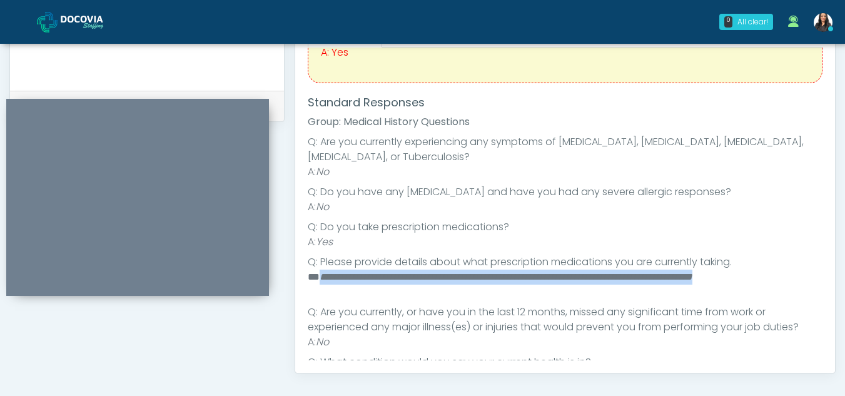
drag, startPoint x: 319, startPoint y: 274, endPoint x: 399, endPoint y: 285, distance: 80.9
click at [399, 285] on li "**********" at bounding box center [561, 285] width 506 height 30
copy em "**********"
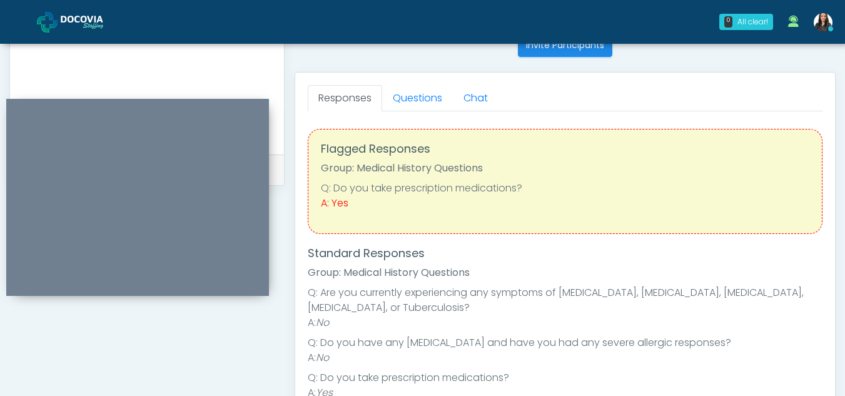
scroll to position [501, 0]
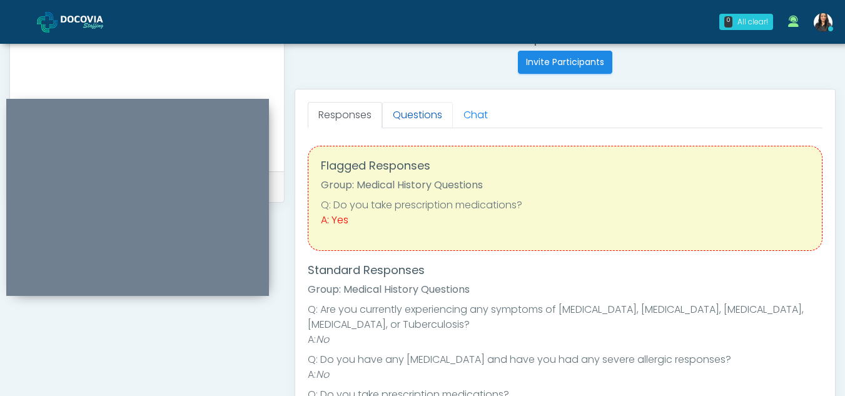
click at [425, 112] on link "Questions" at bounding box center [417, 115] width 71 height 26
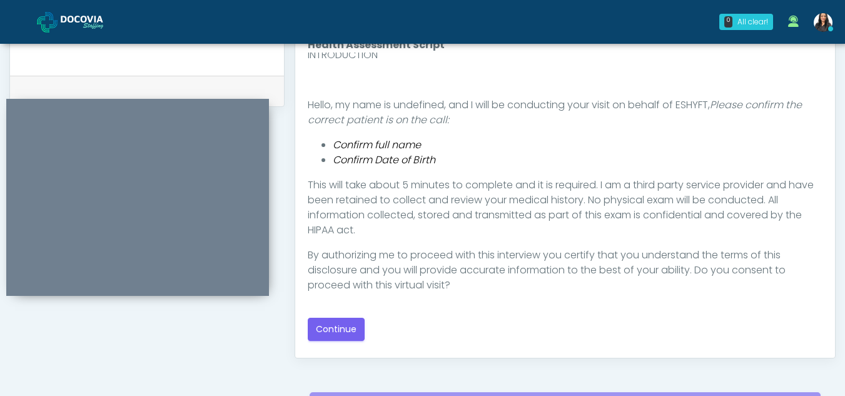
scroll to position [621, 0]
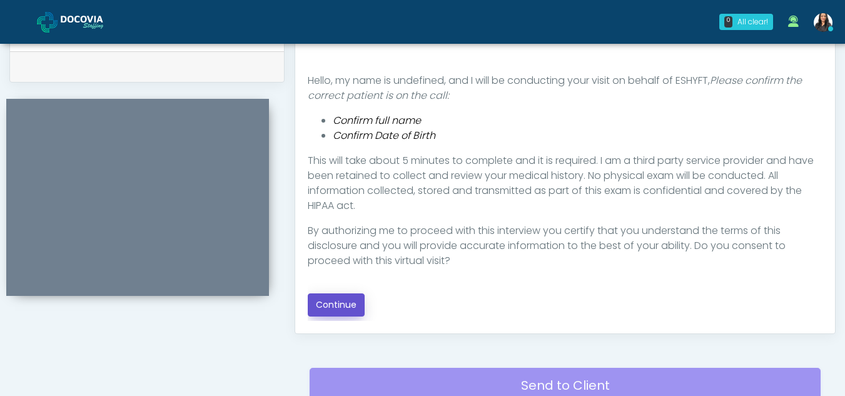
click at [333, 301] on button "Continue" at bounding box center [336, 304] width 57 height 23
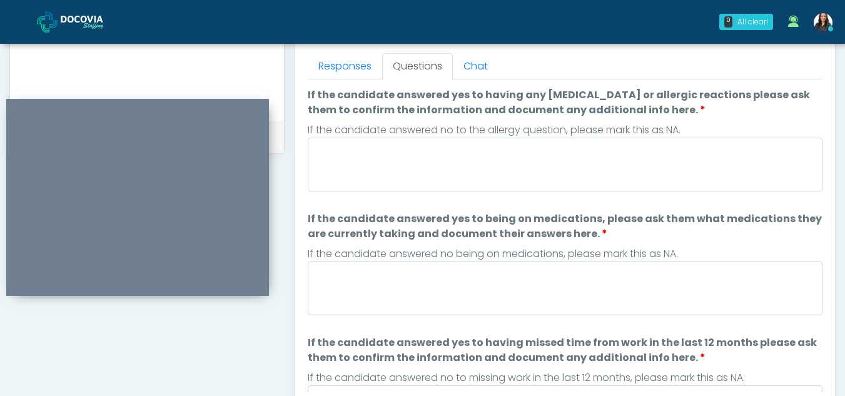
scroll to position [546, 0]
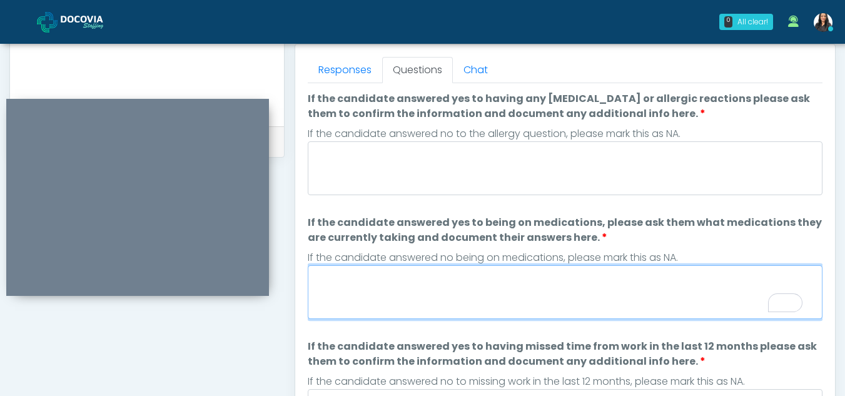
paste textarea "**********"
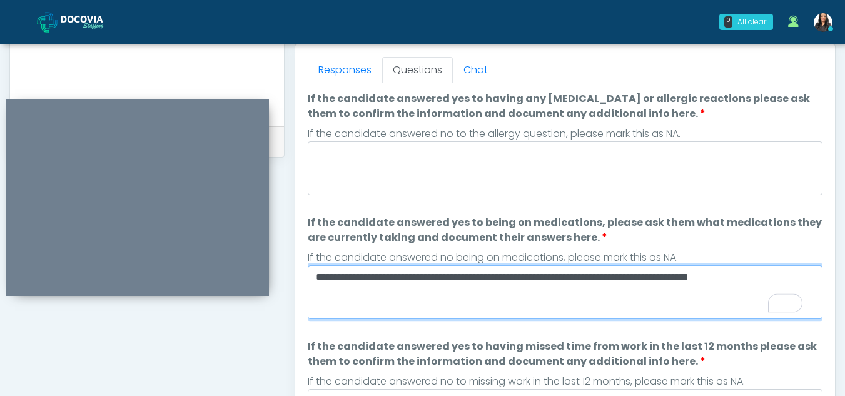
type textarea "**********"
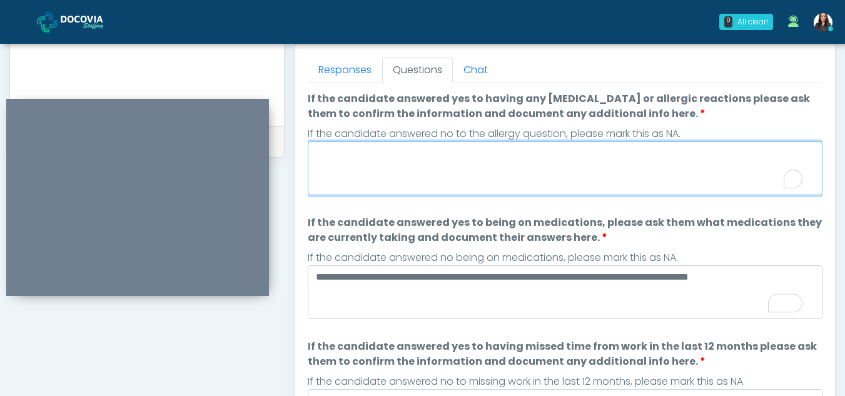
click at [380, 165] on textarea "If the candidate answered yes to having any allergies or allergic reactions ple…" at bounding box center [565, 168] width 515 height 54
type textarea "**"
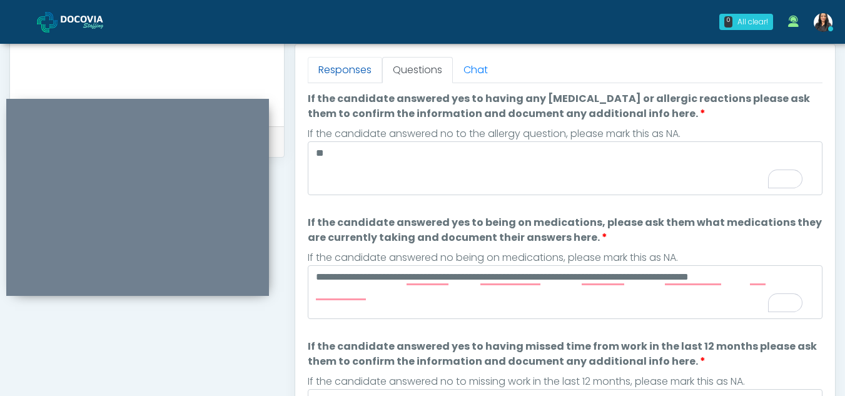
click at [342, 73] on link "Responses" at bounding box center [345, 70] width 74 height 26
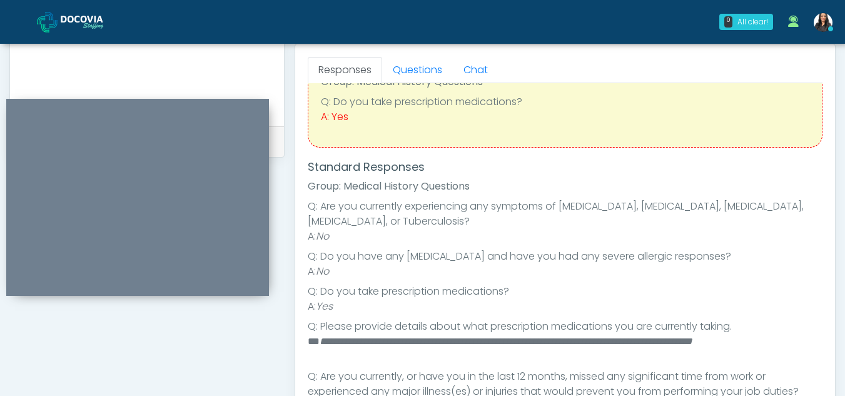
scroll to position [104, 0]
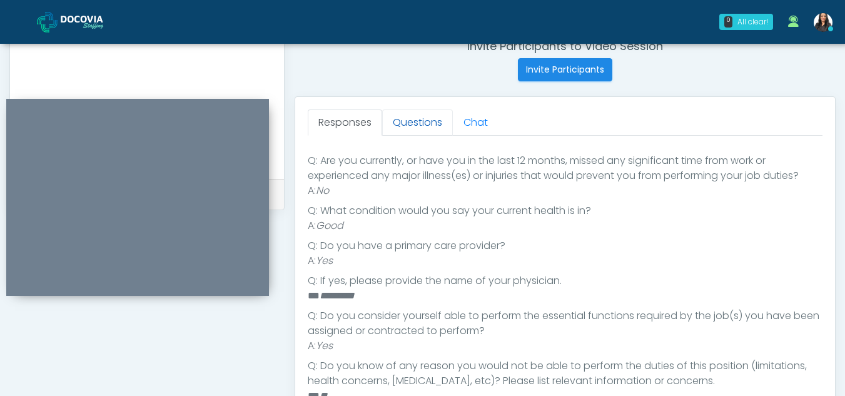
click at [410, 126] on link "Questions" at bounding box center [417, 122] width 71 height 26
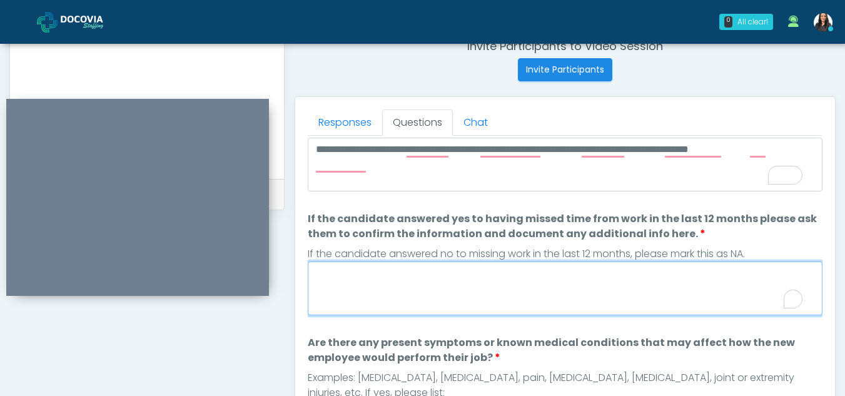
click at [372, 292] on textarea "If the candidate answered yes to having missed time from work in the last 12 mo…" at bounding box center [565, 289] width 515 height 54
type textarea "**"
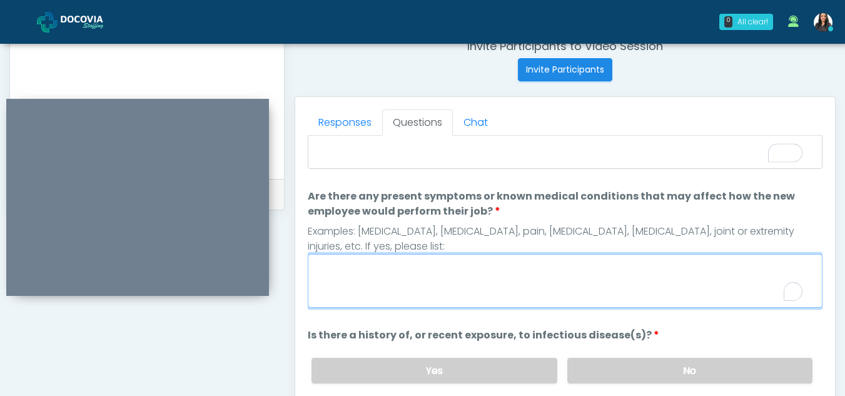
click at [361, 285] on textarea "Are there any present symptoms or known medical conditions that may affect how …" at bounding box center [565, 281] width 515 height 54
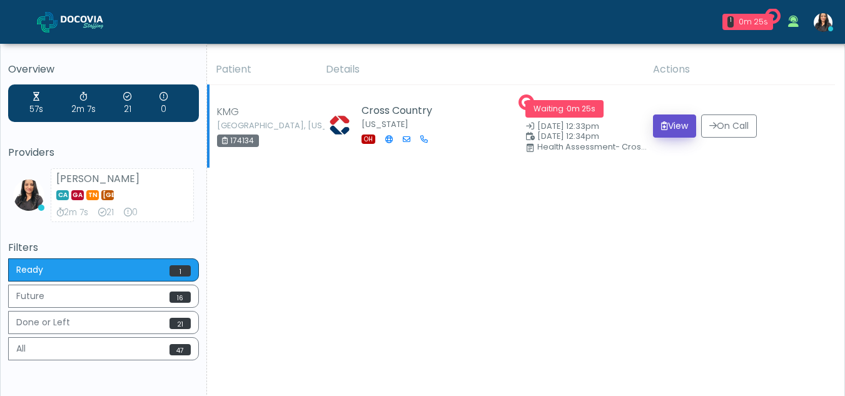
click at [666, 127] on button "View" at bounding box center [674, 125] width 43 height 23
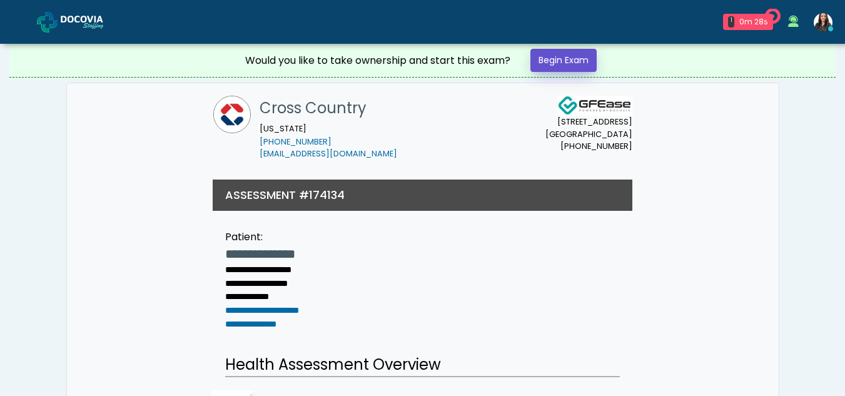
click at [552, 52] on link "Begin Exam" at bounding box center [564, 60] width 66 height 23
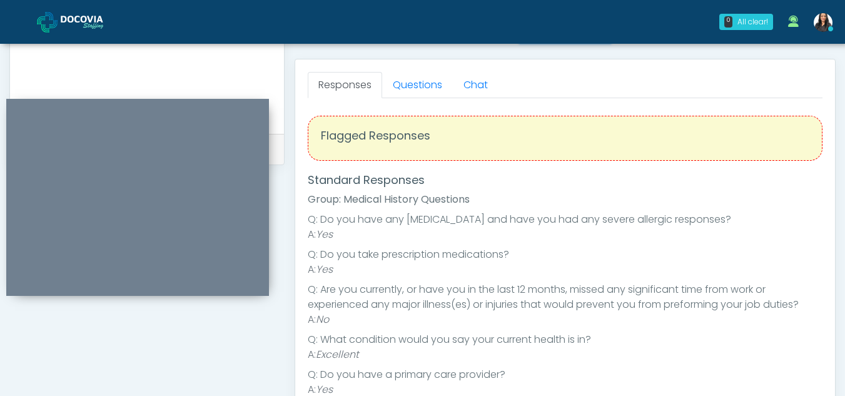
scroll to position [520, 0]
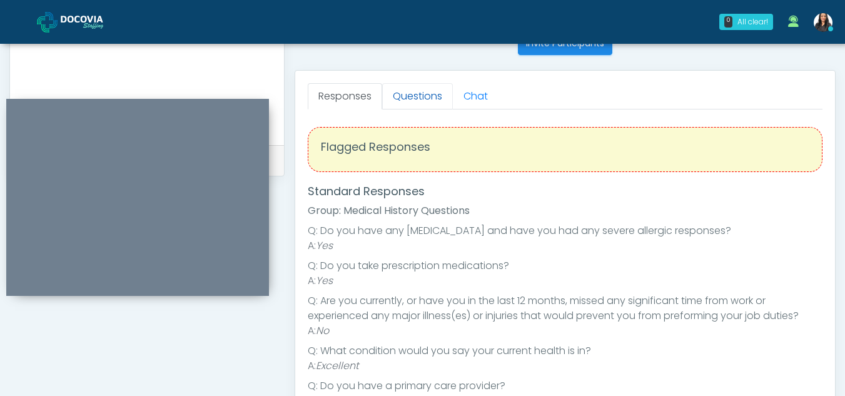
click at [410, 84] on link "Questions" at bounding box center [417, 96] width 71 height 26
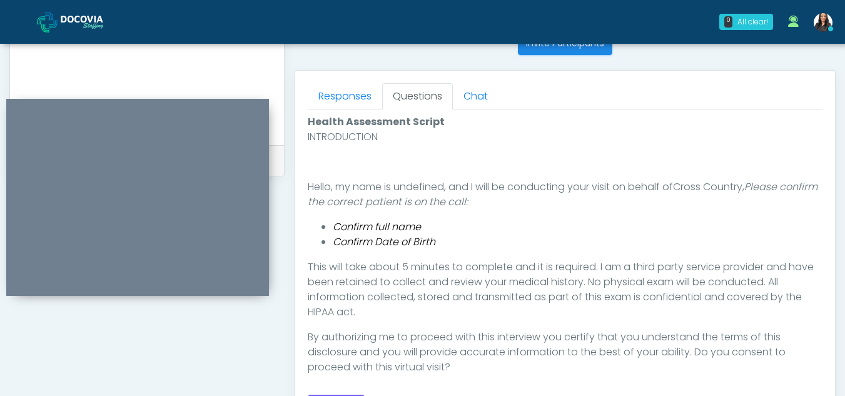
scroll to position [550, 0]
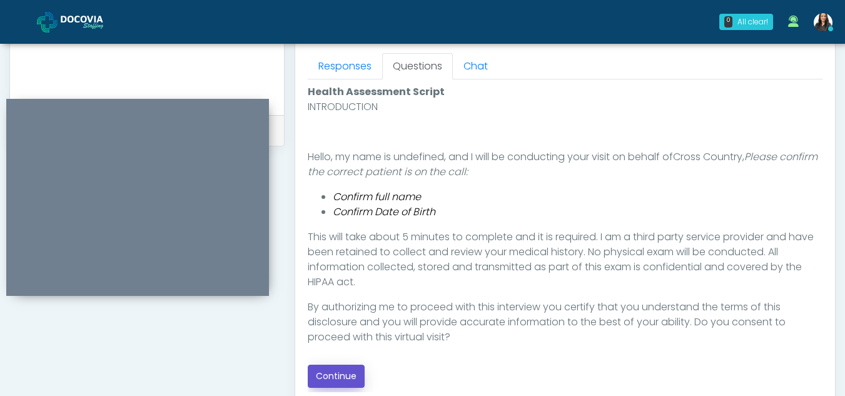
click at [350, 369] on button "Continue" at bounding box center [336, 376] width 57 height 23
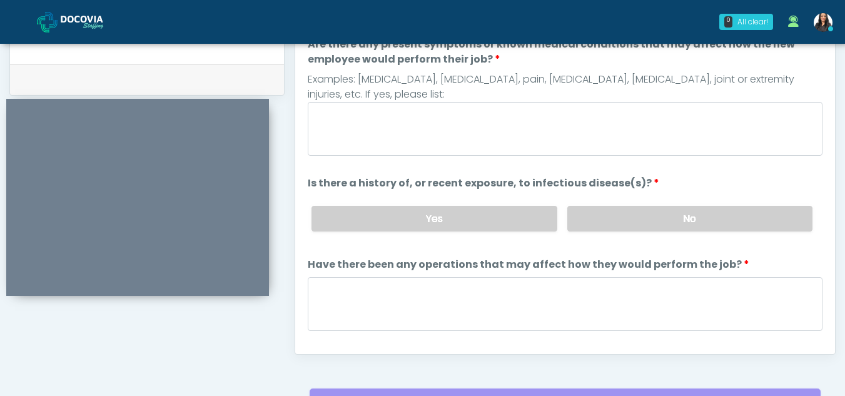
scroll to position [546, 0]
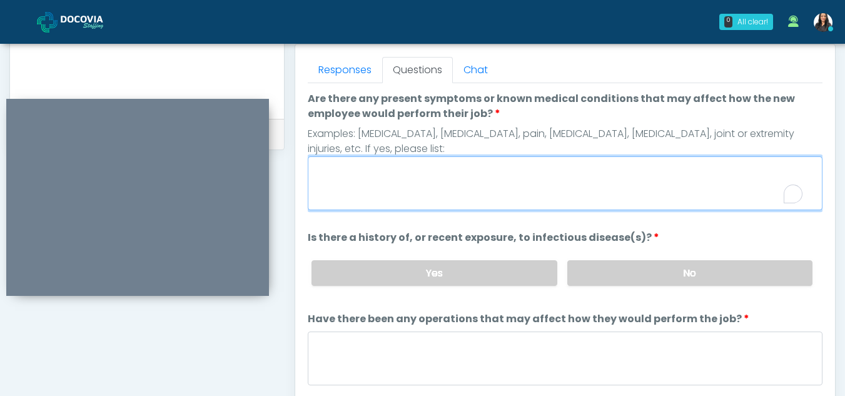
click at [387, 183] on textarea "Are there any present symptoms or known medical conditions that may affect how …" at bounding box center [565, 183] width 515 height 54
type textarea "**"
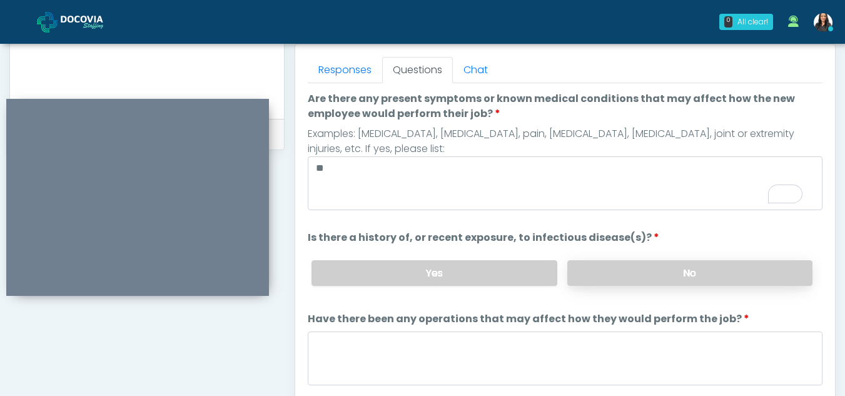
click at [629, 269] on label "No" at bounding box center [689, 273] width 245 height 26
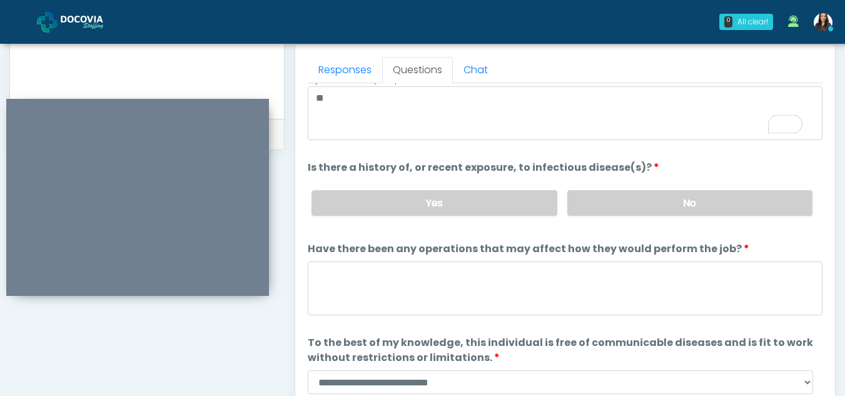
scroll to position [107, 0]
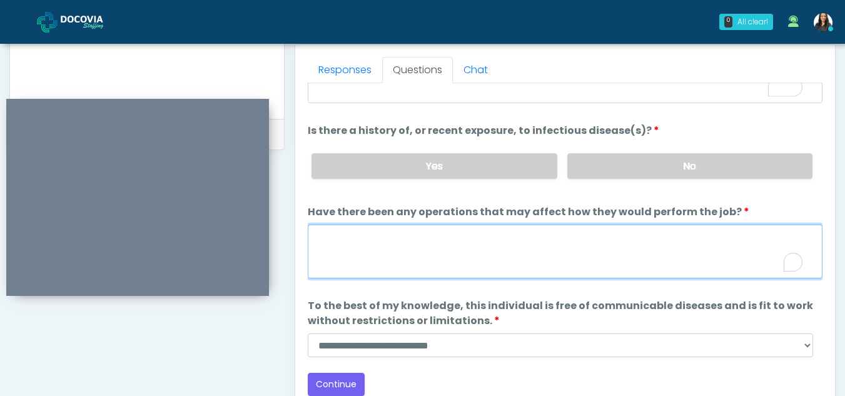
click at [404, 258] on textarea "Have there been any operations that may affect how they would perform the job?" at bounding box center [565, 252] width 515 height 54
type textarea "**"
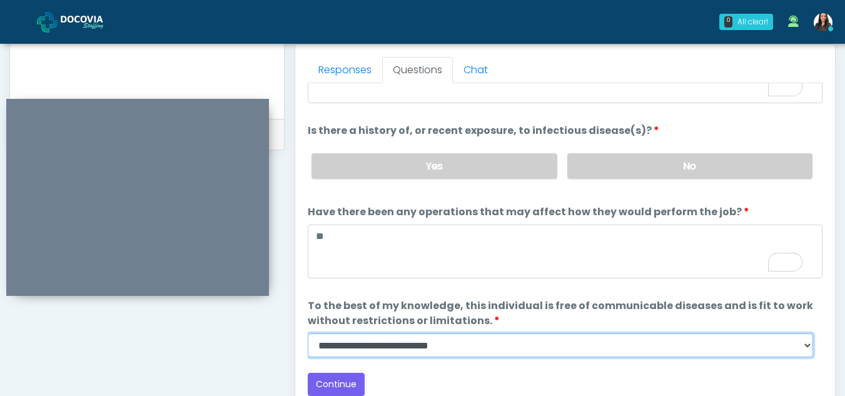
click at [808, 349] on select "**********" at bounding box center [561, 345] width 506 height 24
select select "******"
click at [308, 333] on select "**********" at bounding box center [561, 345] width 506 height 24
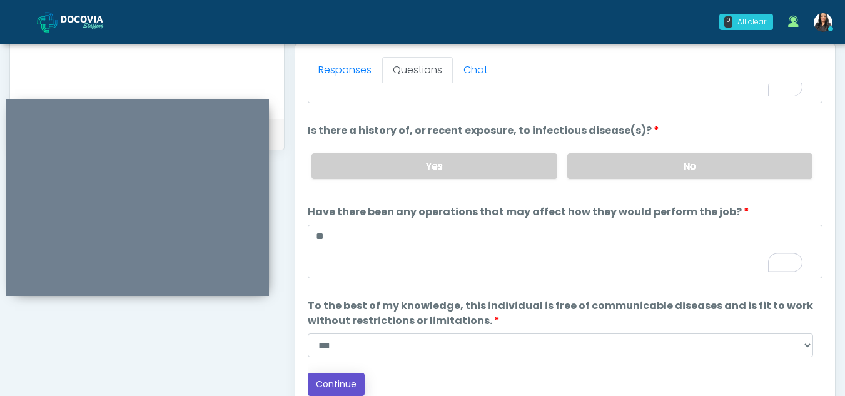
click at [339, 381] on button "Continue" at bounding box center [336, 384] width 57 height 23
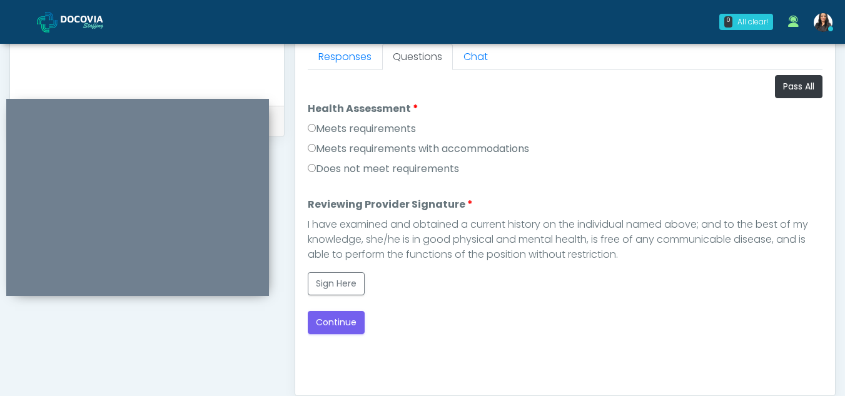
scroll to position [548, 0]
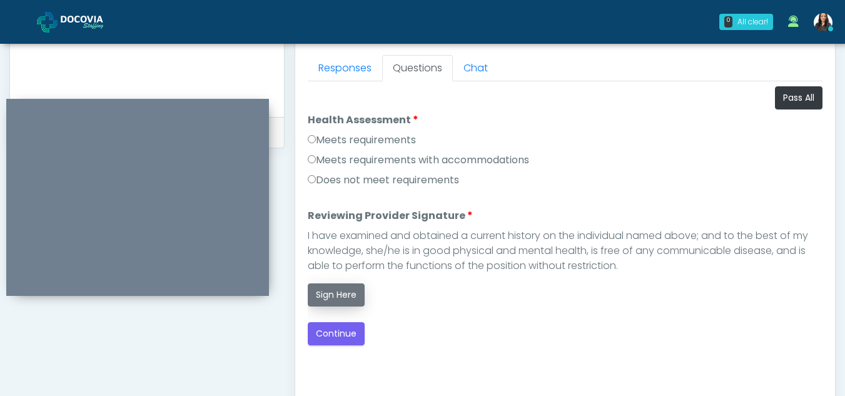
click at [338, 293] on button "Sign Here" at bounding box center [336, 294] width 57 height 23
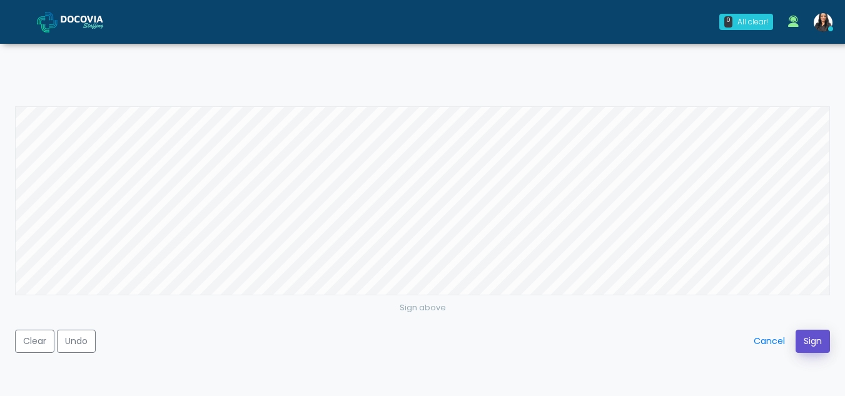
click at [817, 335] on button "Sign" at bounding box center [813, 341] width 34 height 23
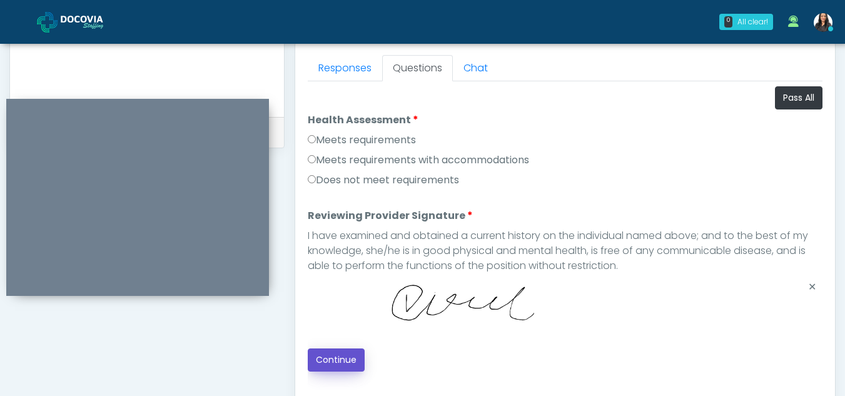
click at [333, 361] on button "Continue" at bounding box center [336, 360] width 57 height 23
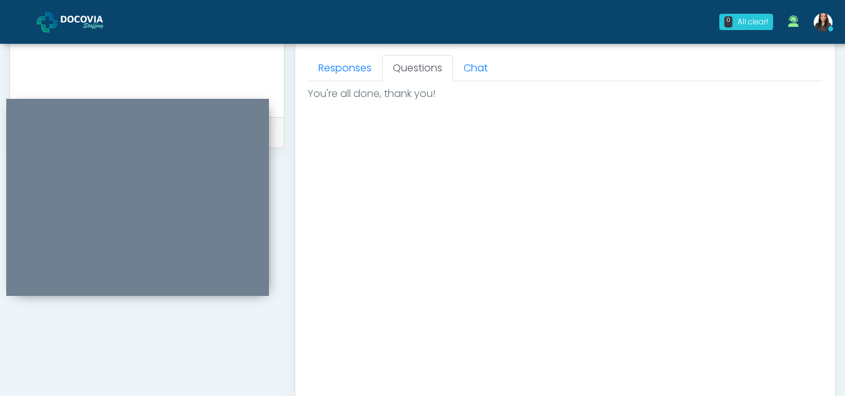
scroll to position [750, 0]
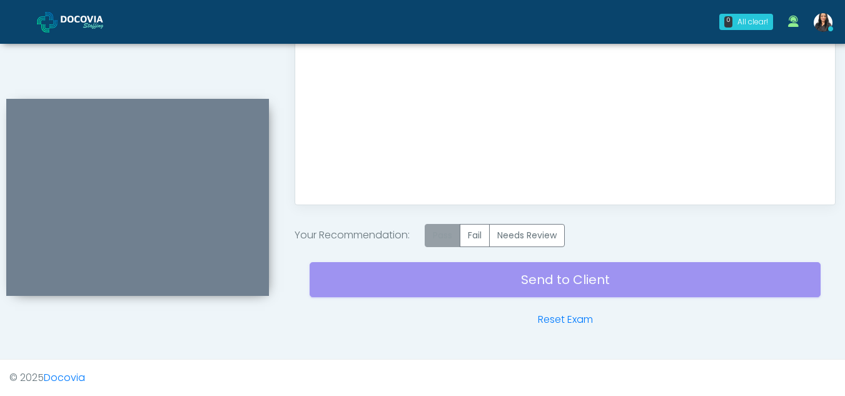
click at [437, 229] on label "Pass" at bounding box center [443, 235] width 36 height 23
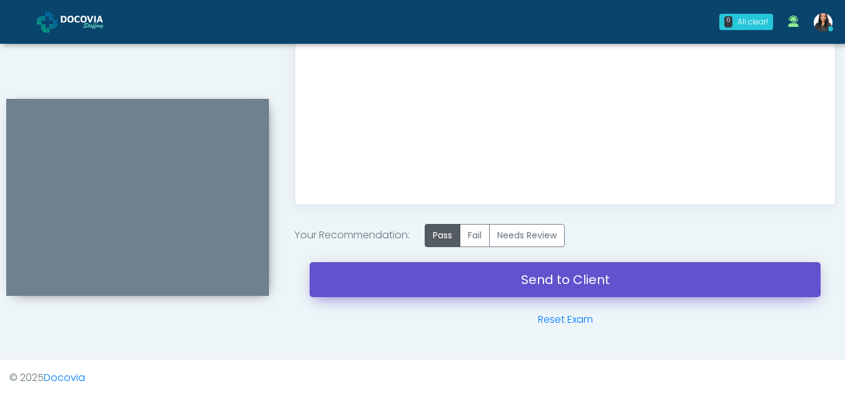
click at [563, 276] on link "Send to Client" at bounding box center [565, 279] width 511 height 35
